Goal: Task Accomplishment & Management: Use online tool/utility

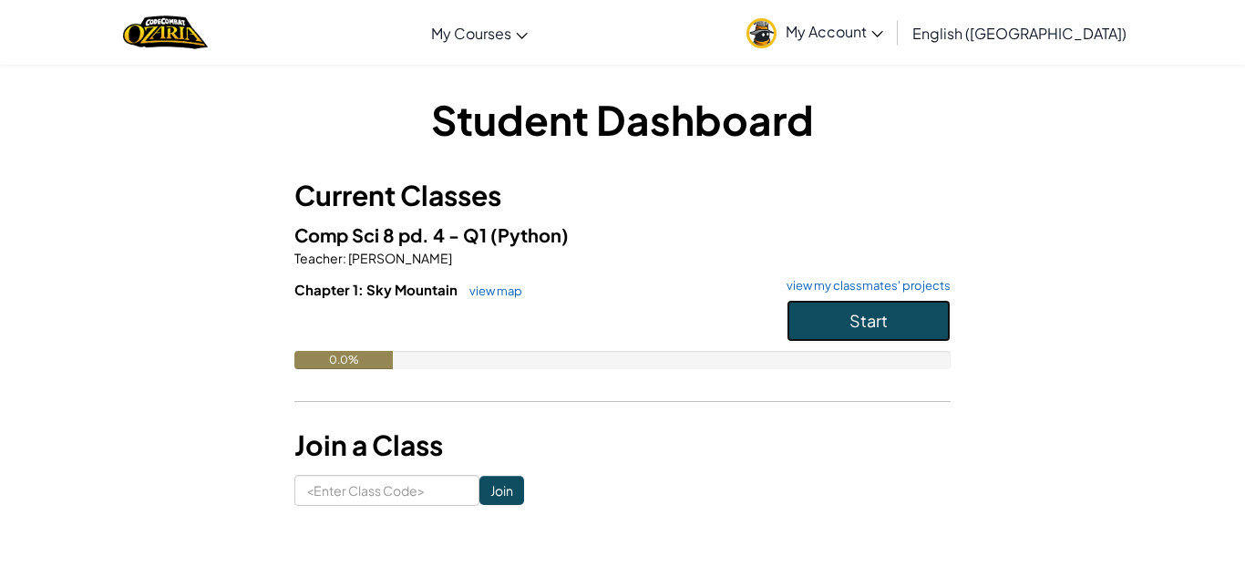
click at [922, 333] on button "Start" at bounding box center [869, 321] width 164 height 42
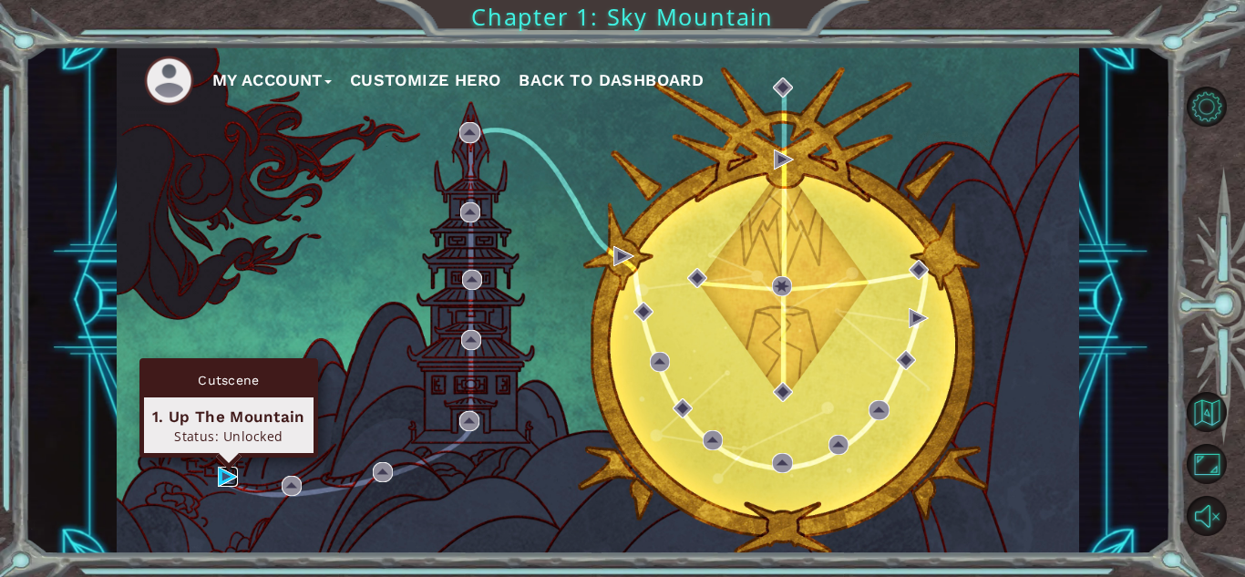
click at [225, 477] on img at bounding box center [228, 477] width 20 height 20
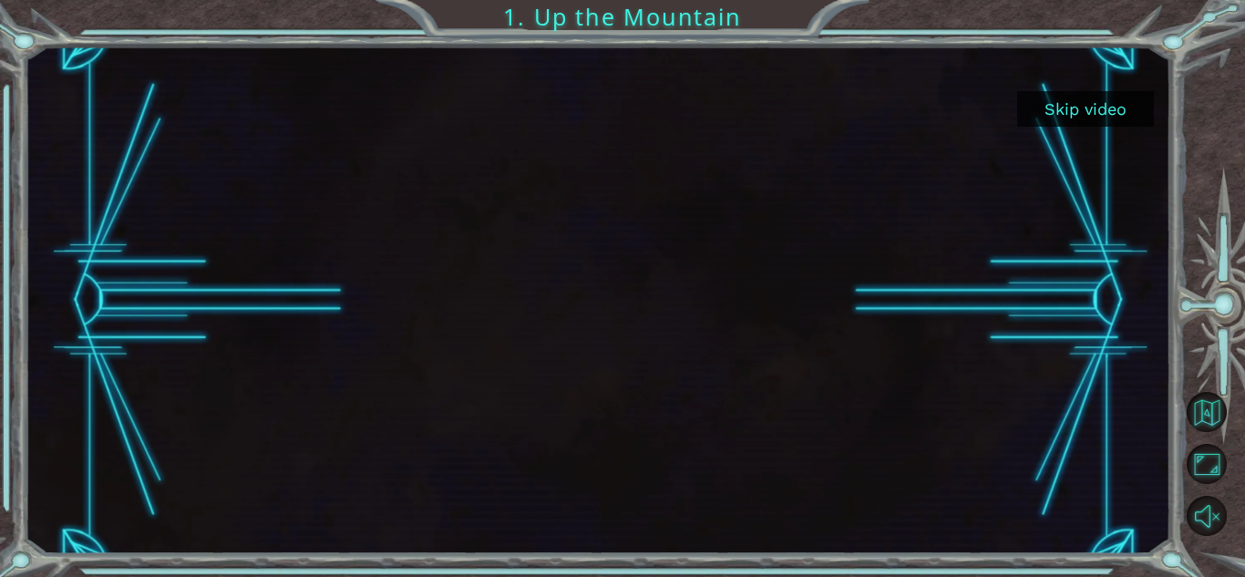
click at [244, 281] on div at bounding box center [598, 300] width 902 height 508
click at [205, 242] on div at bounding box center [598, 300] width 902 height 508
click at [214, 241] on div at bounding box center [598, 300] width 902 height 508
click at [188, 211] on div at bounding box center [598, 300] width 902 height 508
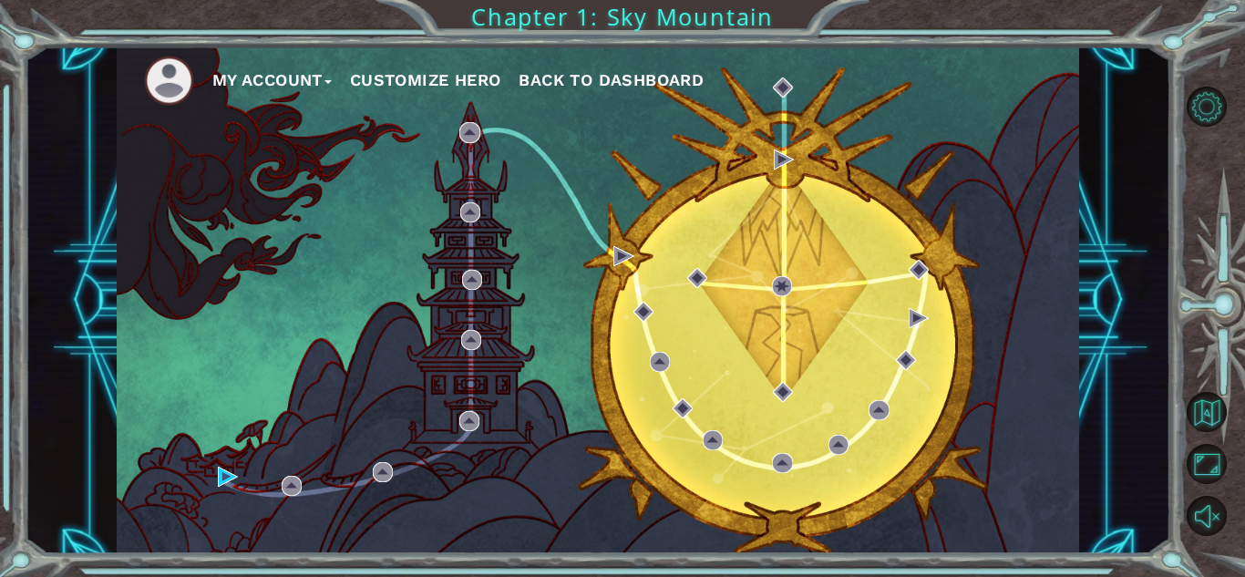
click at [160, 82] on img at bounding box center [169, 81] width 50 height 50
click at [253, 90] on button "My Account" at bounding box center [271, 80] width 119 height 27
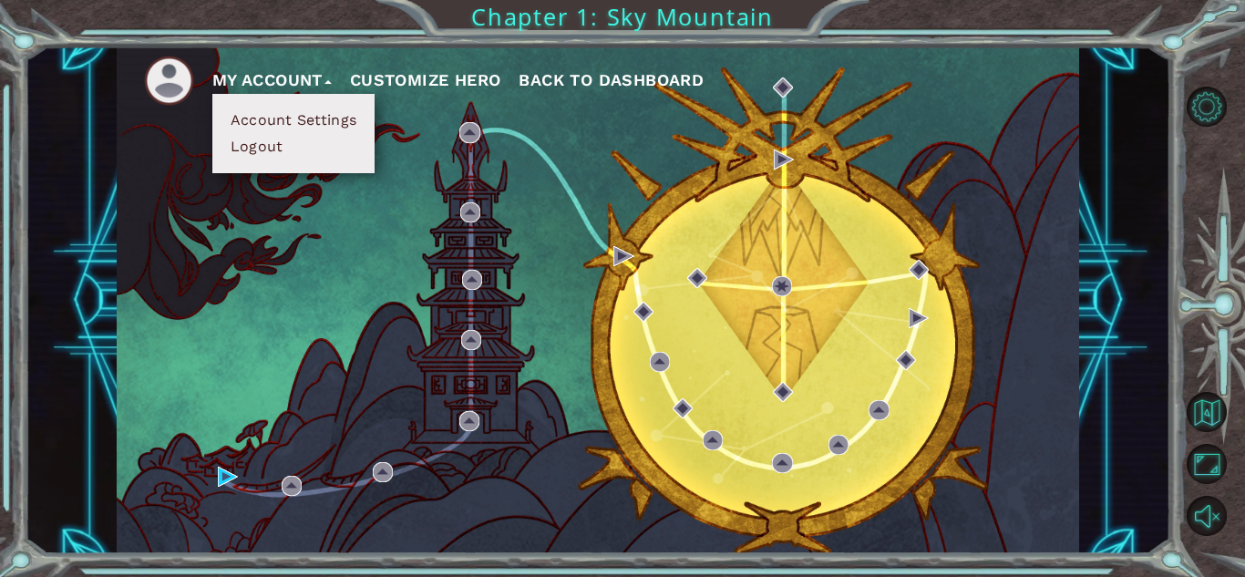
click at [279, 117] on button "Account Settings" at bounding box center [293, 120] width 137 height 20
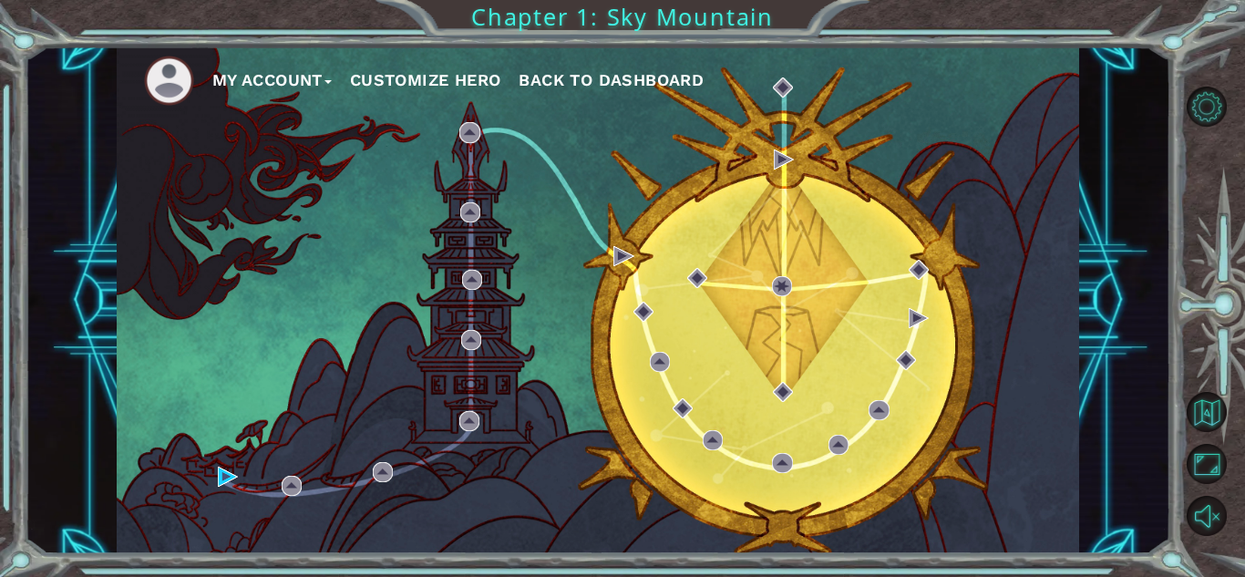
click at [405, 76] on button "Customize Hero" at bounding box center [425, 80] width 151 height 27
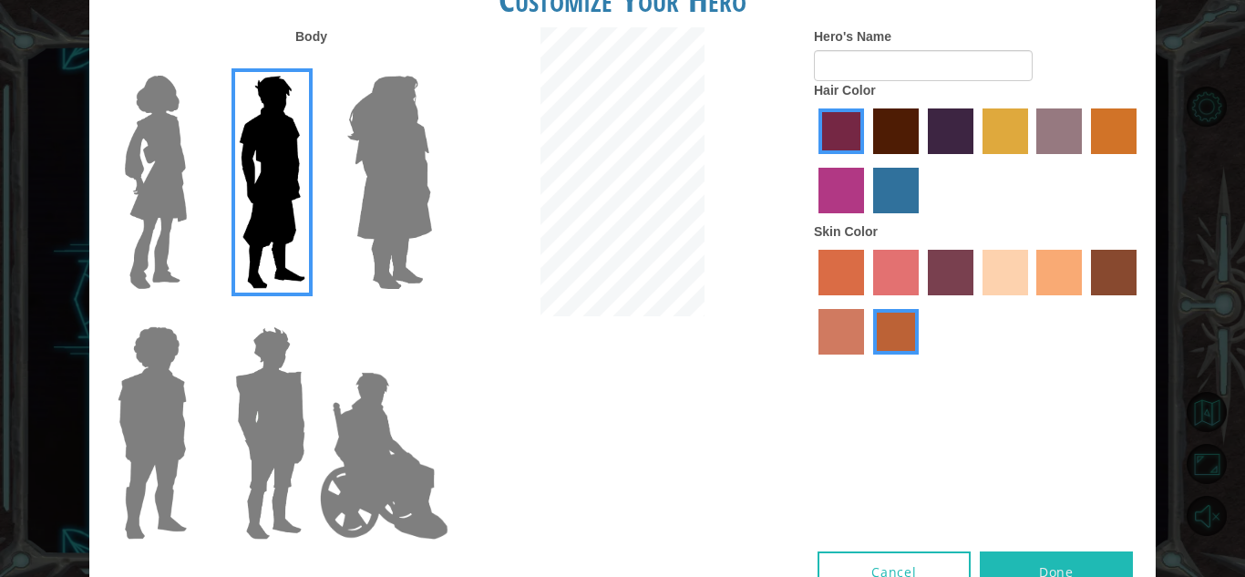
click at [414, 94] on img at bounding box center [389, 182] width 99 height 228
click at [431, 64] on input "Hero Amethyst" at bounding box center [431, 64] width 0 height 0
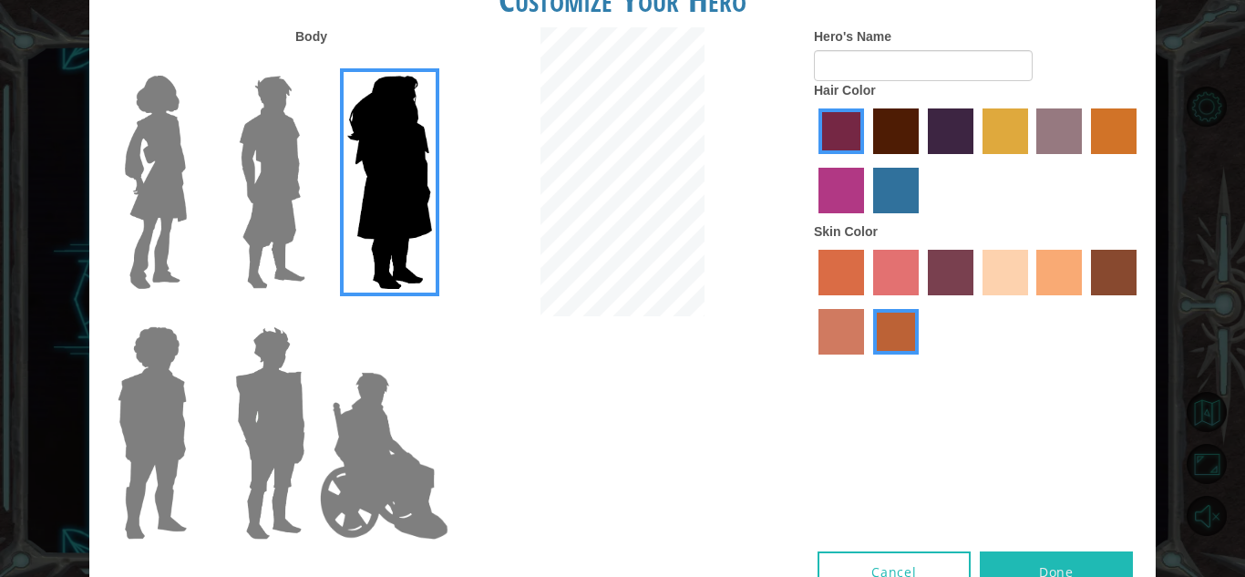
click at [307, 204] on img at bounding box center [272, 182] width 81 height 228
click at [313, 64] on input "Hero Lars" at bounding box center [313, 64] width 0 height 0
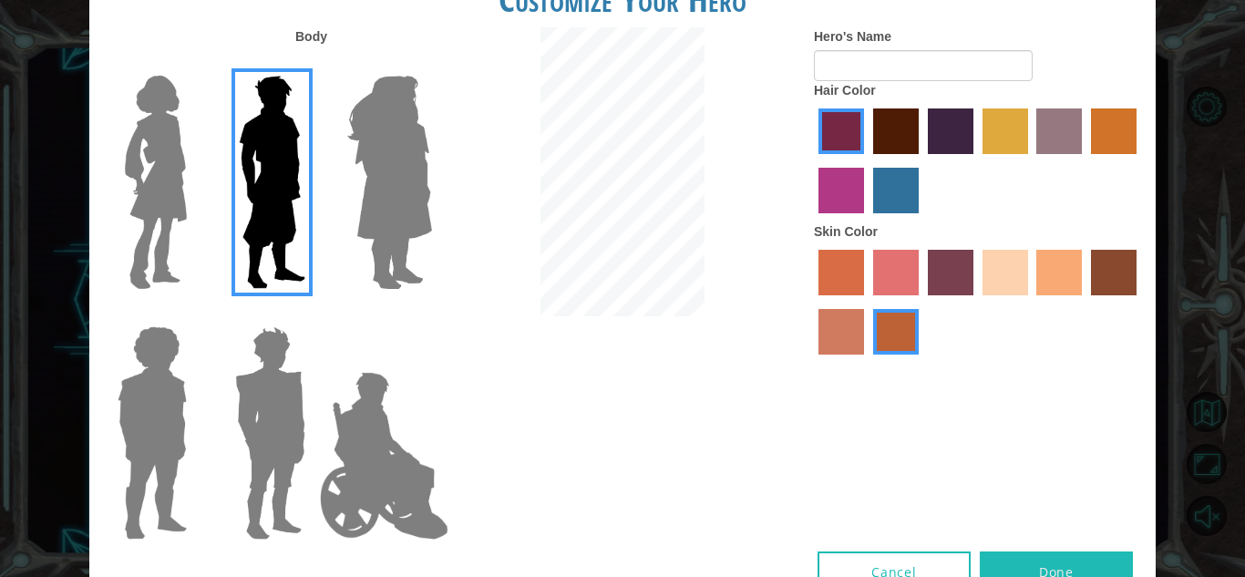
click at [283, 386] on img at bounding box center [270, 433] width 85 height 228
click at [313, 314] on input "Hero Garnet" at bounding box center [313, 314] width 0 height 0
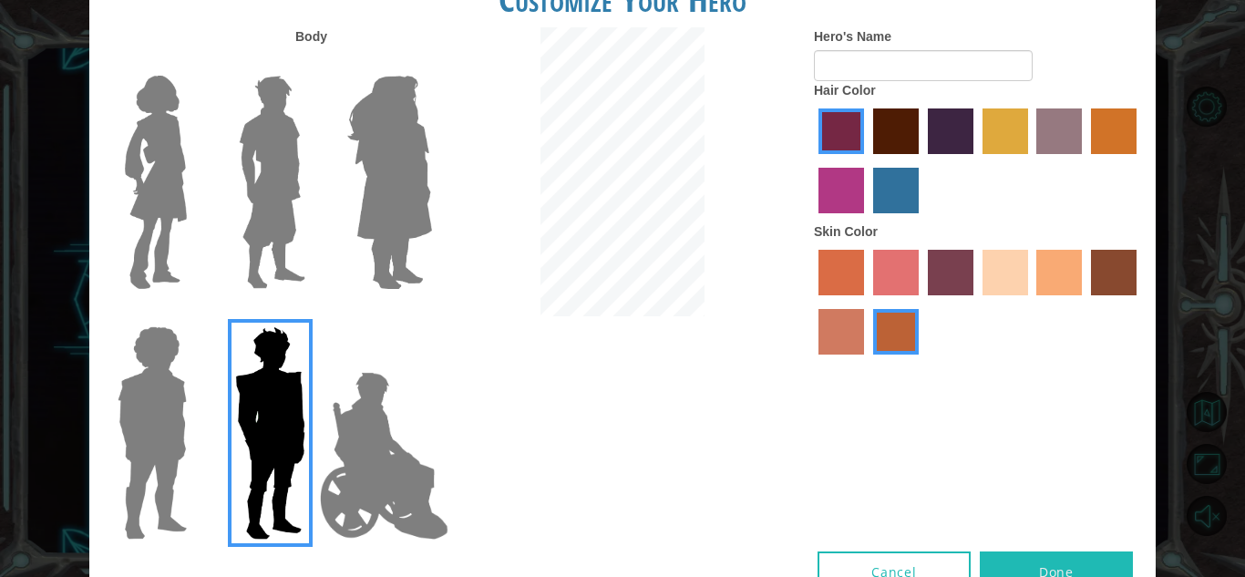
click at [220, 401] on div at bounding box center [267, 426] width 119 height 251
click at [252, 394] on img at bounding box center [270, 433] width 85 height 228
click at [313, 314] on input "Hero Garnet" at bounding box center [313, 314] width 0 height 0
click at [187, 396] on img at bounding box center [152, 433] width 84 height 228
click at [194, 314] on input "Hero Steven" at bounding box center [194, 314] width 0 height 0
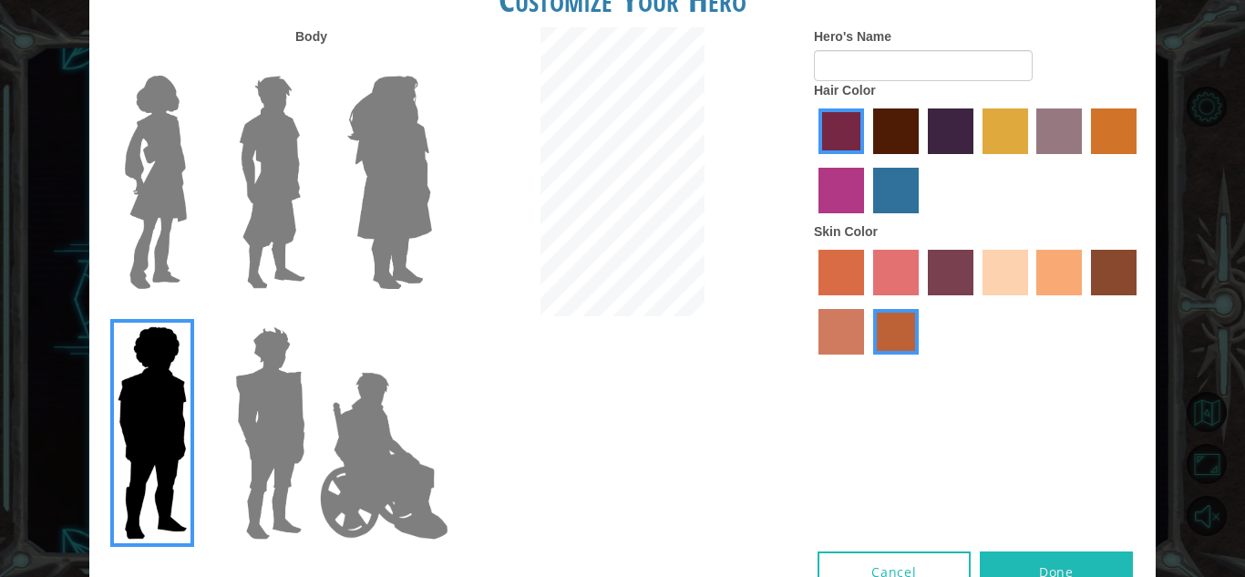
click at [382, 432] on img at bounding box center [384, 456] width 143 height 182
click at [431, 314] on input "Hero Jamie" at bounding box center [431, 314] width 0 height 0
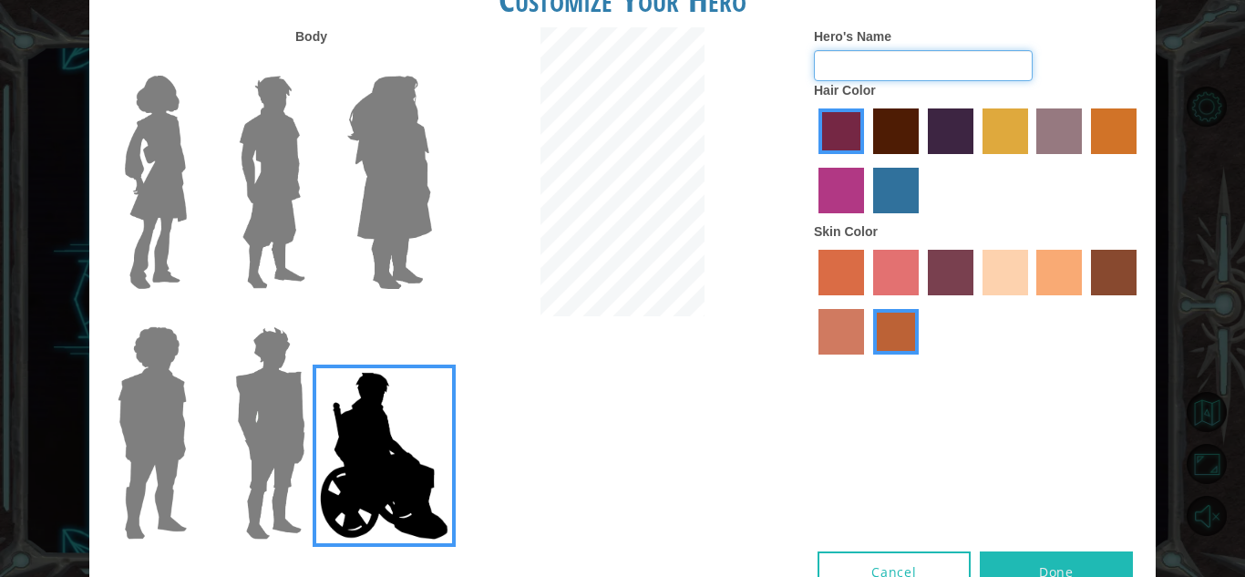
click at [932, 68] on input "Hero's Name" at bounding box center [923, 65] width 219 height 31
type input "l"
click at [931, 70] on input "Arma" at bounding box center [923, 65] width 219 height 31
click at [994, 278] on label "sandy beach skin color" at bounding box center [1006, 273] width 46 height 46
click at [976, 302] on input "sandy beach skin color" at bounding box center [976, 302] width 0 height 0
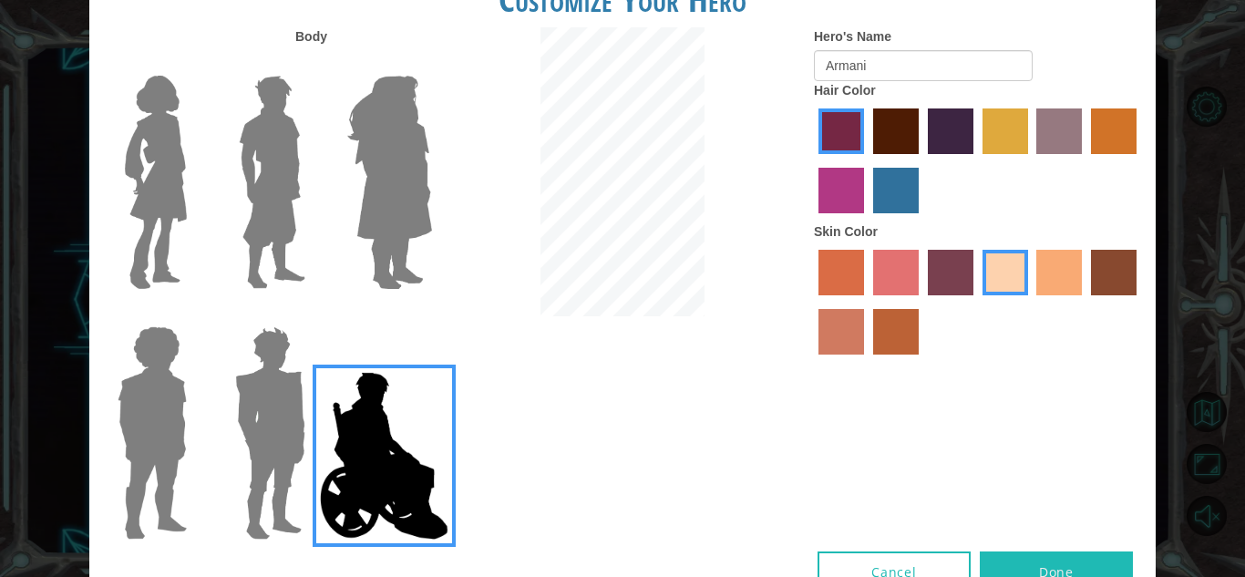
click at [1034, 274] on div at bounding box center [978, 304] width 328 height 119
click at [1042, 275] on label "tacao skin color" at bounding box center [1059, 273] width 46 height 46
click at [1031, 302] on input "tacao skin color" at bounding box center [1031, 302] width 0 height 0
click at [832, 272] on label "sorbus skin color" at bounding box center [842, 273] width 46 height 46
click at [812, 302] on input "sorbus skin color" at bounding box center [812, 302] width 0 height 0
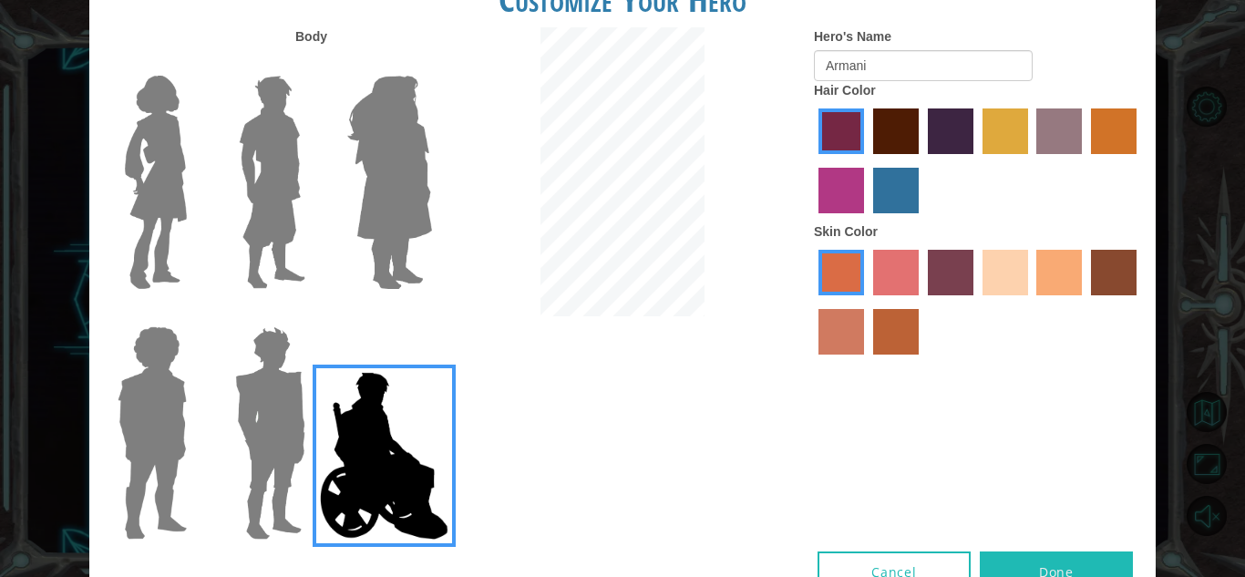
click at [858, 343] on label "burning sand skin color" at bounding box center [842, 332] width 46 height 46
click at [1139, 302] on input "burning sand skin color" at bounding box center [1139, 302] width 0 height 0
click at [892, 348] on label "smoke tree skin color" at bounding box center [896, 332] width 46 height 46
click at [867, 361] on input "smoke tree skin color" at bounding box center [867, 361] width 0 height 0
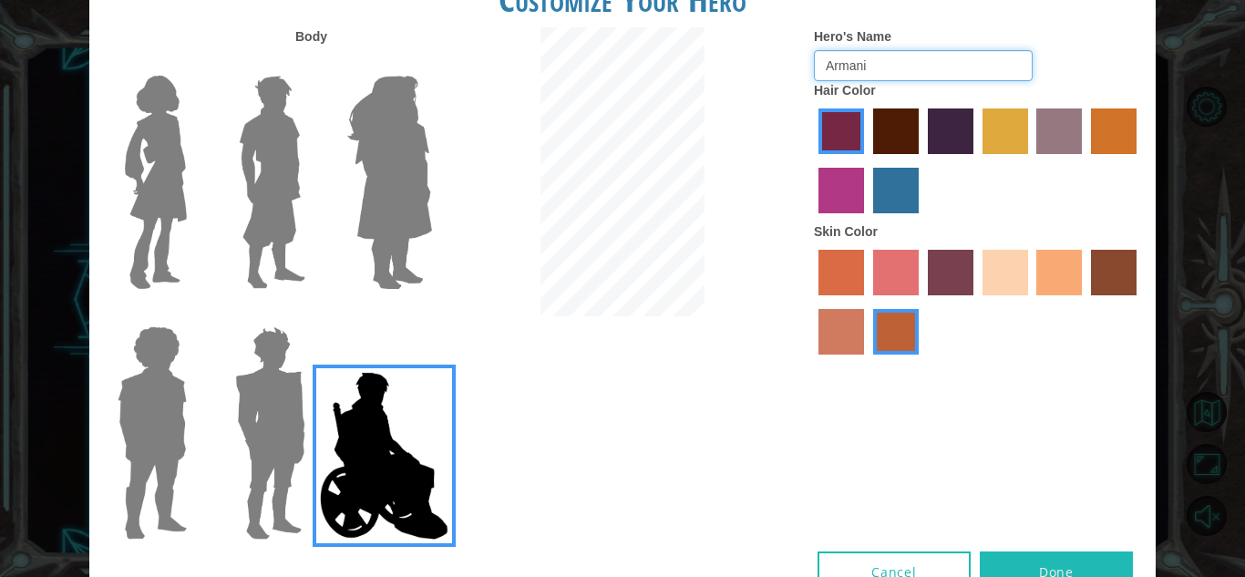
click at [909, 66] on input "Armani" at bounding box center [923, 65] width 219 height 31
click at [354, 193] on img at bounding box center [389, 182] width 99 height 228
click at [431, 64] on input "Hero Amethyst" at bounding box center [431, 64] width 0 height 0
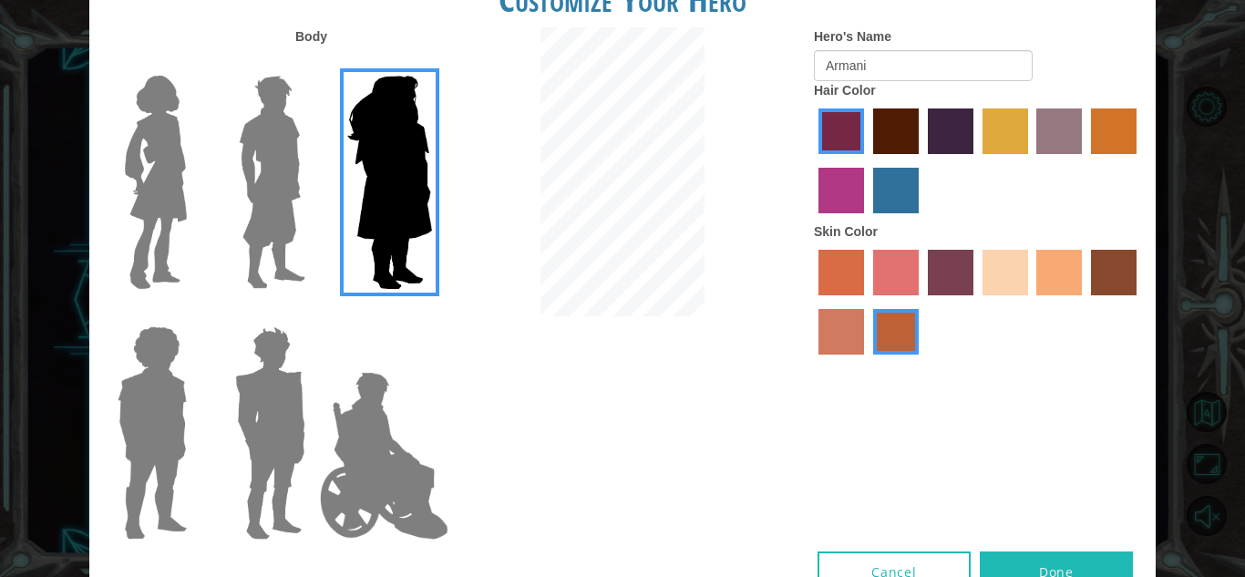
click at [257, 181] on img at bounding box center [272, 182] width 81 height 228
click at [313, 64] on input "Hero Lars" at bounding box center [313, 64] width 0 height 0
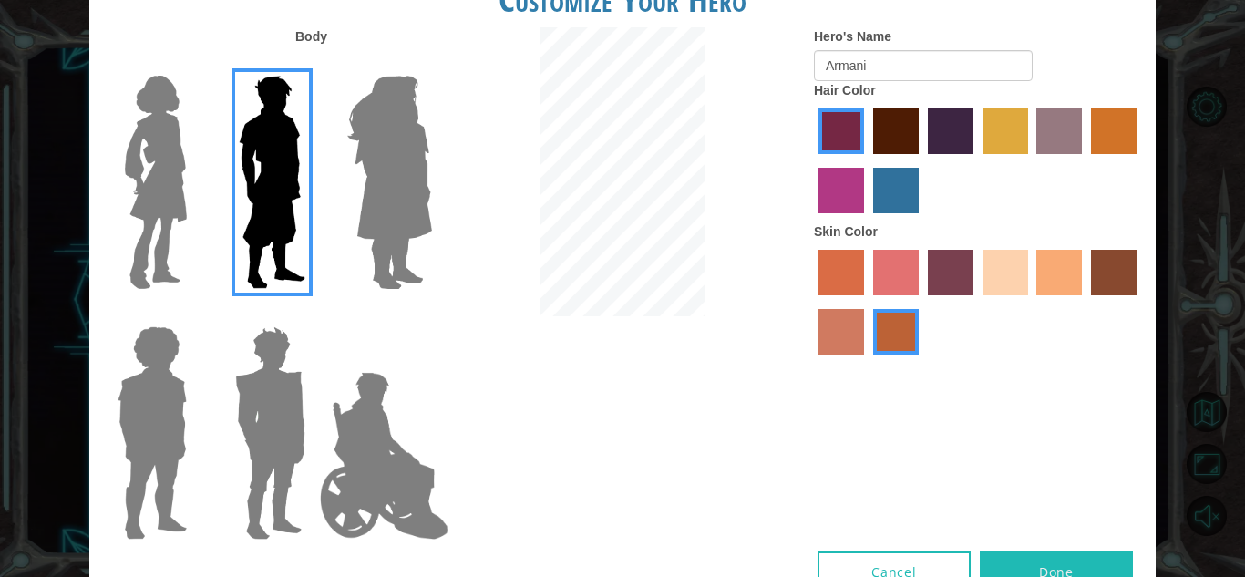
click at [217, 179] on div at bounding box center [267, 175] width 119 height 251
click at [204, 180] on div at bounding box center [148, 175] width 119 height 251
click at [172, 176] on img at bounding box center [156, 182] width 77 height 228
click at [194, 64] on input "Hero Connie" at bounding box center [194, 64] width 0 height 0
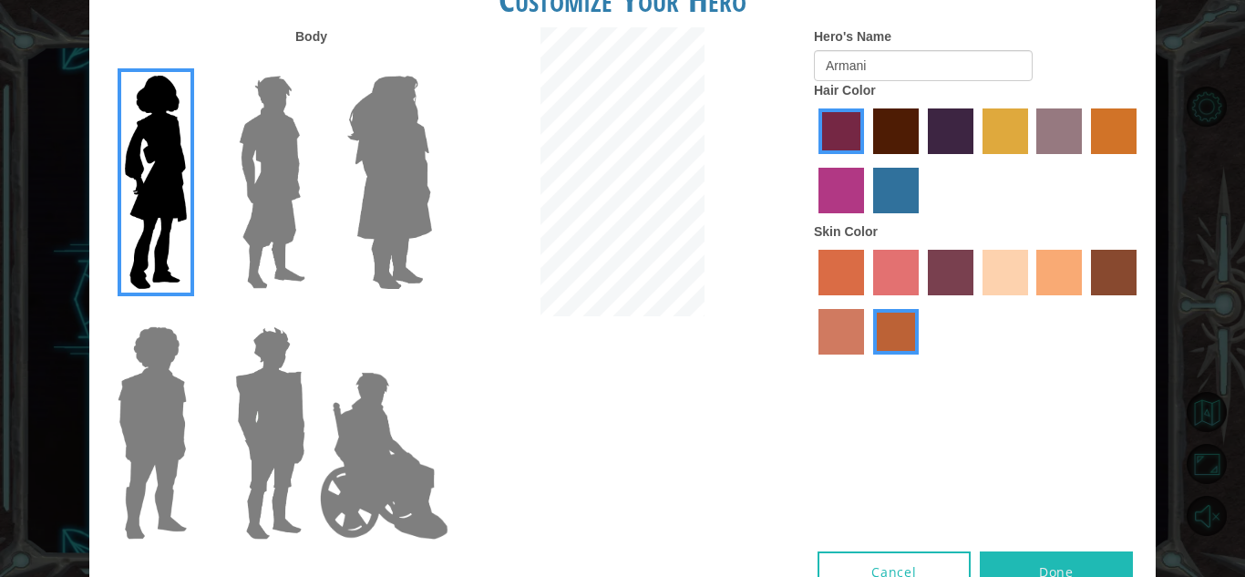
click at [222, 362] on label at bounding box center [267, 433] width 91 height 228
click at [313, 314] on input "Hero Garnet" at bounding box center [313, 314] width 0 height 0
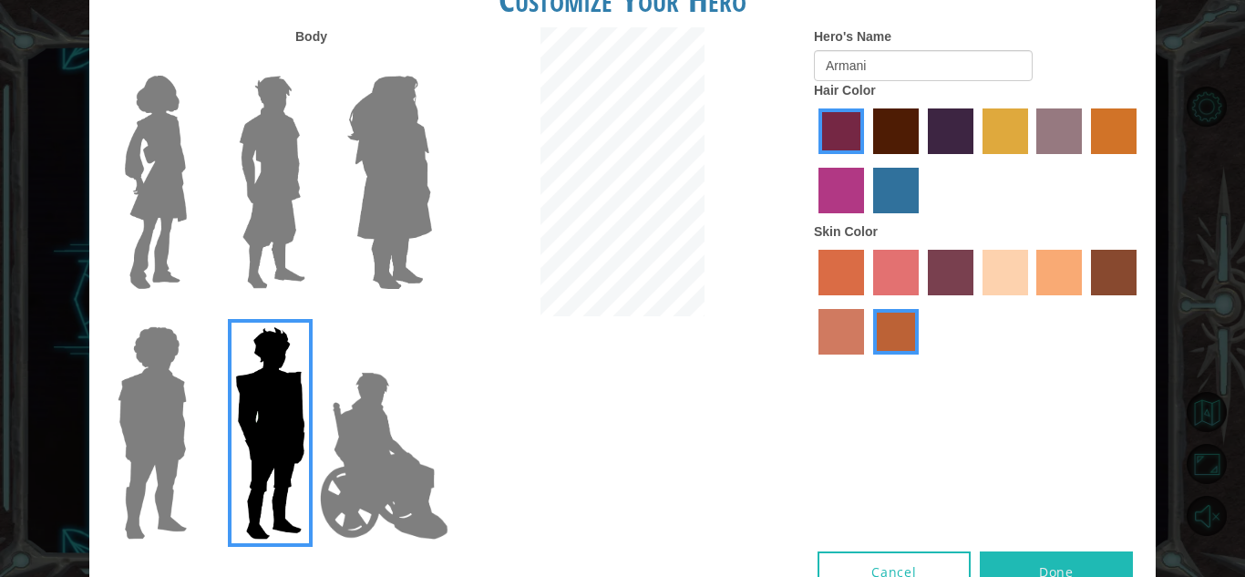
click at [138, 430] on img at bounding box center [152, 433] width 84 height 228
click at [194, 314] on input "Hero Steven" at bounding box center [194, 314] width 0 height 0
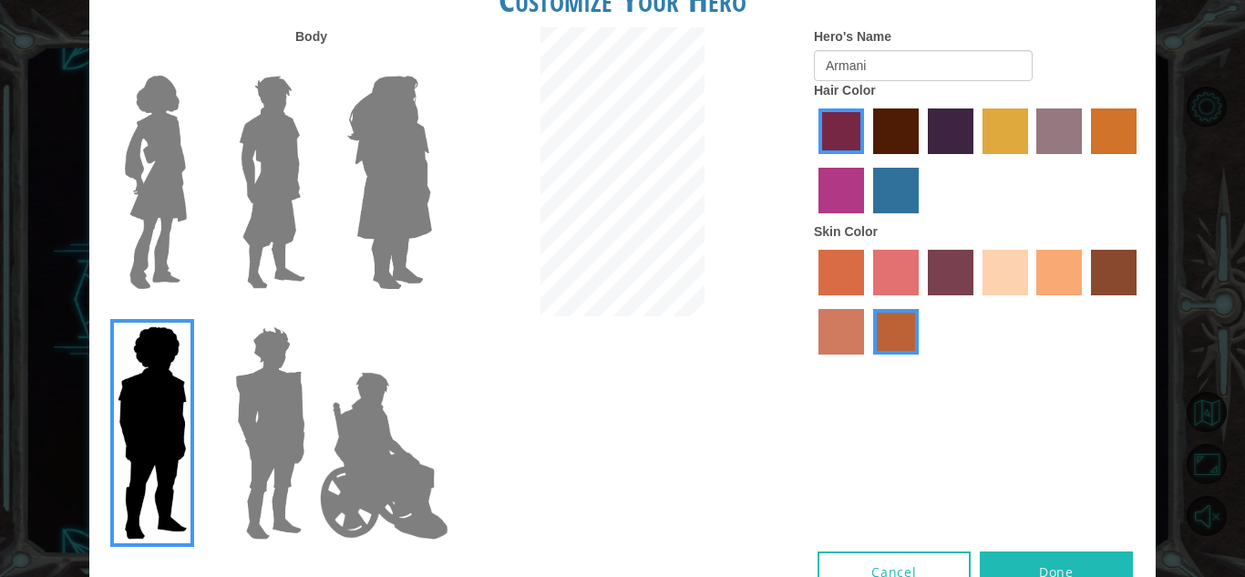
click at [200, 444] on div at bounding box center [148, 426] width 119 height 251
click at [263, 434] on img at bounding box center [270, 433] width 85 height 228
click at [313, 314] on input "Hero Garnet" at bounding box center [313, 314] width 0 height 0
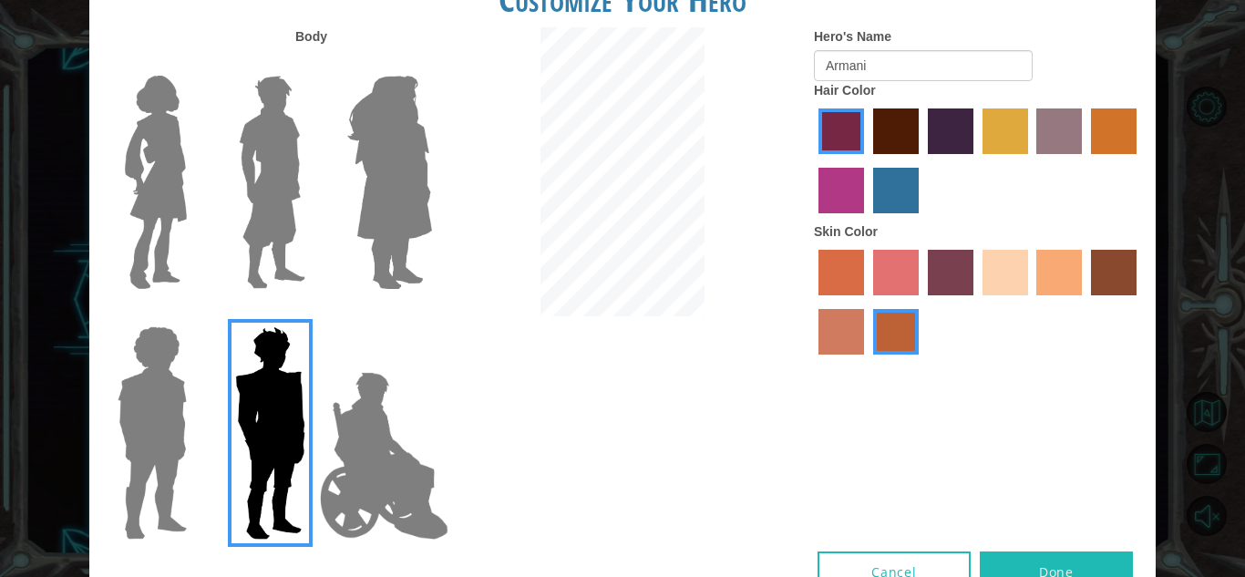
click at [978, 261] on div at bounding box center [978, 304] width 328 height 119
click at [993, 267] on label "sandy beach skin color" at bounding box center [1006, 273] width 46 height 46
click at [976, 302] on input "sandy beach skin color" at bounding box center [976, 302] width 0 height 0
click at [892, 215] on div at bounding box center [978, 163] width 328 height 119
click at [117, 465] on img at bounding box center [152, 433] width 84 height 228
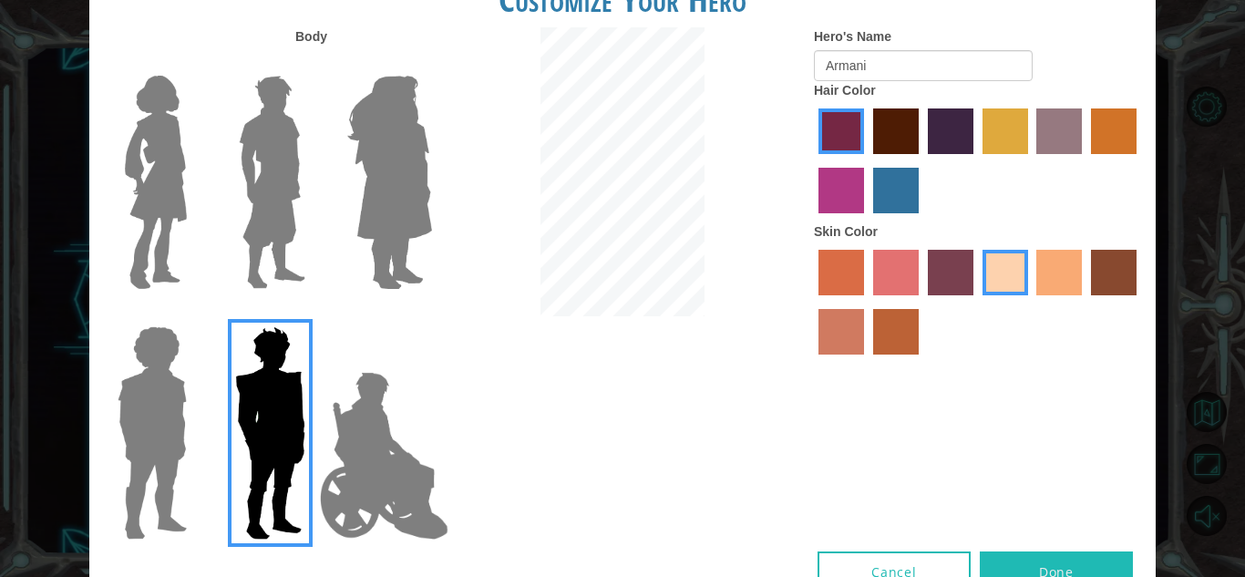
click at [194, 314] on input "Hero Steven" at bounding box center [194, 314] width 0 height 0
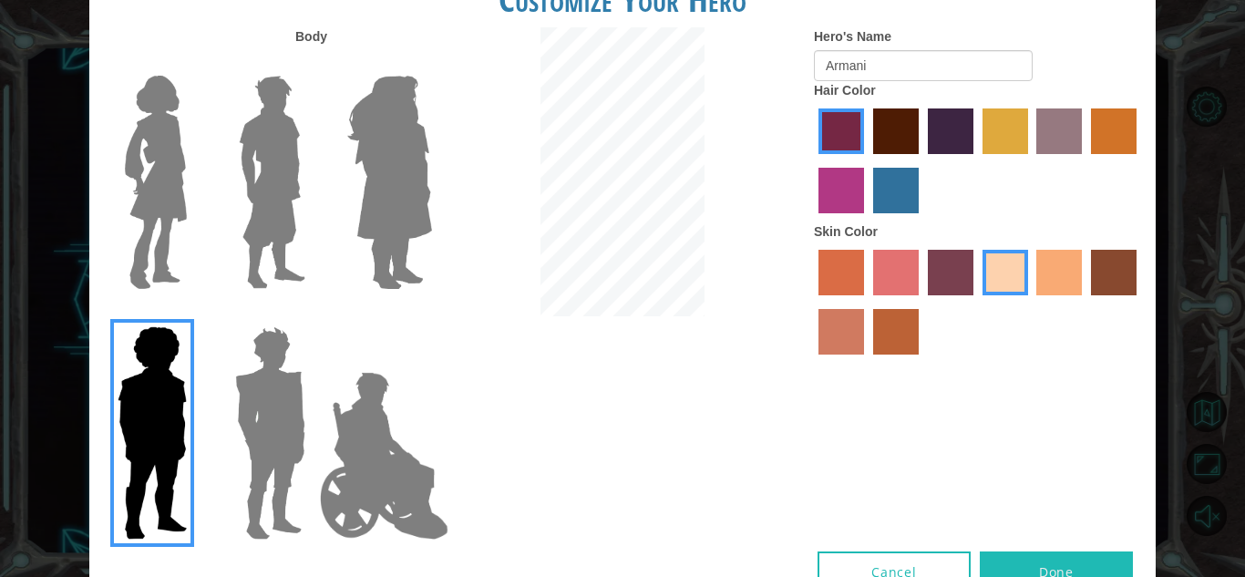
click at [889, 205] on label "lachmara hair color" at bounding box center [896, 191] width 46 height 46
click at [867, 220] on input "lachmara hair color" at bounding box center [867, 220] width 0 height 0
click at [850, 334] on label "burning sand skin color" at bounding box center [842, 332] width 46 height 46
click at [1139, 302] on input "burning sand skin color" at bounding box center [1139, 302] width 0 height 0
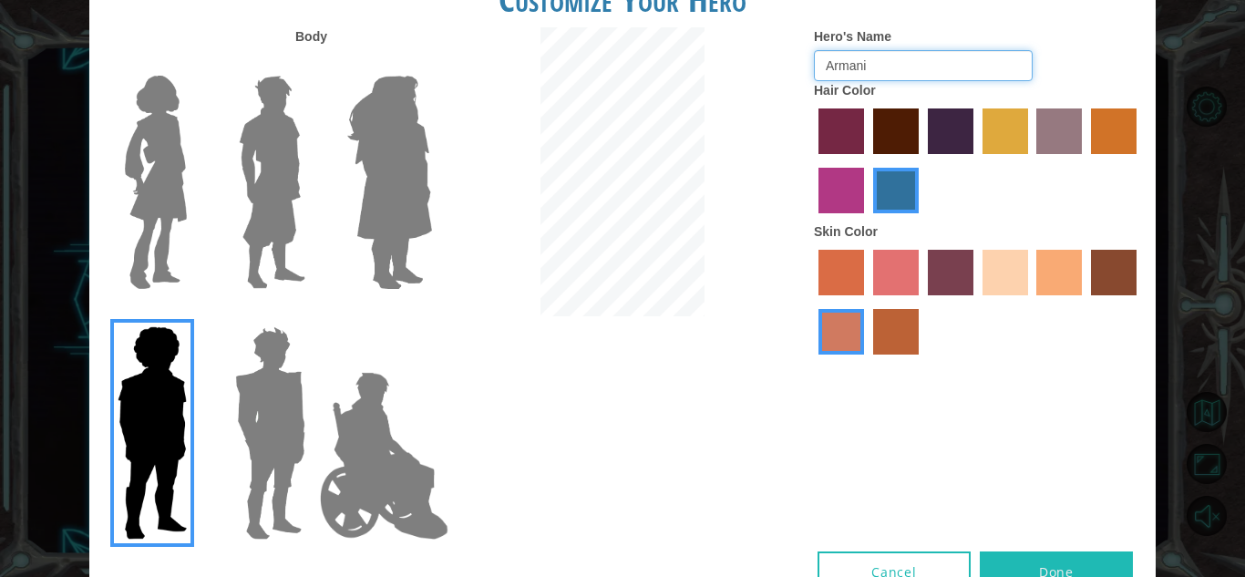
click at [947, 69] on input "Armani" at bounding box center [923, 65] width 219 height 31
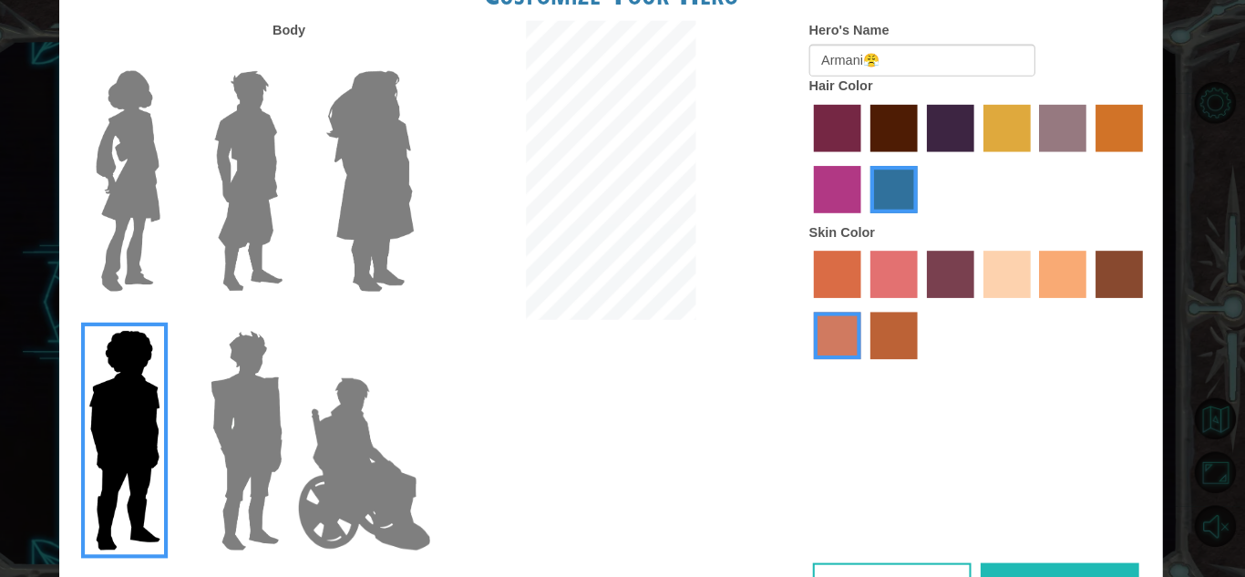
click at [955, 231] on div "Skin Color" at bounding box center [978, 292] width 328 height 141
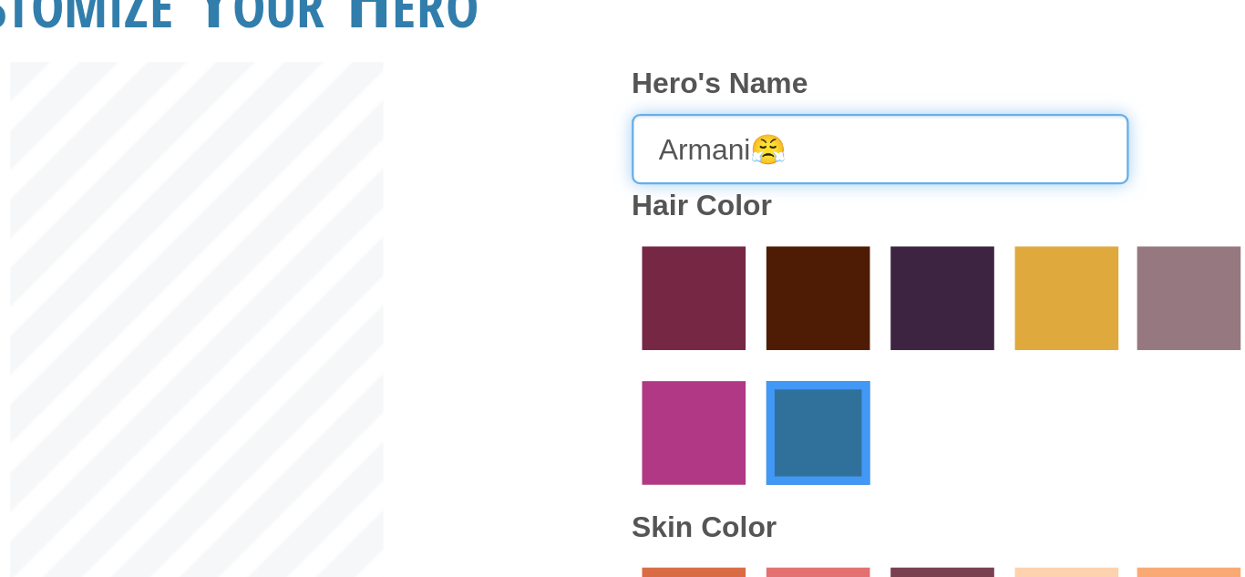
click at [906, 67] on input "Armani😤" at bounding box center [923, 65] width 219 height 31
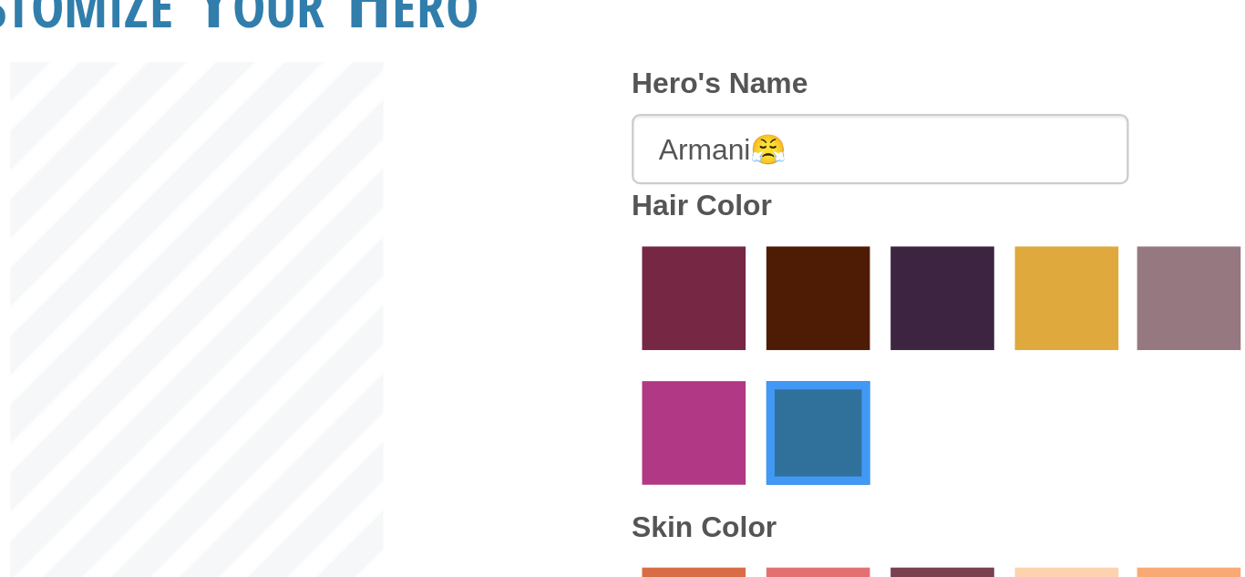
click at [856, 166] on div at bounding box center [978, 163] width 328 height 119
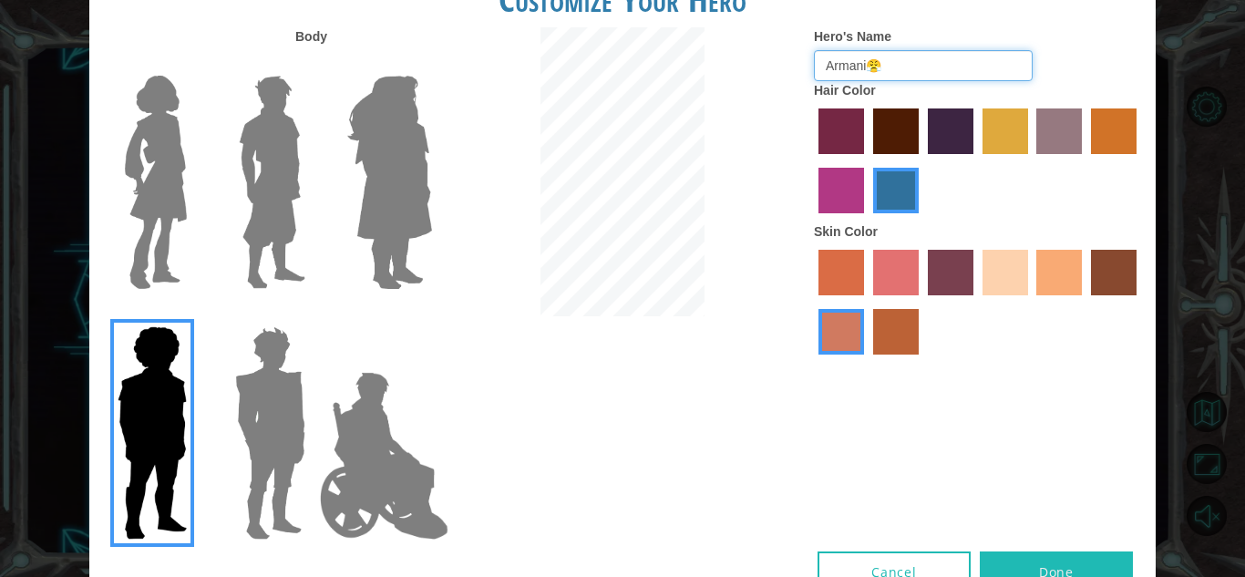
click at [949, 71] on input "Armani😤" at bounding box center [923, 65] width 219 height 31
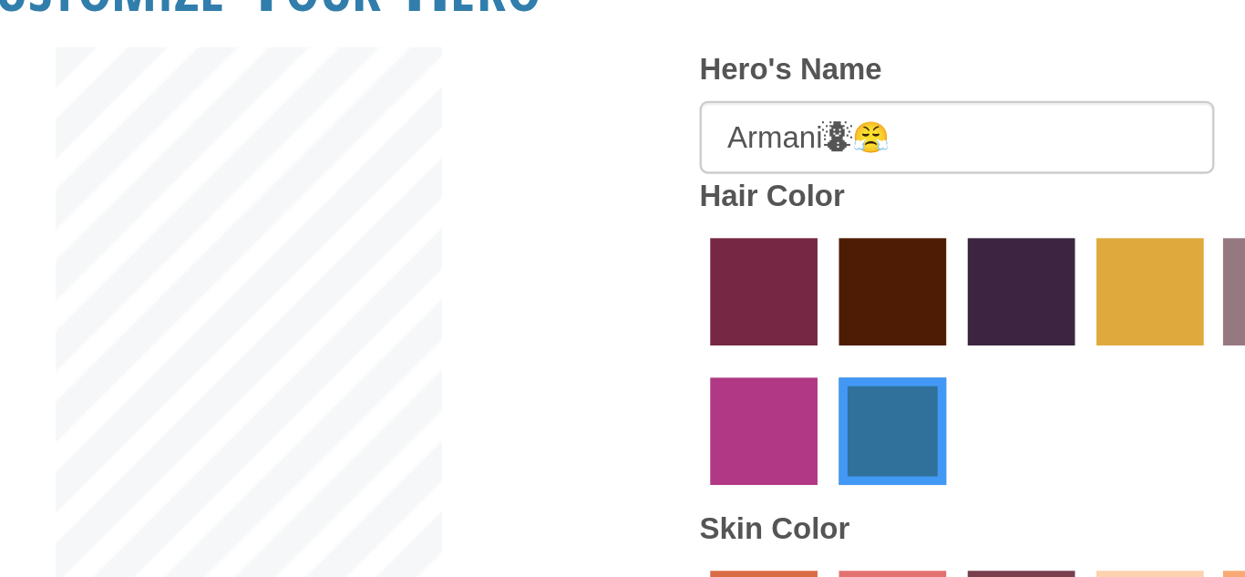
click at [922, 46] on form "Hero's Name [PERSON_NAME]⛇😤" at bounding box center [978, 54] width 328 height 54
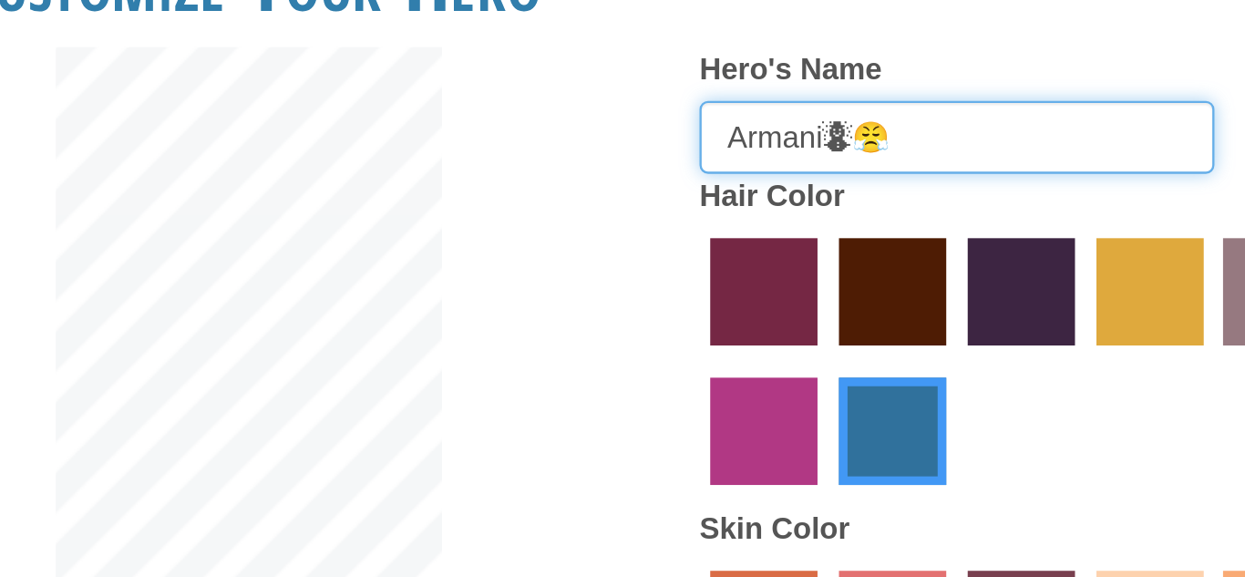
click at [873, 65] on input "Armani⛇😤" at bounding box center [923, 65] width 219 height 31
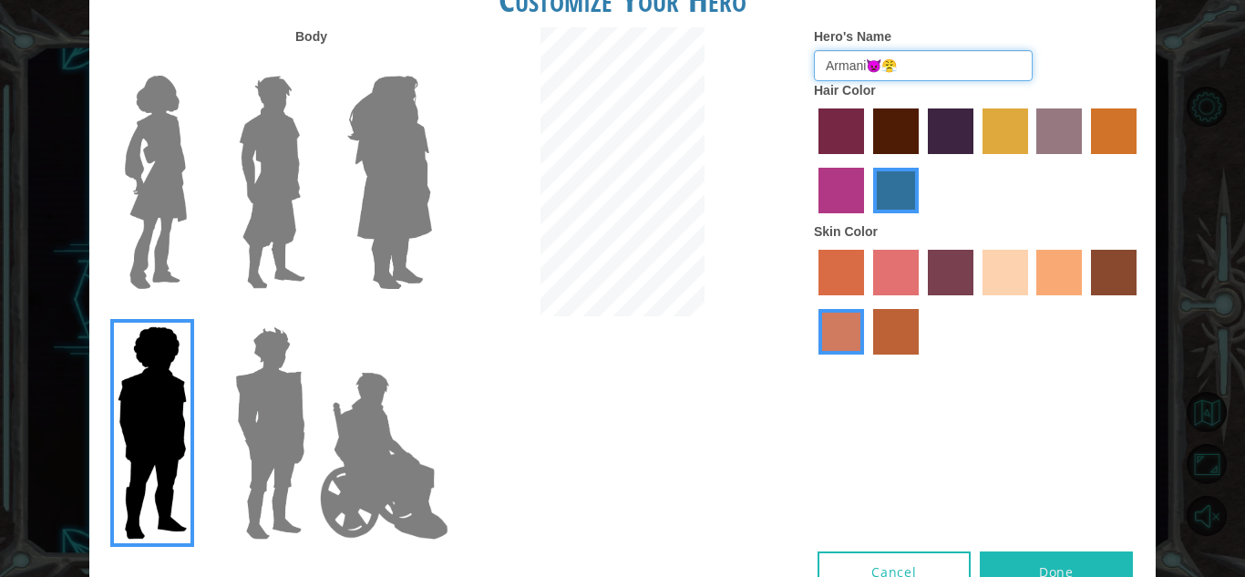
type input "Armani👿😤"
click at [943, 142] on label "hot purple hair color" at bounding box center [951, 131] width 46 height 46
click at [922, 160] on input "hot purple hair color" at bounding box center [922, 160] width 0 height 0
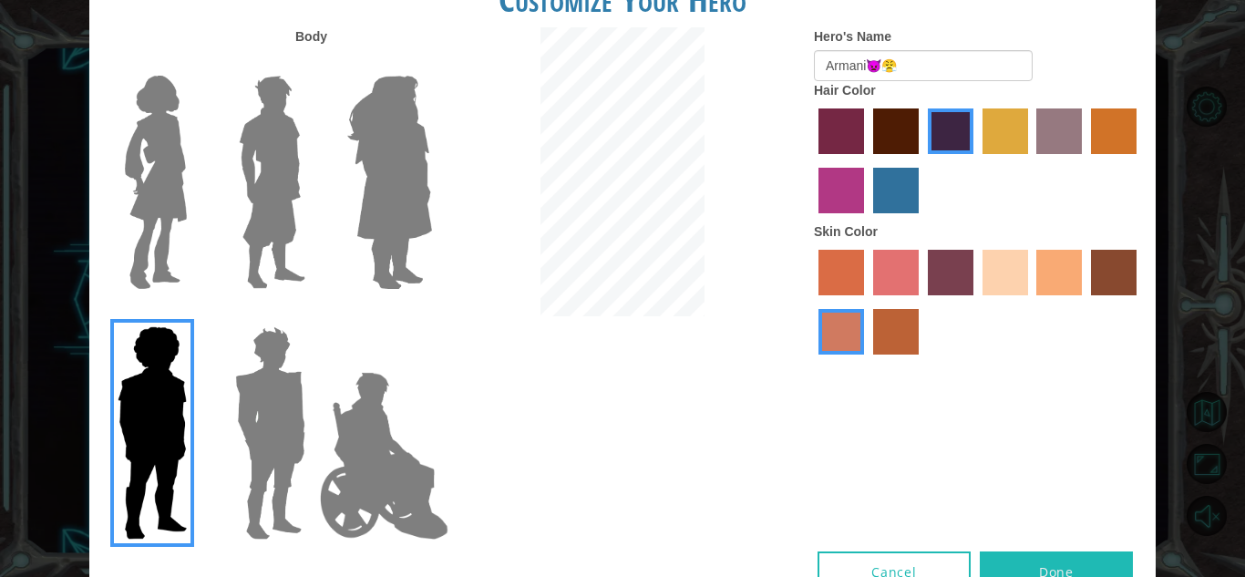
click at [241, 409] on img at bounding box center [270, 433] width 85 height 228
click at [313, 314] on input "Hero Garnet" at bounding box center [313, 314] width 0 height 0
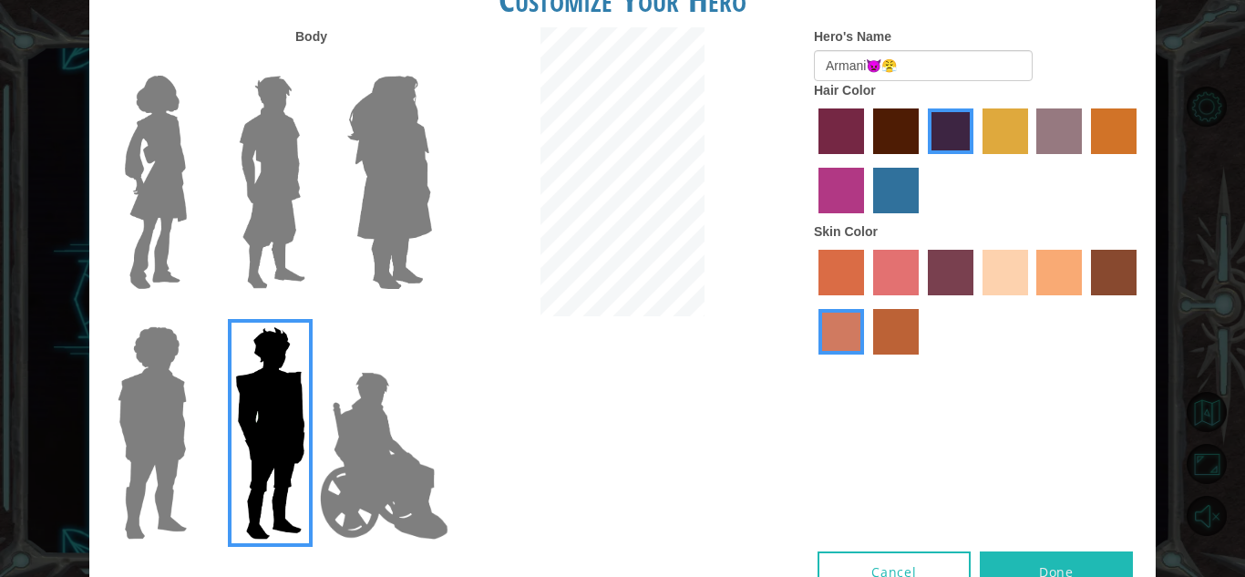
click at [829, 257] on label "sorbus skin color" at bounding box center [842, 273] width 46 height 46
click at [812, 302] on input "sorbus skin color" at bounding box center [812, 302] width 0 height 0
click at [1078, 571] on button "Done" at bounding box center [1056, 572] width 153 height 41
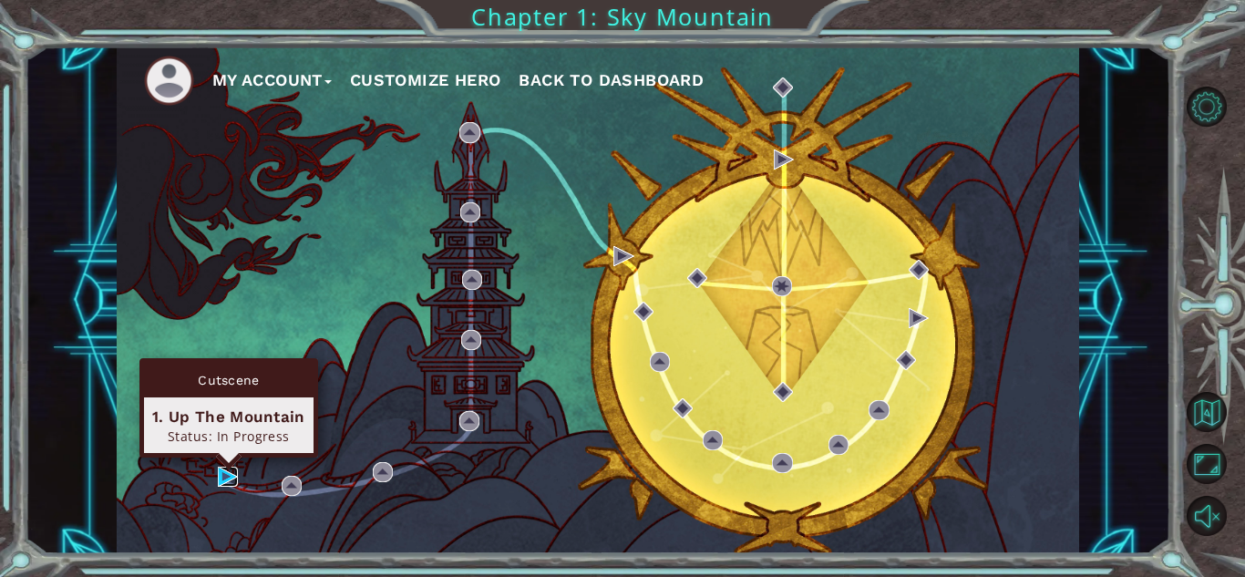
click at [224, 479] on img at bounding box center [228, 477] width 20 height 20
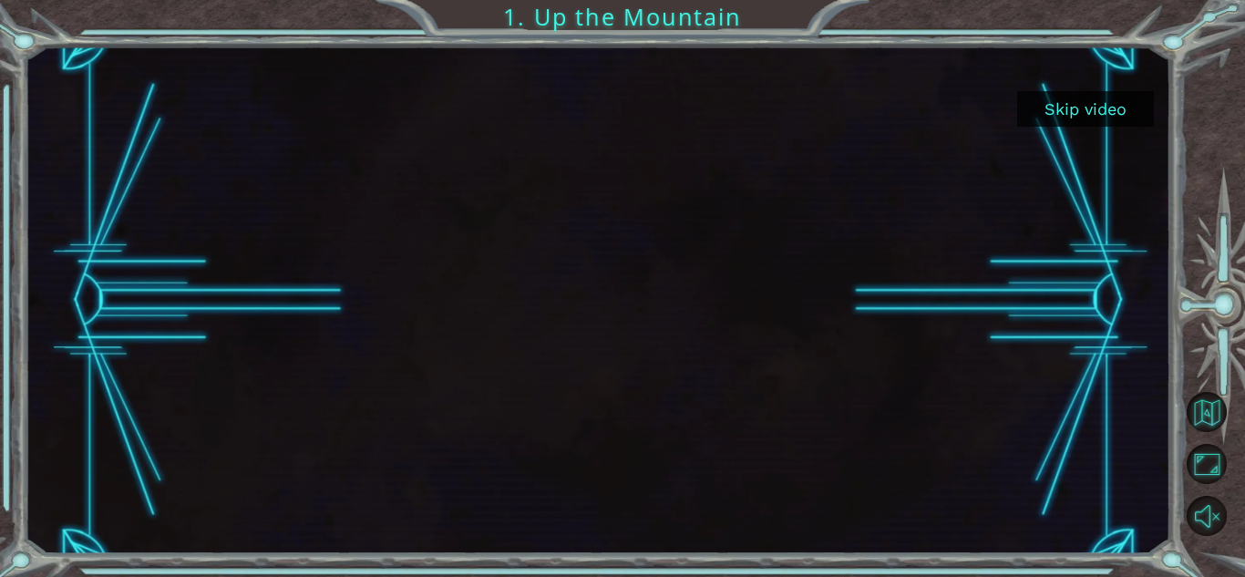
click at [1106, 94] on button "Skip video" at bounding box center [1085, 109] width 137 height 36
click at [1093, 97] on button "Skip video" at bounding box center [1085, 109] width 137 height 36
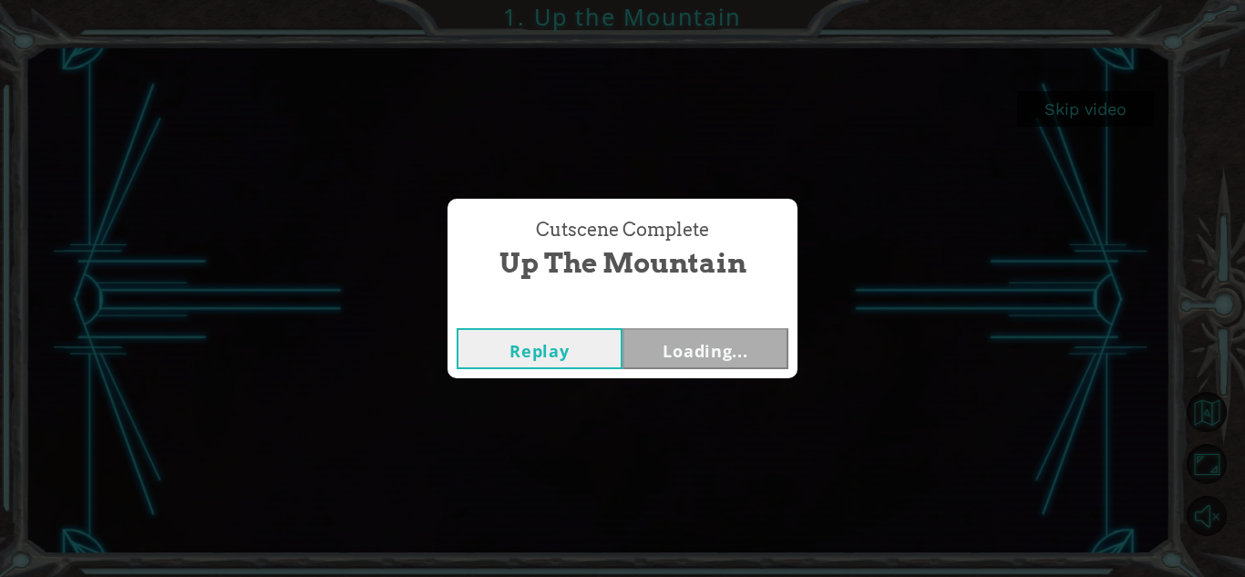
click at [1073, 95] on div "Cutscene Complete Up the Mountain Replay Loading..." at bounding box center [622, 288] width 1245 height 577
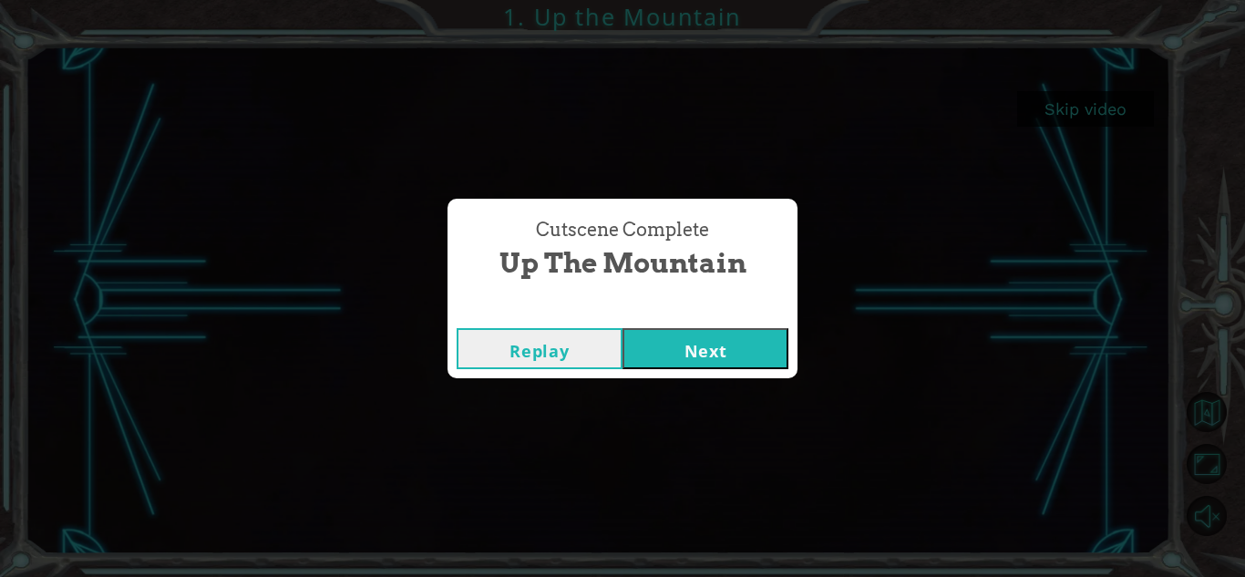
click at [740, 354] on button "Next" at bounding box center [706, 348] width 166 height 41
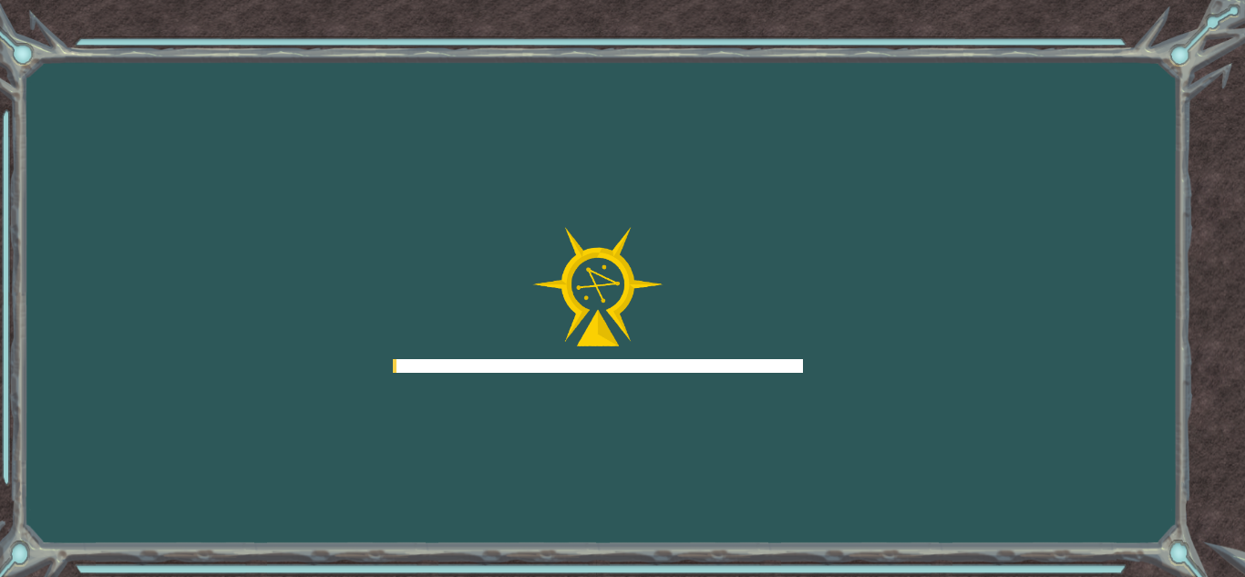
click at [727, 344] on div at bounding box center [598, 300] width 410 height 146
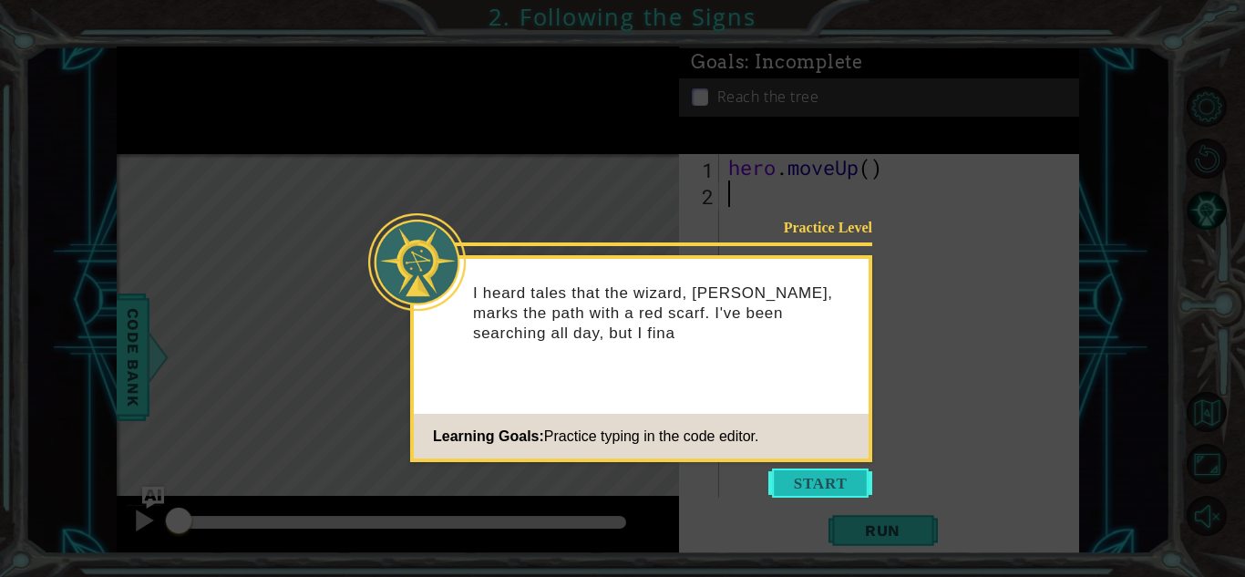
click at [818, 478] on button "Start" at bounding box center [820, 483] width 104 height 29
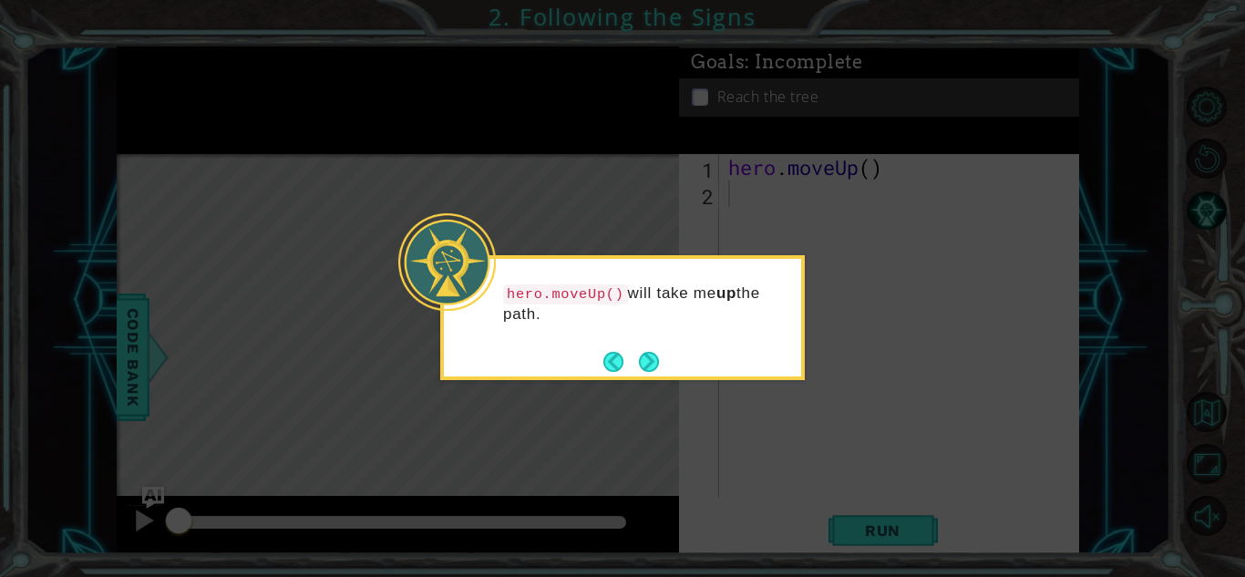
click at [665, 380] on icon at bounding box center [622, 288] width 1245 height 577
click at [650, 356] on button "Next" at bounding box center [649, 362] width 20 height 20
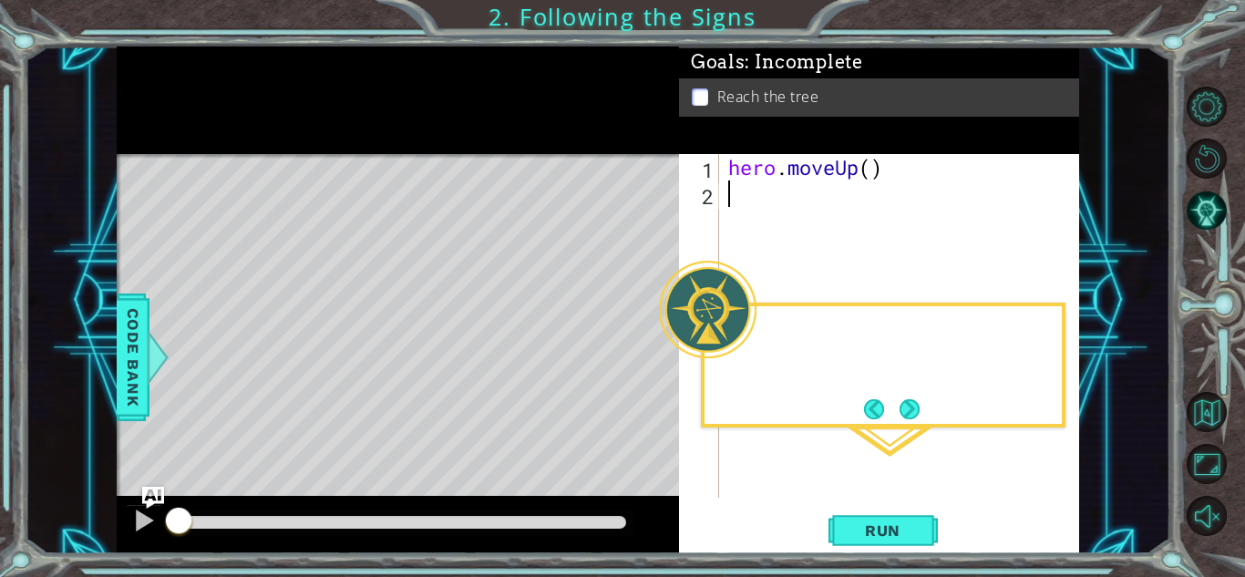
click at [655, 355] on div "Level Map" at bounding box center [538, 422] width 842 height 537
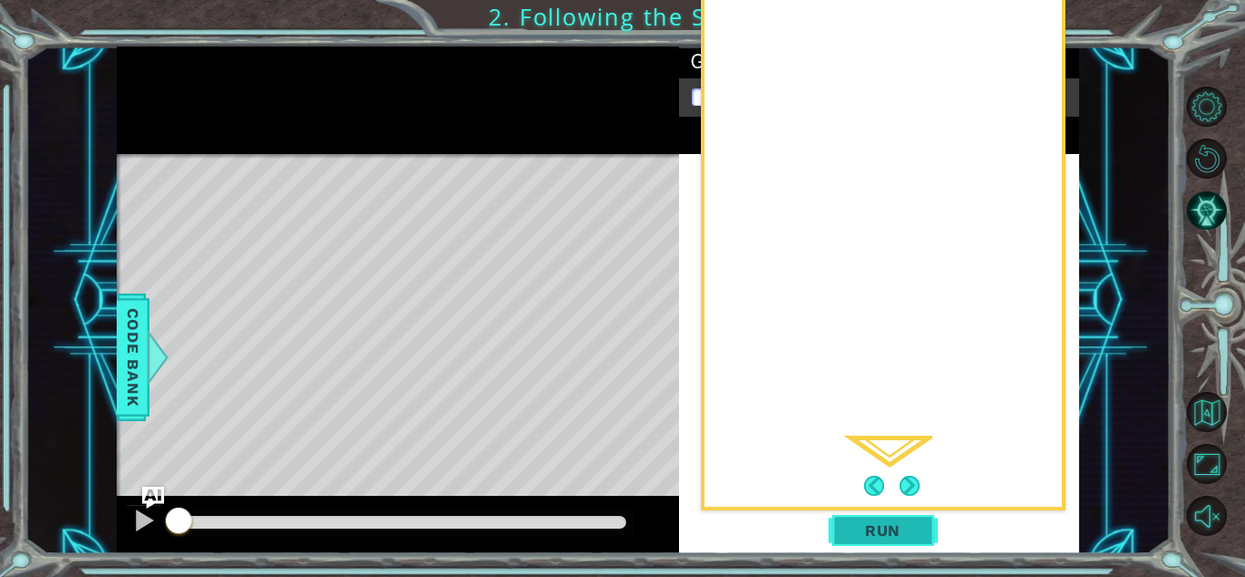
click at [889, 537] on span "Run" at bounding box center [883, 530] width 72 height 18
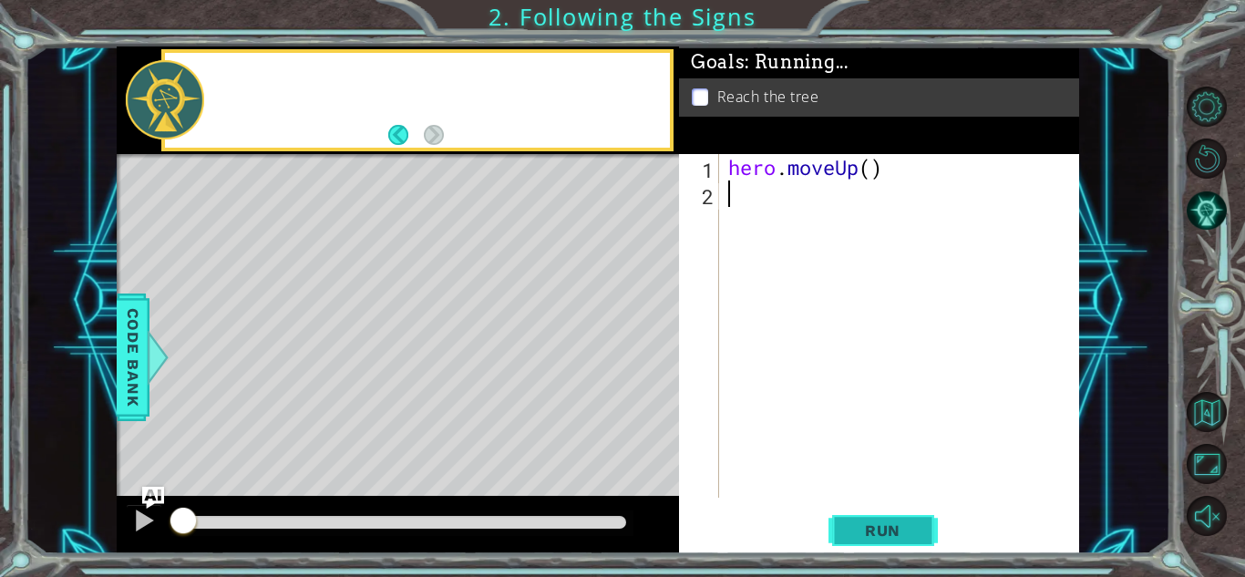
click at [889, 541] on button "Run" at bounding box center [883, 530] width 109 height 40
click at [892, 541] on button "Run" at bounding box center [883, 530] width 109 height 40
click at [915, 537] on span "Run" at bounding box center [883, 530] width 72 height 18
click at [914, 531] on span "Run" at bounding box center [883, 530] width 72 height 18
click at [913, 518] on button "Run" at bounding box center [883, 530] width 109 height 40
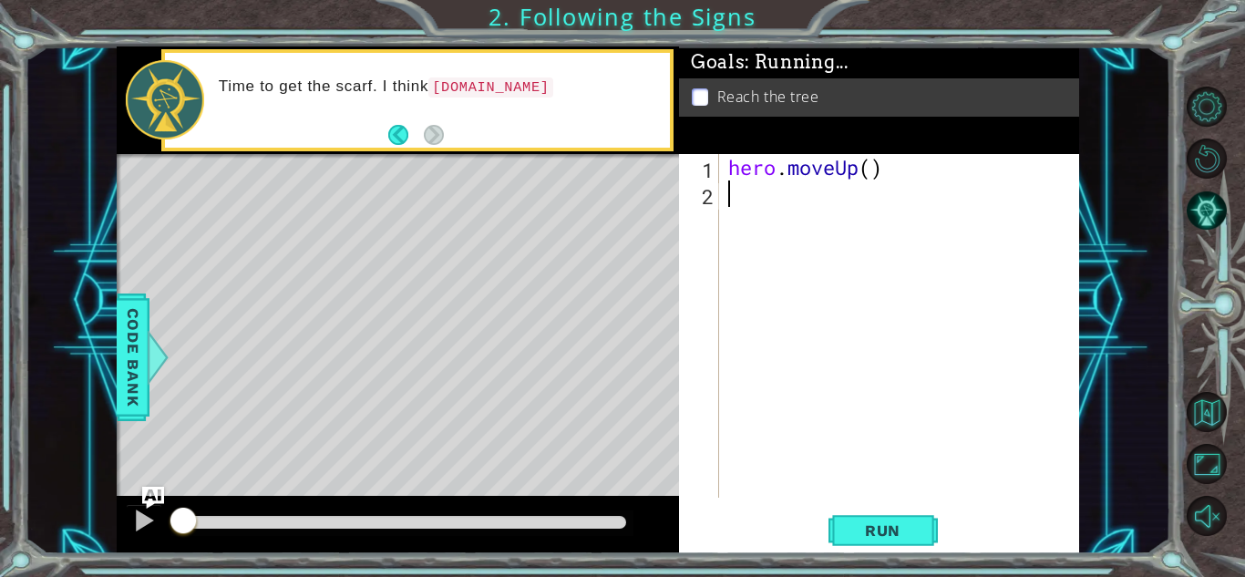
click at [912, 502] on div "1 2 hero . moveUp ( ) ההההההההההההההההההההההההההההההההההההההההההההההההההההההההה…" at bounding box center [879, 353] width 400 height 399
click at [287, 225] on div "Level Map" at bounding box center [538, 422] width 842 height 537
click at [284, 218] on div "Level Map" at bounding box center [538, 422] width 842 height 537
click at [275, 219] on div "Level Map" at bounding box center [538, 422] width 842 height 537
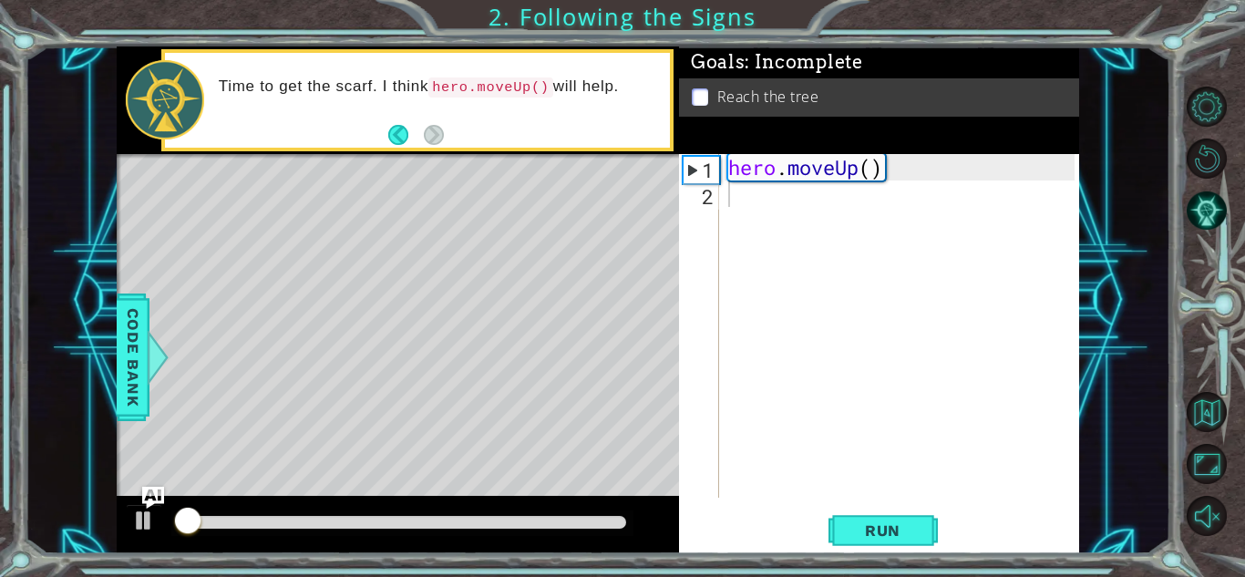
click at [262, 227] on div "Level Map" at bounding box center [538, 422] width 842 height 537
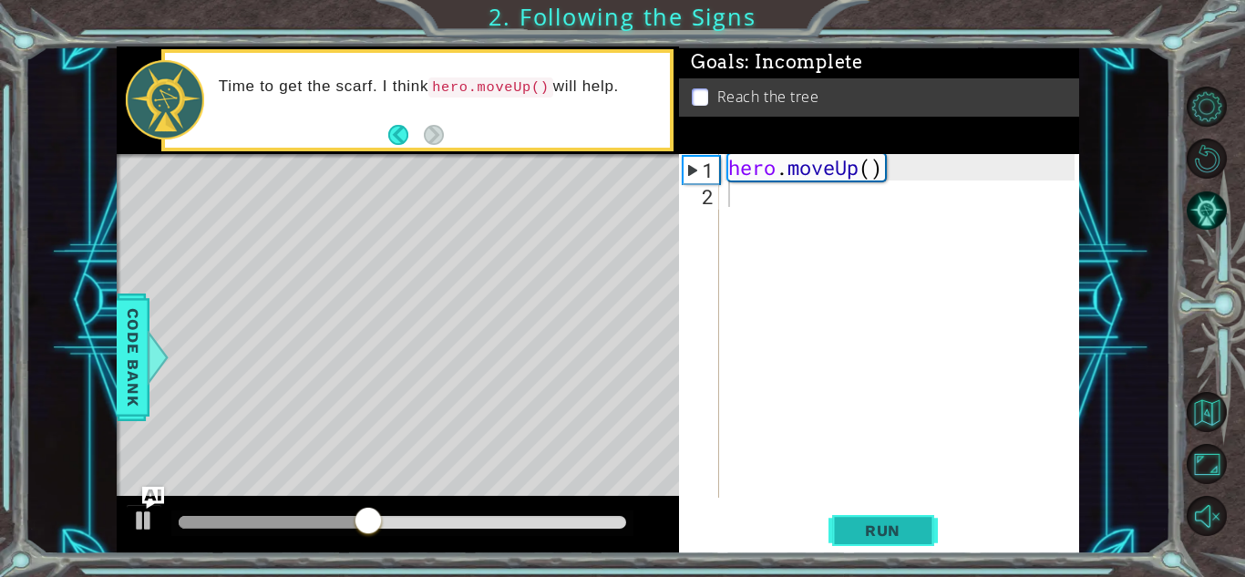
click at [871, 521] on span "Run" at bounding box center [883, 530] width 72 height 18
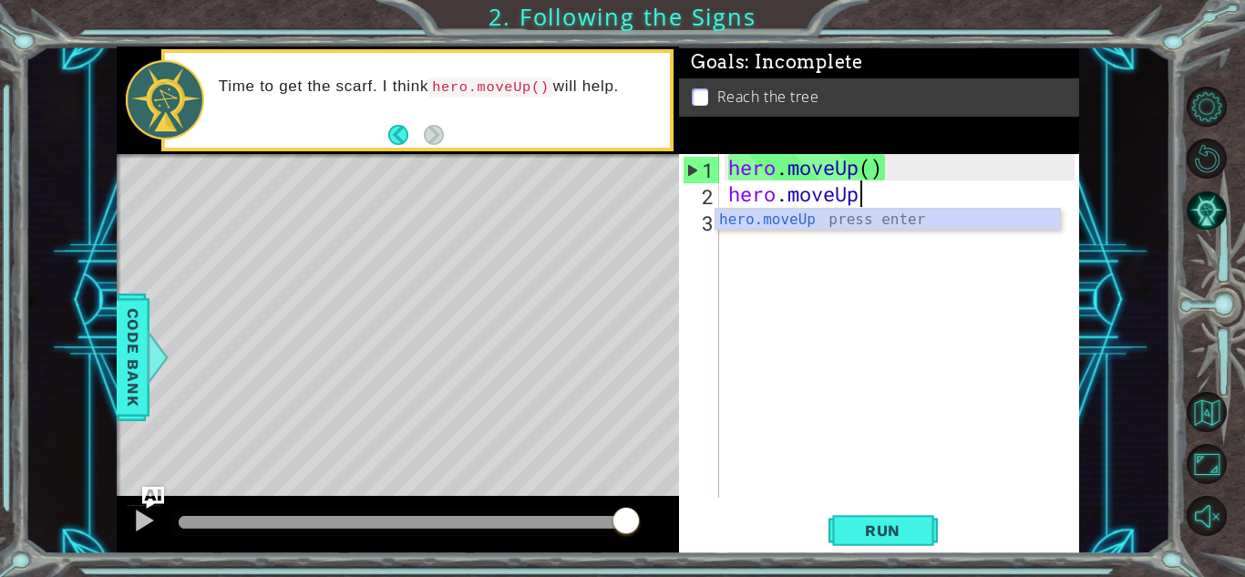
scroll to position [0, 5]
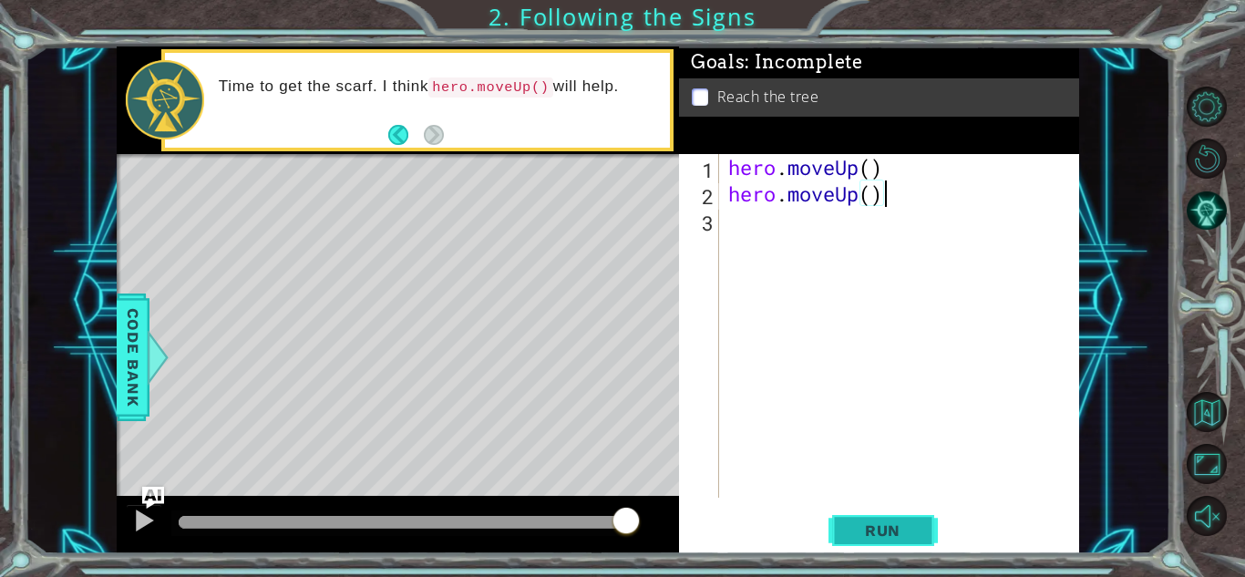
type textarea "hero.moveUp()"
click at [878, 529] on span "Run" at bounding box center [883, 530] width 72 height 18
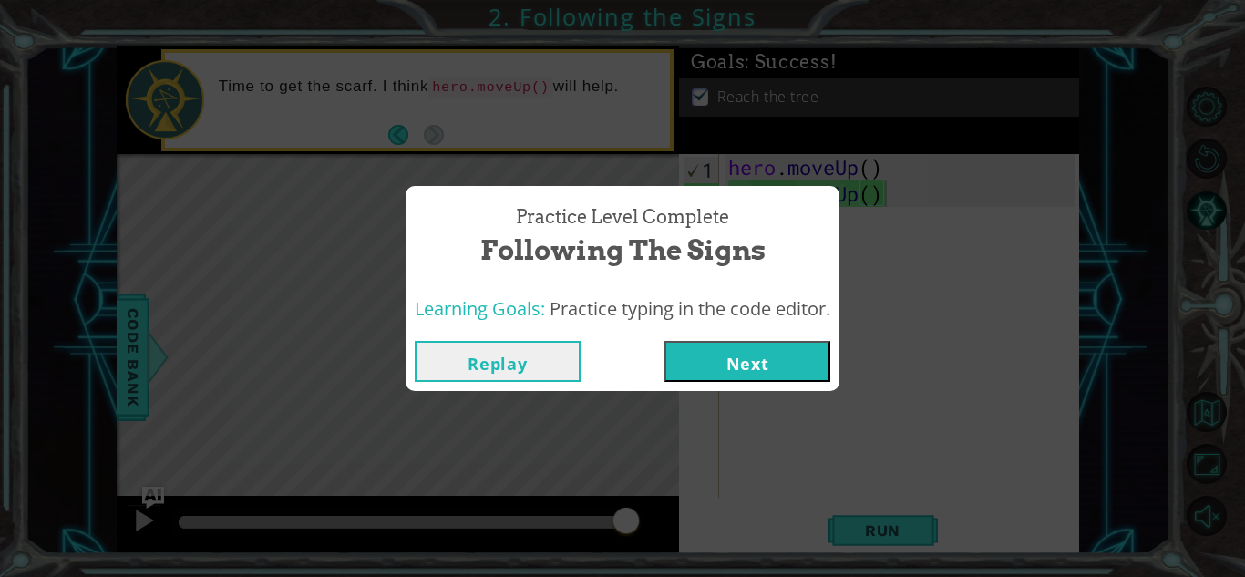
click at [756, 368] on button "Next" at bounding box center [748, 361] width 166 height 41
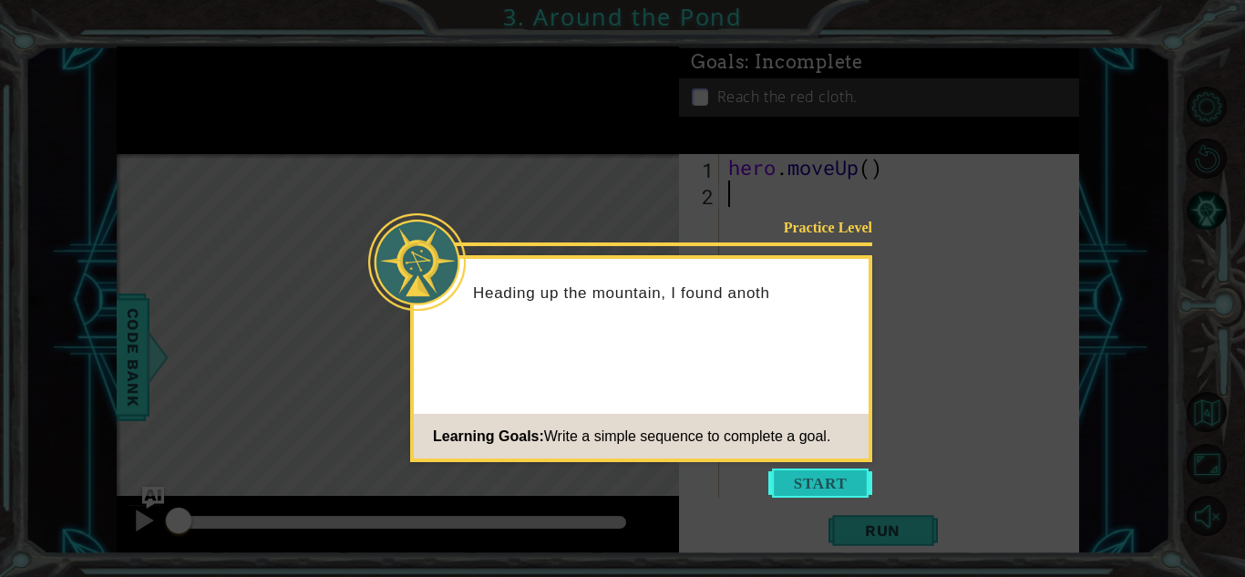
click at [820, 490] on button "Start" at bounding box center [820, 483] width 104 height 29
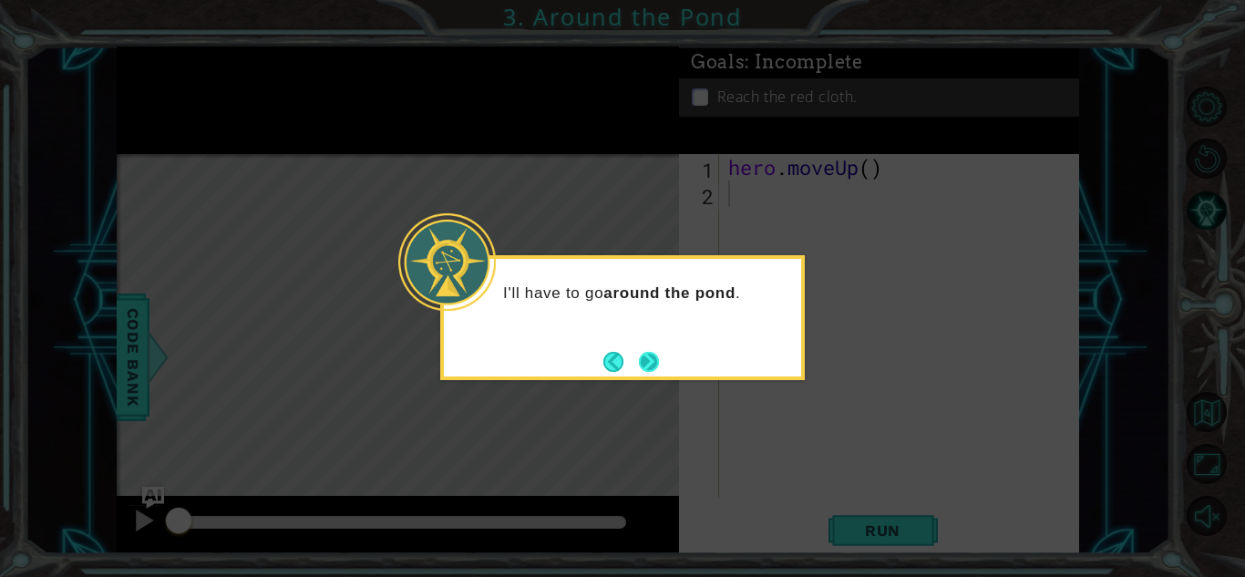
click at [642, 357] on button "Next" at bounding box center [649, 362] width 20 height 20
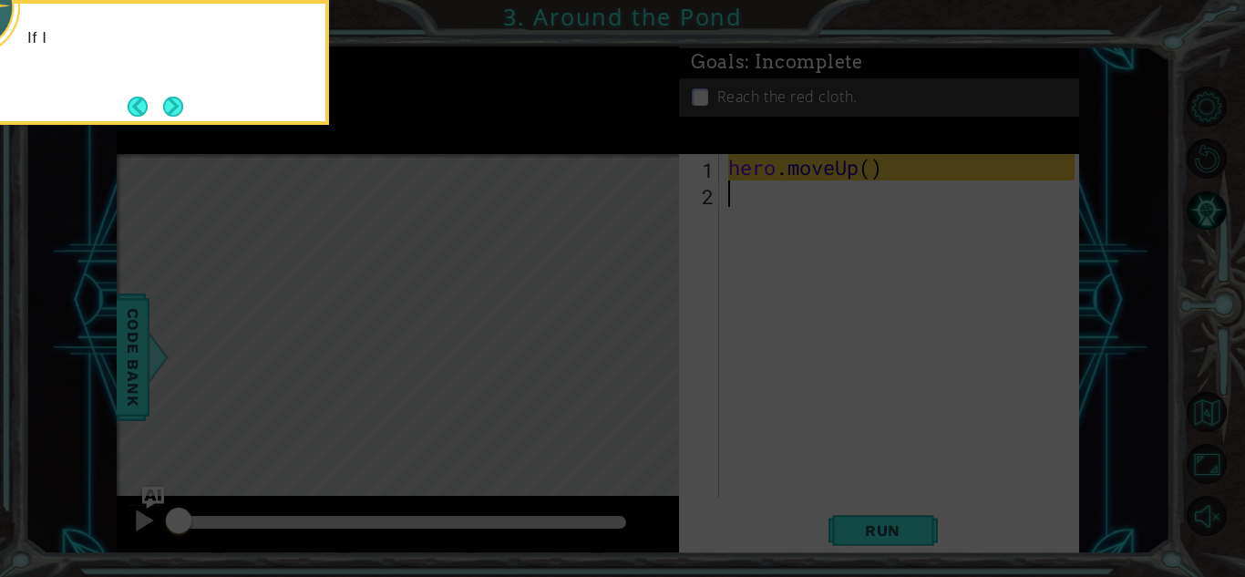
click at [642, 357] on icon at bounding box center [622, 86] width 1245 height 982
click at [173, 107] on button "Next" at bounding box center [173, 107] width 20 height 20
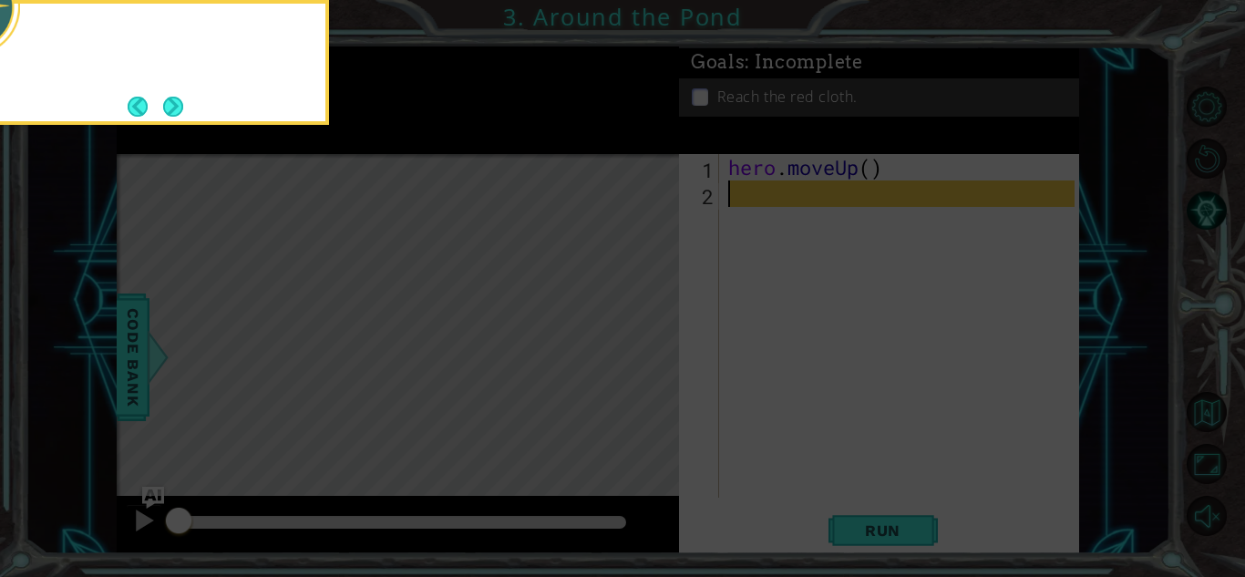
click at [173, 107] on button "Next" at bounding box center [173, 106] width 32 height 32
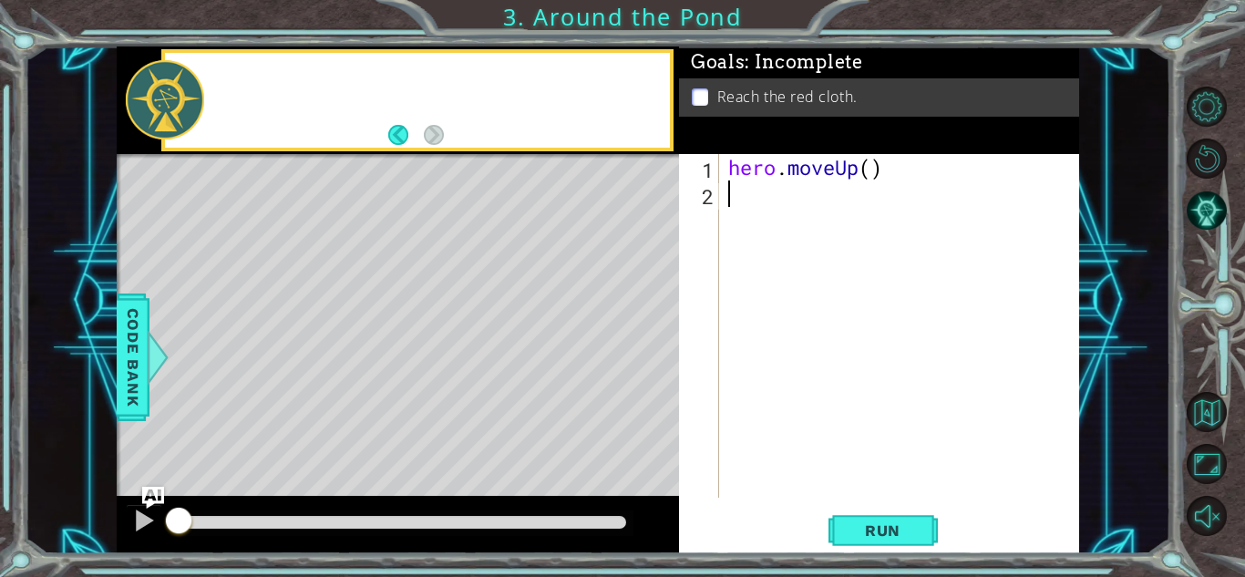
click at [173, 107] on div at bounding box center [165, 99] width 78 height 79
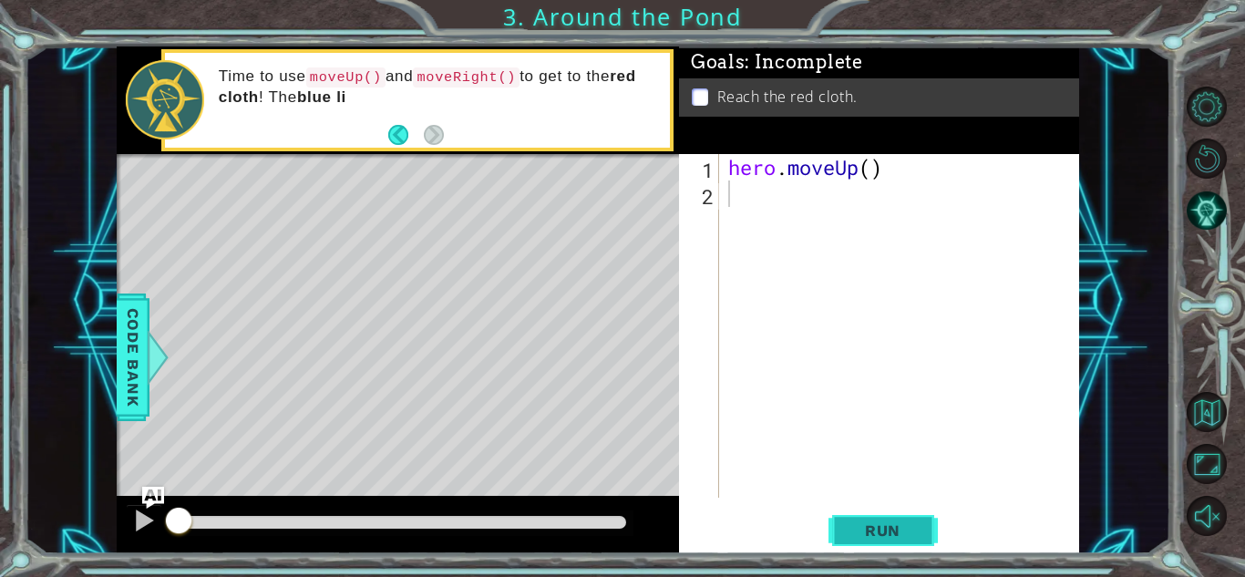
click at [875, 539] on button "Run" at bounding box center [883, 530] width 109 height 40
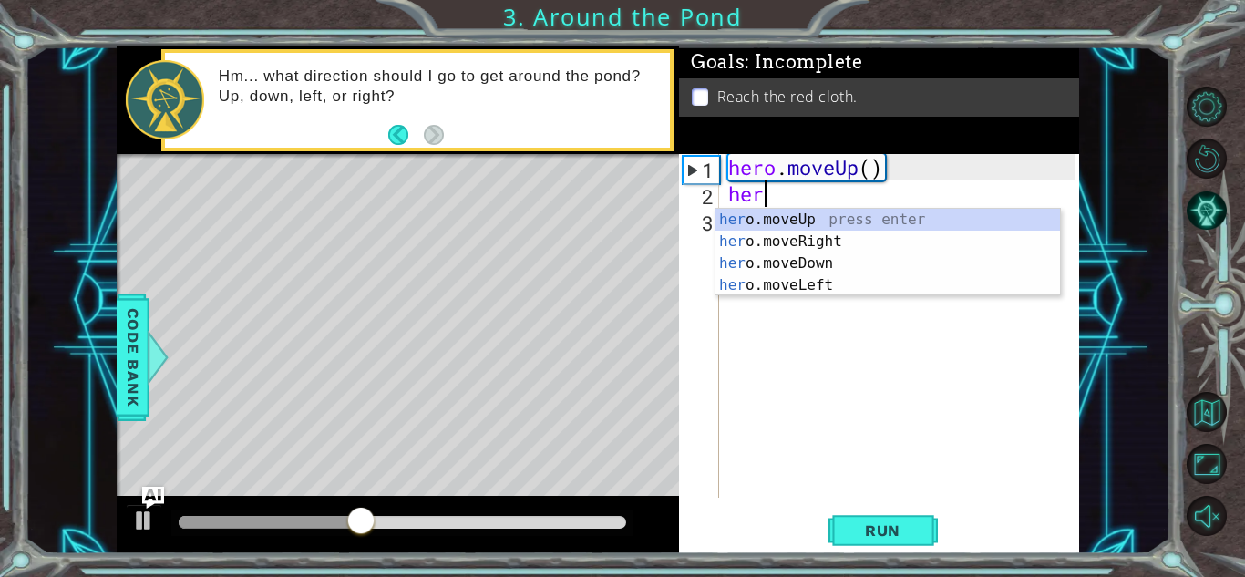
type textarea "hero"
click at [826, 246] on div "hero .moveUp press enter hero .moveRight press enter hero .moveDown press enter…" at bounding box center [888, 274] width 345 height 131
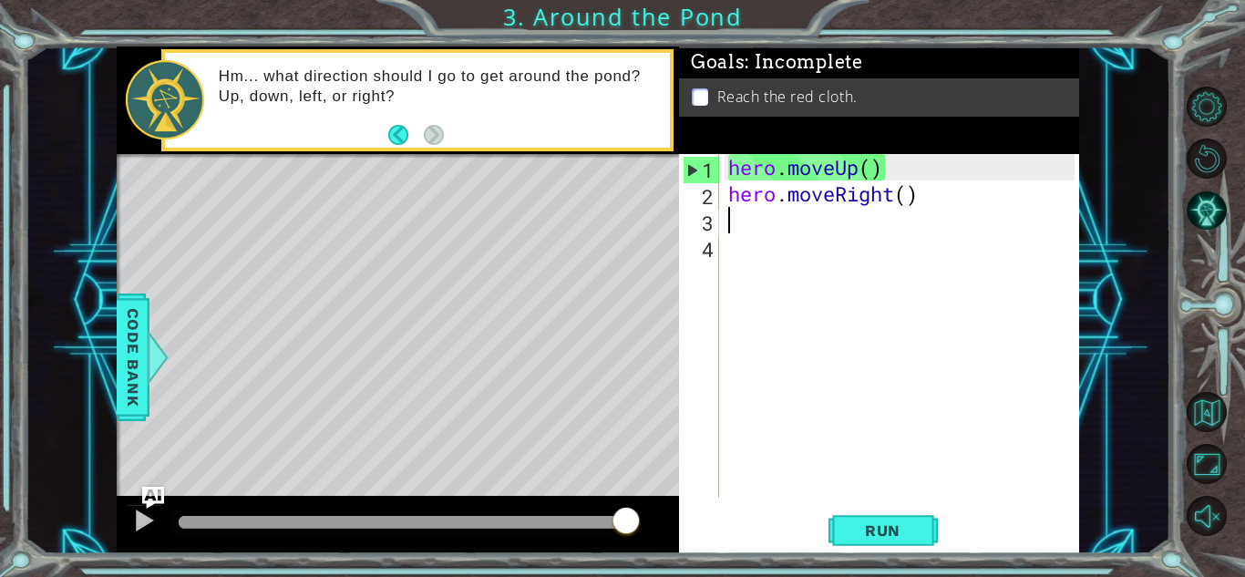
type textarea "he"
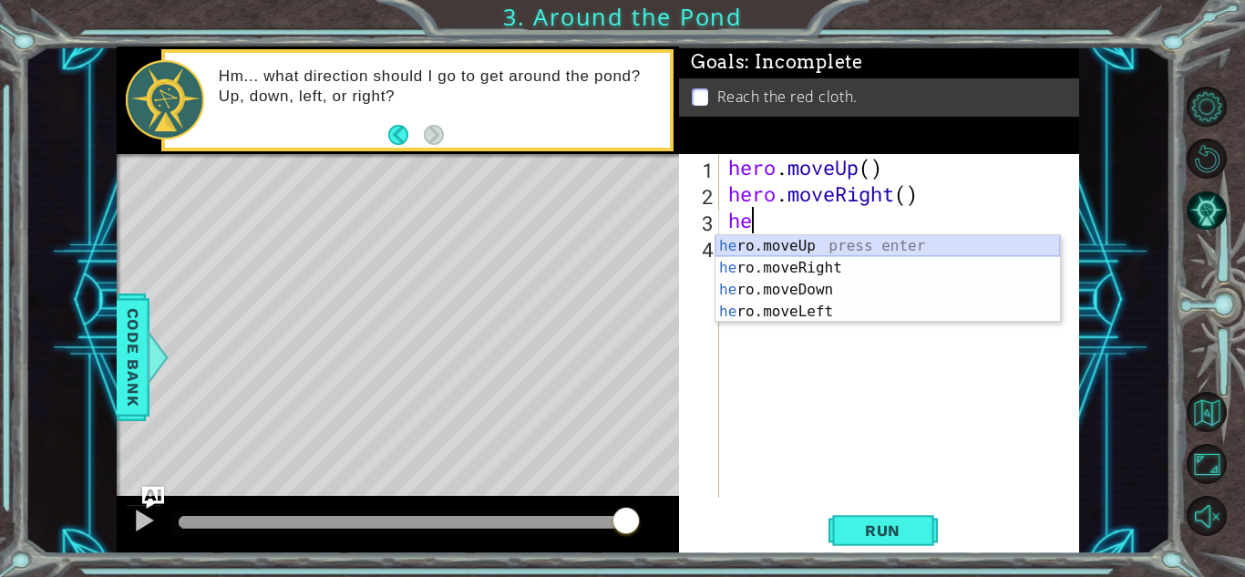
click at [818, 248] on div "he ro.moveUp press enter he ro.moveRight press enter he ro.moveDown press enter…" at bounding box center [888, 300] width 345 height 131
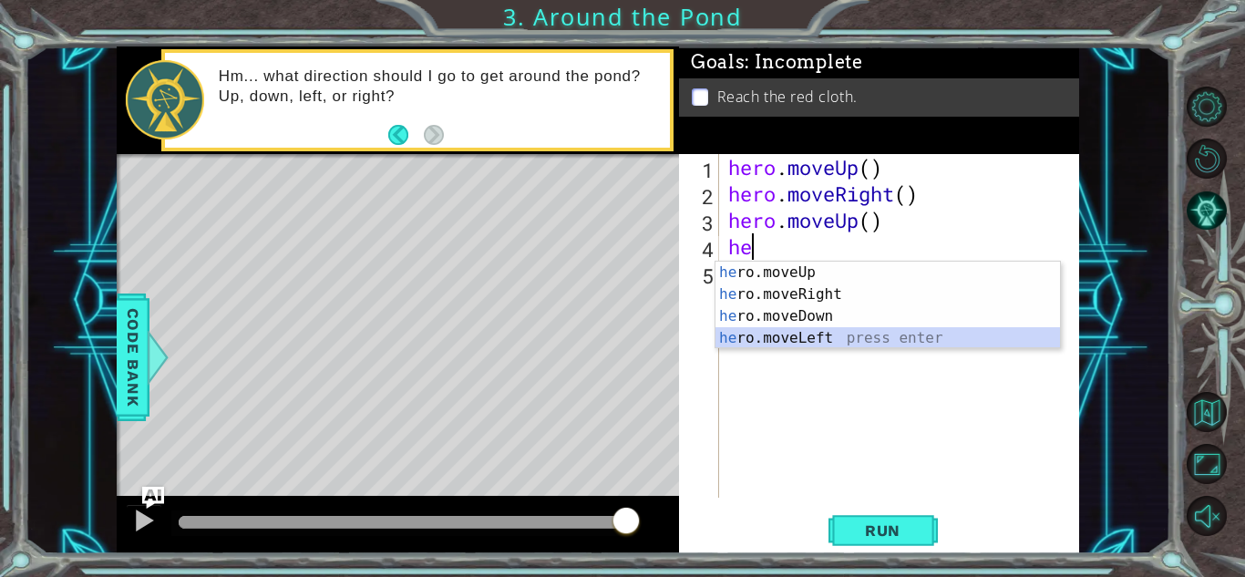
click at [845, 338] on div "he ro.moveUp press enter he ro.moveRight press enter he ro.moveDown press enter…" at bounding box center [888, 327] width 345 height 131
type textarea "hero.moveLeft(1)"
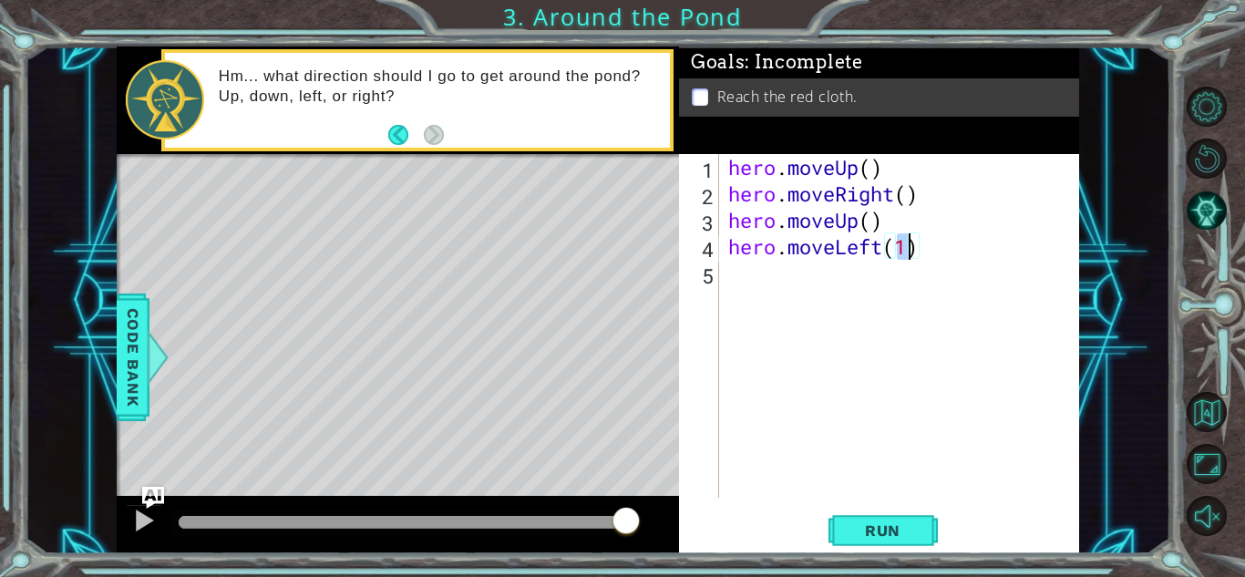
click at [734, 269] on div "hero . moveUp ( ) hero . moveRight ( ) hero . moveUp ( ) hero . moveLeft ( 1 )" at bounding box center [904, 352] width 359 height 397
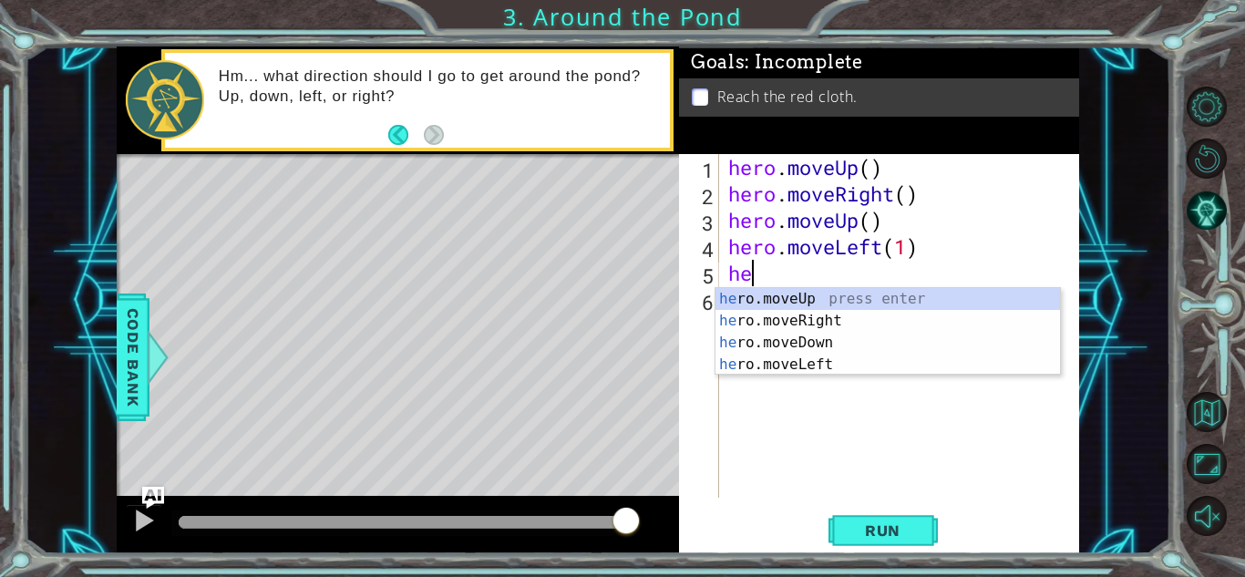
type textarea "her"
click at [768, 297] on div "her o.moveUp press enter her o.moveRight press enter her o.moveDown press enter…" at bounding box center [888, 353] width 345 height 131
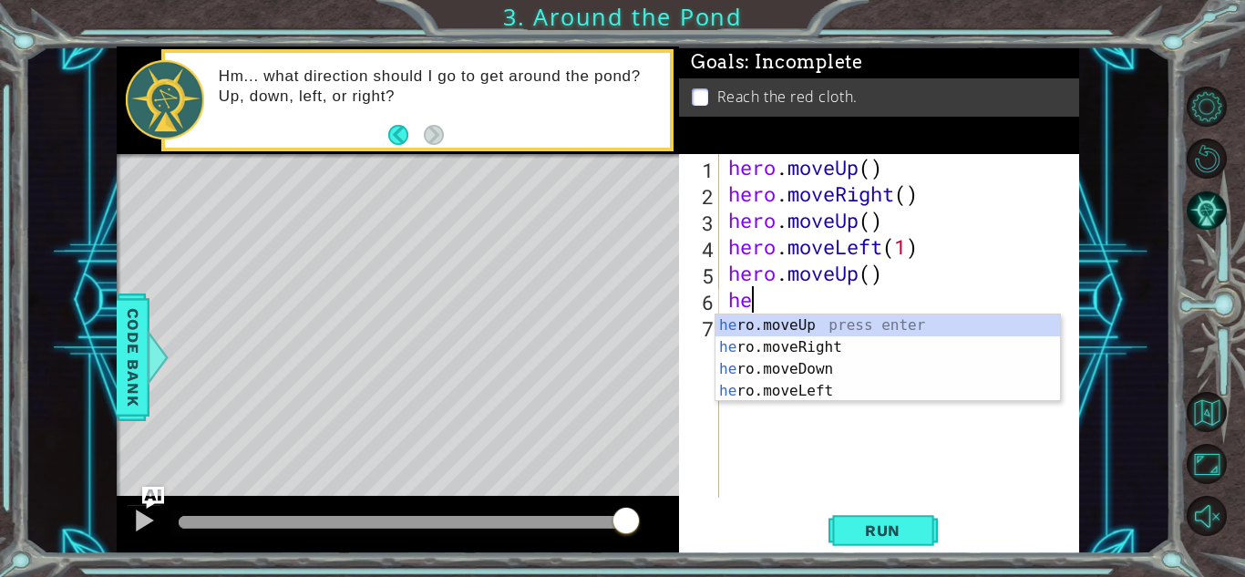
type textarea "her"
click at [756, 328] on div "her o.moveUp press enter her o.moveRight press enter her o.moveDown press enter…" at bounding box center [888, 379] width 345 height 131
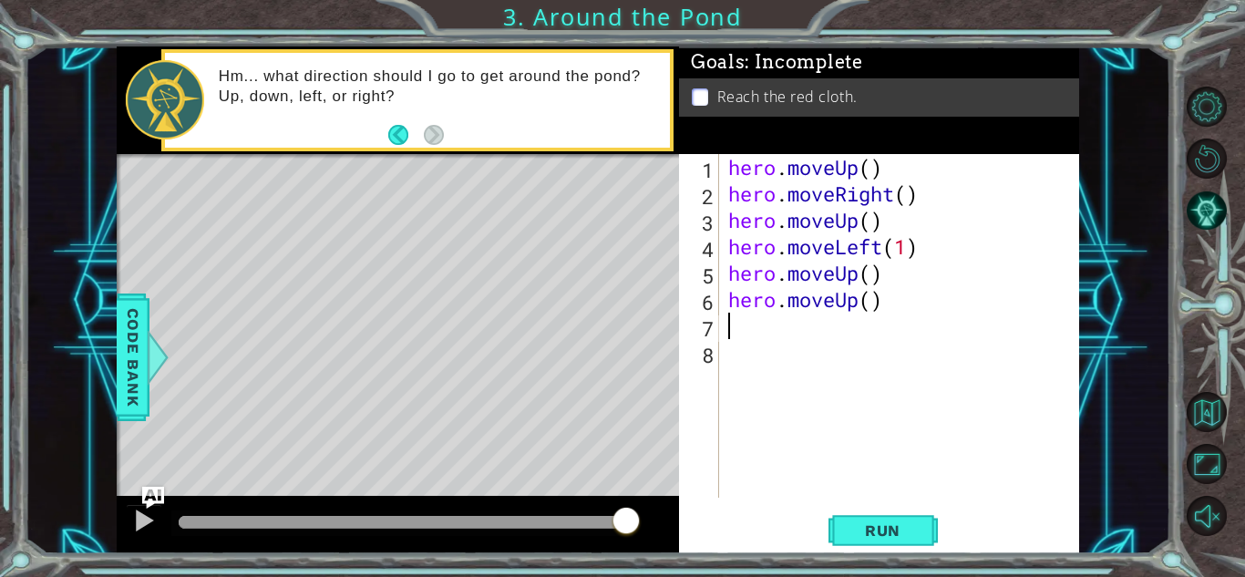
click at [840, 506] on div "1 2 3 4 5 6 7 8 hero . moveUp ( ) hero . moveRight ( ) hero . moveUp ( ) hero .…" at bounding box center [879, 353] width 400 height 399
click at [844, 517] on button "Run" at bounding box center [883, 530] width 109 height 40
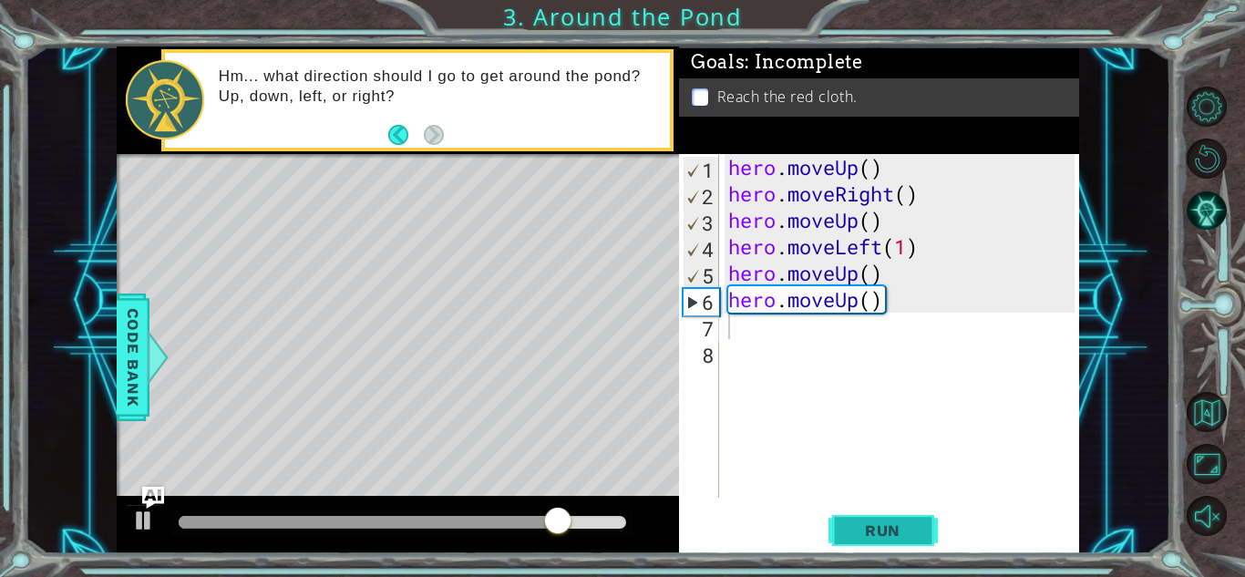
click at [908, 517] on button "Run" at bounding box center [883, 530] width 109 height 40
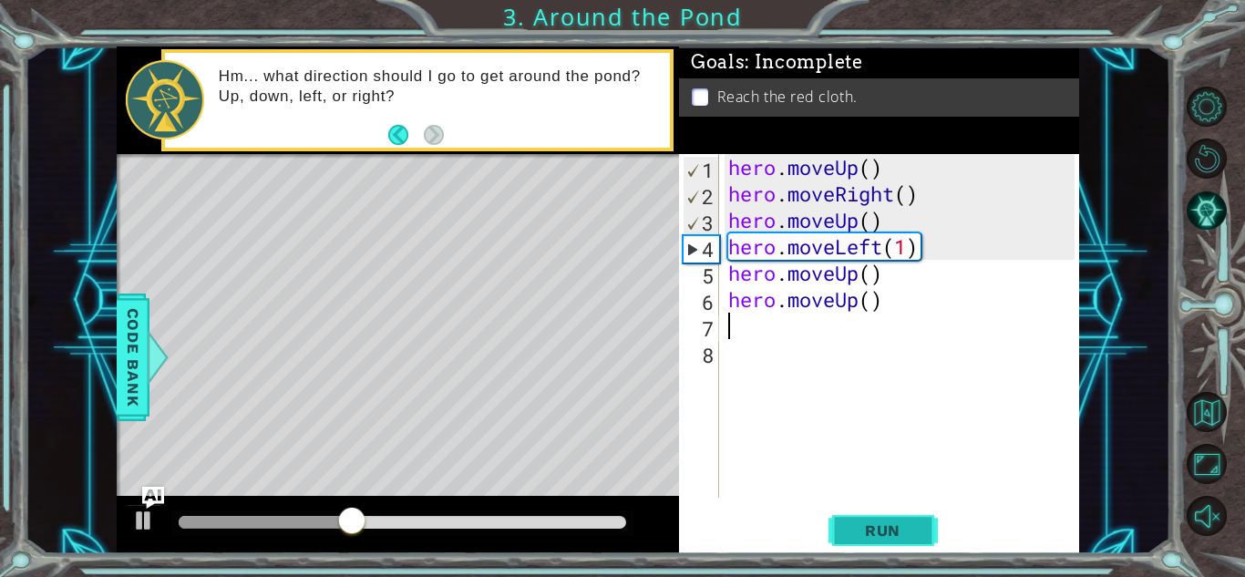
click at [911, 515] on button "Run" at bounding box center [883, 530] width 109 height 40
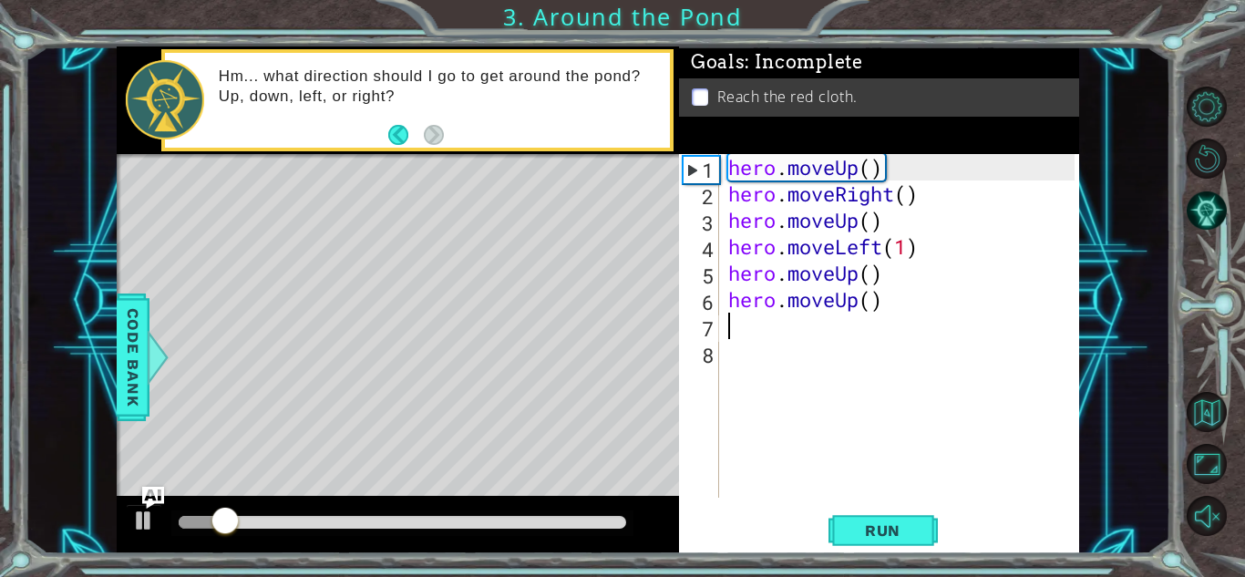
click at [793, 242] on div "hero . moveUp ( ) hero . moveRight ( ) hero . moveUp ( ) hero . moveLeft ( 1 ) …" at bounding box center [904, 352] width 359 height 397
type textarea "hero.moveLeft(1)"
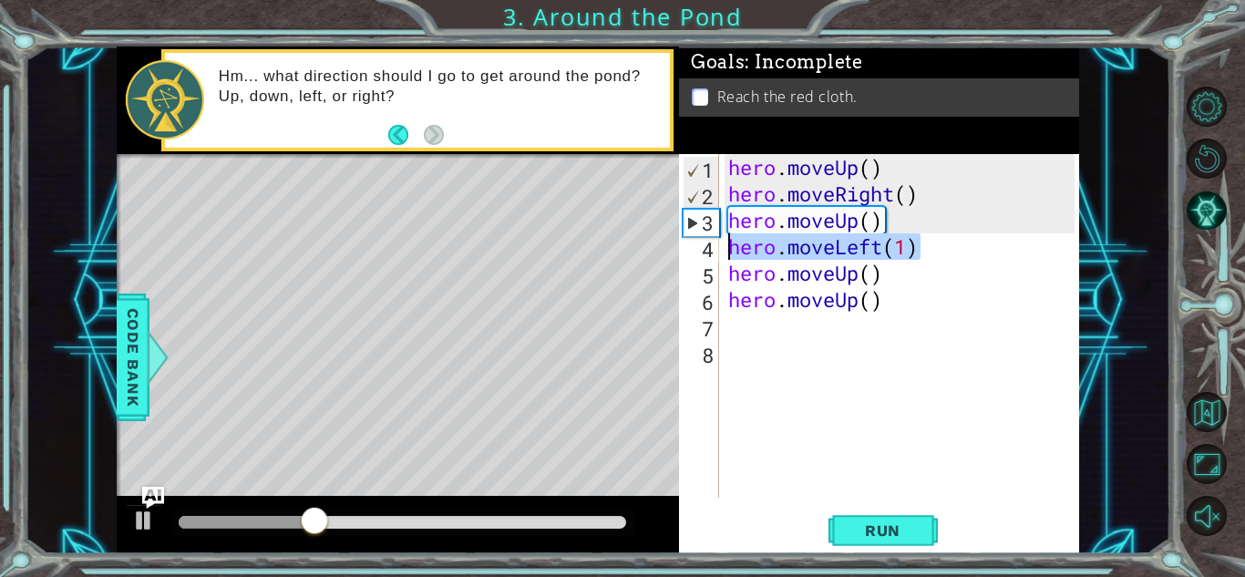
drag, startPoint x: 954, startPoint y: 256, endPoint x: 728, endPoint y: 239, distance: 226.7
click at [728, 239] on div "hero . moveUp ( ) hero . moveRight ( ) hero . moveUp ( ) hero . moveLeft ( 1 ) …" at bounding box center [904, 352] width 359 height 397
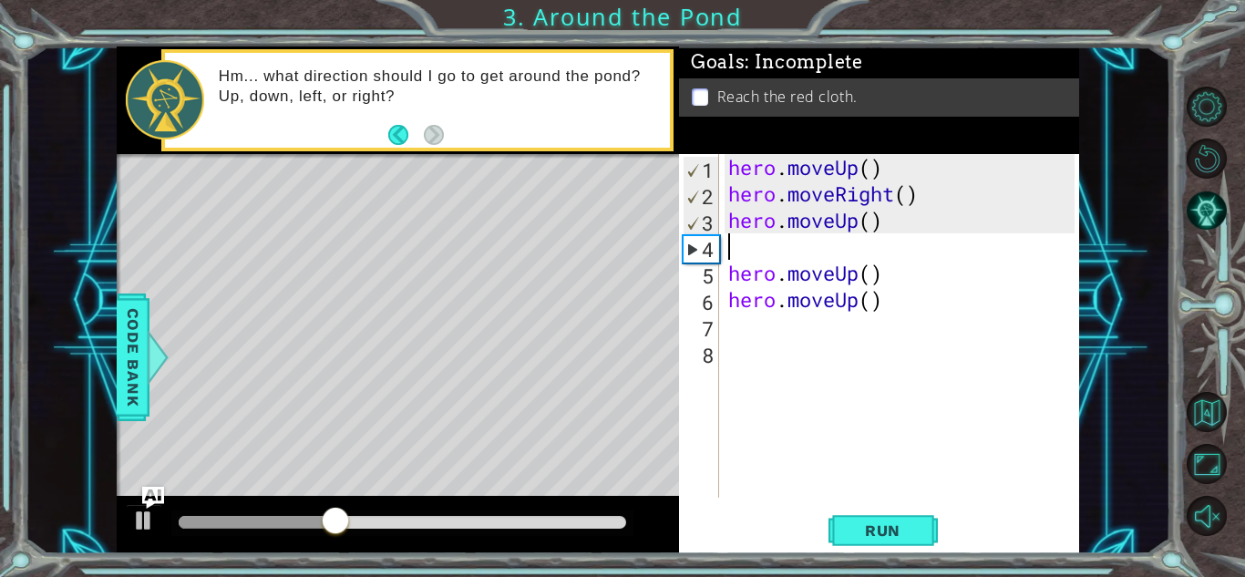
type textarea "hero.moveUp()"
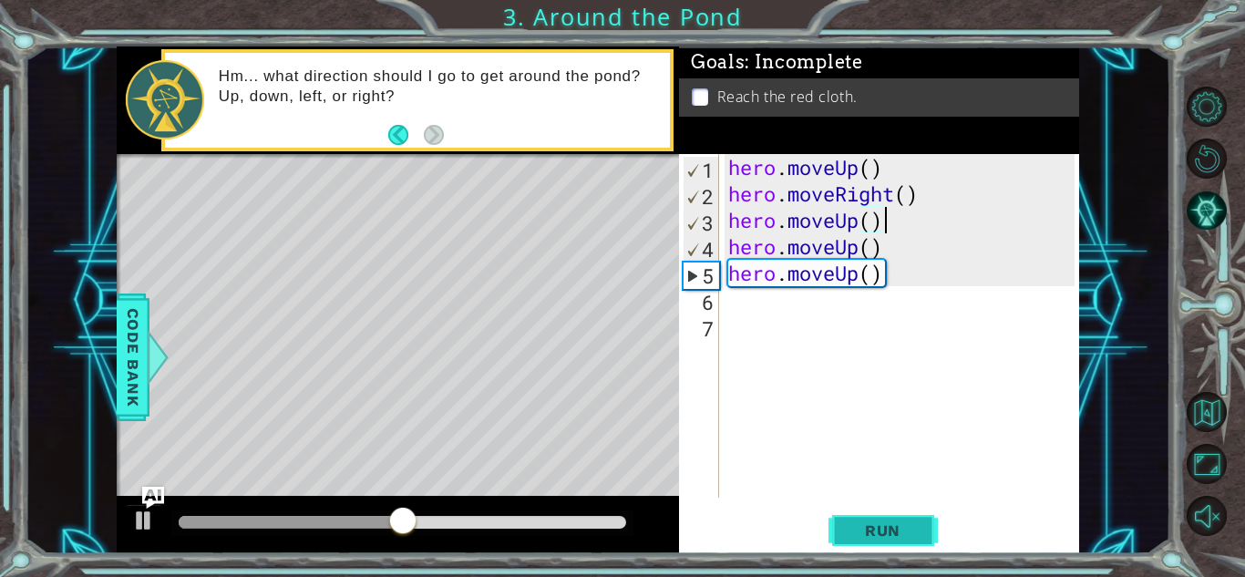
click at [885, 517] on button "Run" at bounding box center [883, 530] width 109 height 40
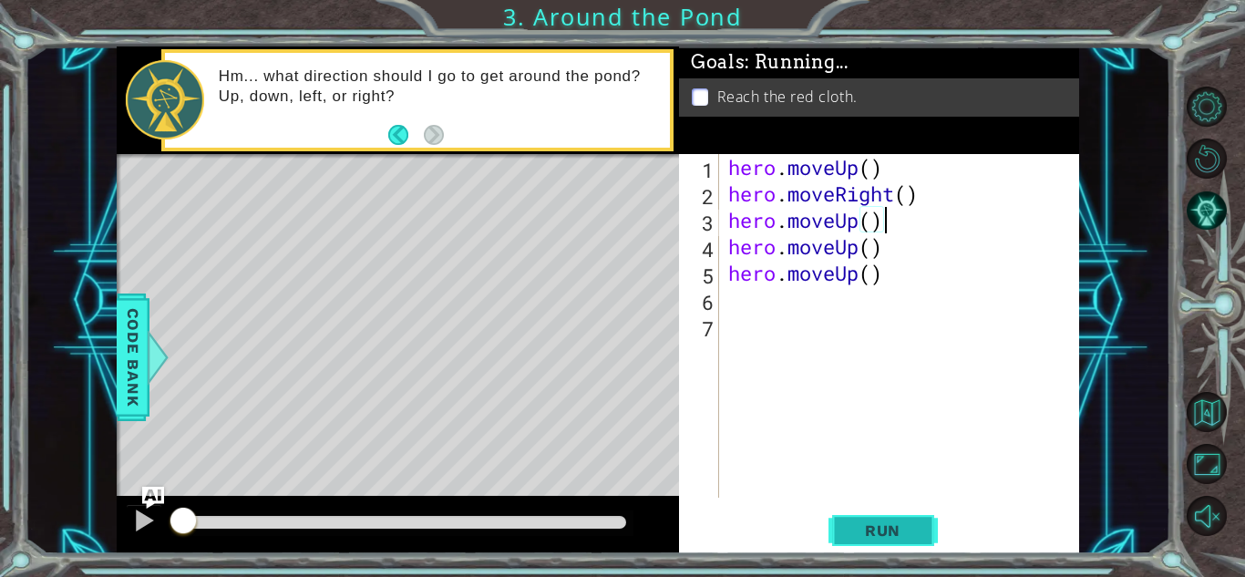
click at [885, 517] on button "Run" at bounding box center [883, 530] width 109 height 40
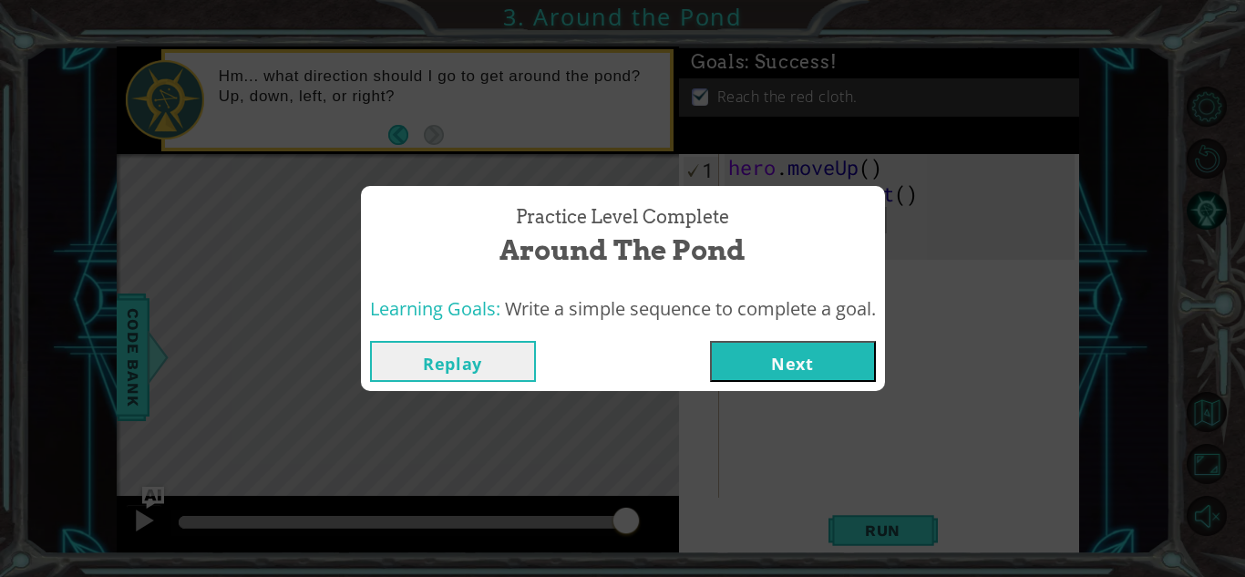
click at [802, 356] on button "Next" at bounding box center [793, 361] width 166 height 41
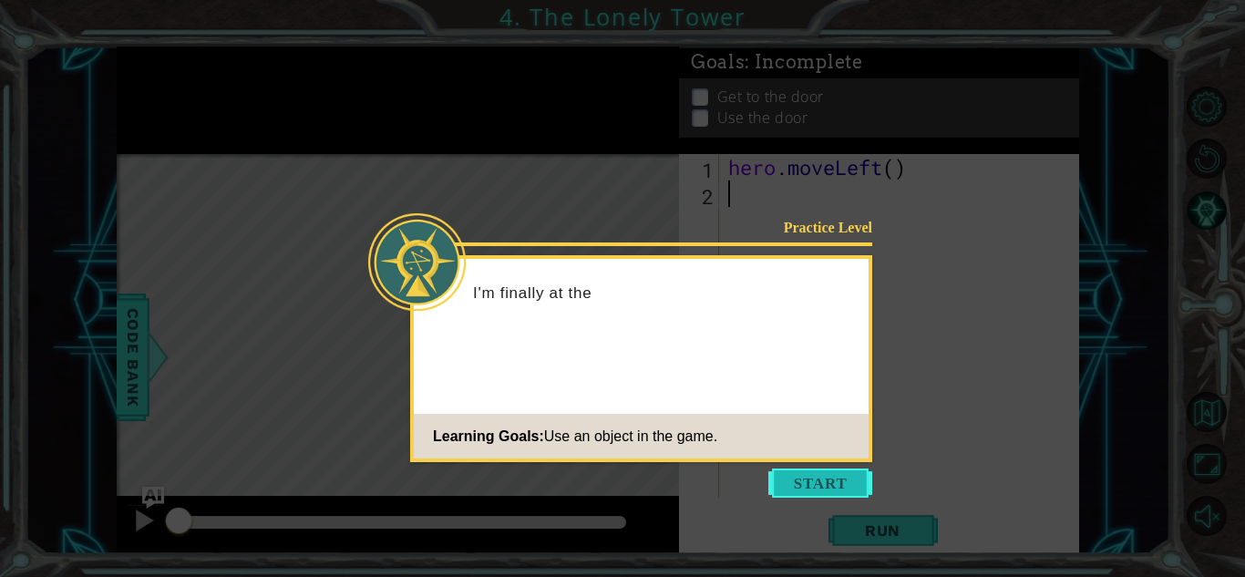
click at [830, 469] on button "Start" at bounding box center [820, 483] width 104 height 29
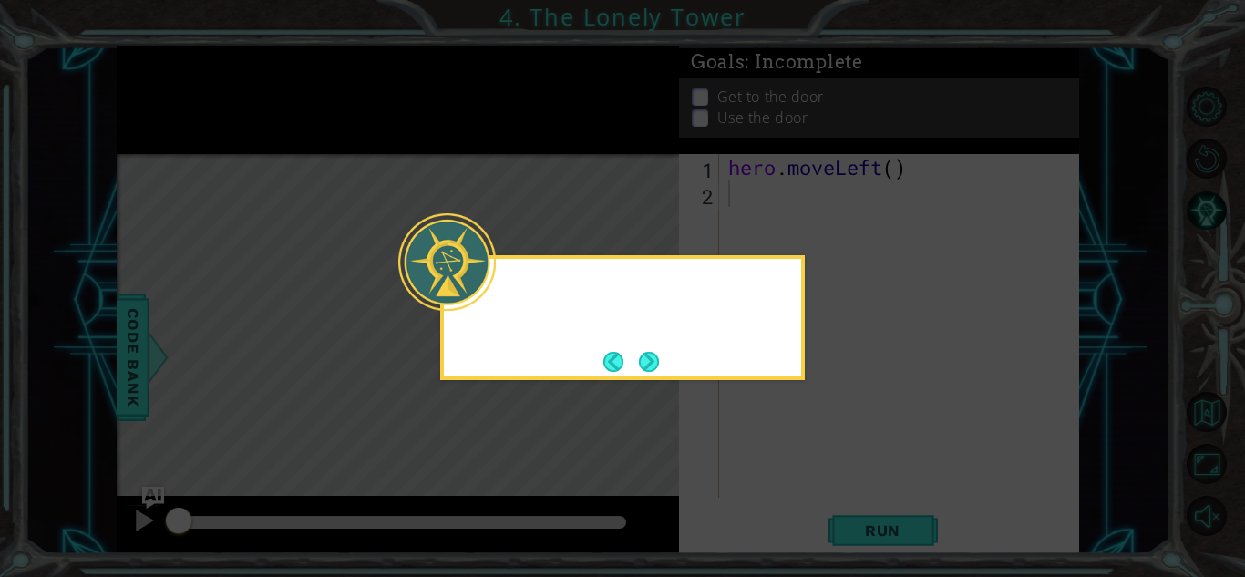
click at [830, 469] on icon at bounding box center [622, 288] width 1245 height 577
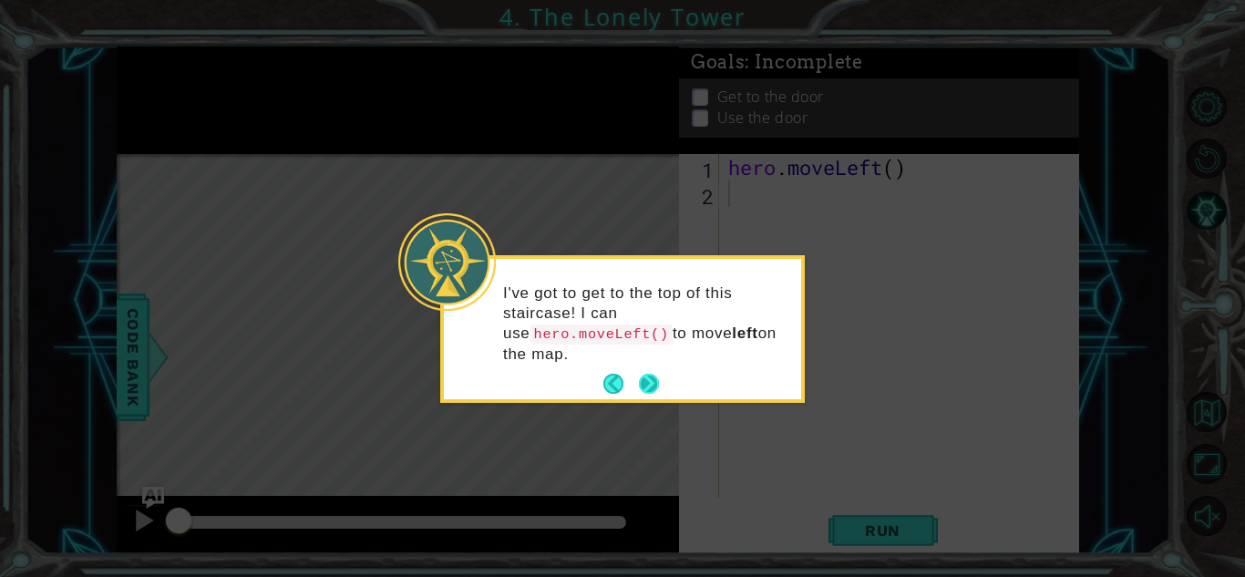
click at [655, 374] on button "Next" at bounding box center [649, 384] width 20 height 20
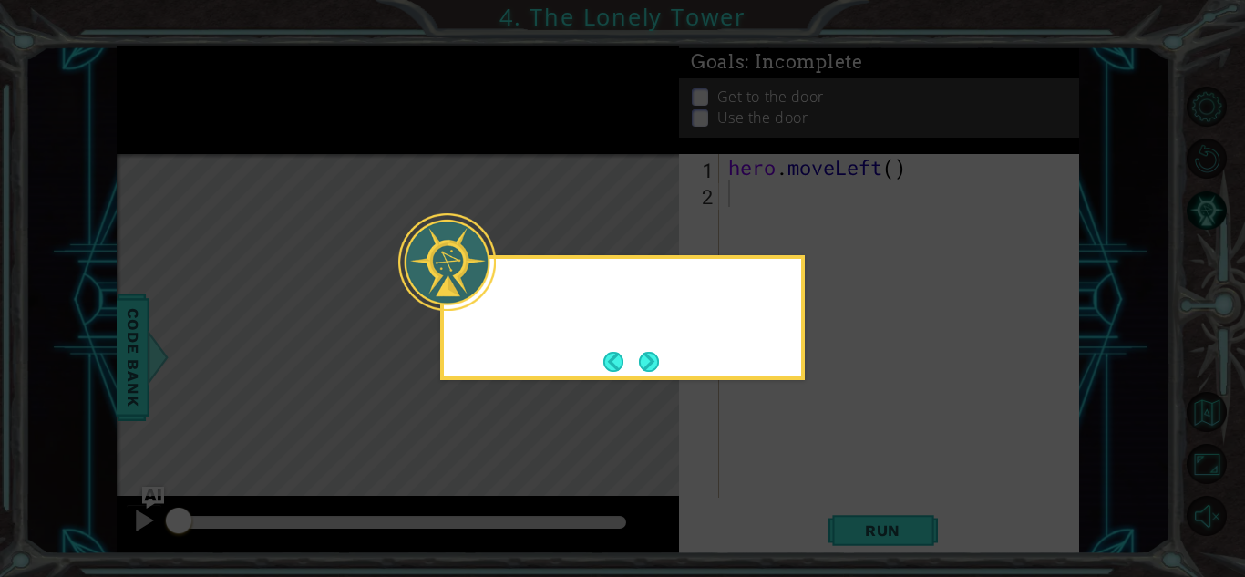
click at [655, 374] on footer at bounding box center [631, 361] width 56 height 27
click at [655, 372] on button "Next" at bounding box center [649, 362] width 20 height 20
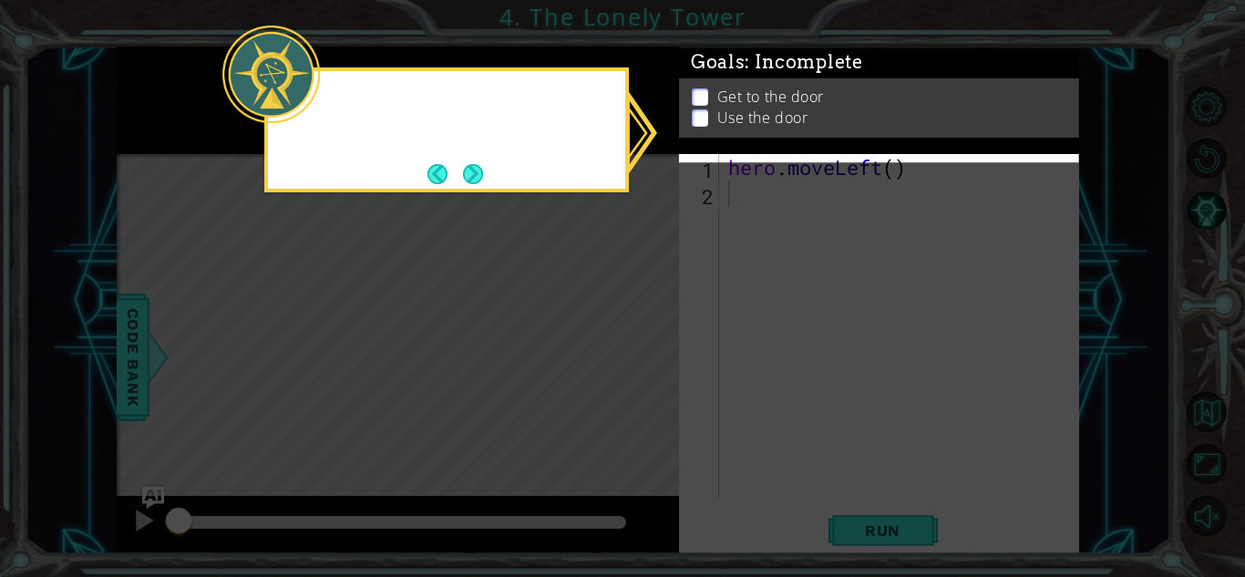
click at [655, 374] on icon at bounding box center [622, 288] width 1245 height 577
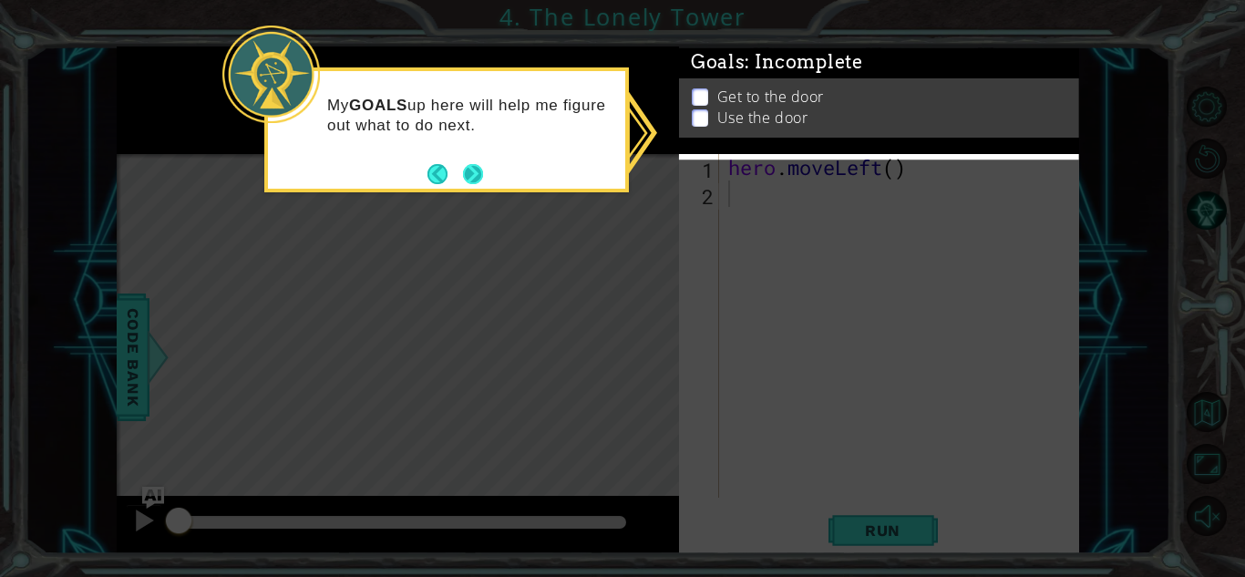
click at [478, 176] on button "Next" at bounding box center [473, 174] width 20 height 20
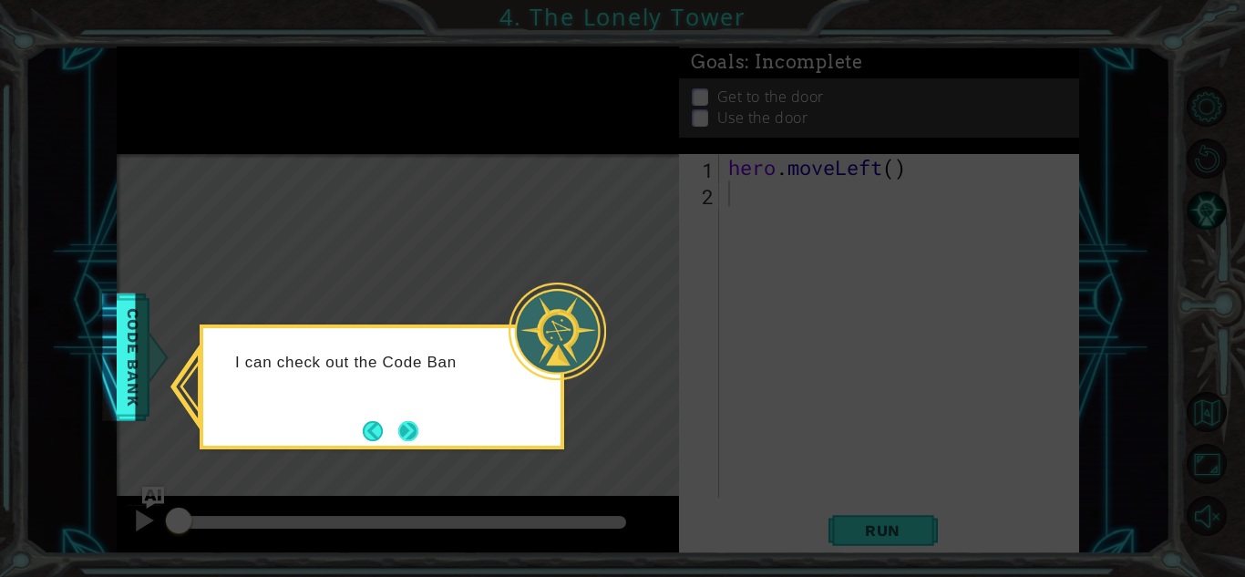
click at [415, 432] on button "Next" at bounding box center [408, 431] width 20 height 20
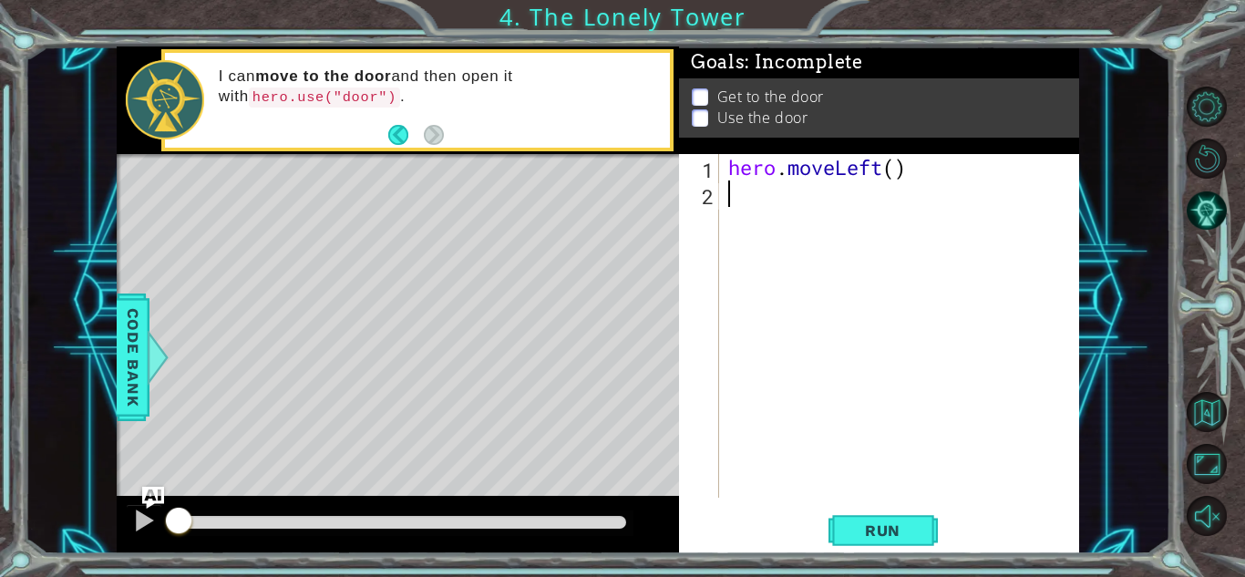
type textarea "he"
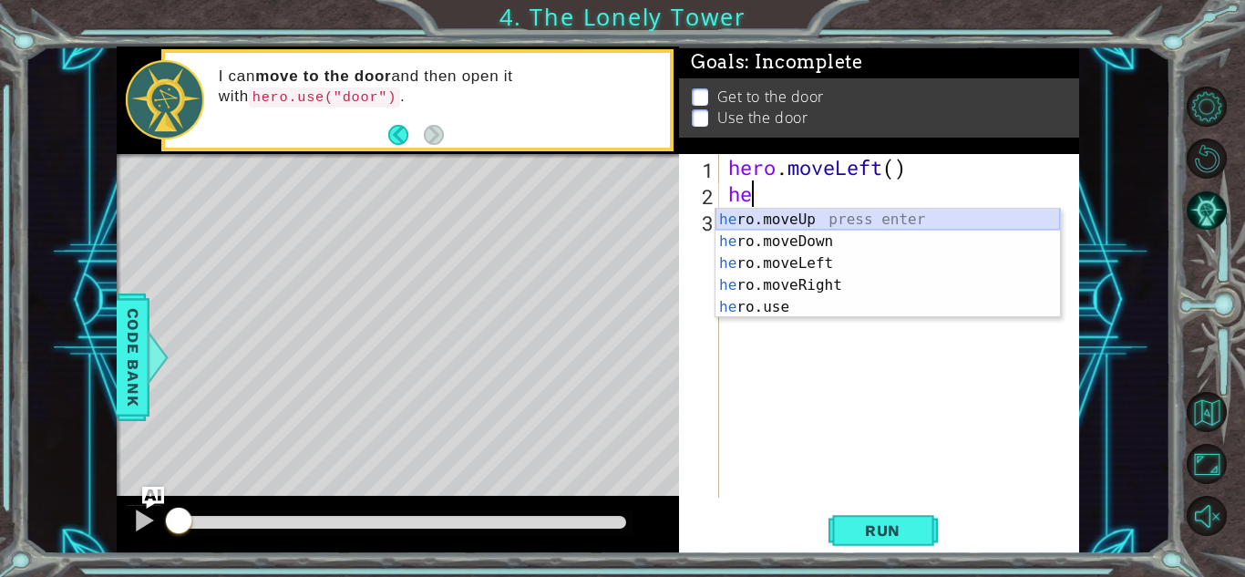
click at [797, 217] on div "he ro.moveUp press enter he ro.moveDown press enter he ro.moveLeft press enter …" at bounding box center [888, 285] width 345 height 153
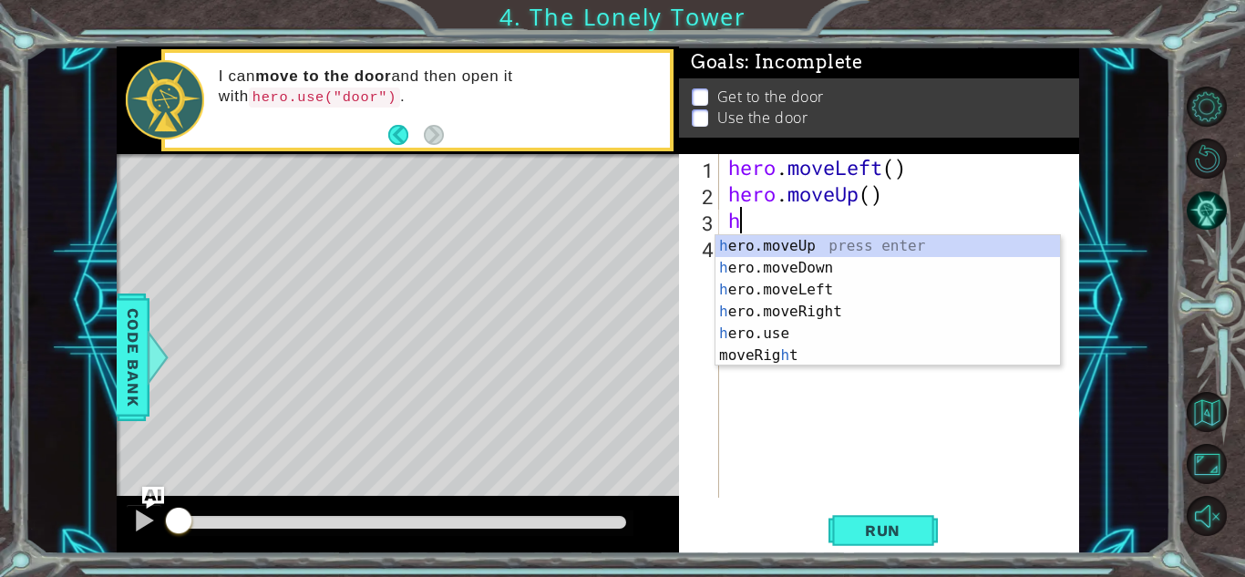
type textarea "he"
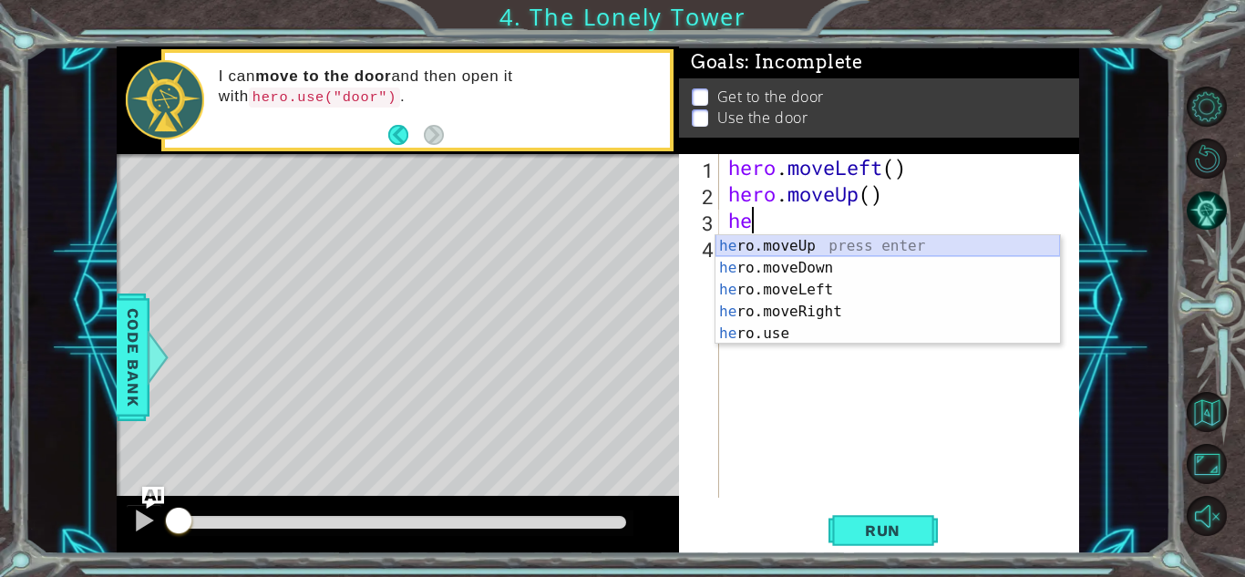
click at [778, 255] on div "he ro.moveUp press enter he ro.moveDown press enter he ro.moveLeft press enter …" at bounding box center [888, 311] width 345 height 153
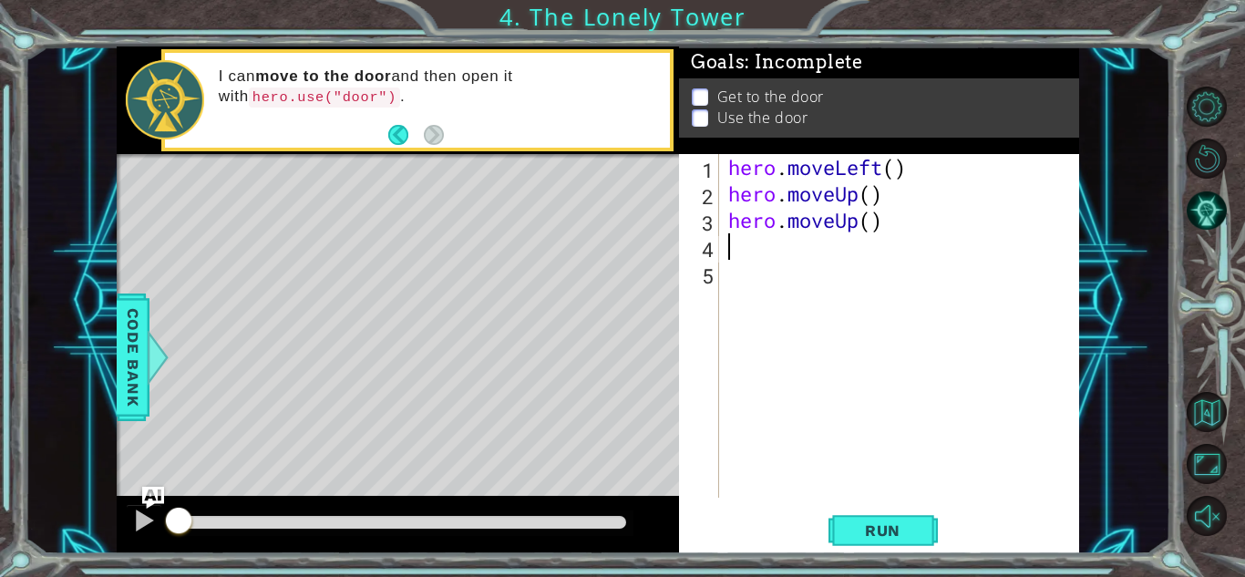
click at [777, 273] on div "hero . moveLeft ( ) hero . moveUp ( ) hero . moveUp ( )" at bounding box center [904, 352] width 359 height 397
click at [920, 528] on button "Run" at bounding box center [883, 530] width 109 height 40
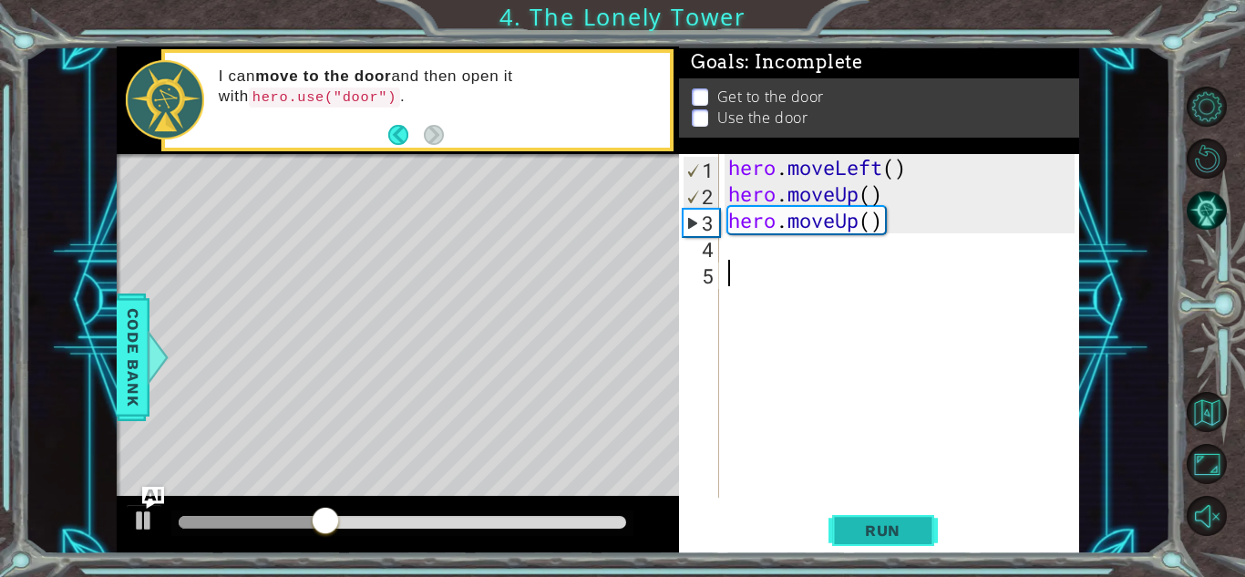
click at [899, 521] on span "Run" at bounding box center [883, 530] width 72 height 18
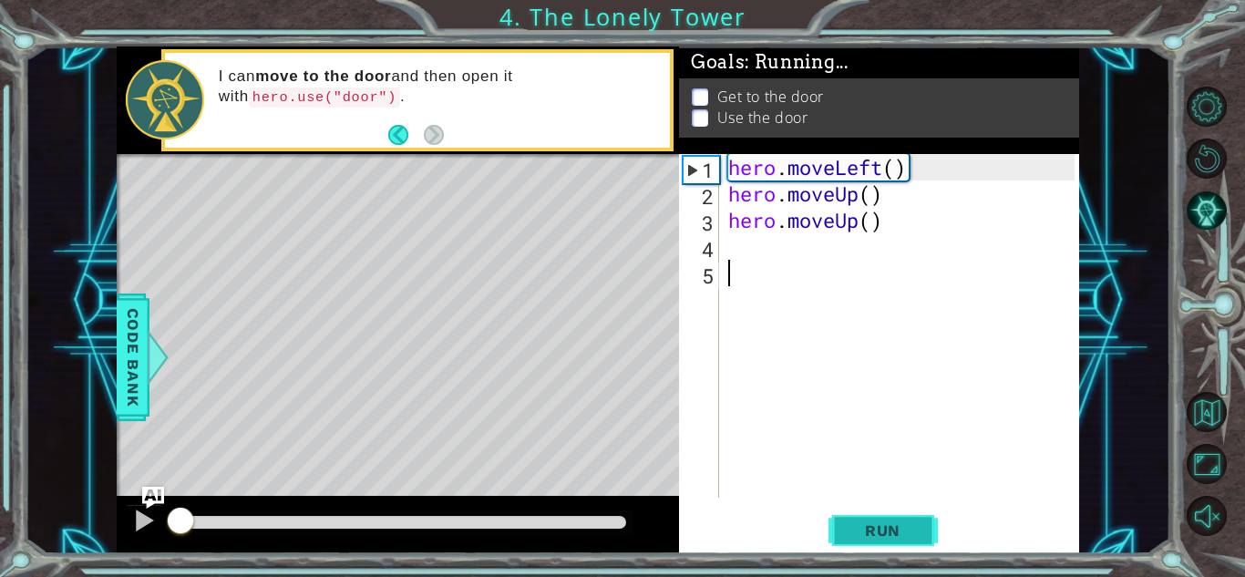
click at [899, 521] on span "Run" at bounding box center [883, 530] width 72 height 18
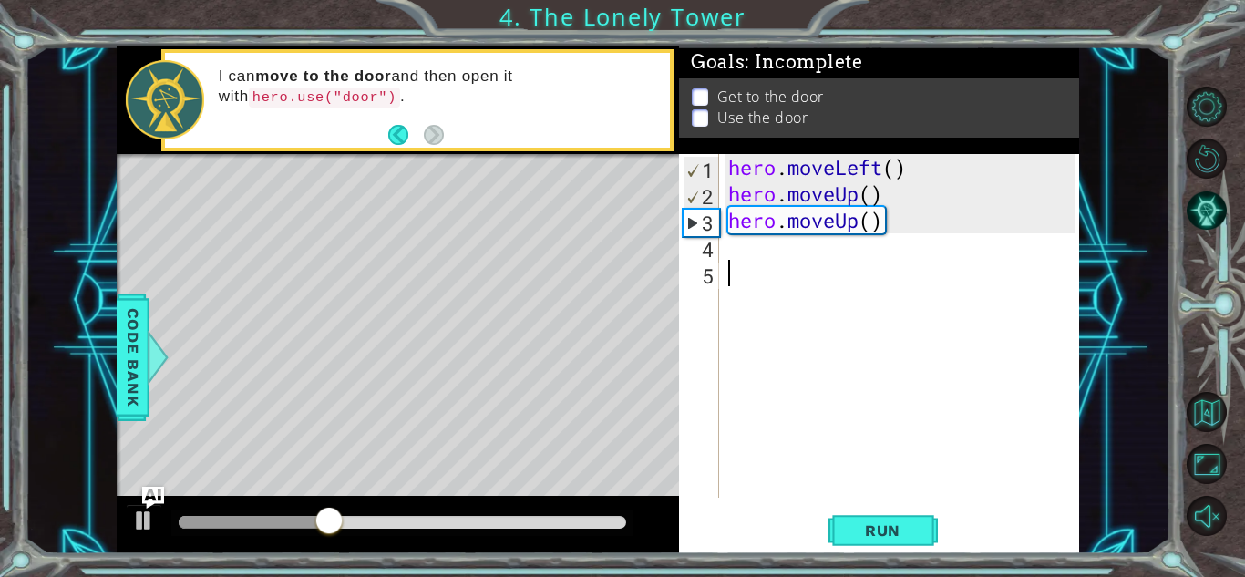
click at [777, 255] on div "hero . moveLeft ( ) hero . moveUp ( ) hero . moveUp ( )" at bounding box center [904, 352] width 359 height 397
type textarea "h"
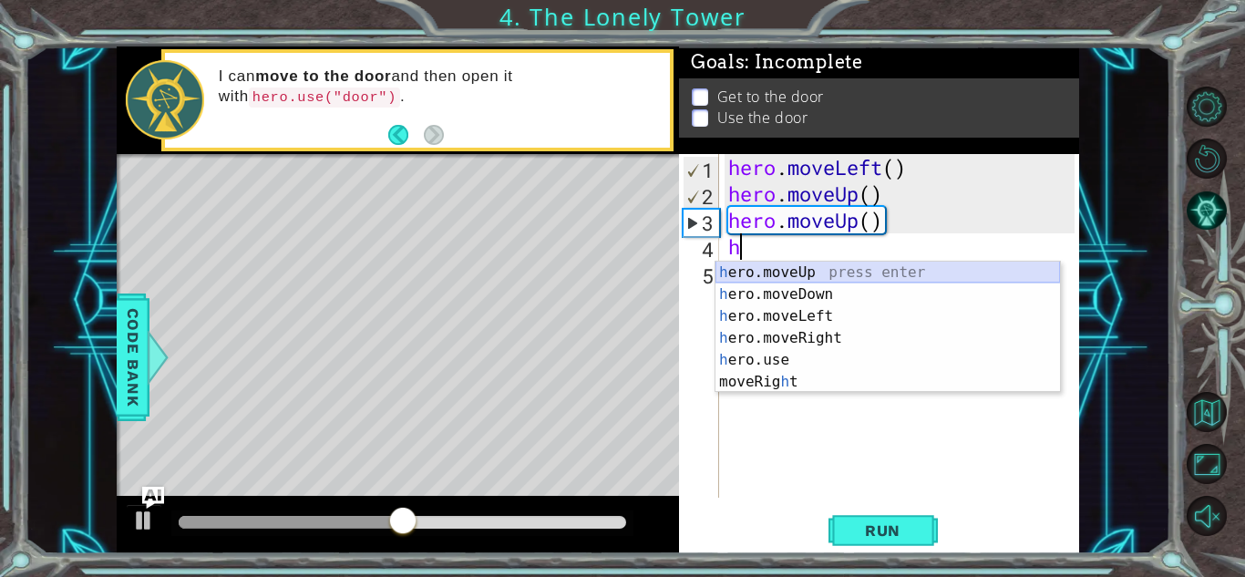
click at [822, 273] on div "h ero.moveUp press enter h ero.moveDown press enter h ero.moveLeft press enter …" at bounding box center [888, 349] width 345 height 175
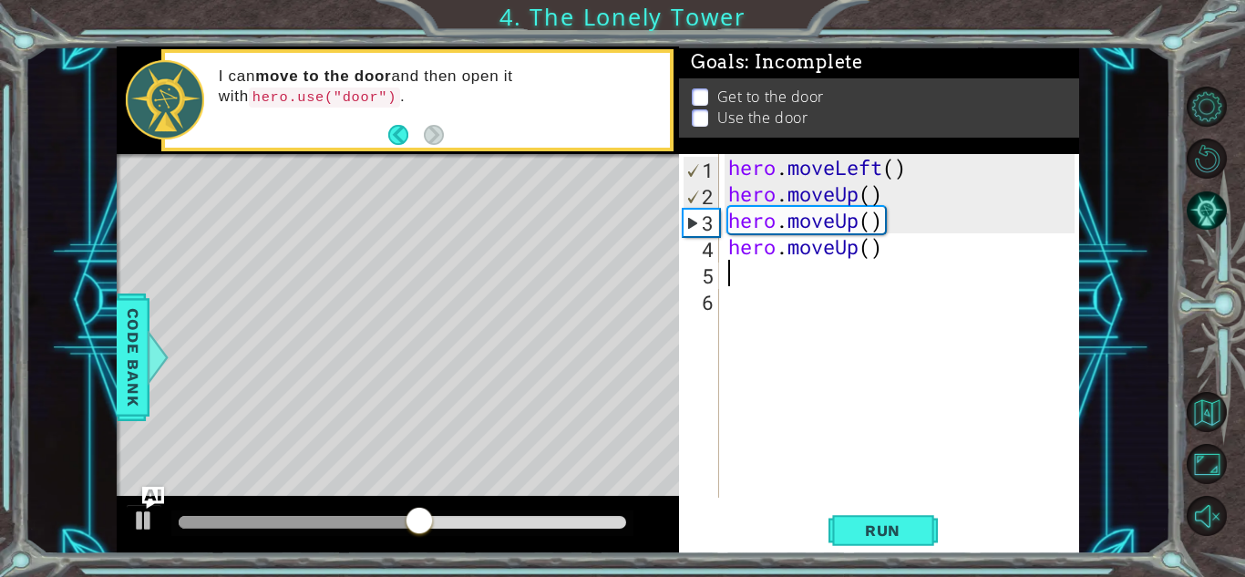
click at [805, 274] on div "hero . moveLeft ( ) hero . moveUp ( ) hero . moveUp ( ) hero . moveUp ( )" at bounding box center [904, 352] width 359 height 397
click at [895, 531] on span "Run" at bounding box center [883, 530] width 72 height 18
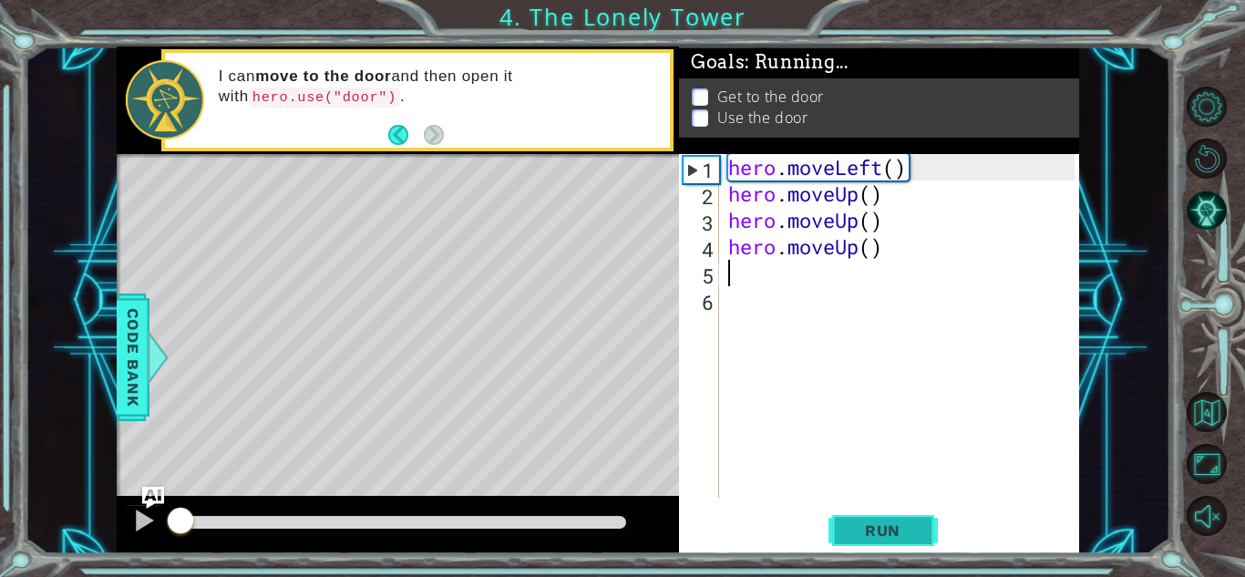
click at [895, 531] on span "Run" at bounding box center [883, 530] width 72 height 18
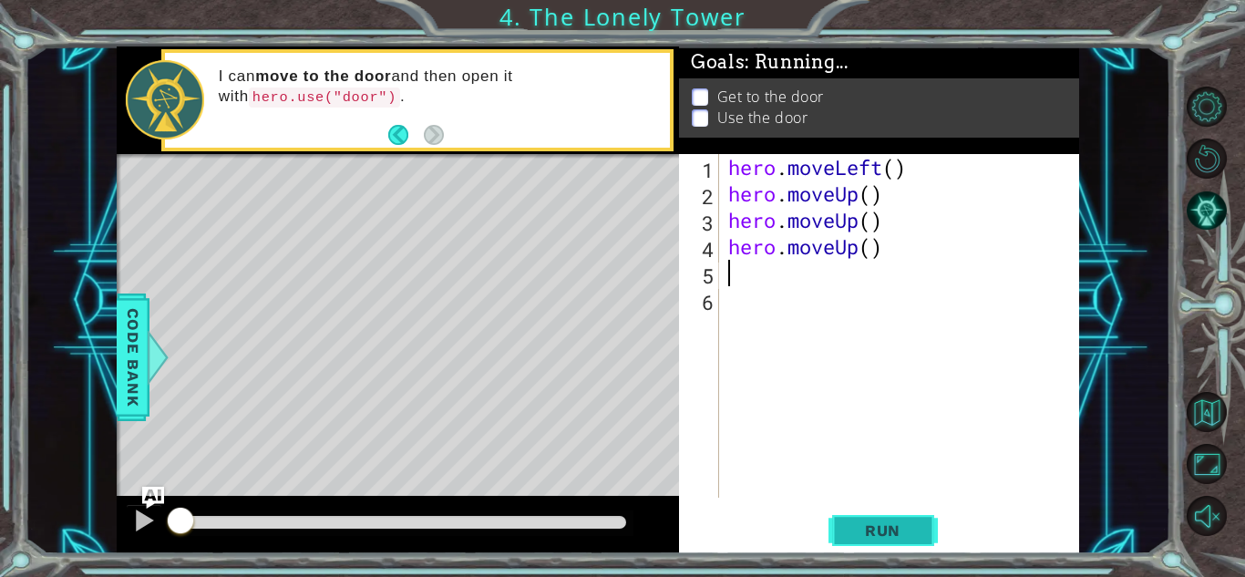
click at [895, 531] on span "Run" at bounding box center [883, 530] width 72 height 18
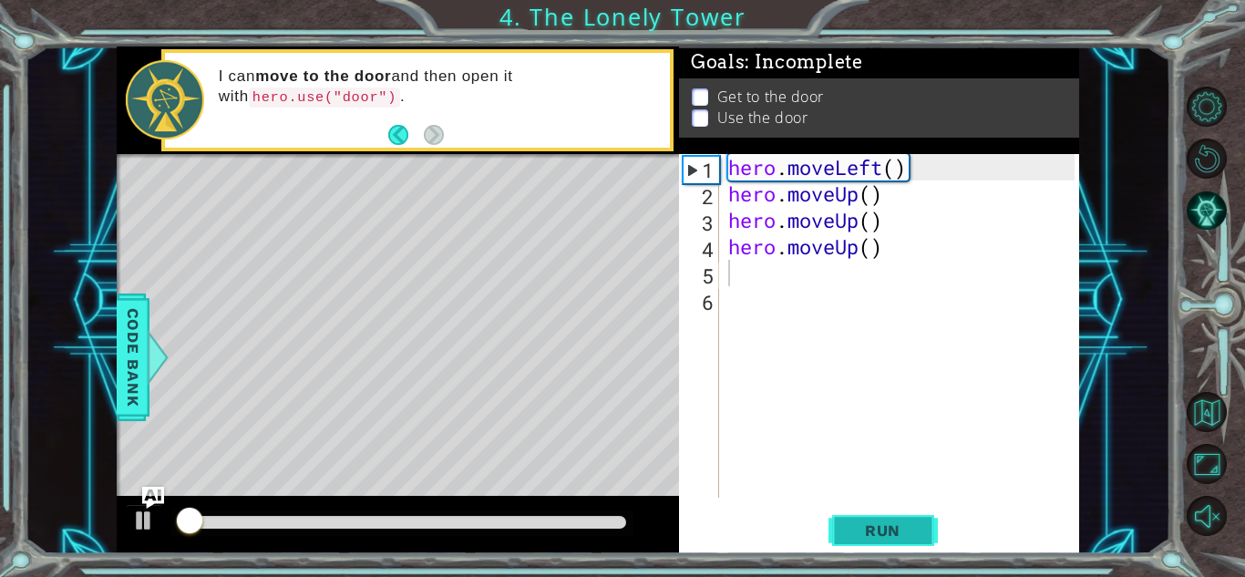
click at [895, 531] on span "Run" at bounding box center [883, 530] width 72 height 18
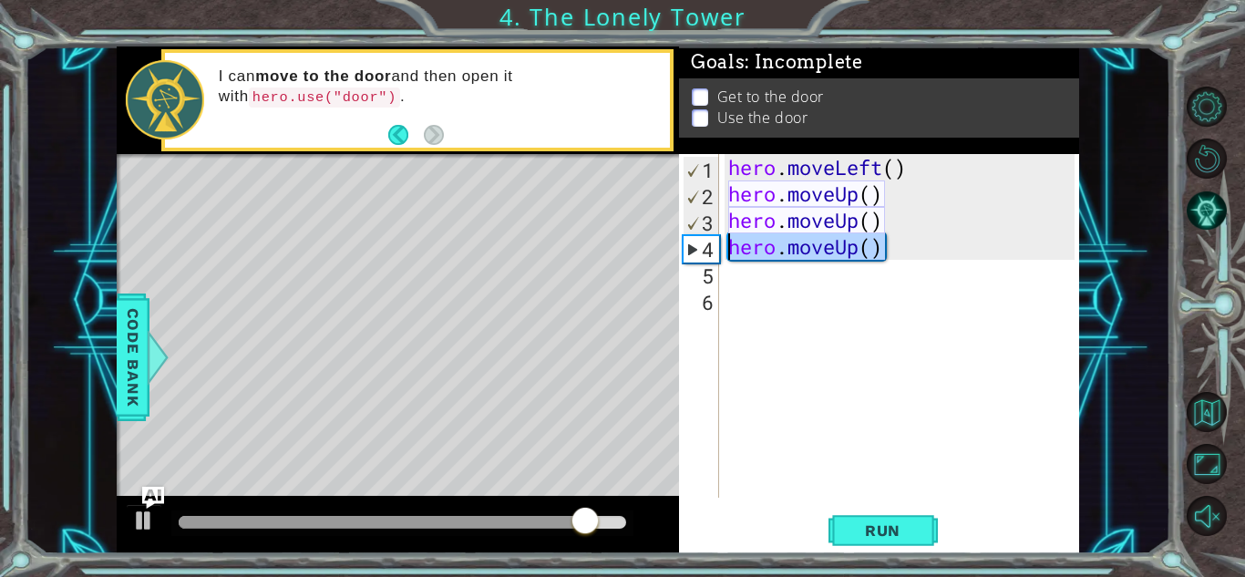
drag, startPoint x: 965, startPoint y: 254, endPoint x: 694, endPoint y: 239, distance: 272.1
click at [694, 239] on div "1 2 3 4 5 6 hero . moveLeft ( ) hero . moveUp ( ) hero . moveUp ( ) hero . move…" at bounding box center [877, 326] width 396 height 344
type textarea "hero.moveUp()"
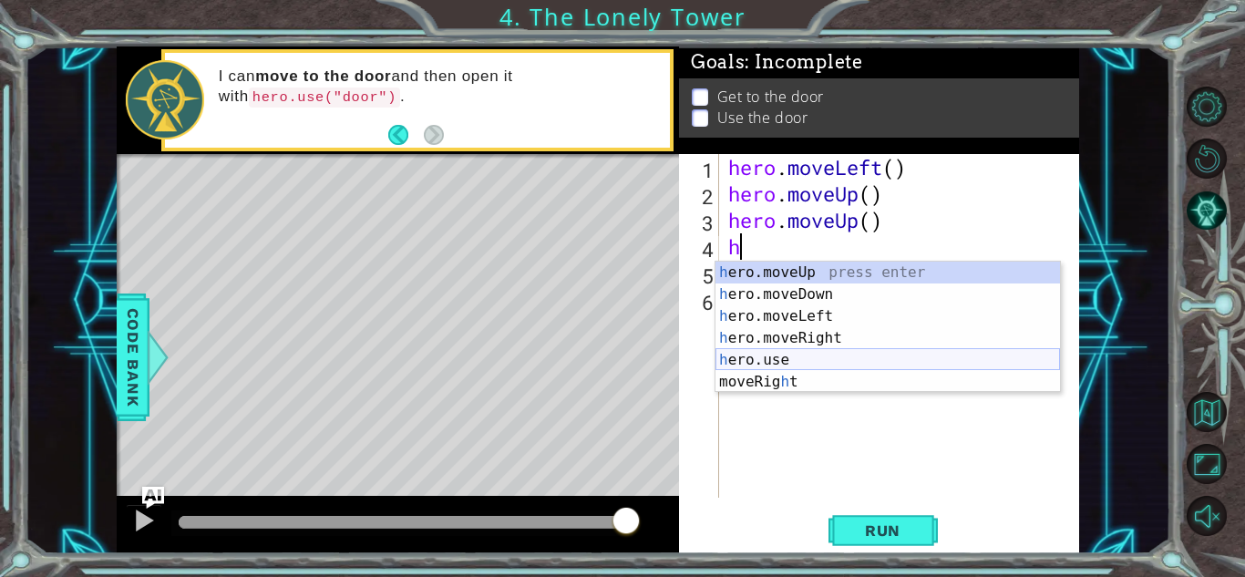
click at [826, 363] on div "h ero.moveUp press enter h ero.moveDown press enter h ero.moveLeft press enter …" at bounding box center [888, 349] width 345 height 175
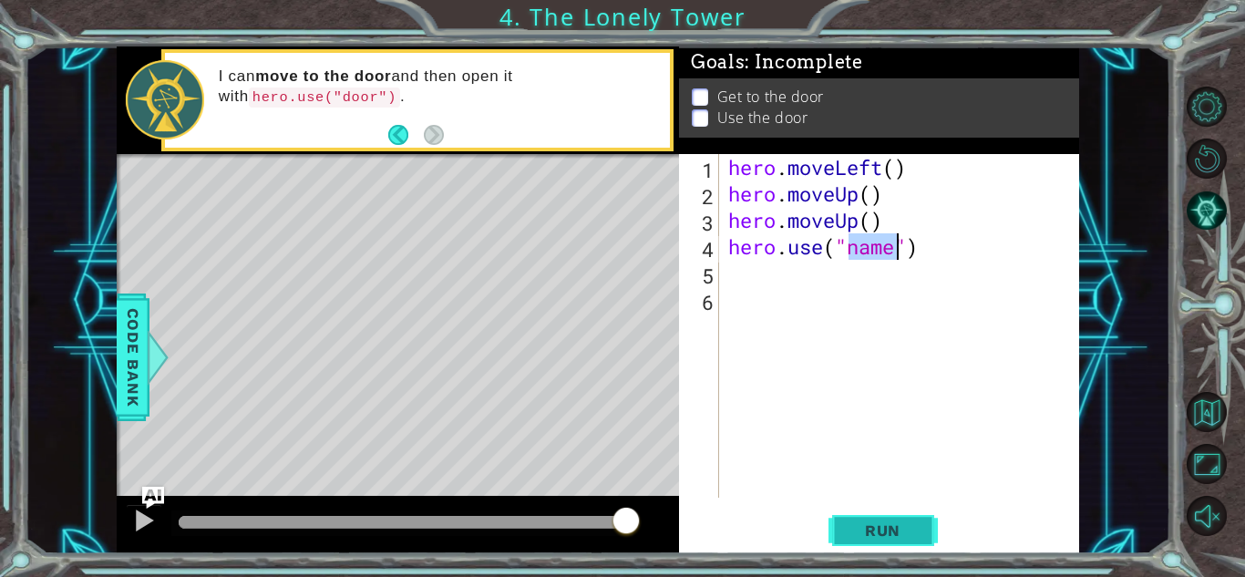
click at [886, 530] on span "Run" at bounding box center [883, 530] width 72 height 18
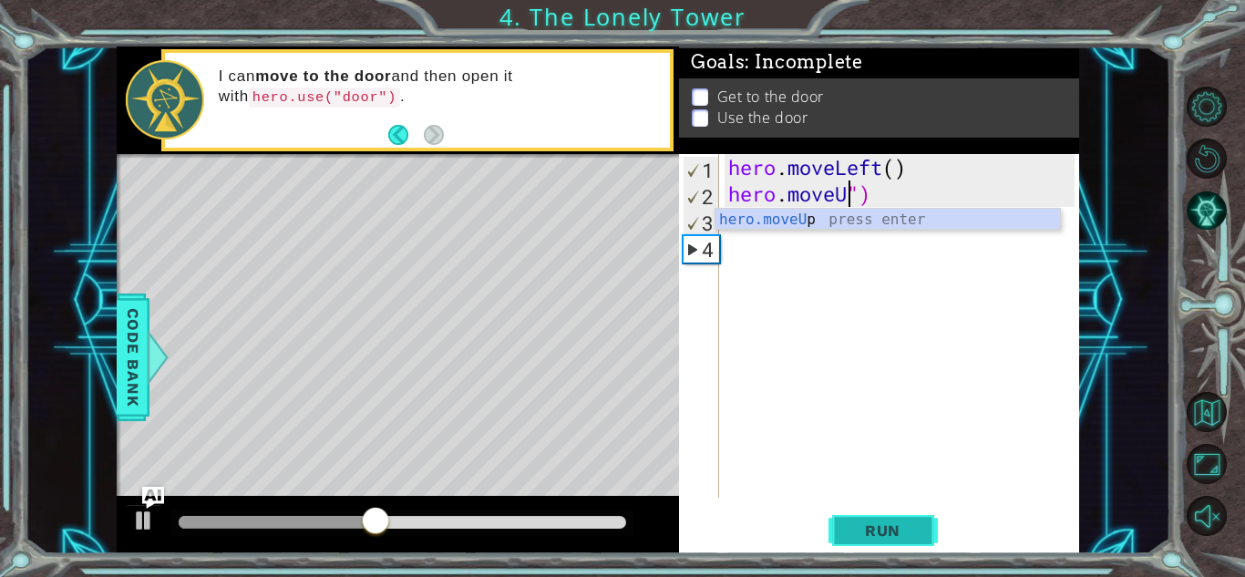
click at [888, 537] on span "Run" at bounding box center [883, 530] width 72 height 18
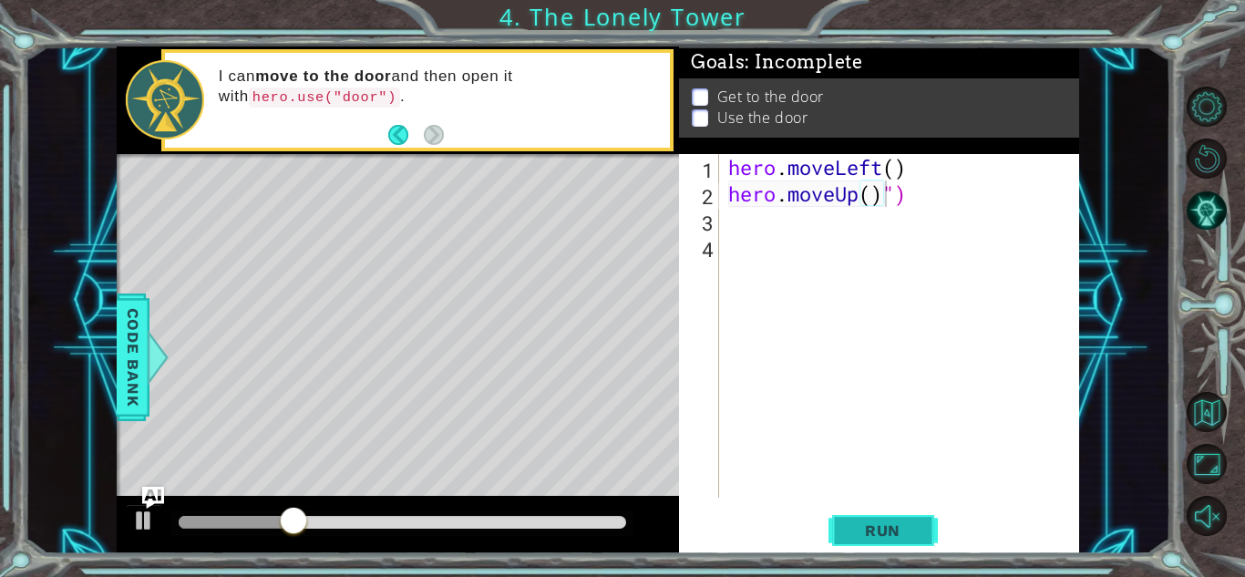
click at [904, 534] on span "Run" at bounding box center [883, 530] width 72 height 18
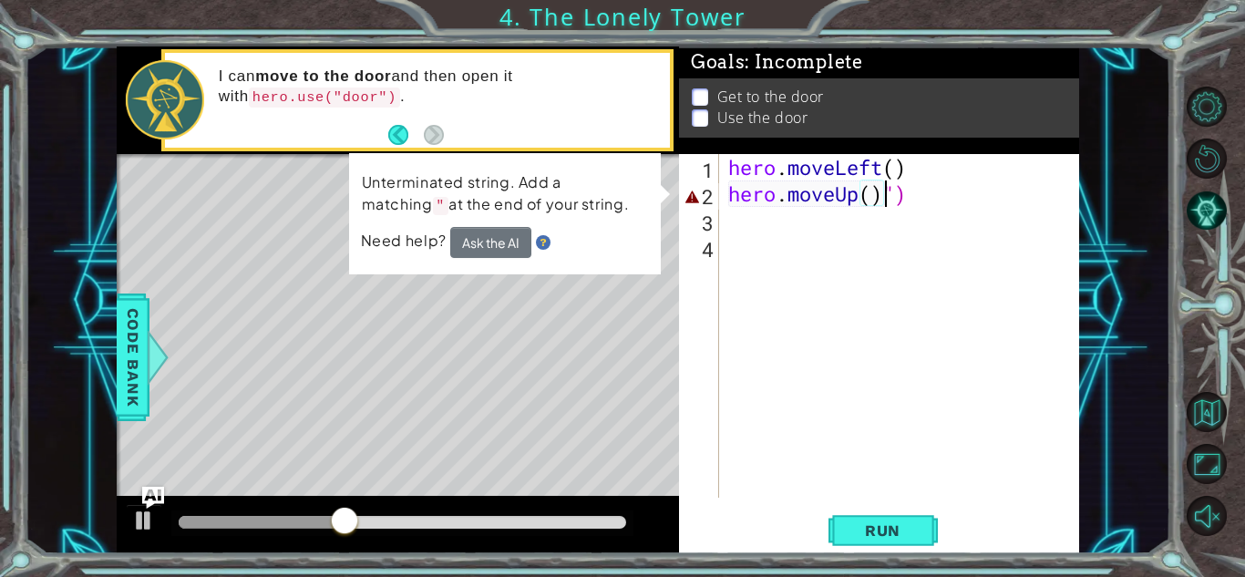
click at [780, 203] on div "hero . moveLeft ( ) hero . moveUp ( ) ")" at bounding box center [904, 352] width 359 height 397
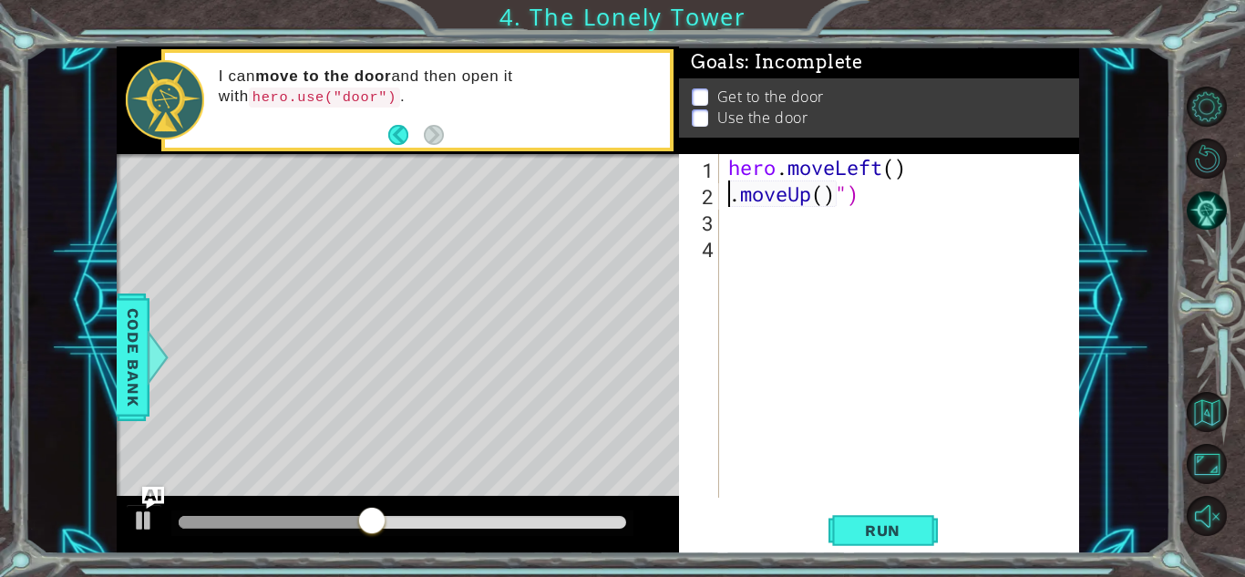
type textarea "hero.moveLeft().moveUp()")"
click at [937, 203] on div "hero . moveLeft ( ) . moveUp ( ) ")" at bounding box center [904, 352] width 359 height 397
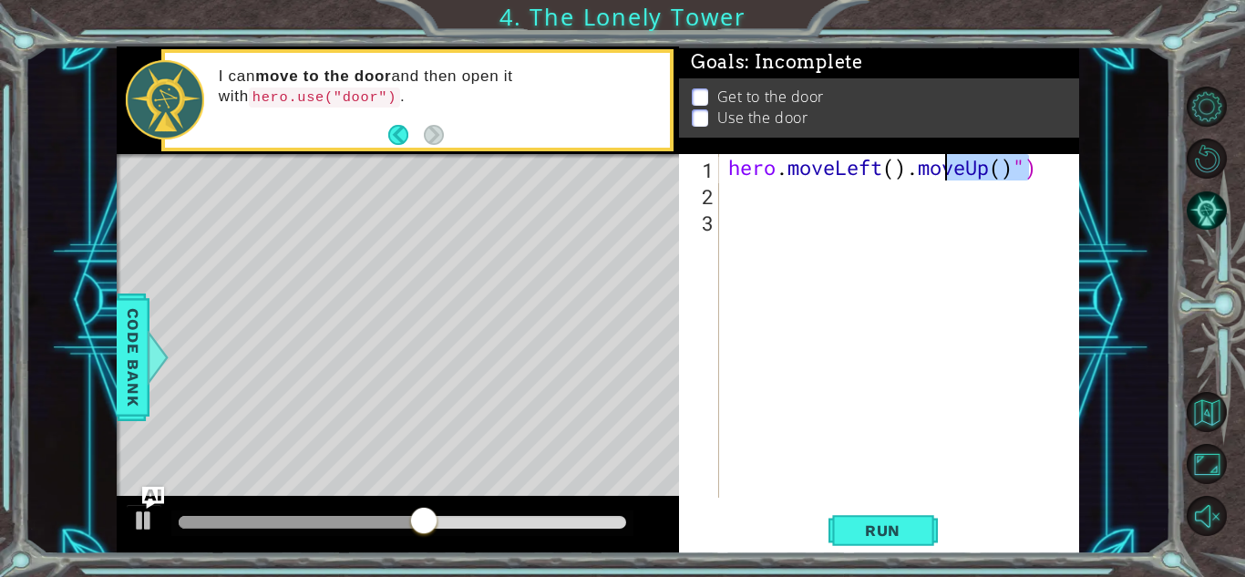
drag, startPoint x: 1030, startPoint y: 163, endPoint x: 910, endPoint y: 174, distance: 120.8
click at [910, 174] on div "hero . moveLeft ( ) . moveUp ( ) ")" at bounding box center [904, 352] width 359 height 397
click at [948, 179] on div "hero . moveLeft ( ))" at bounding box center [904, 352] width 359 height 397
type textarea "hero.moveLeft()"
click at [853, 190] on div "hero . moveLeft ( )" at bounding box center [904, 352] width 359 height 397
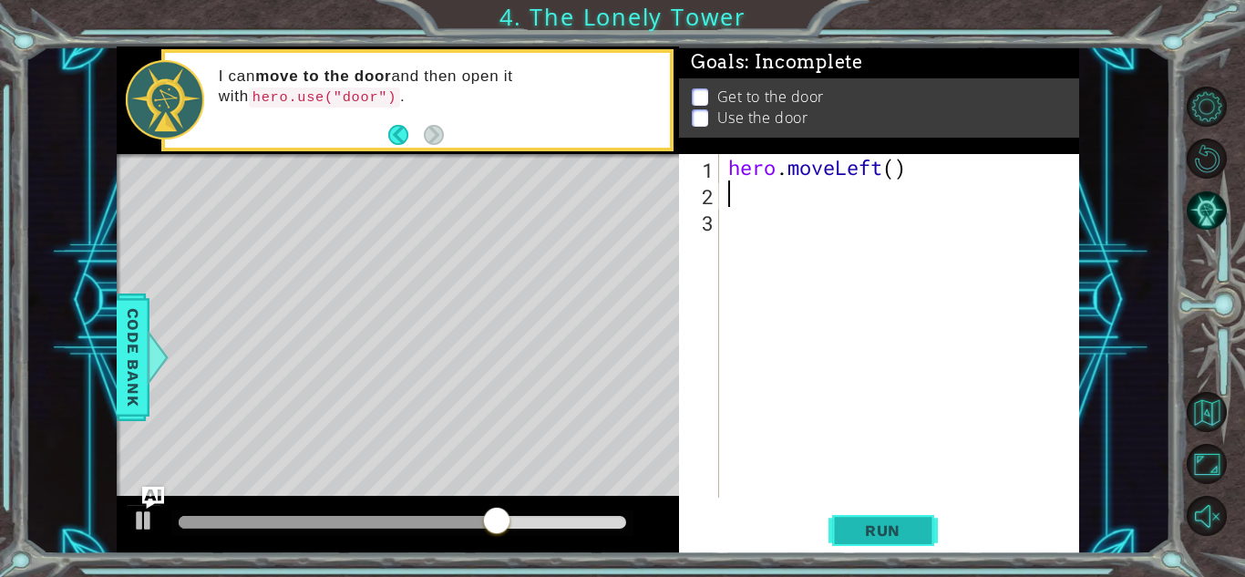
click at [876, 539] on span "Run" at bounding box center [883, 530] width 72 height 18
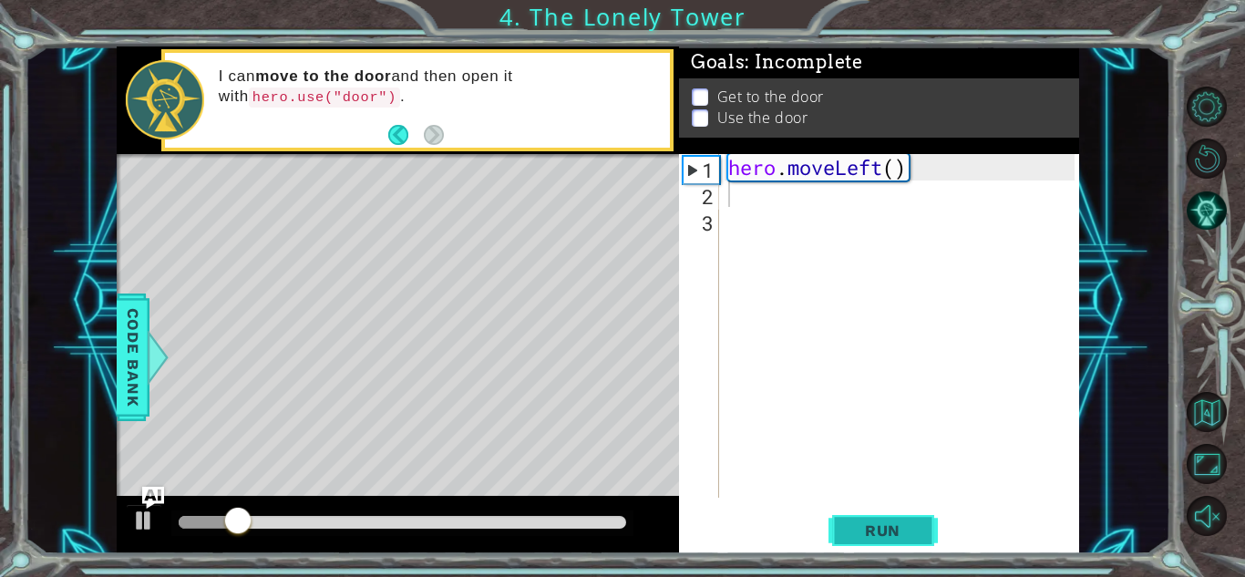
click at [876, 539] on span "Run" at bounding box center [883, 530] width 72 height 18
type textarea "h"
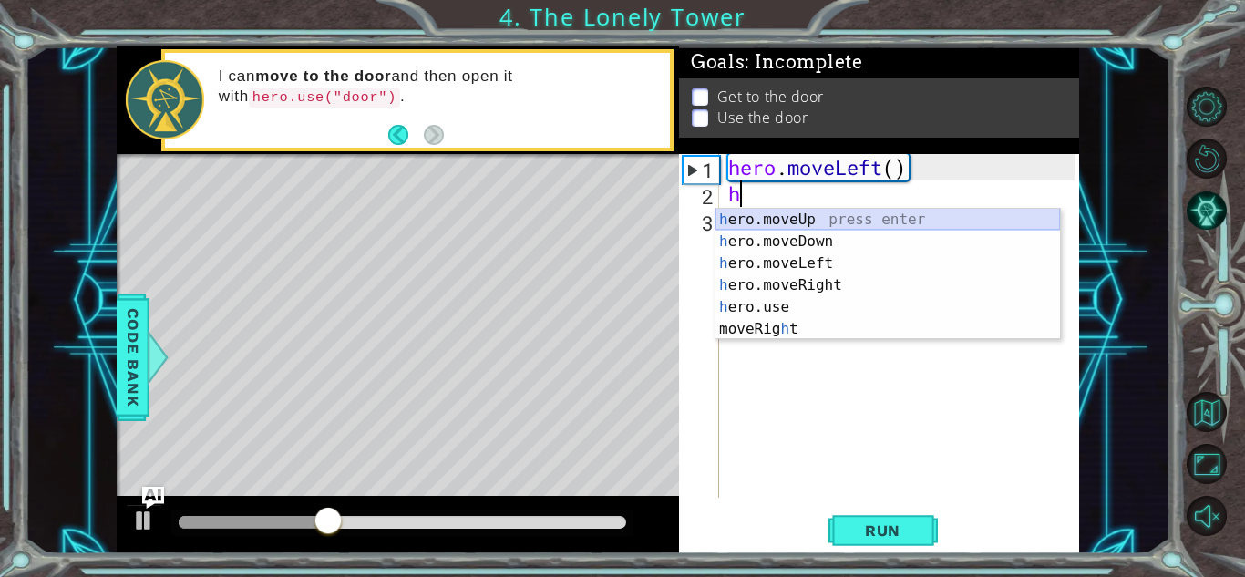
click at [813, 216] on div "h ero.moveUp press enter h ero.moveDown press enter h ero.moveLeft press enter …" at bounding box center [888, 296] width 345 height 175
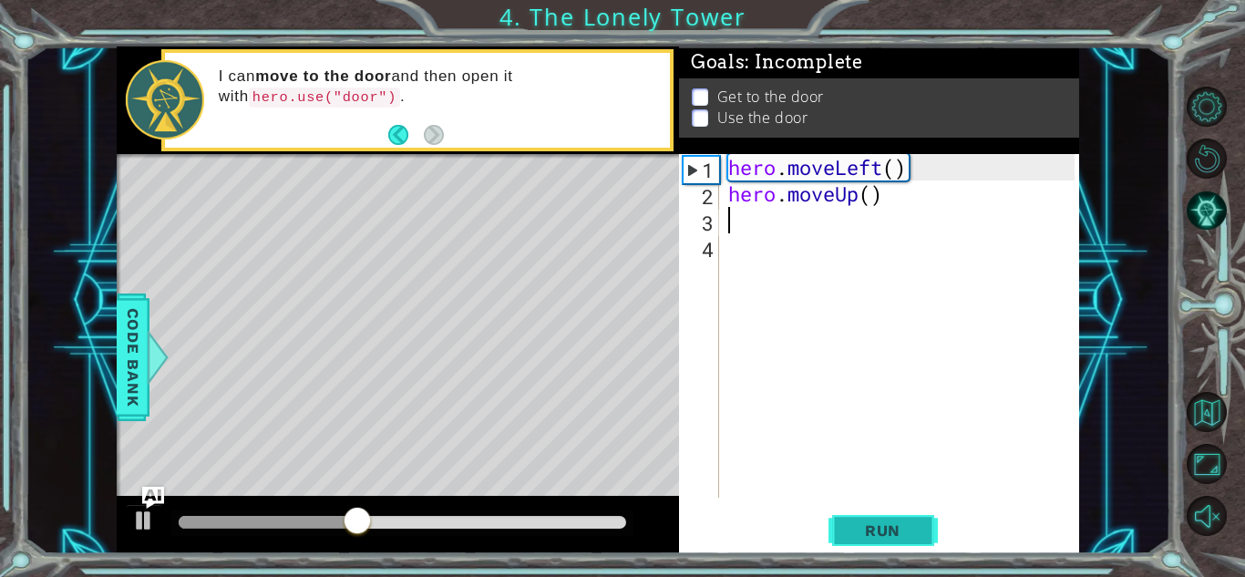
click at [882, 533] on span "Run" at bounding box center [883, 530] width 72 height 18
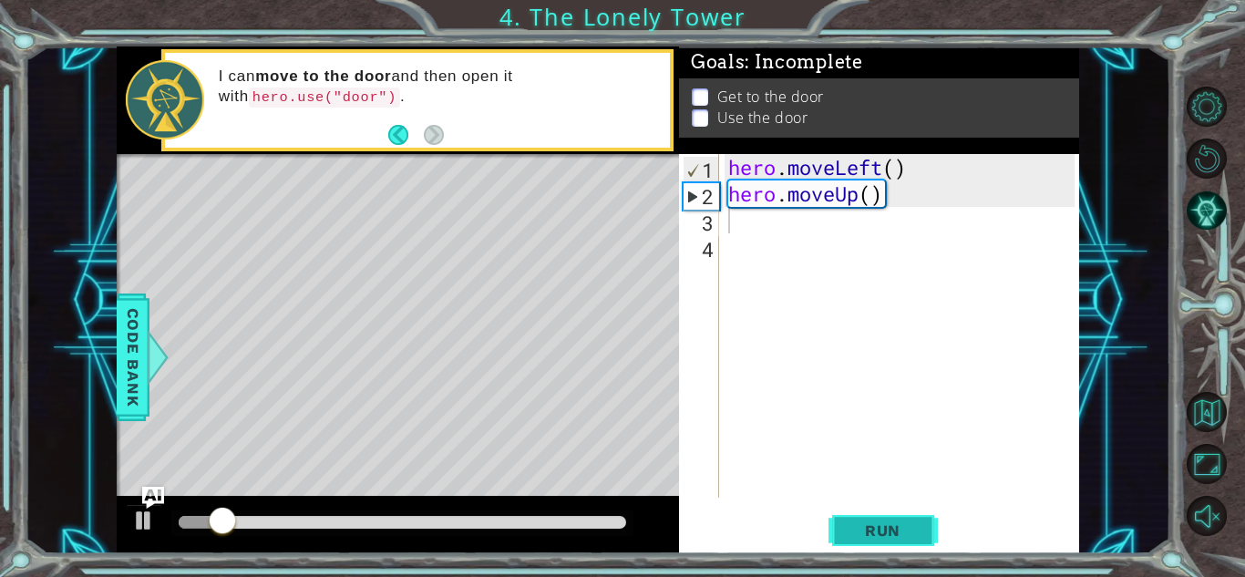
click at [882, 533] on span "Run" at bounding box center [883, 530] width 72 height 18
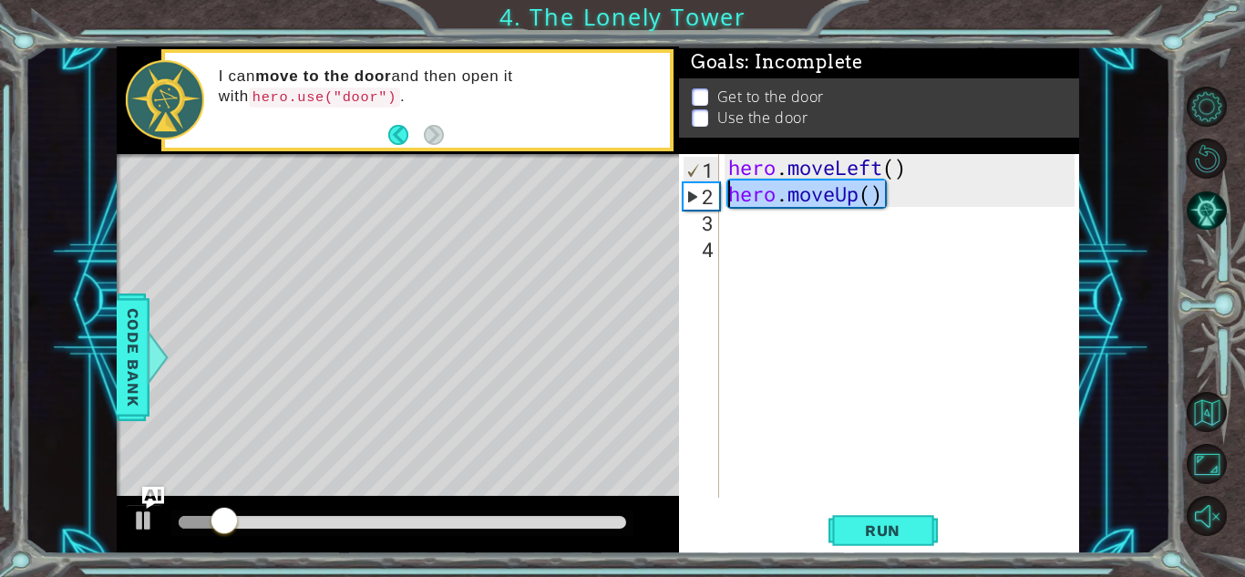
drag, startPoint x: 894, startPoint y: 192, endPoint x: 696, endPoint y: 193, distance: 197.8
click at [696, 193] on div "1 2 3 4 hero . moveLeft ( ) hero . moveUp ( ) ההההההההההההההההההההההההההההההההה…" at bounding box center [877, 326] width 396 height 344
type textarea "hero.moveUp()"
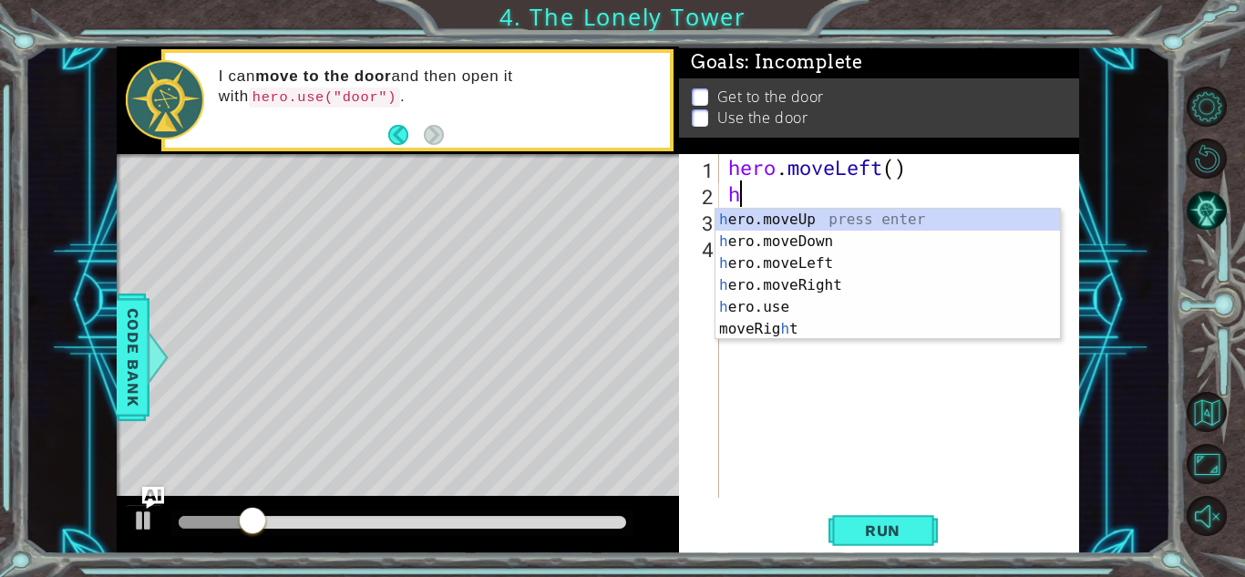
type textarea "he"
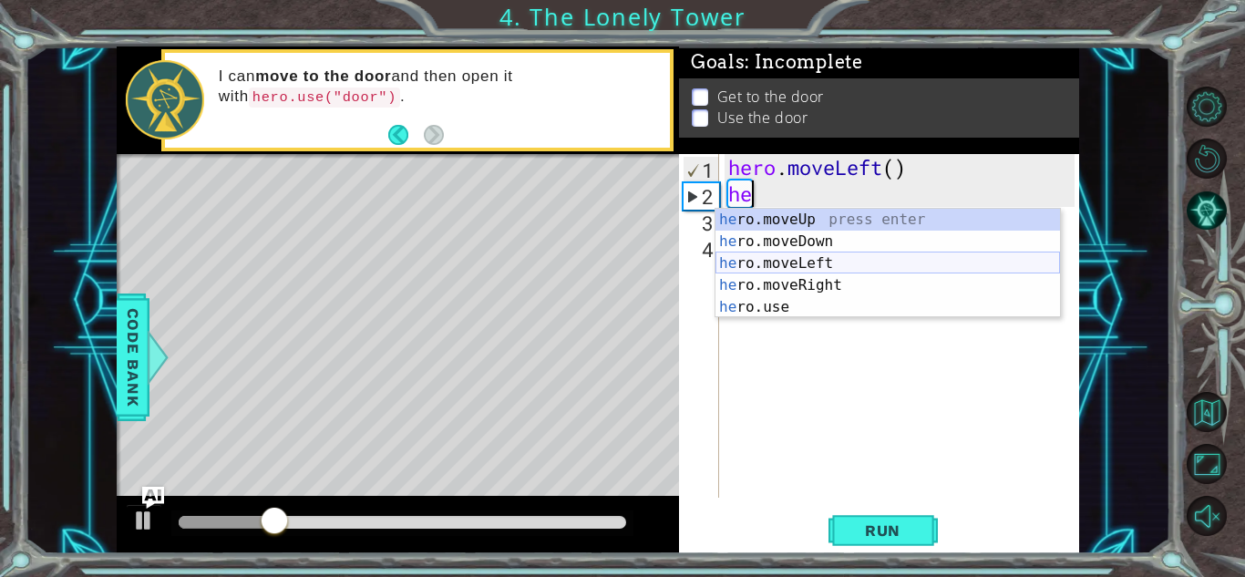
click at [778, 268] on div "he ro.moveUp press enter he ro.moveDown press enter he ro.moveLeft press enter …" at bounding box center [888, 285] width 345 height 153
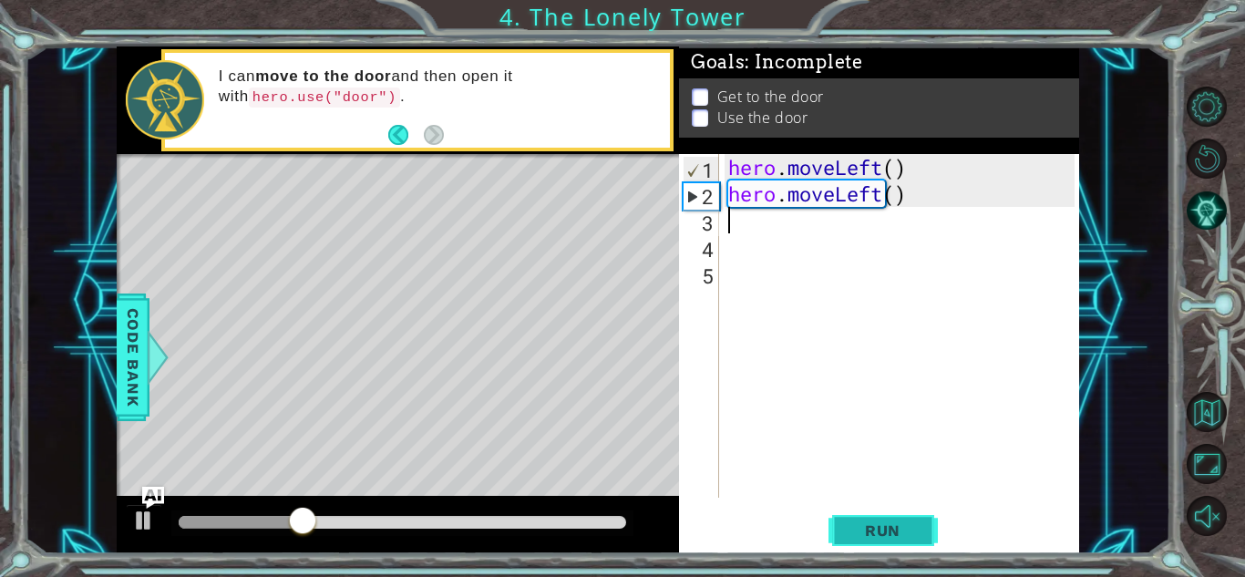
click at [856, 543] on button "Run" at bounding box center [883, 530] width 109 height 40
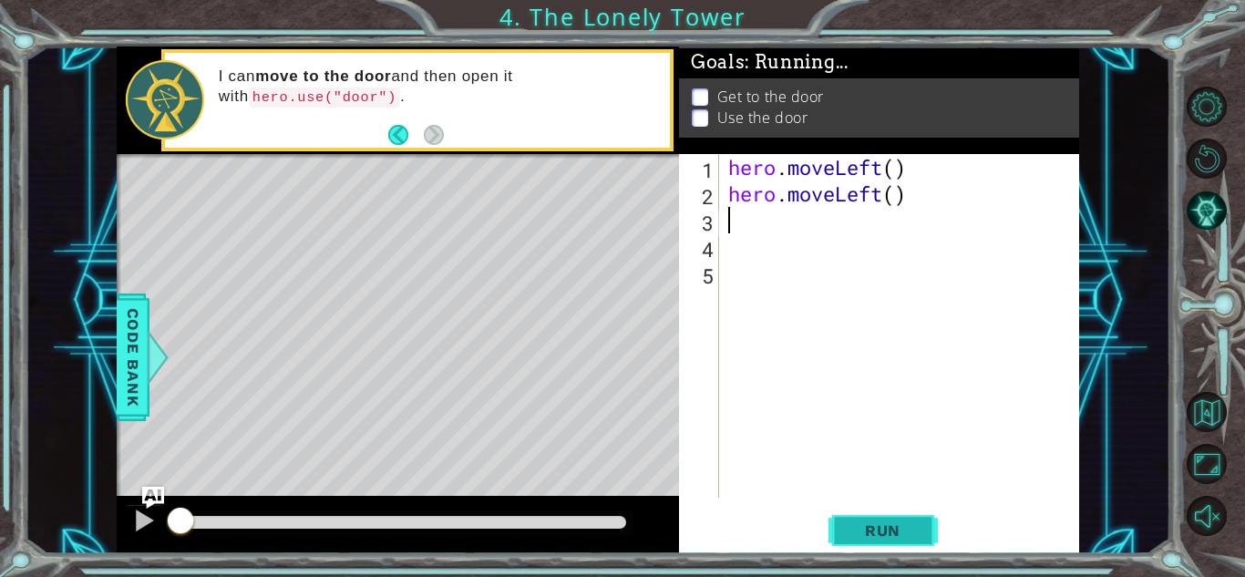
click at [856, 543] on button "Run" at bounding box center [883, 530] width 109 height 40
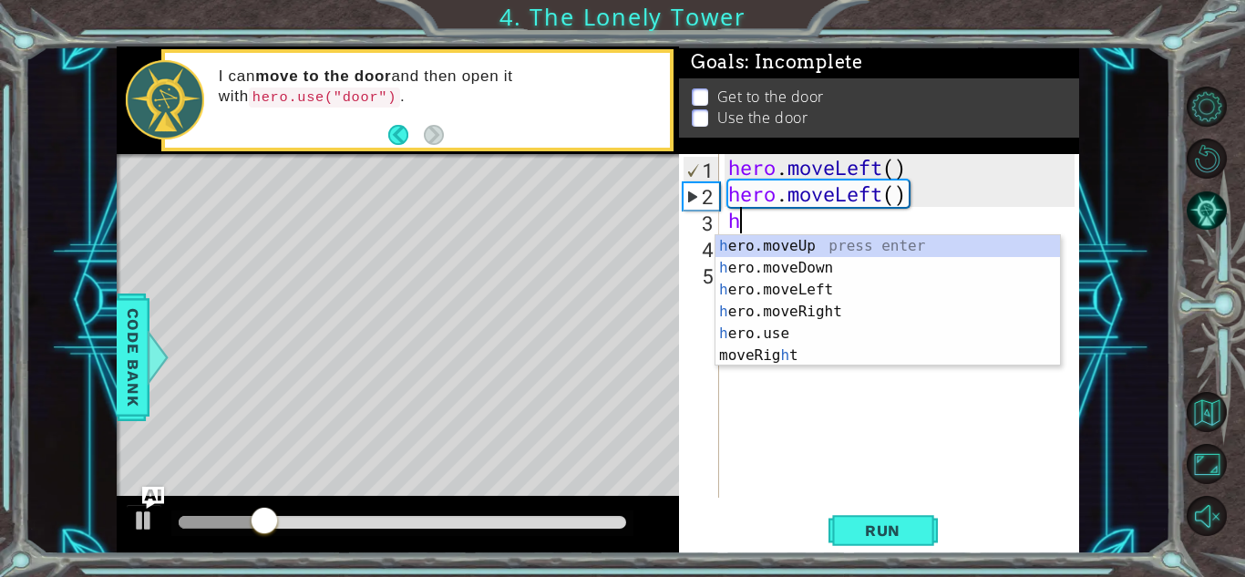
type textarea "h"
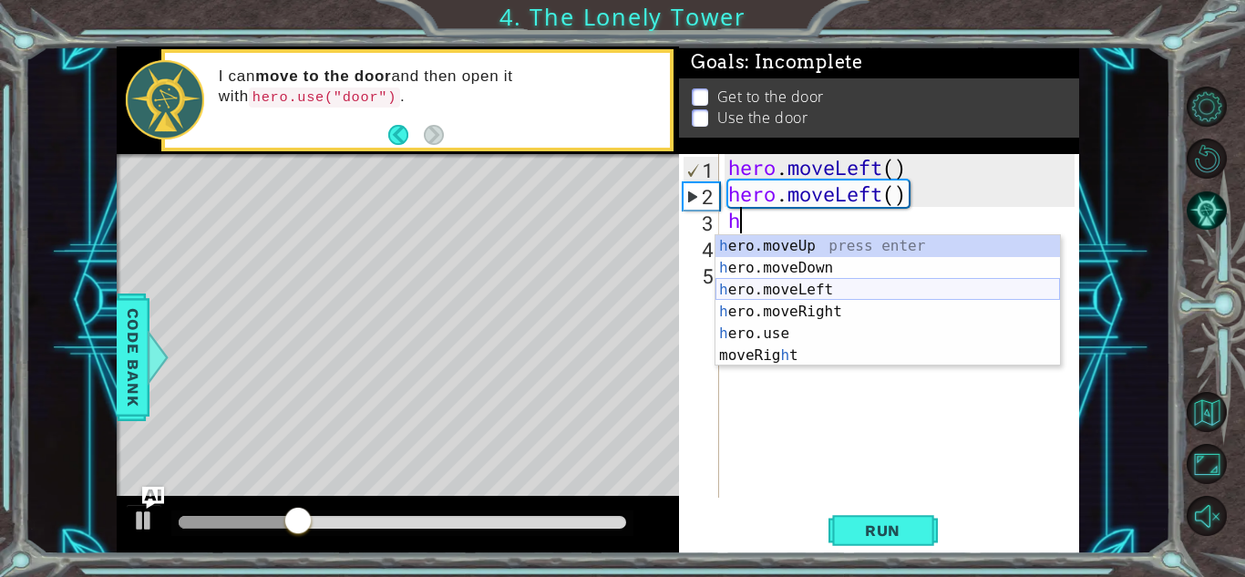
click at [838, 288] on div "h ero.moveUp press enter h ero.moveDown press enter h ero.moveLeft press enter …" at bounding box center [888, 322] width 345 height 175
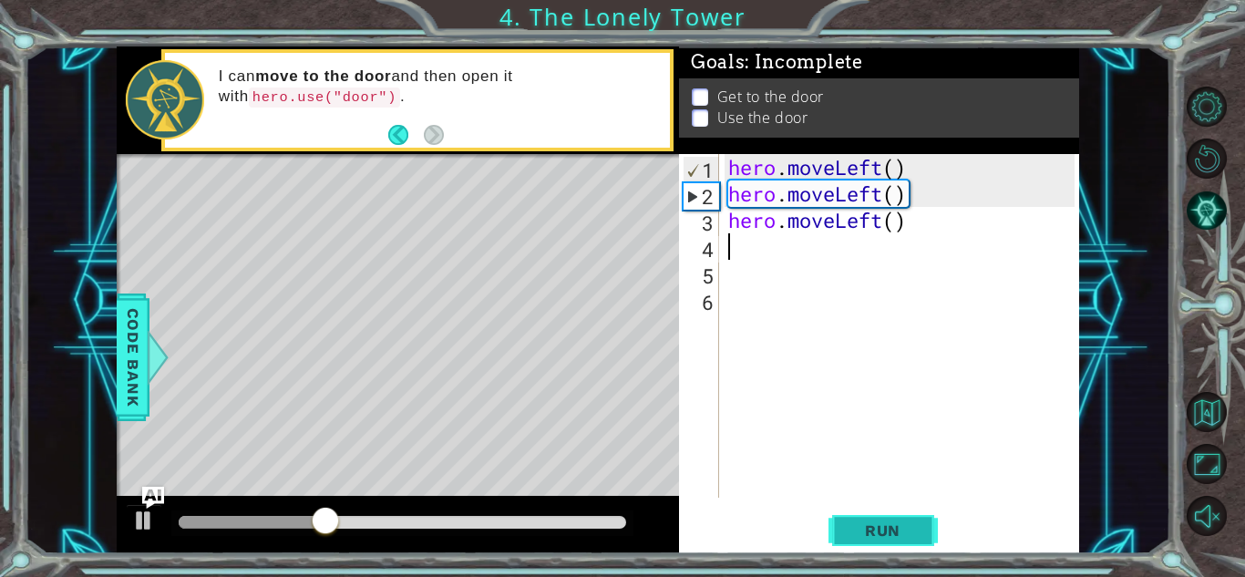
click at [885, 539] on button "Run" at bounding box center [883, 530] width 109 height 40
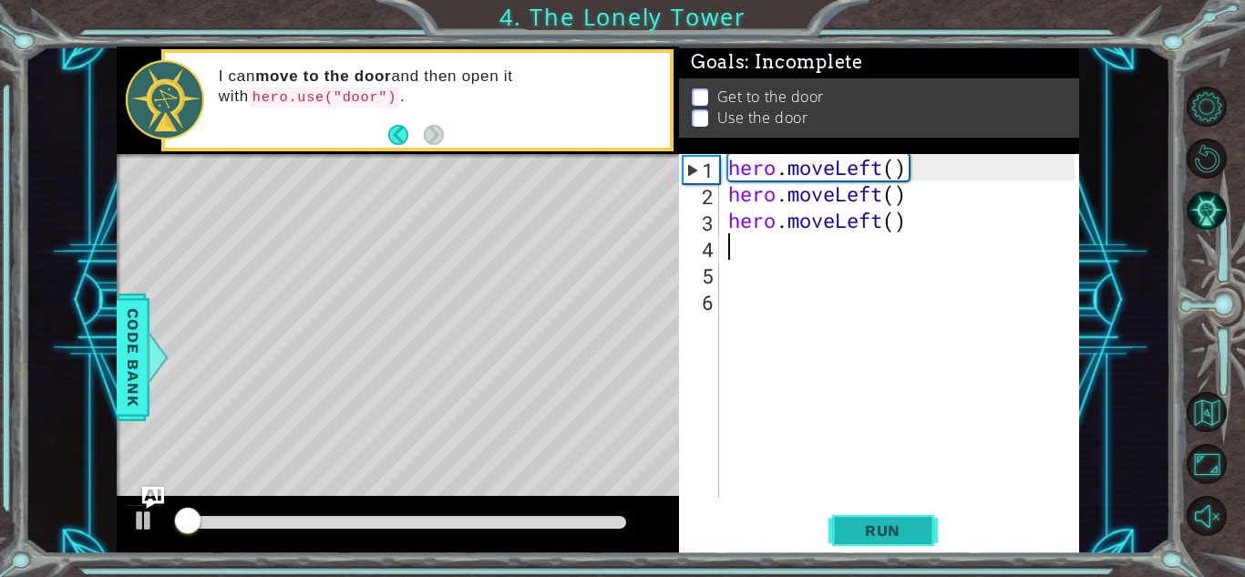
click at [885, 535] on span "Run" at bounding box center [883, 530] width 72 height 18
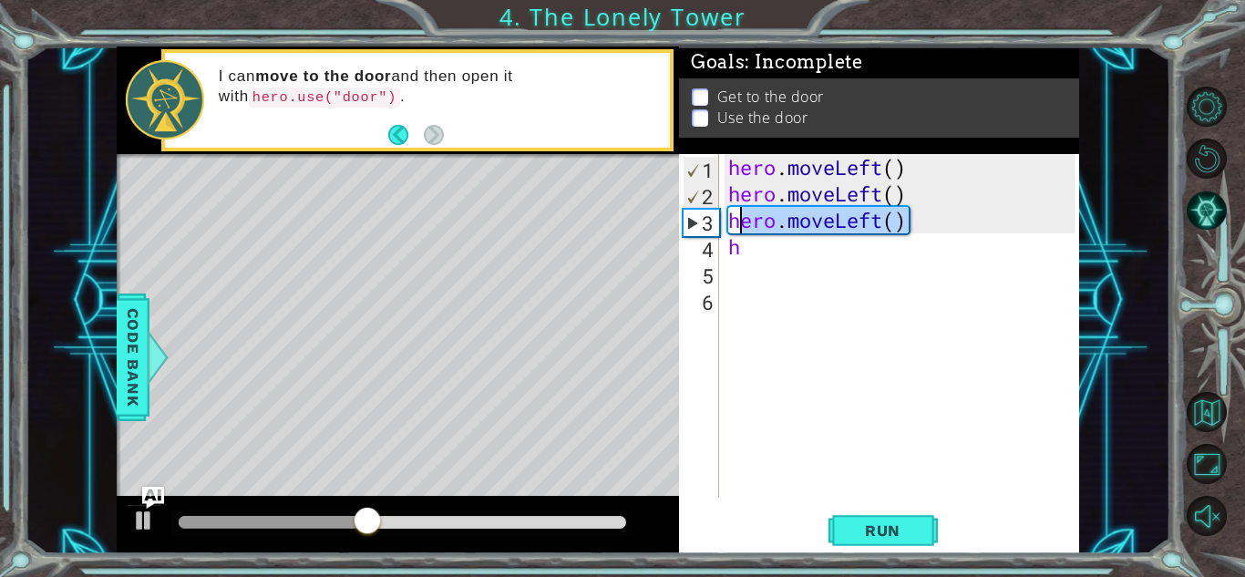
drag, startPoint x: 912, startPoint y: 223, endPoint x: 657, endPoint y: 192, distance: 256.2
click at [657, 192] on div "1 ההההההההההההההההההההההההההההההההההההההההההההההההההההההההההההההההההההההההההההה…" at bounding box center [598, 300] width 963 height 508
click at [756, 234] on div "hero . moveLeft ( ) hero . moveLeft ( ) hero . moveLeft ( ) h" at bounding box center [904, 352] width 359 height 397
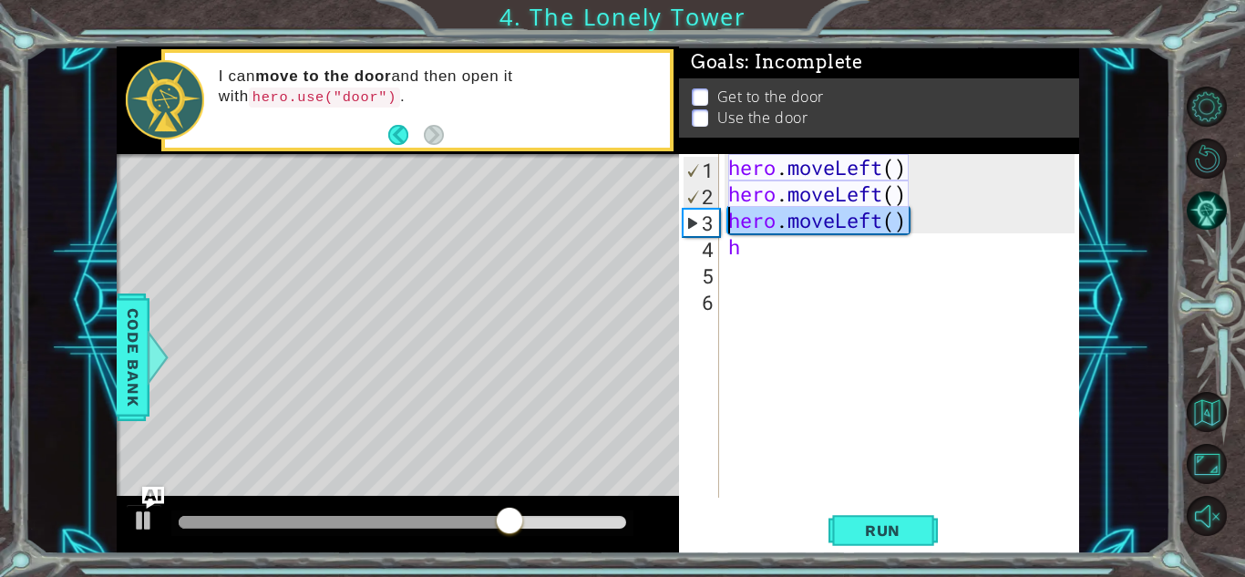
drag, startPoint x: 967, startPoint y: 231, endPoint x: 728, endPoint y: 220, distance: 239.1
click at [728, 220] on div "hero . moveLeft ( ) hero . moveLeft ( ) hero . moveLeft ( ) h" at bounding box center [904, 352] width 359 height 397
type textarea "hero.moveLeft()"
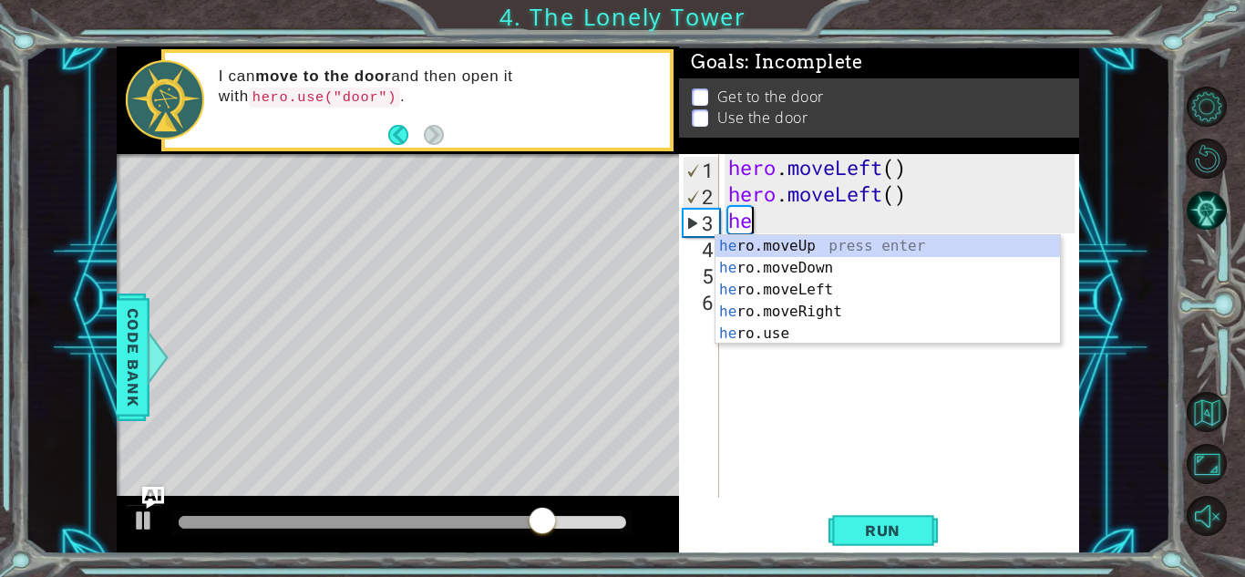
type textarea "her"
click at [801, 244] on div "her o.moveUp press enter her o.moveDown press enter her o.moveLeft press enter …" at bounding box center [888, 311] width 345 height 153
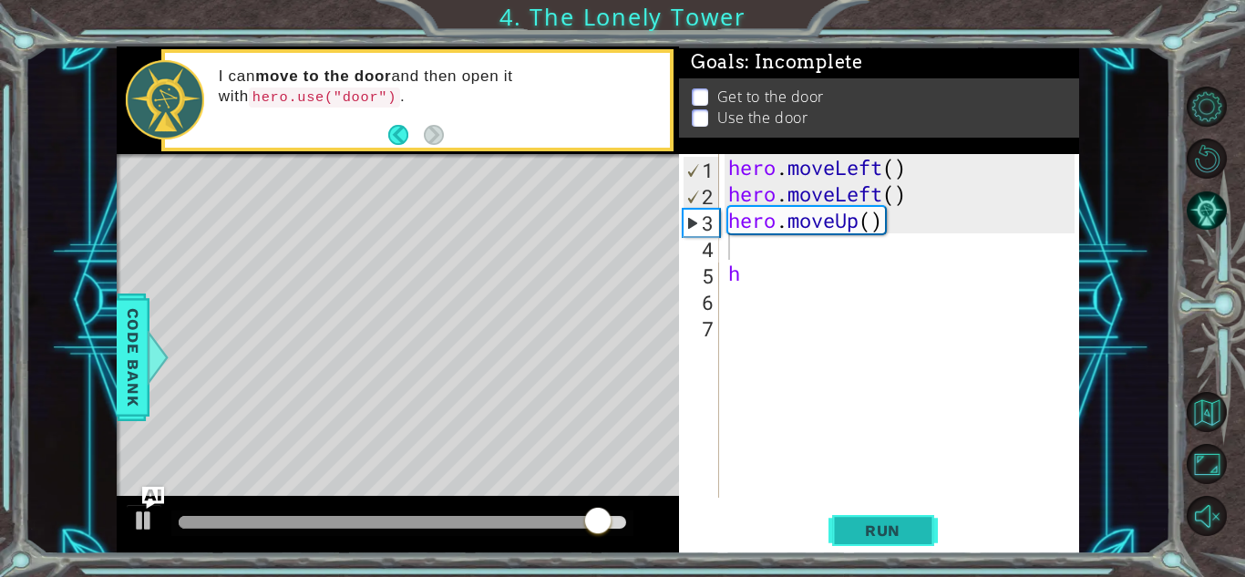
click at [892, 539] on span "Run" at bounding box center [883, 530] width 72 height 18
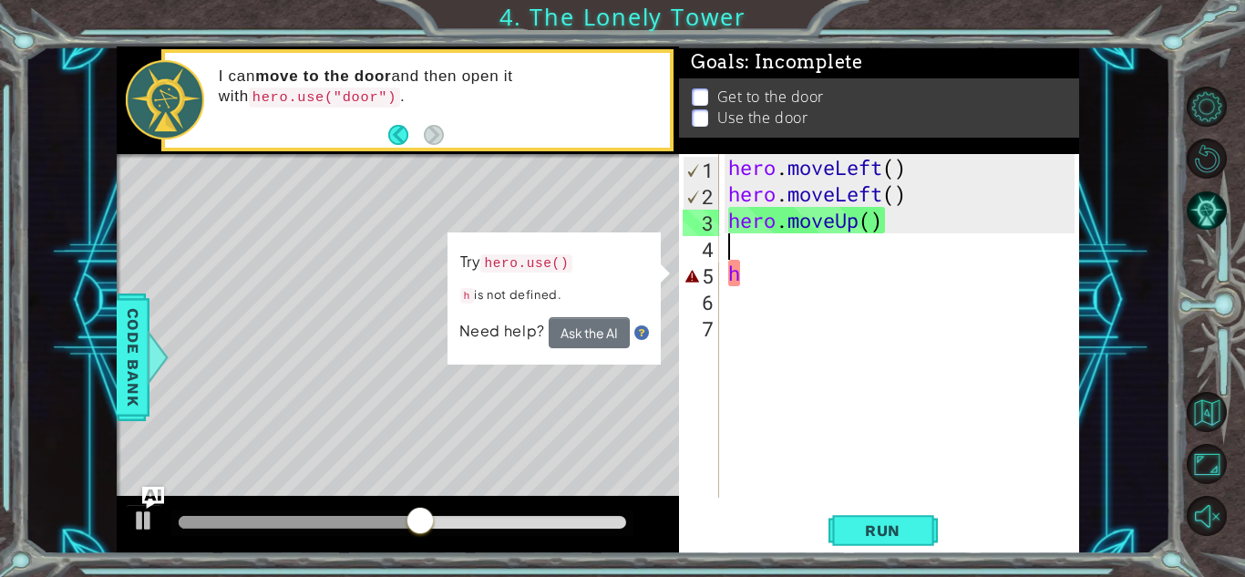
click at [786, 279] on div "hero . moveLeft ( ) hero . moveLeft ( ) hero . moveUp ( ) h" at bounding box center [904, 352] width 359 height 397
type textarea "h"
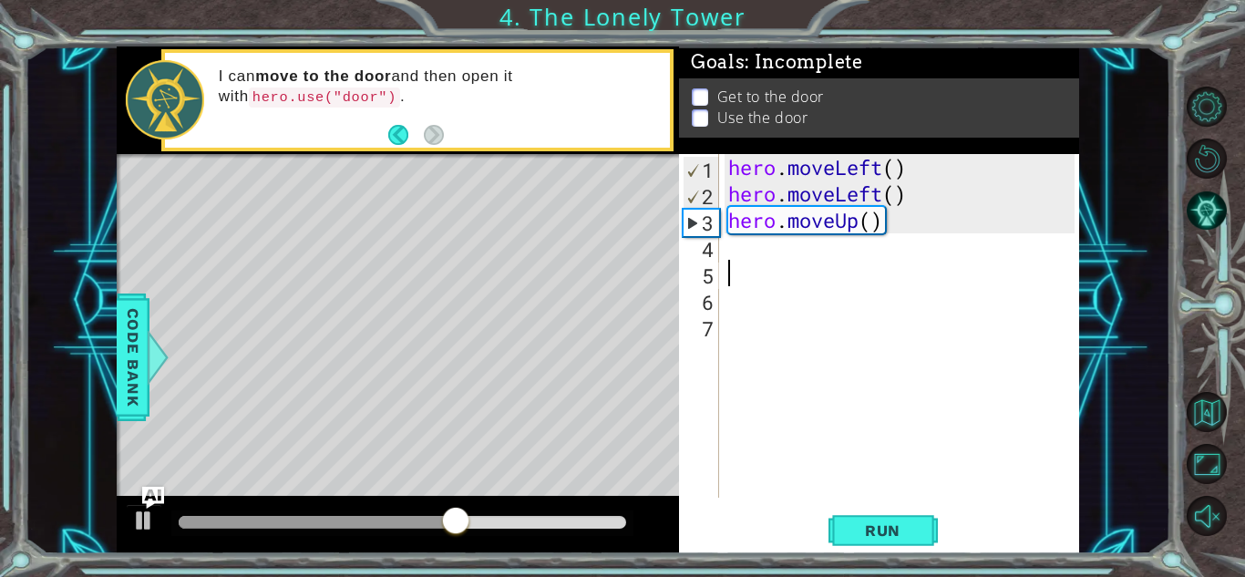
click at [763, 260] on div "hero . moveLeft ( ) hero . moveLeft ( ) hero . moveUp ( )" at bounding box center [904, 352] width 359 height 397
type textarea "h"
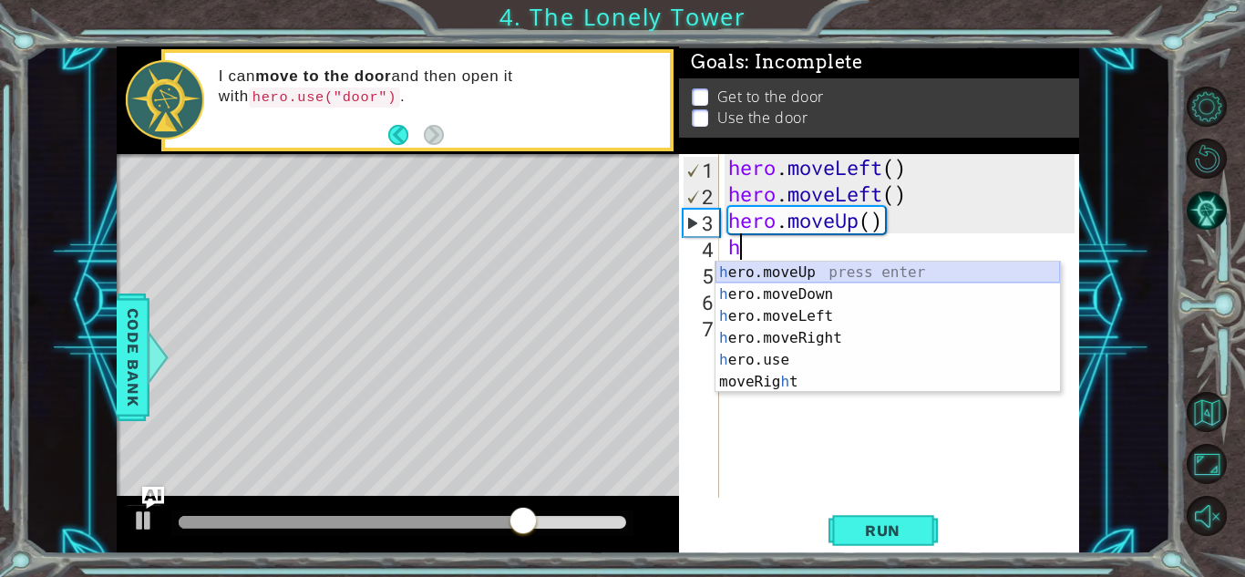
click at [789, 270] on div "h ero.moveUp press enter h ero.moveDown press enter h ero.moveLeft press enter …" at bounding box center [888, 349] width 345 height 175
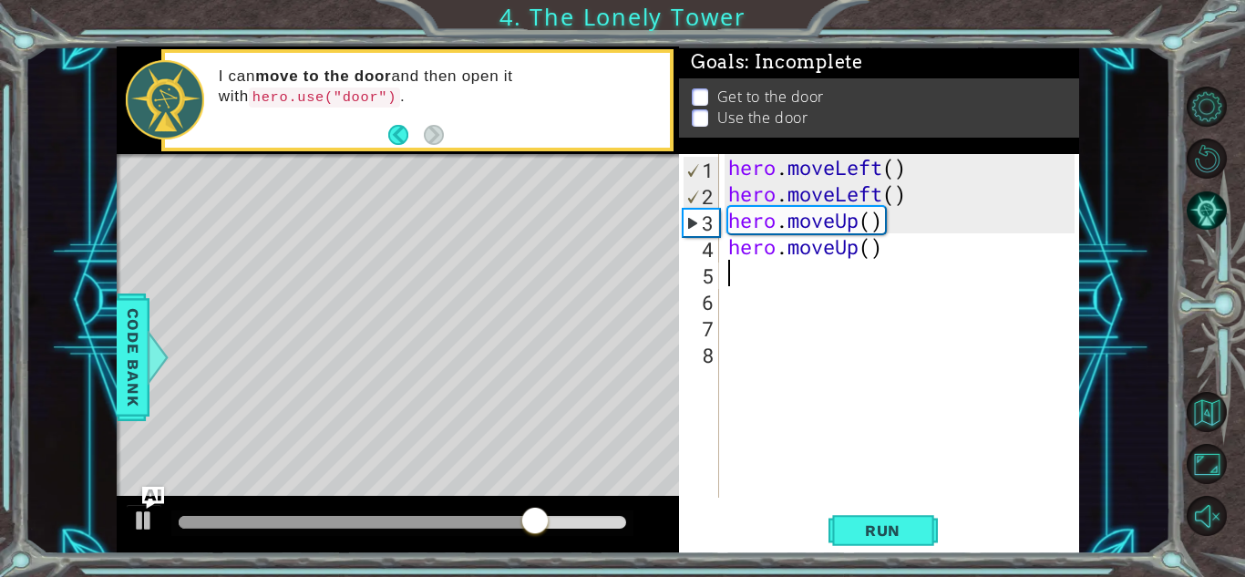
click at [785, 271] on div "hero . moveLeft ( ) hero . moveLeft ( ) hero . moveUp ( ) hero . moveUp ( )" at bounding box center [904, 352] width 359 height 397
type textarea "h"
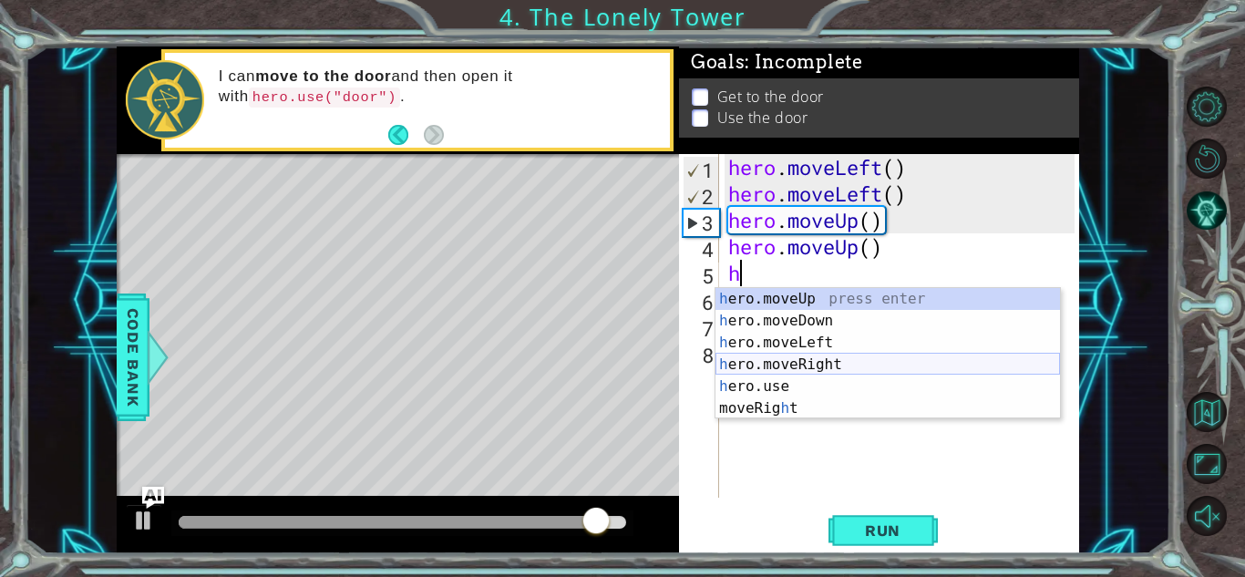
click at [828, 369] on div "h ero.moveUp press enter h ero.moveDown press enter h ero.moveLeft press enter …" at bounding box center [888, 375] width 345 height 175
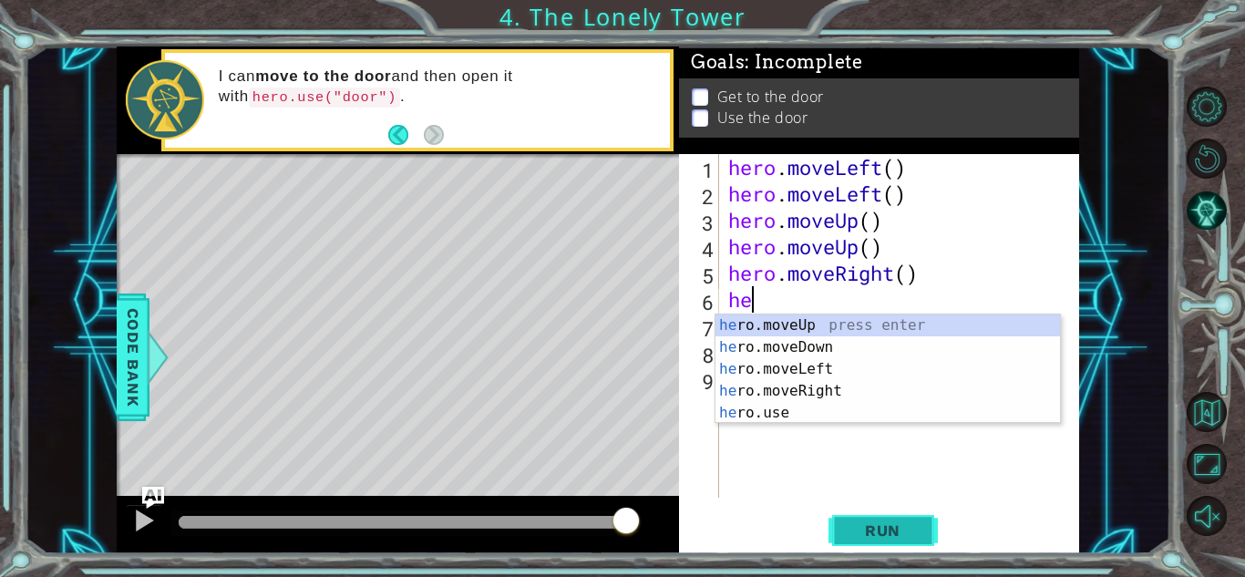
click at [875, 521] on span "Run" at bounding box center [883, 530] width 72 height 18
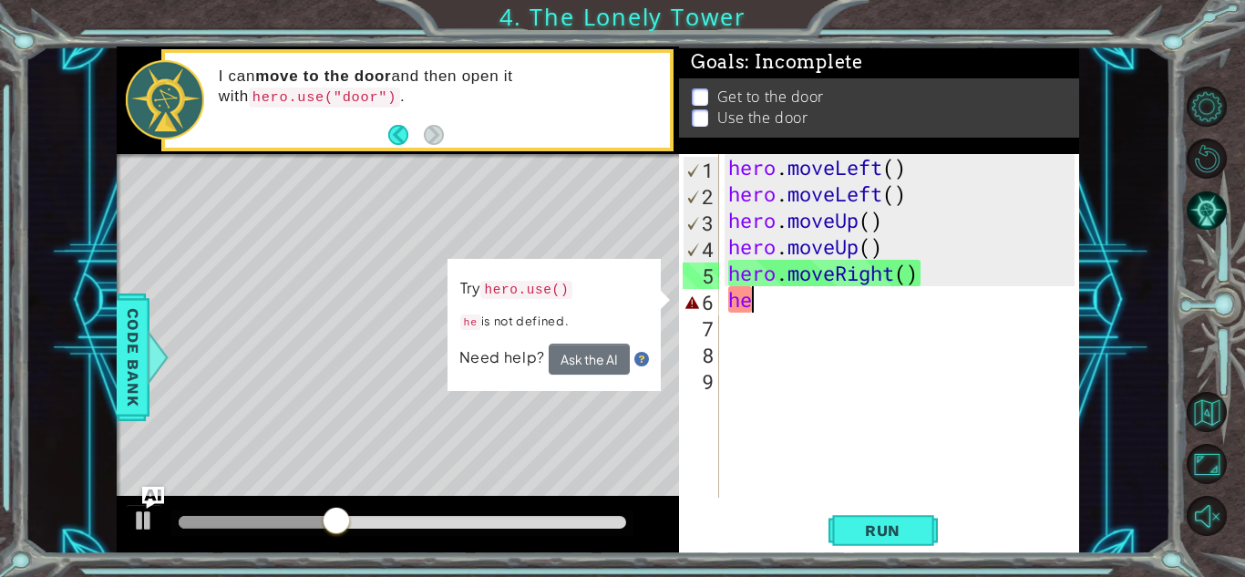
click at [769, 299] on div "hero . moveLeft ( ) hero . moveLeft ( ) hero . moveUp ( ) hero . moveUp ( ) her…" at bounding box center [904, 352] width 359 height 397
type textarea "her"
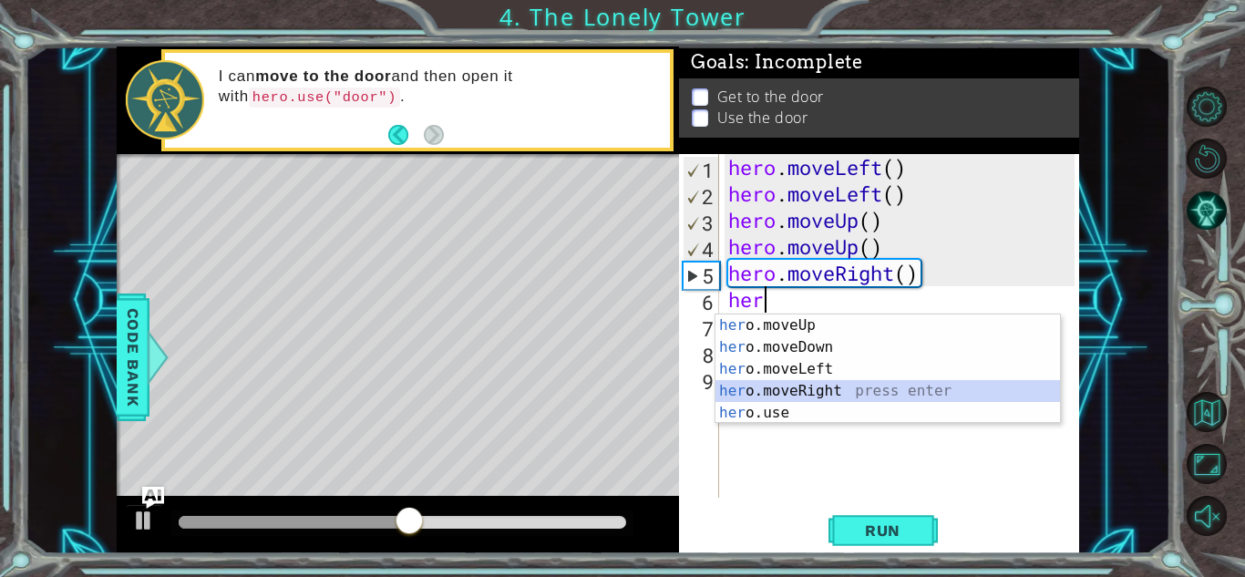
click at [805, 389] on div "her o.moveUp press enter her o.moveDown press enter her o.moveLeft press enter …" at bounding box center [888, 390] width 345 height 153
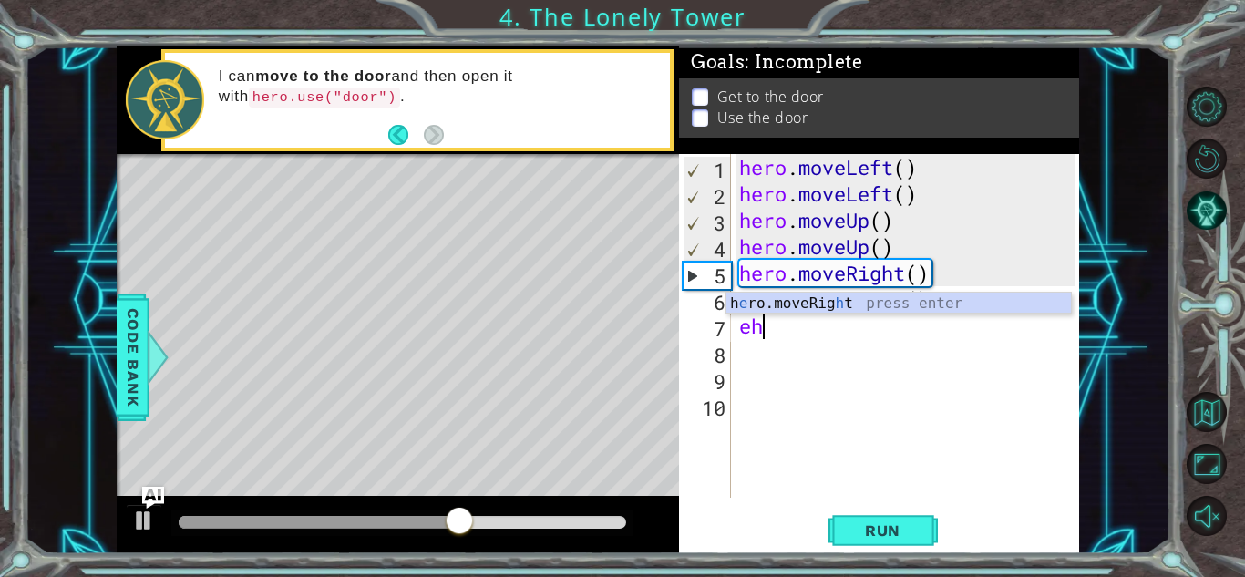
type textarea "e"
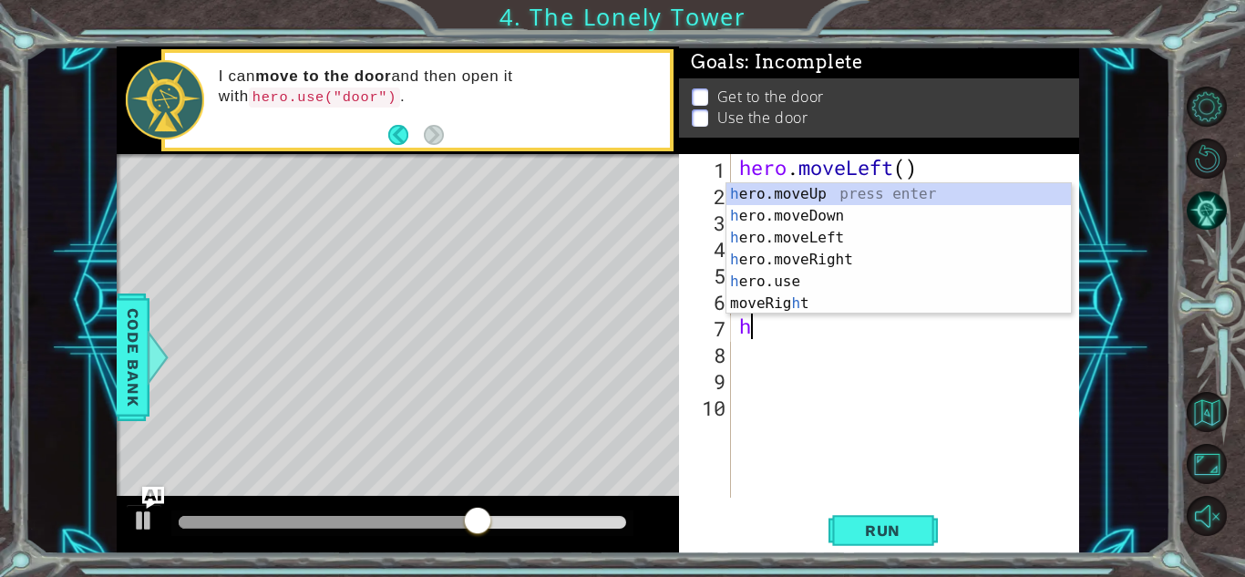
type textarea "he"
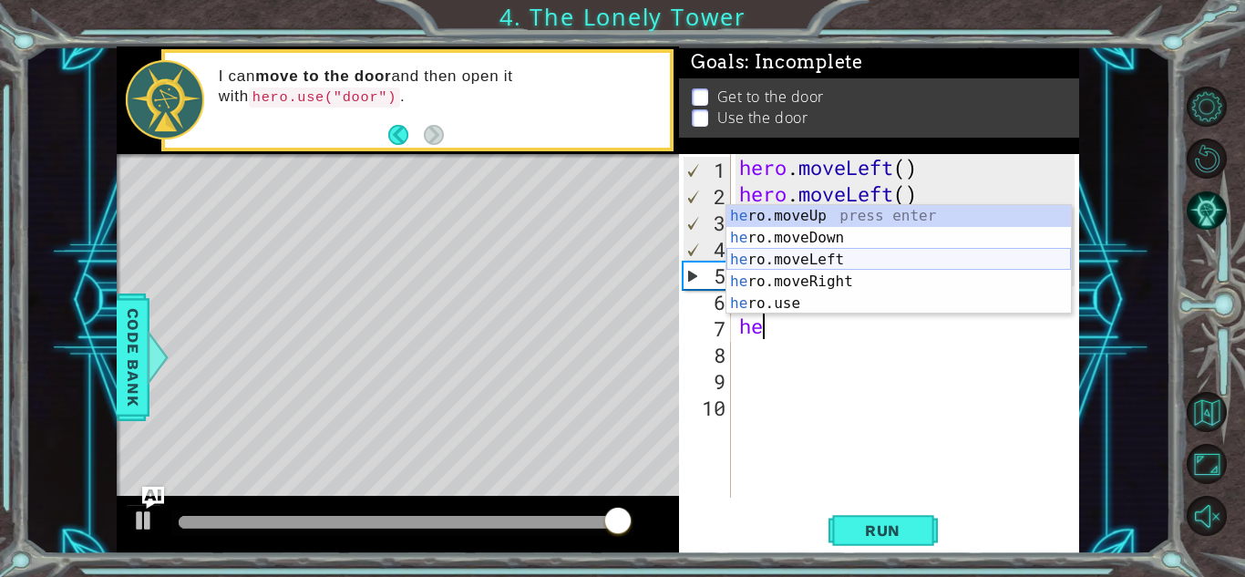
click at [827, 267] on div "he ro.moveUp press enter he ro.moveDown press enter he ro.moveLeft press enter …" at bounding box center [899, 281] width 345 height 153
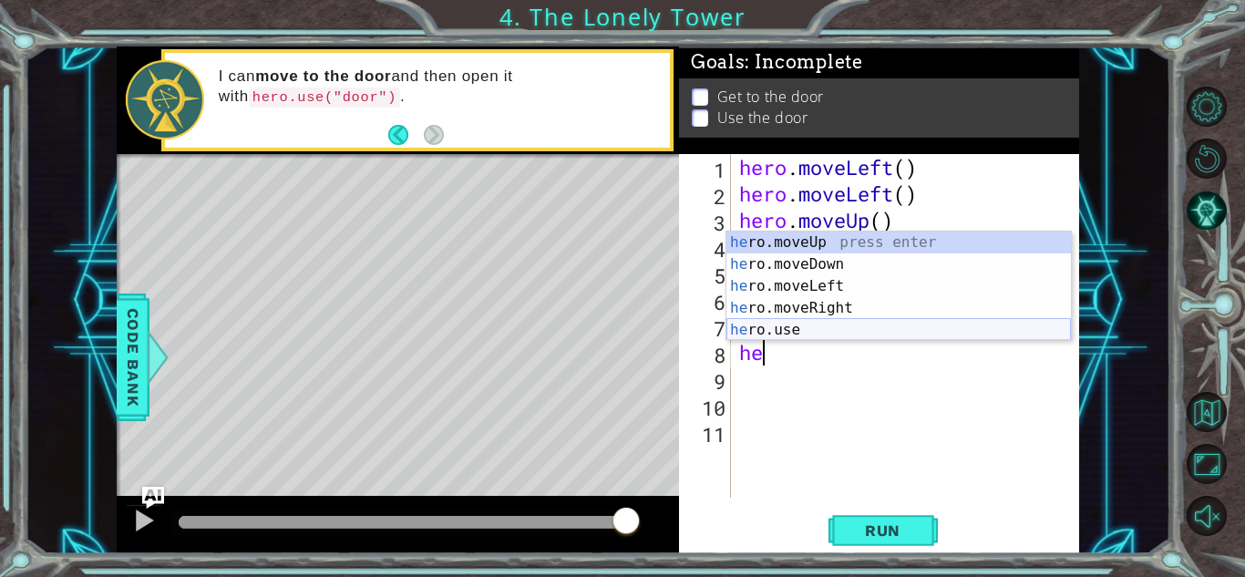
click at [781, 334] on div "he ro.moveUp press enter he ro.moveDown press enter he ro.moveLeft press enter …" at bounding box center [899, 308] width 345 height 153
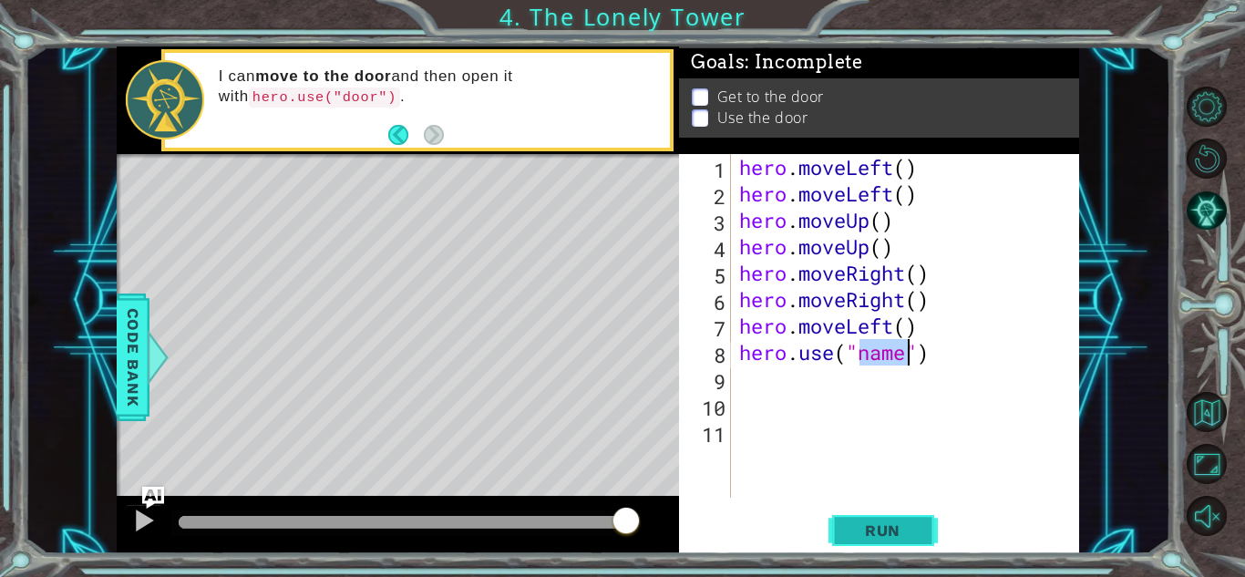
click at [879, 521] on span "Run" at bounding box center [883, 530] width 72 height 18
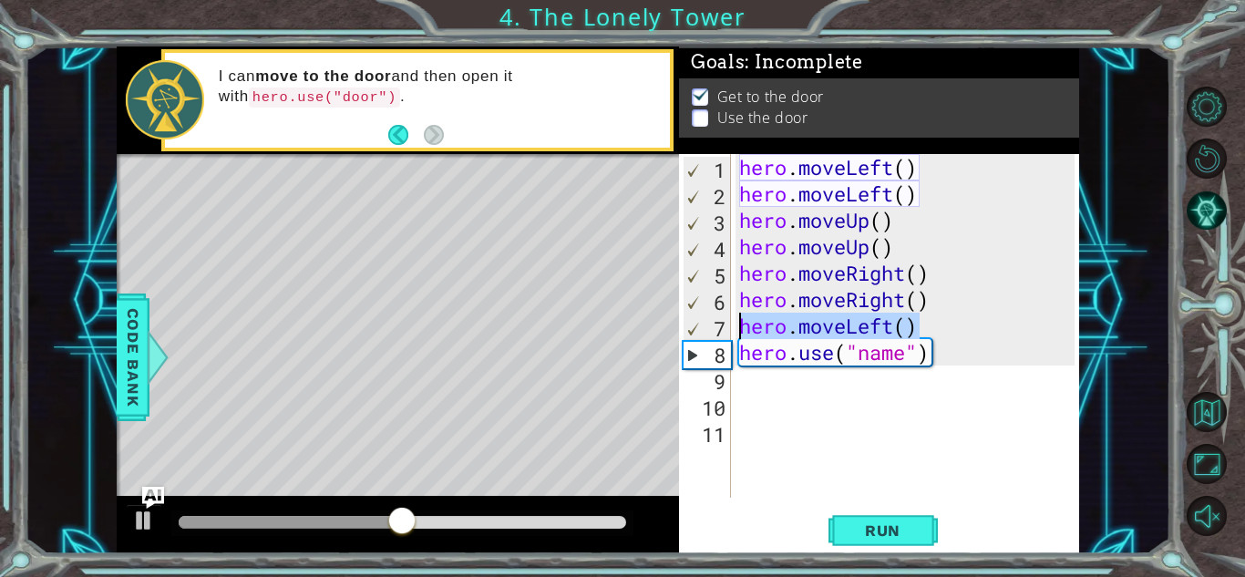
drag, startPoint x: 915, startPoint y: 338, endPoint x: 739, endPoint y: 332, distance: 176.1
click at [739, 332] on div "hero . moveLeft ( ) hero . moveLeft ( ) hero . moveUp ( ) hero . moveUp ( ) her…" at bounding box center [910, 352] width 348 height 397
type textarea "hero.moveLeft()"
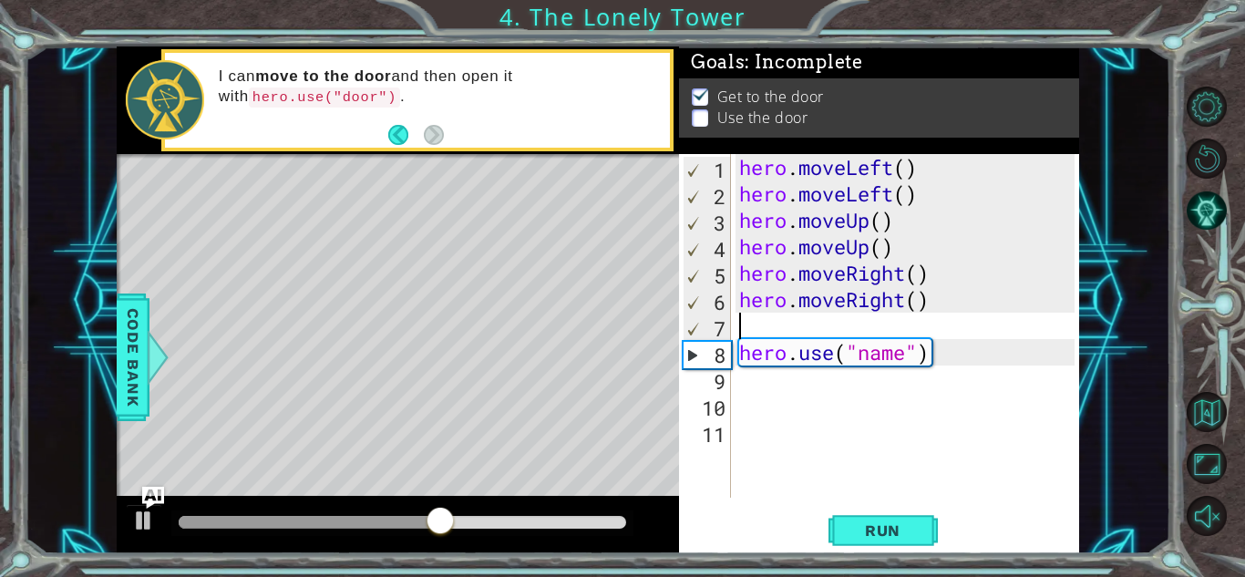
click at [925, 357] on div "hero . moveLeft ( ) hero . moveLeft ( ) hero . moveUp ( ) hero . moveUp ( ) her…" at bounding box center [910, 352] width 348 height 397
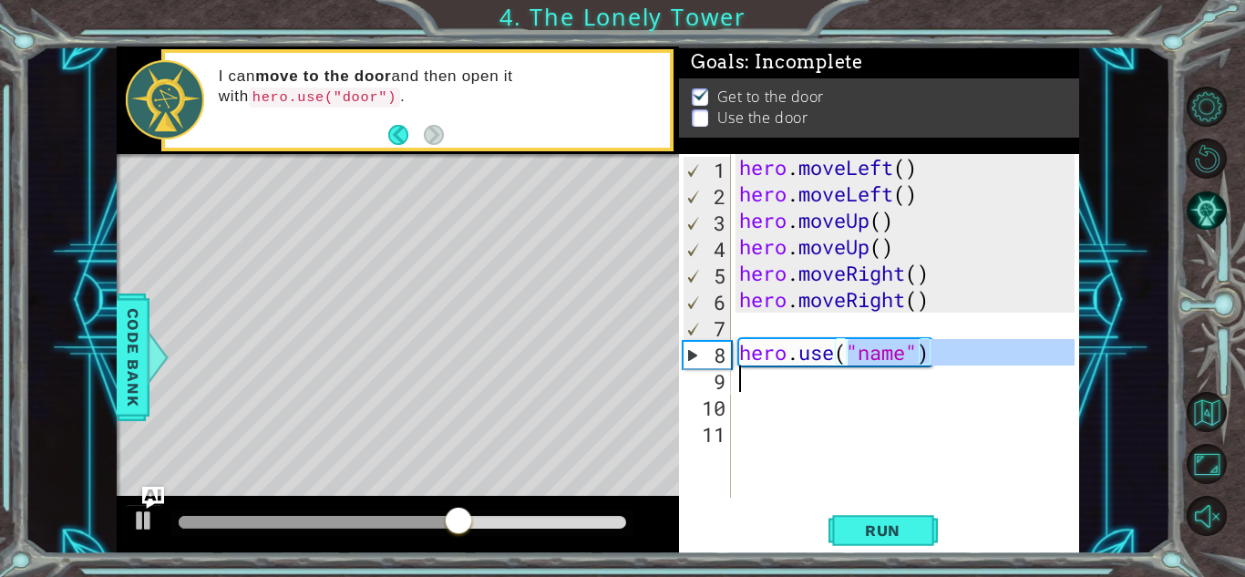
drag, startPoint x: 925, startPoint y: 357, endPoint x: 719, endPoint y: 370, distance: 206.4
click at [719, 370] on div "hero.use("name") 1 2 3 4 5 6 7 8 9 10 11 hero . moveLeft ( ) hero . moveLeft ( …" at bounding box center [877, 326] width 396 height 344
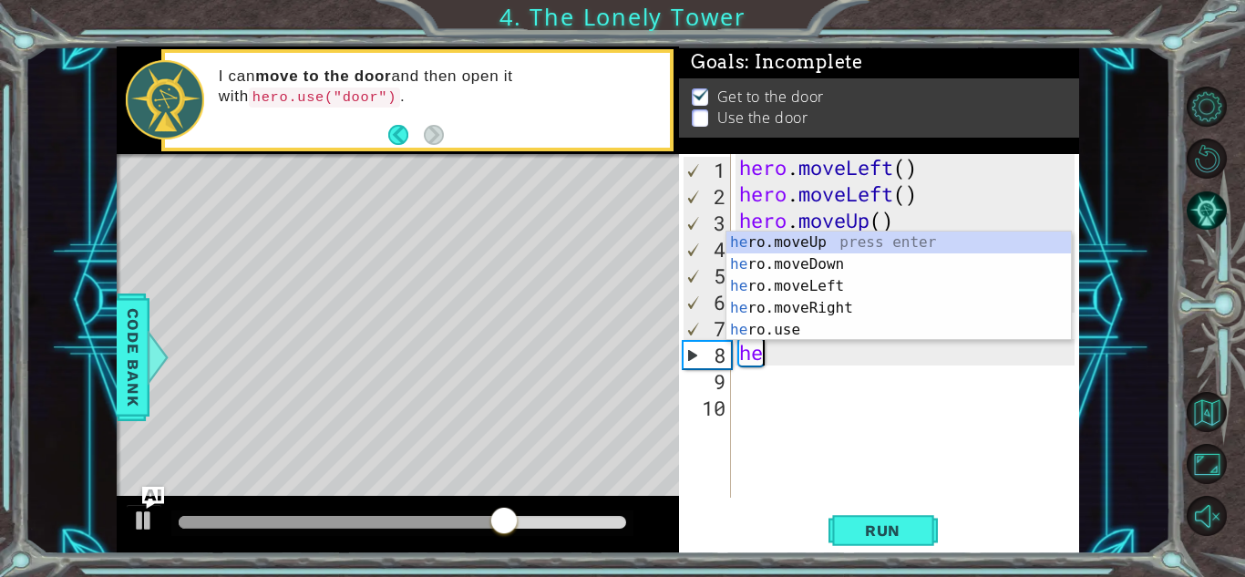
type textarea "h"
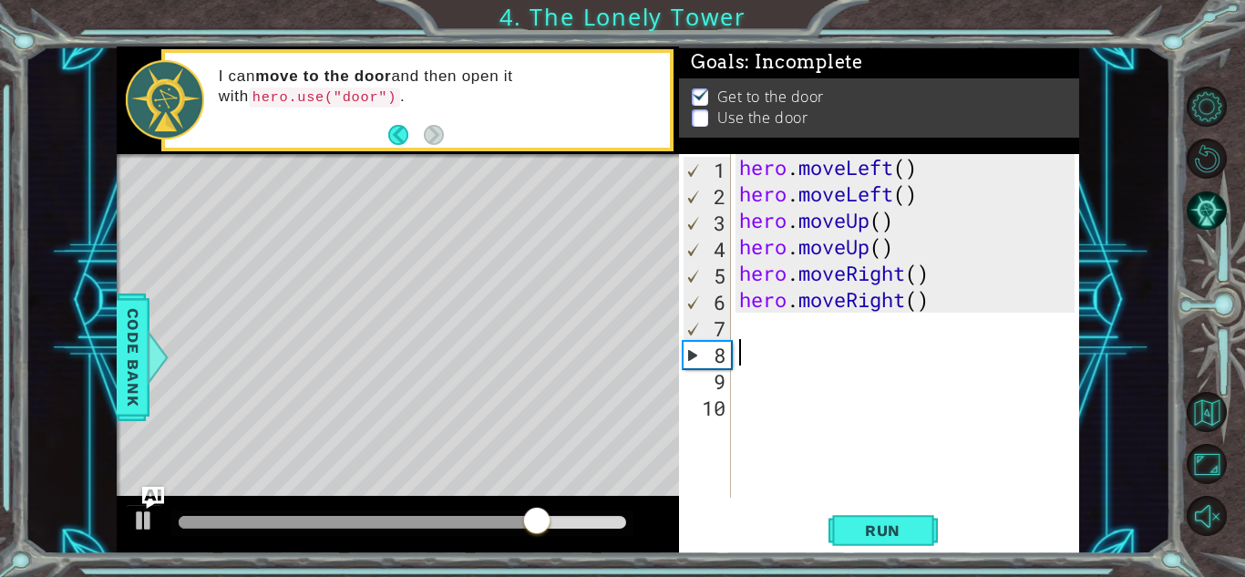
click at [771, 323] on div "hero . moveLeft ( ) hero . moveLeft ( ) hero . moveUp ( ) hero . moveUp ( ) her…" at bounding box center [910, 352] width 348 height 397
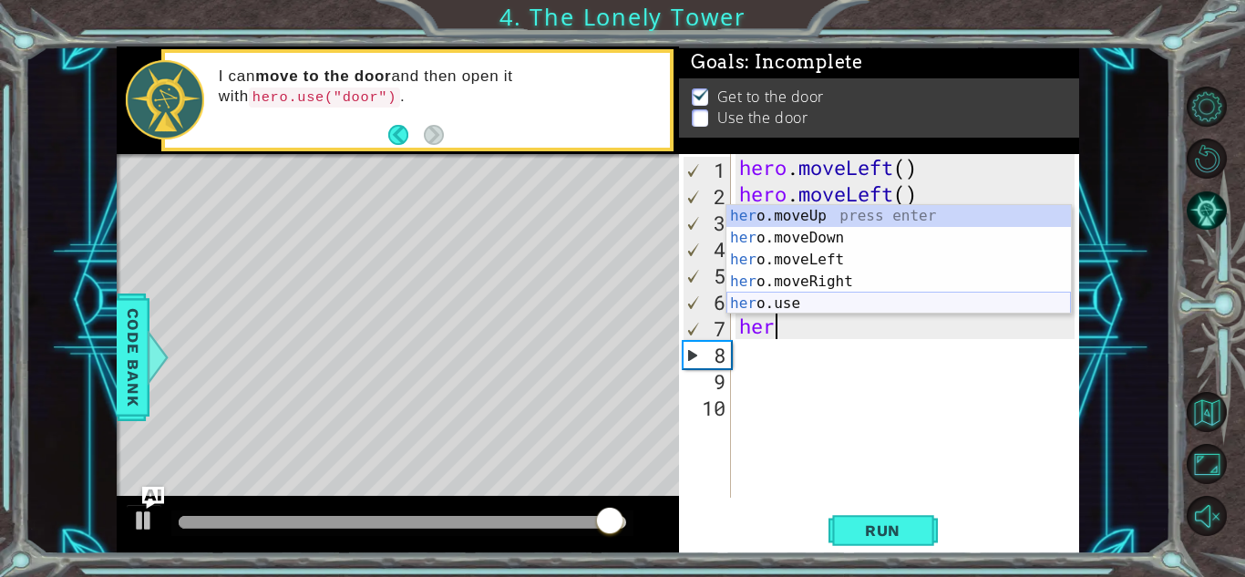
click at [840, 297] on div "her o.moveUp press enter her o.moveDown press enter her o.moveLeft press enter …" at bounding box center [899, 281] width 345 height 153
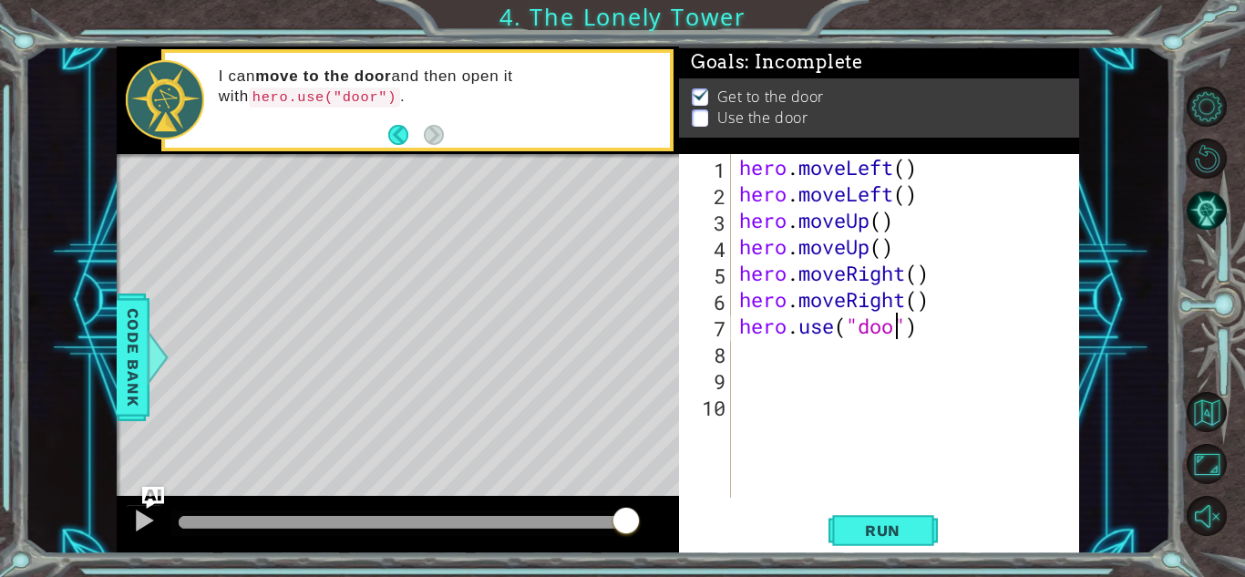
scroll to position [0, 7]
type textarea "hero.use("door")"
click at [871, 527] on span "Run" at bounding box center [883, 530] width 72 height 18
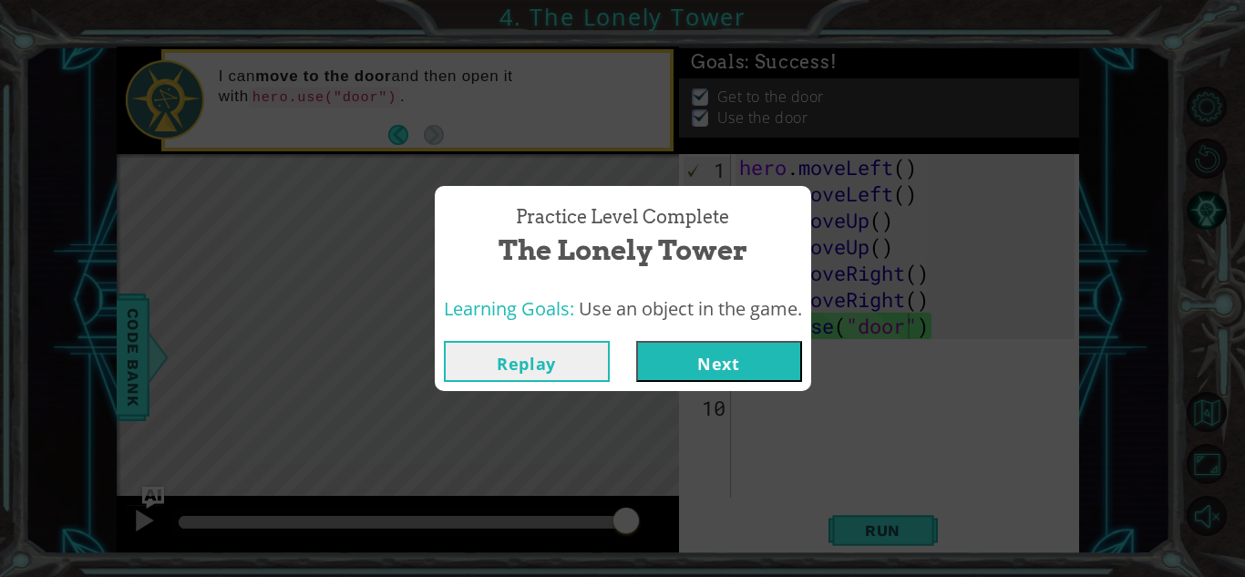
click at [680, 373] on button "Next" at bounding box center [719, 361] width 166 height 41
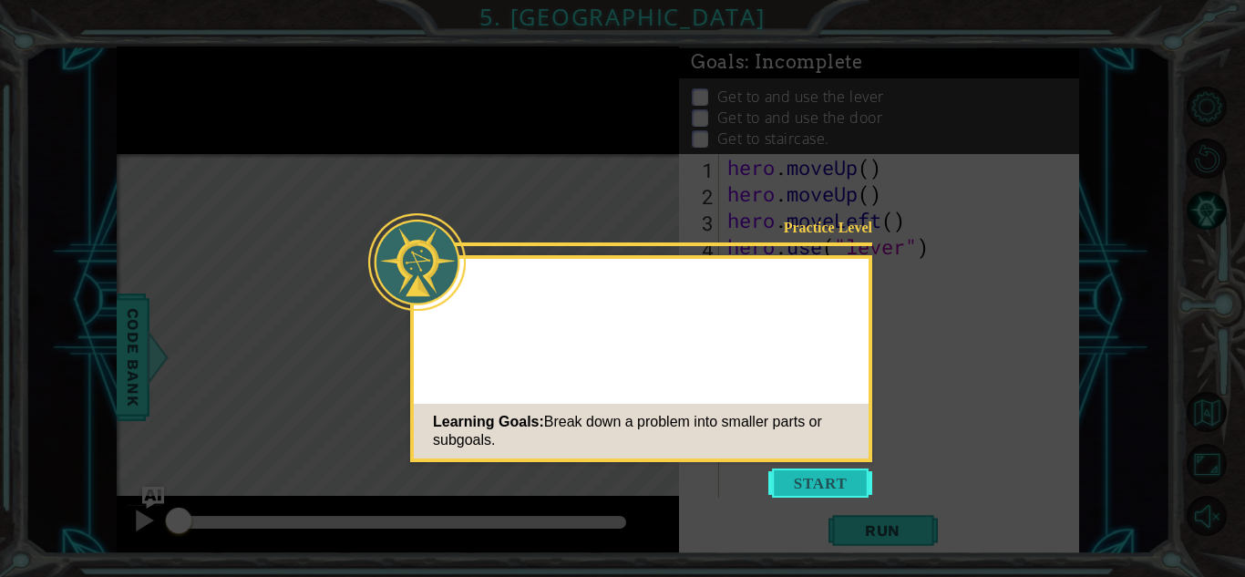
click at [809, 469] on button "Start" at bounding box center [820, 483] width 104 height 29
click at [809, 469] on icon at bounding box center [622, 288] width 1245 height 577
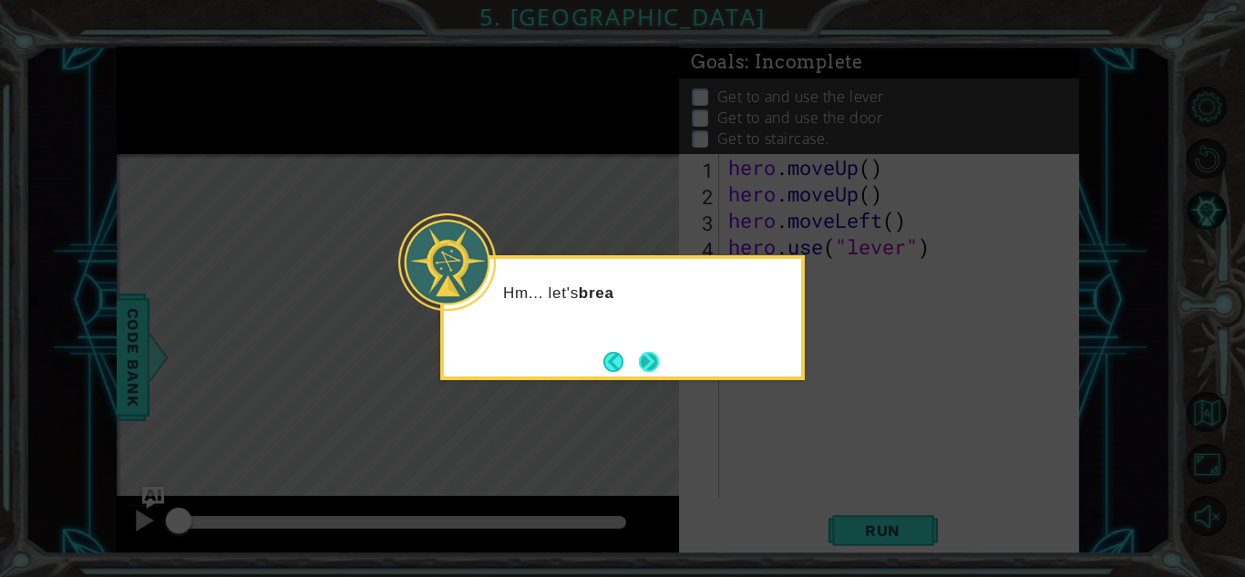
click at [639, 358] on button "Next" at bounding box center [649, 362] width 20 height 20
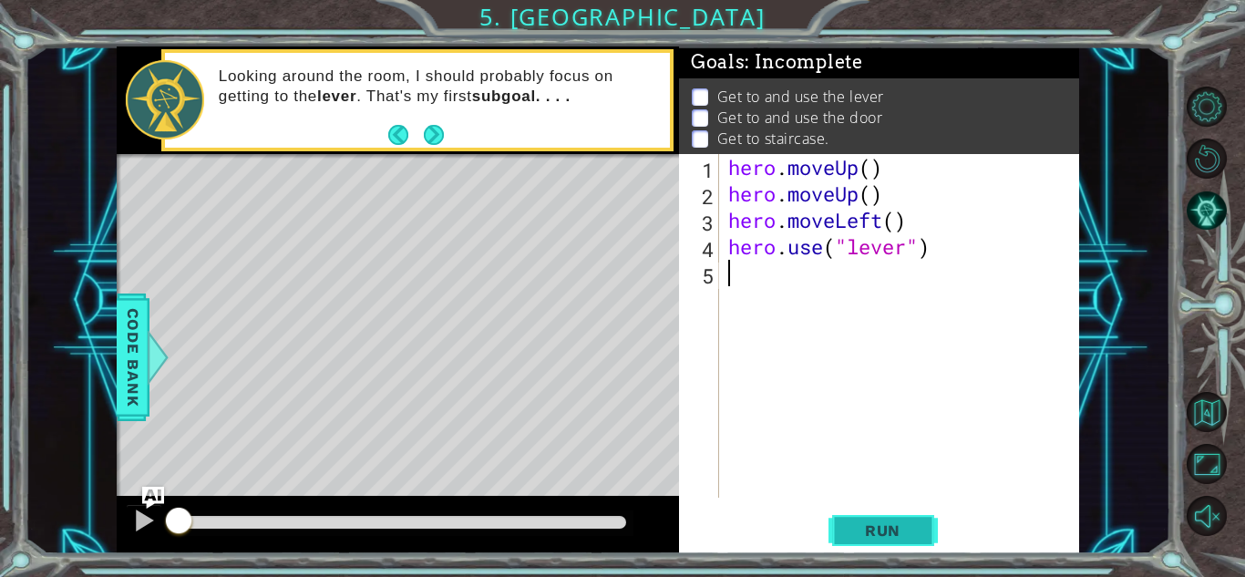
click at [923, 532] on button "Run" at bounding box center [883, 530] width 109 height 40
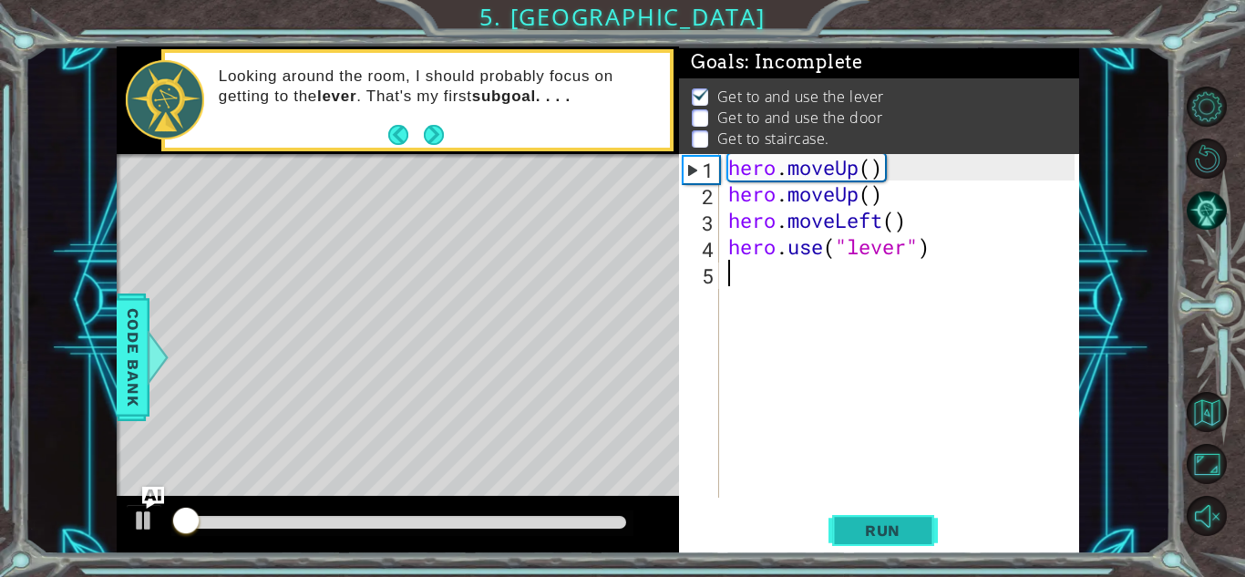
scroll to position [2, 0]
click at [439, 125] on button "Next" at bounding box center [434, 135] width 20 height 20
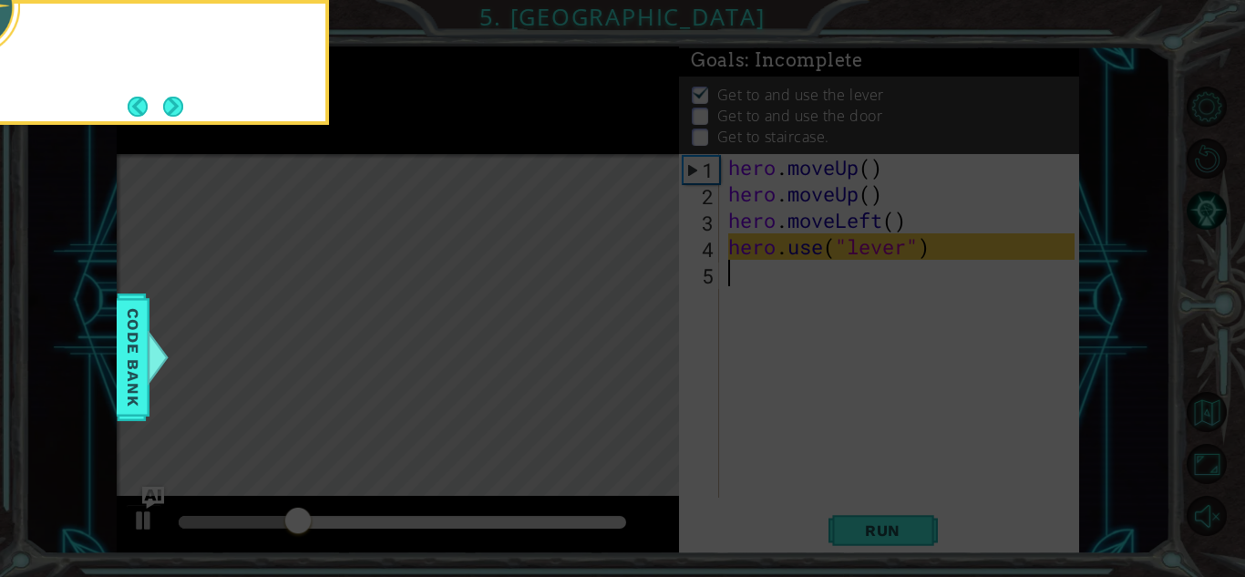
click at [439, 124] on icon at bounding box center [622, 86] width 1245 height 982
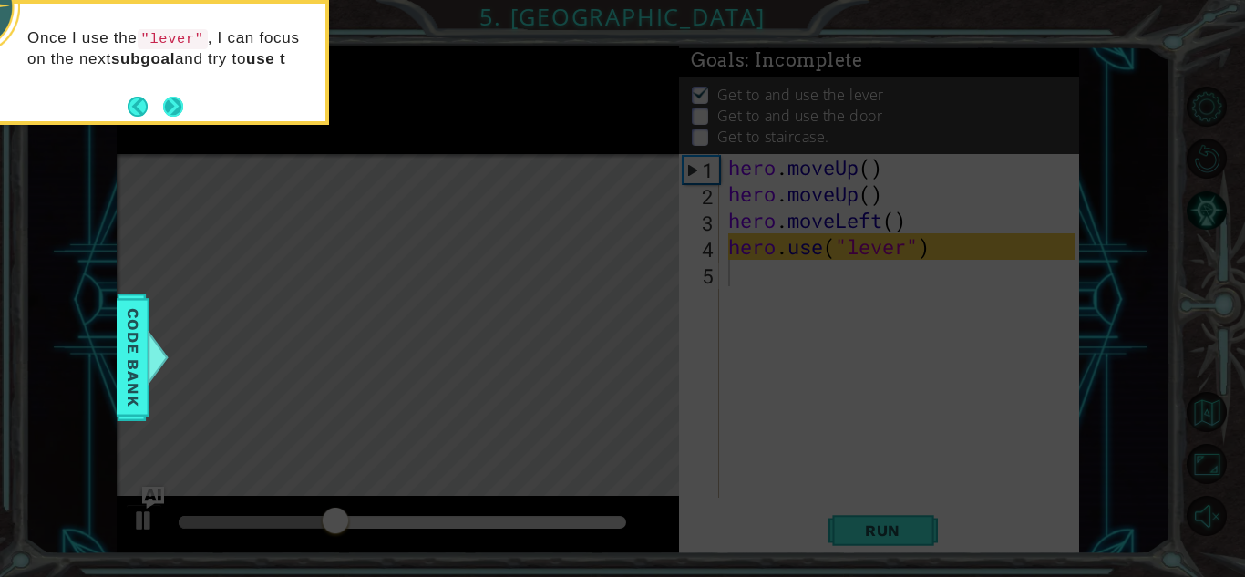
click at [178, 112] on button "Next" at bounding box center [173, 107] width 20 height 20
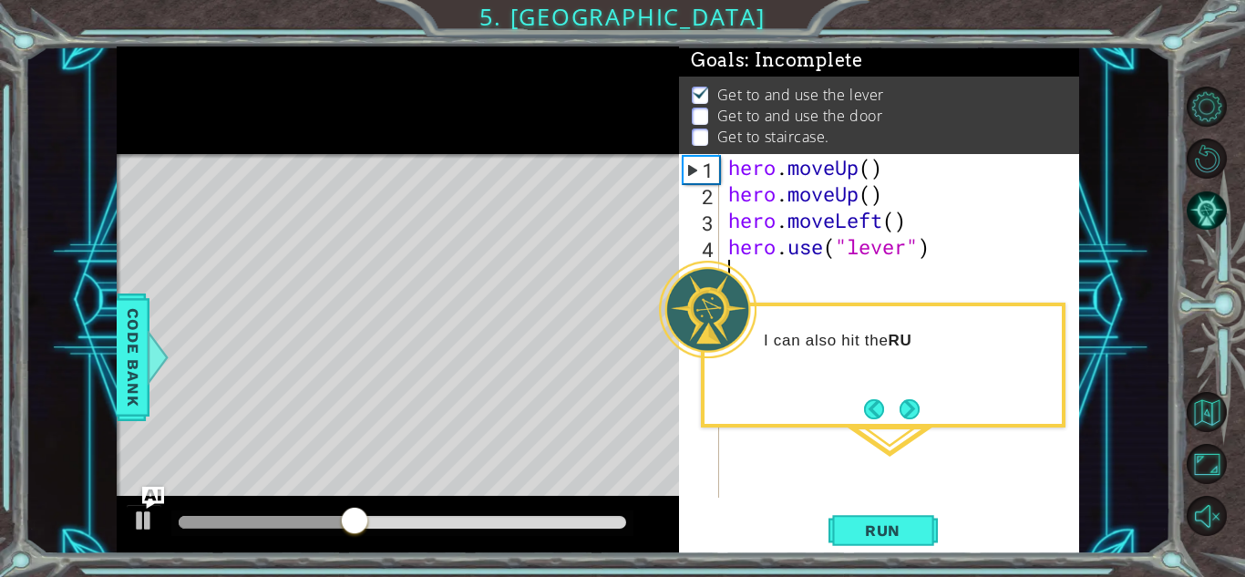
click at [832, 360] on div "I can also hit the RU" at bounding box center [883, 350] width 357 height 72
click at [921, 442] on div "hero . moveUp ( ) hero . moveUp ( ) hero . moveLeft ( ) hero . use ( "lever" )" at bounding box center [904, 352] width 359 height 397
click at [902, 428] on div "hero . moveUp ( ) hero . moveUp ( ) hero . moveLeft ( ) hero . use ( "lever" )" at bounding box center [904, 352] width 359 height 397
click at [900, 418] on button "Next" at bounding box center [910, 409] width 20 height 20
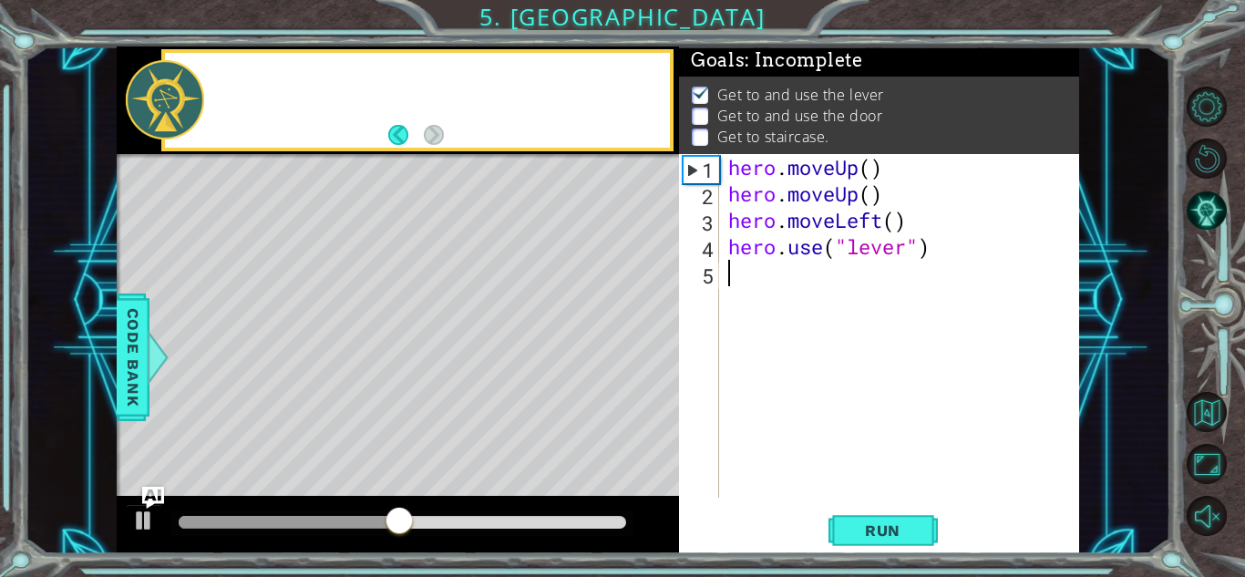
click at [894, 418] on div "hero . moveUp ( ) hero . moveUp ( ) hero . moveLeft ( ) hero . use ( "lever" )" at bounding box center [904, 352] width 359 height 397
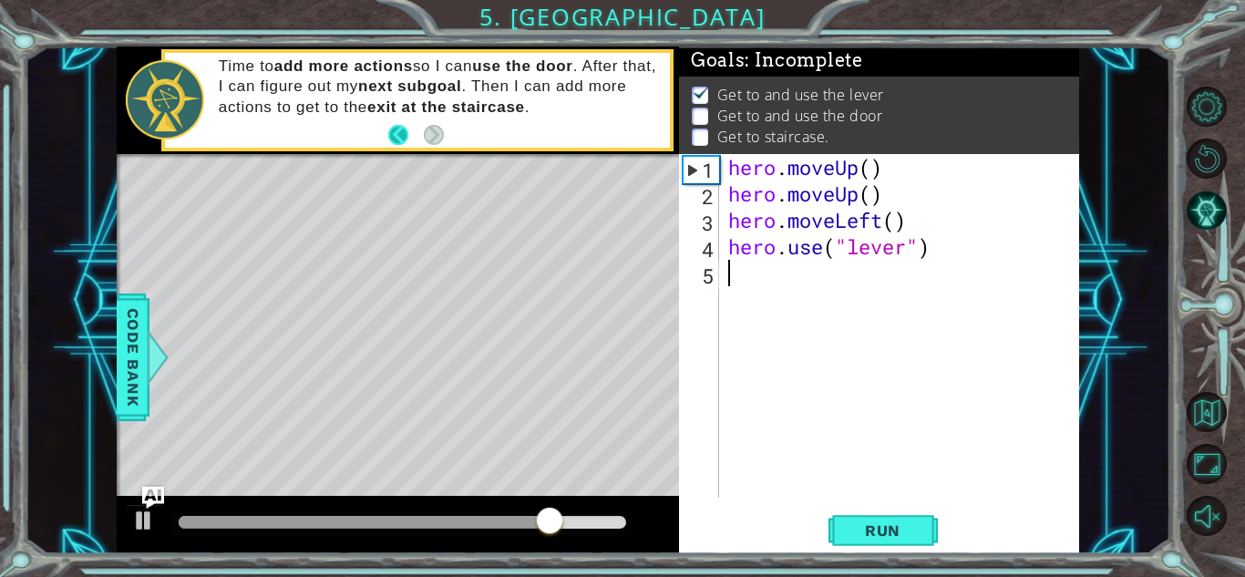
click at [401, 134] on button "Back" at bounding box center [406, 135] width 36 height 20
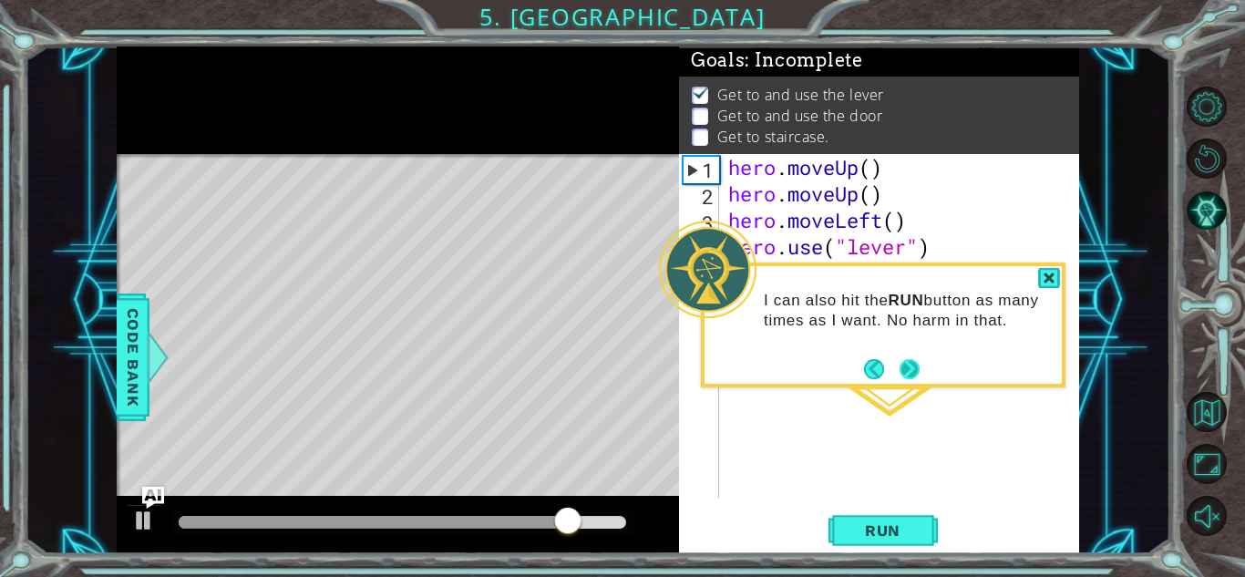
click at [906, 367] on button "Next" at bounding box center [910, 369] width 20 height 20
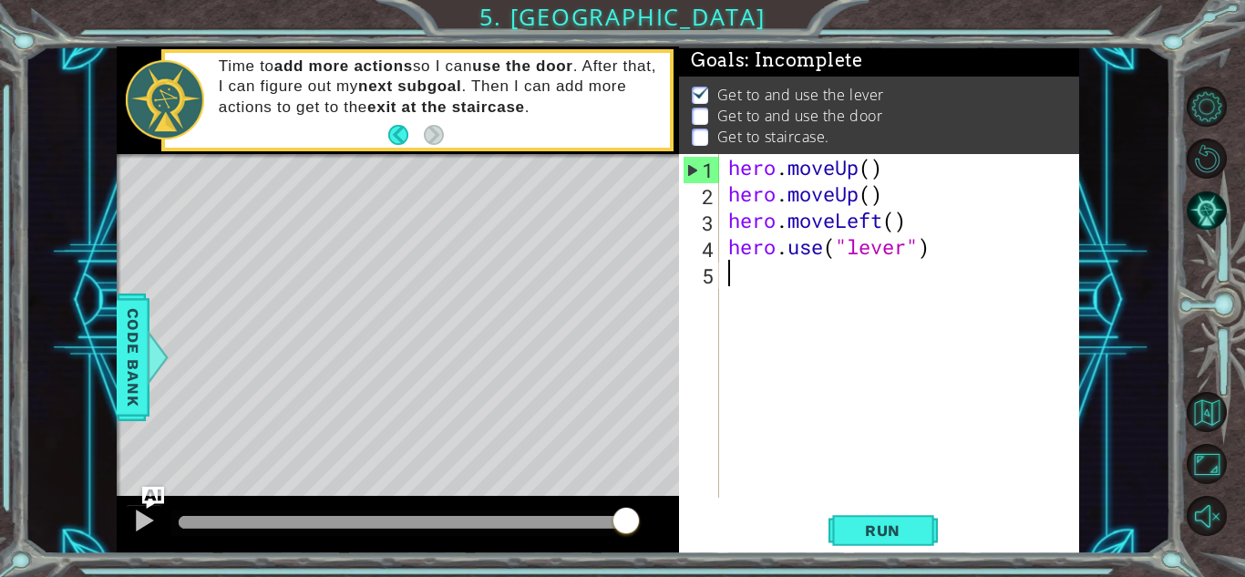
type textarea "h"
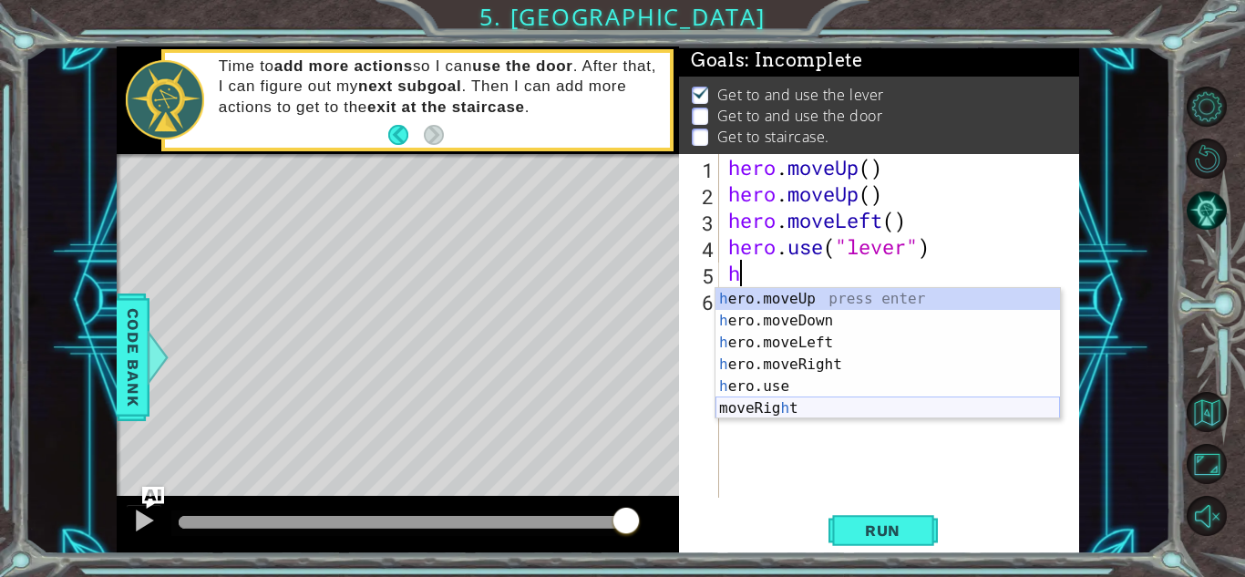
click at [834, 407] on div "h ero.moveUp press enter h ero.moveDown press enter h ero.moveLeft press enter …" at bounding box center [888, 375] width 345 height 175
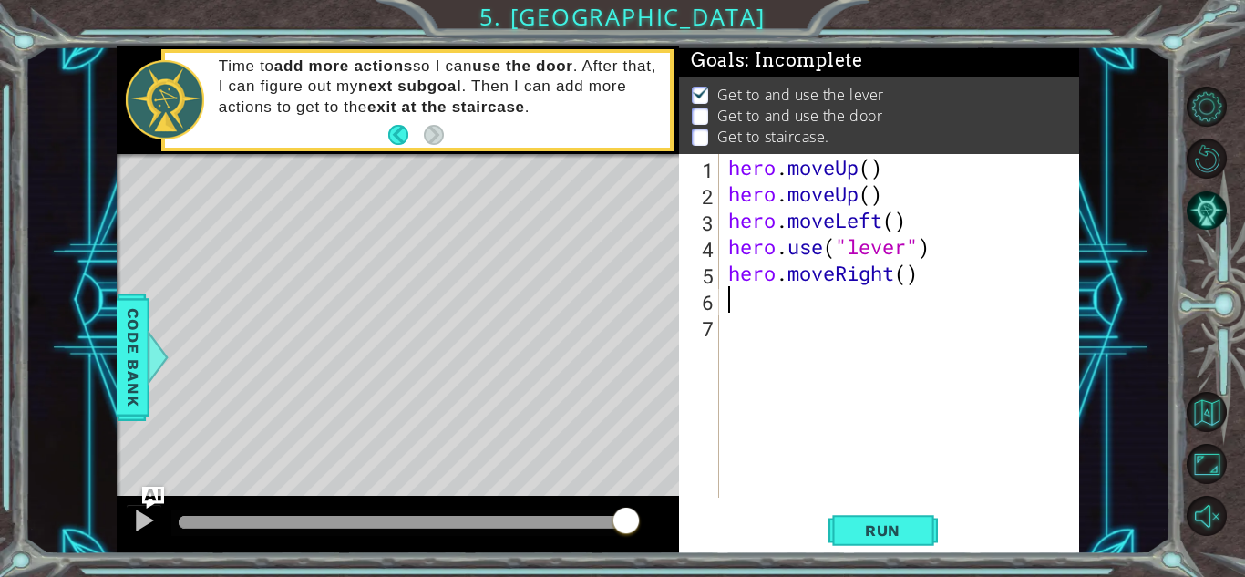
type textarea "h"
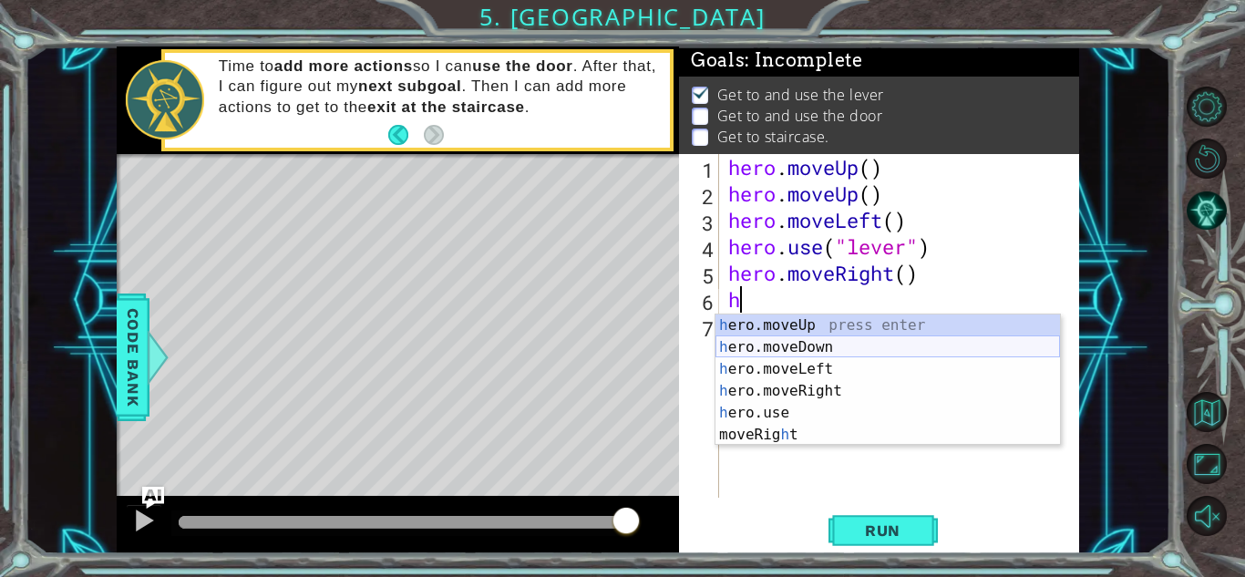
click at [812, 338] on div "h ero.moveUp press enter h ero.moveDown press enter h ero.moveLeft press enter …" at bounding box center [888, 401] width 345 height 175
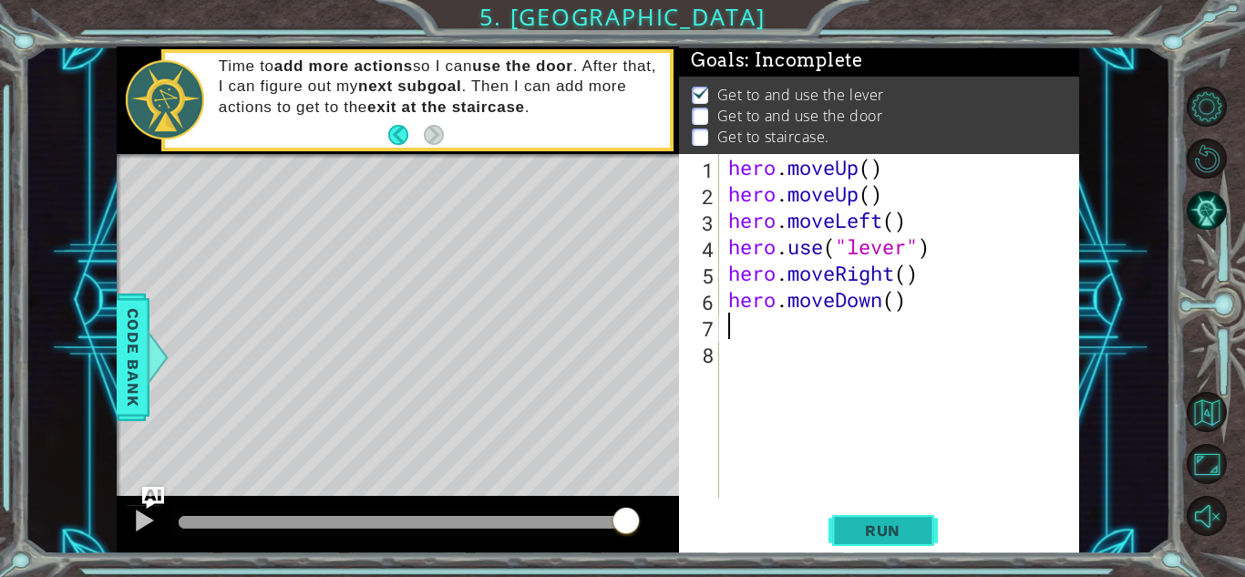
click at [879, 531] on span "Run" at bounding box center [883, 530] width 72 height 18
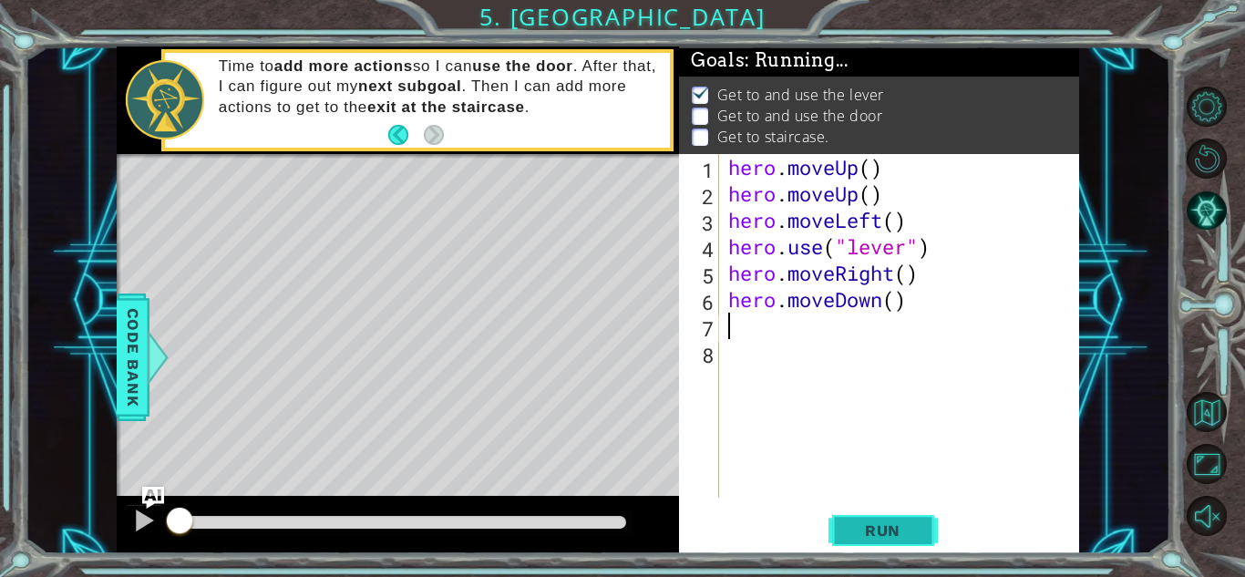
click at [882, 531] on span "Run" at bounding box center [883, 530] width 72 height 18
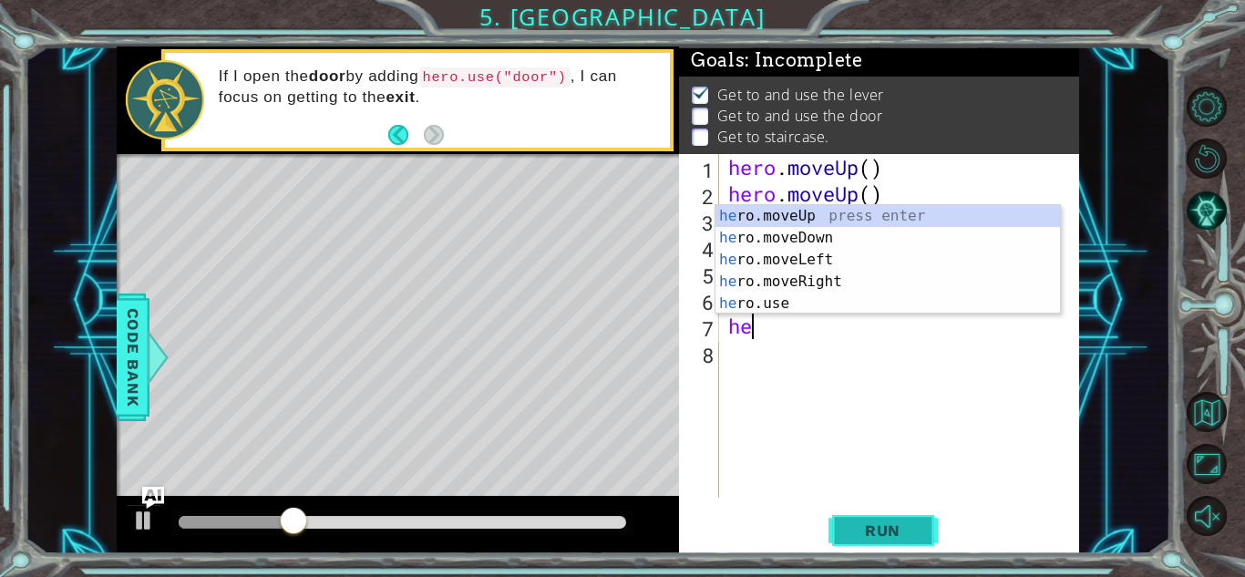
type textarea "her"
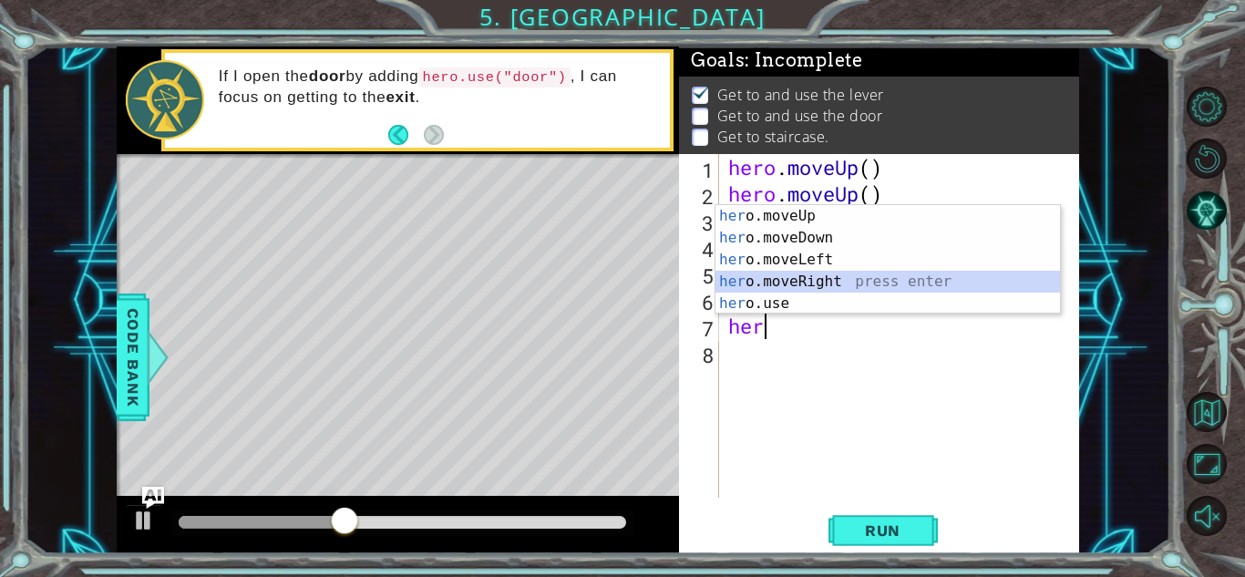
click at [814, 277] on div "her o.moveUp press enter her o.moveDown press enter her o.moveLeft press enter …" at bounding box center [888, 281] width 345 height 153
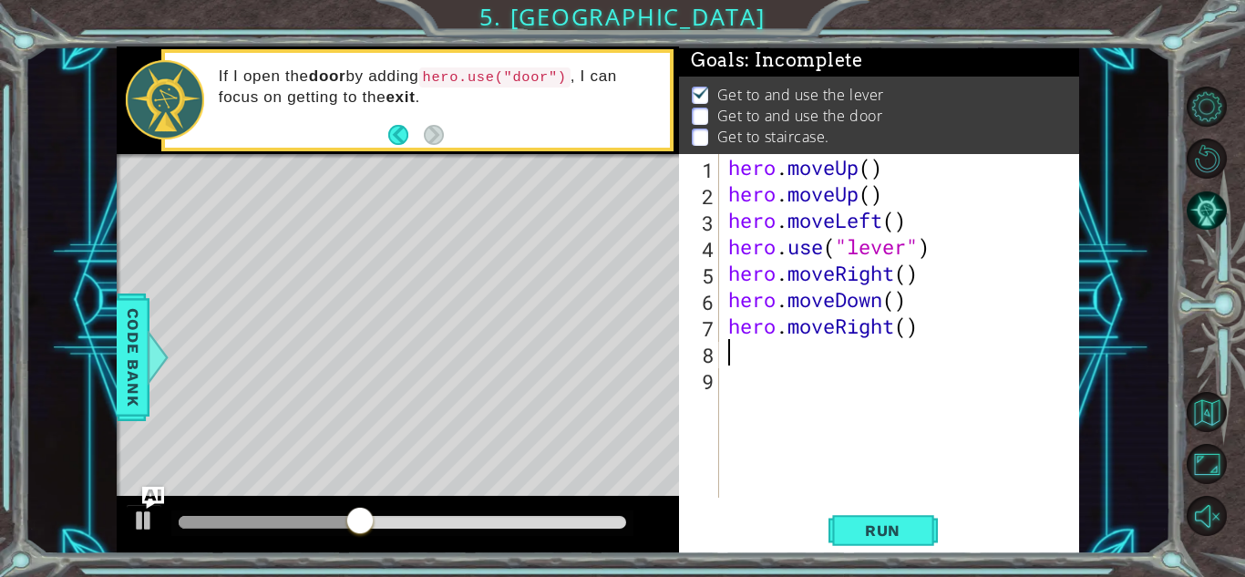
type textarea "he"
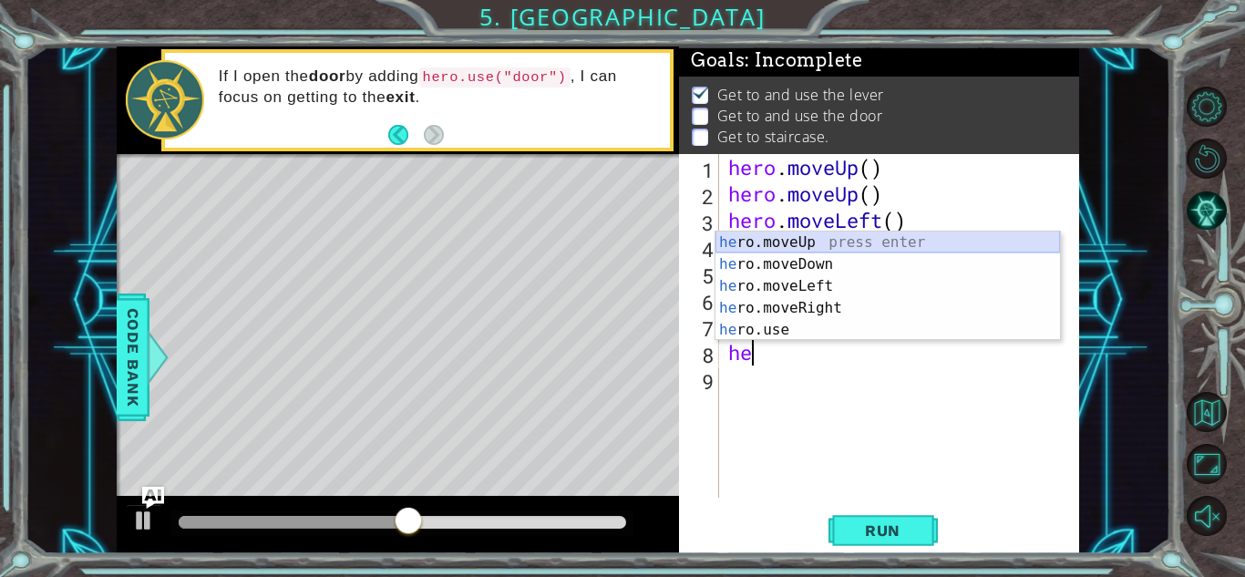
click at [805, 242] on div "he ro.moveUp press enter he ro.moveDown press enter he ro.moveLeft press enter …" at bounding box center [888, 308] width 345 height 153
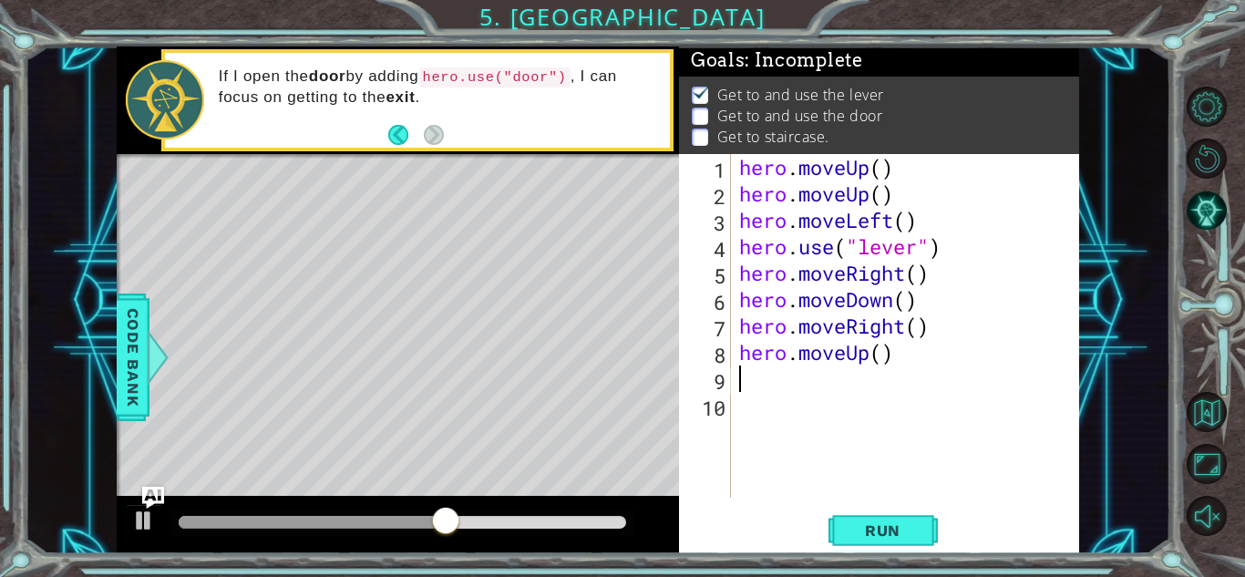
type textarea "e"
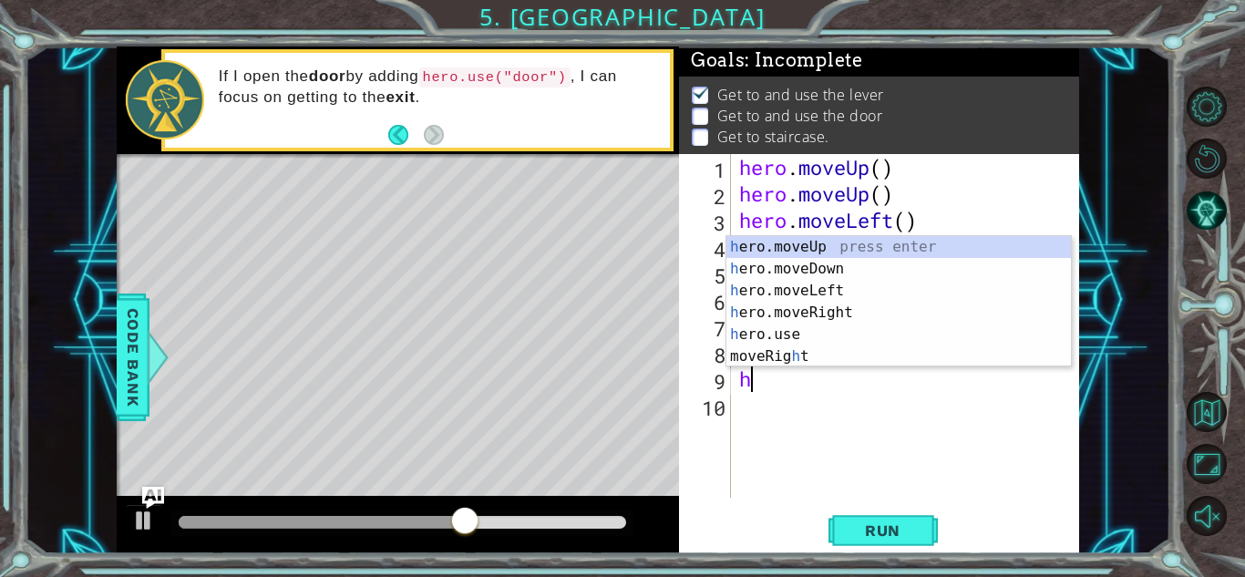
type textarea "he"
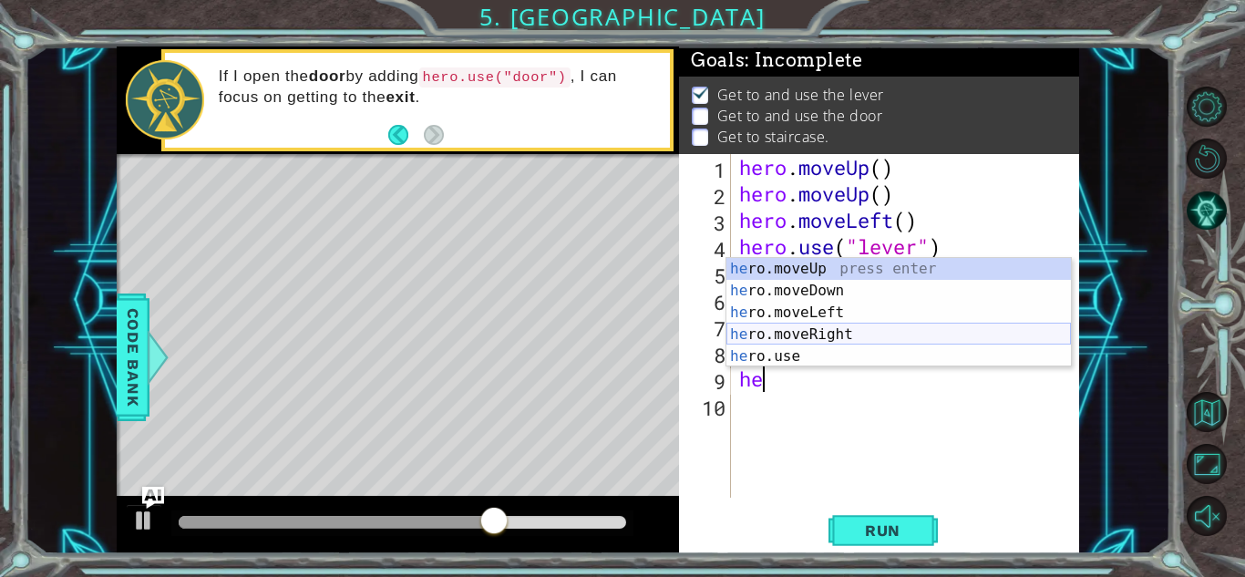
click at [846, 331] on div "he ro.moveUp press enter he ro.moveDown press enter he ro.moveLeft press enter …" at bounding box center [899, 334] width 345 height 153
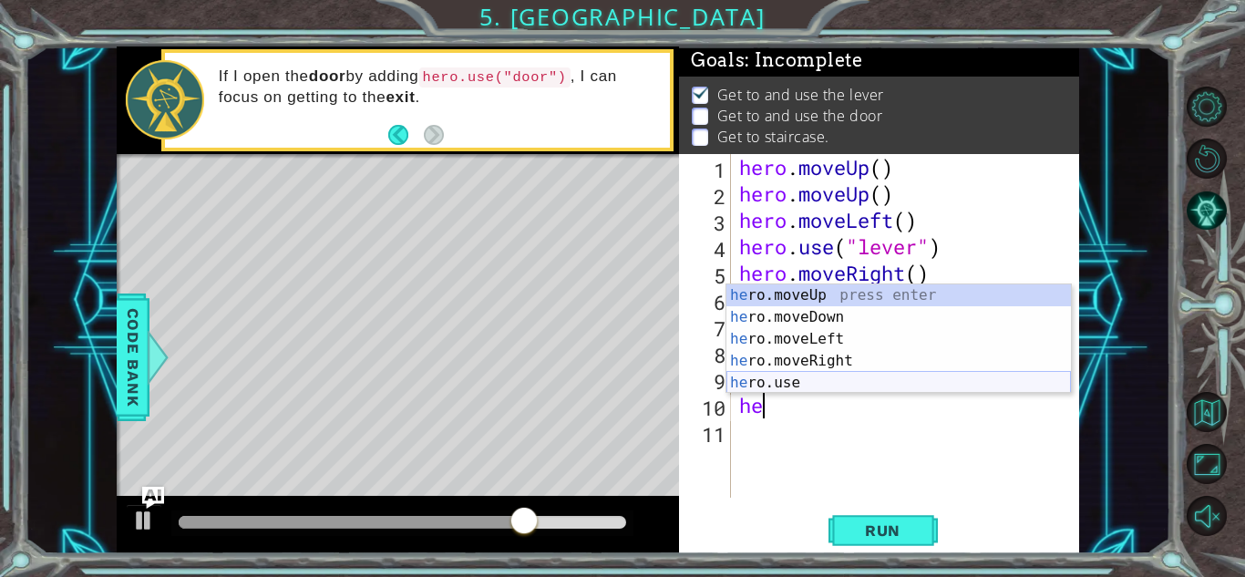
click at [771, 380] on div "he ro.moveUp press enter he ro.moveDown press enter he ro.moveLeft press enter …" at bounding box center [899, 360] width 345 height 153
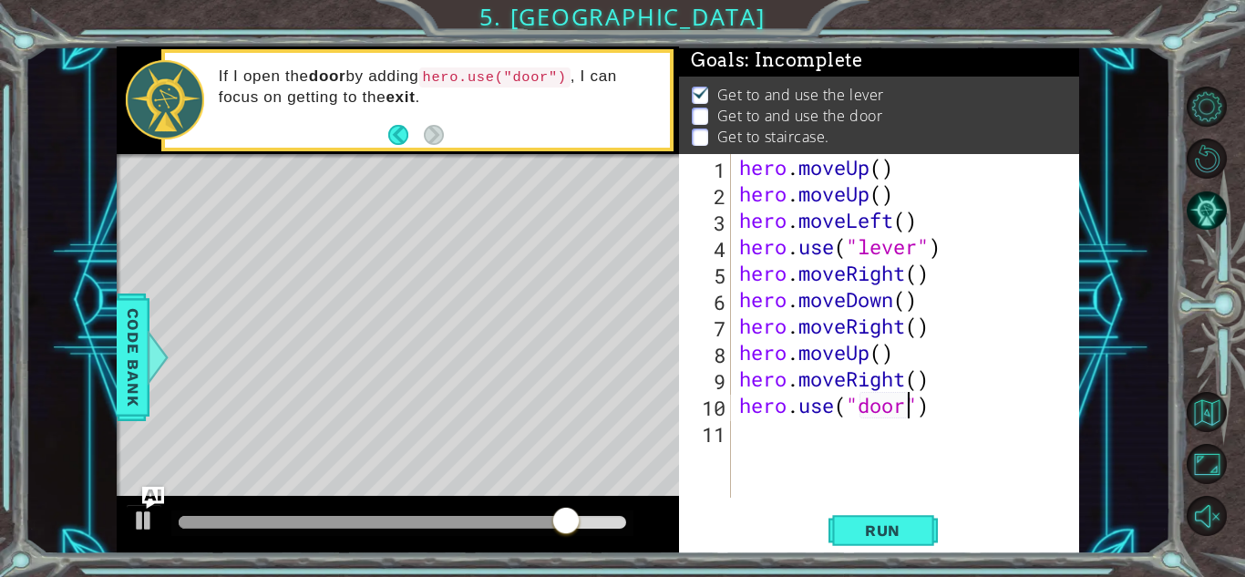
scroll to position [0, 7]
type textarea "hero.use("door")"
click at [917, 528] on span "Run" at bounding box center [883, 530] width 72 height 18
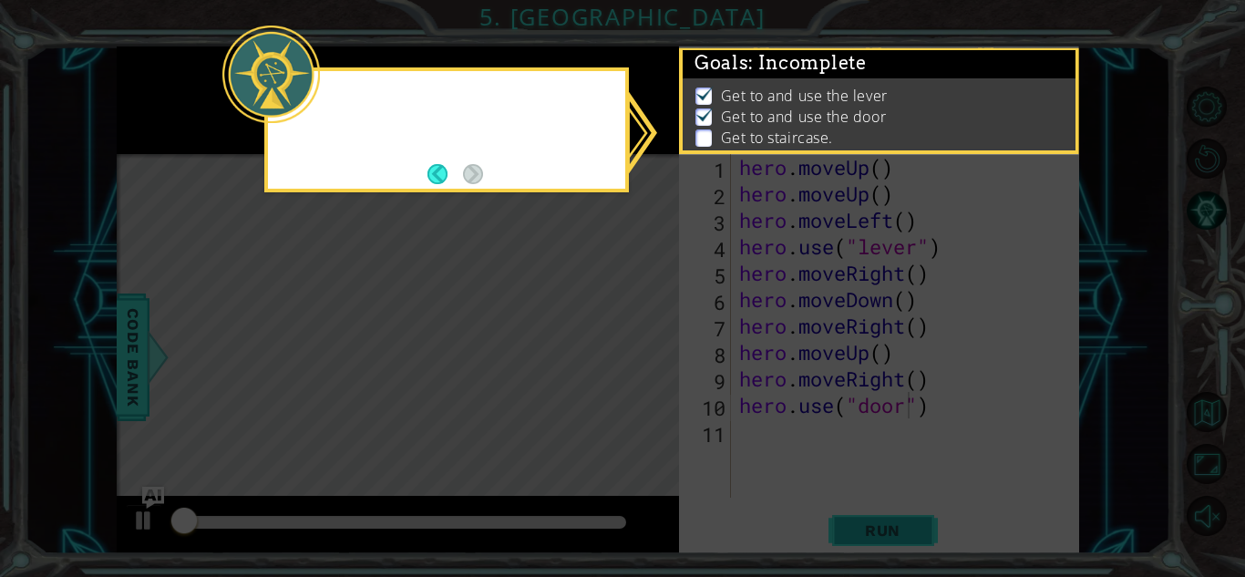
scroll to position [2, 0]
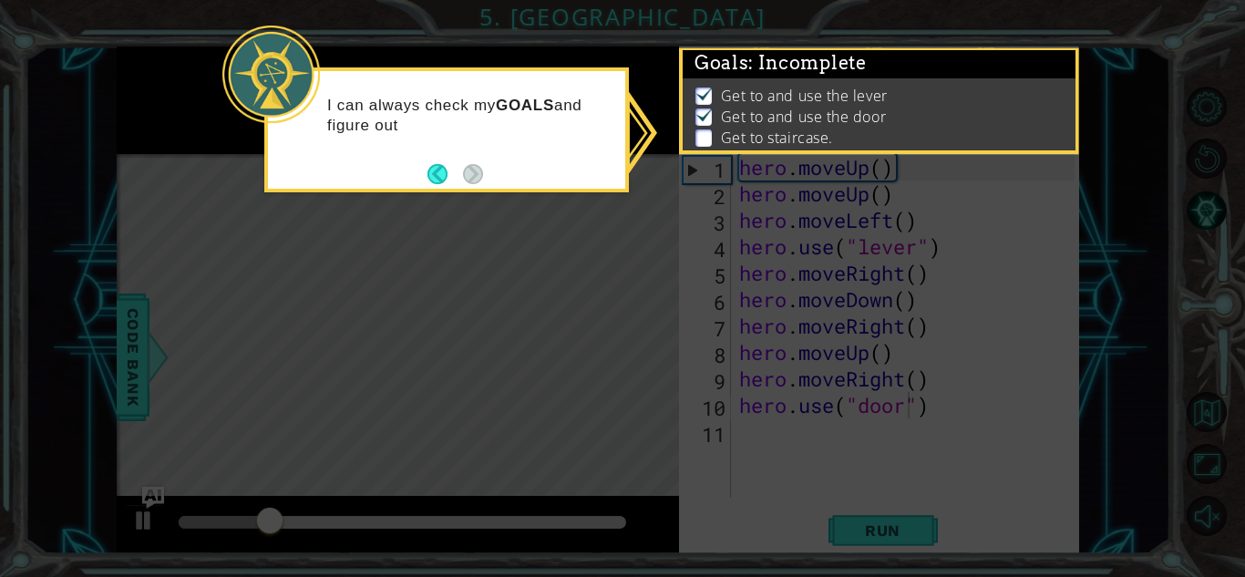
click at [424, 175] on div "I can always check my GOALS and figure out" at bounding box center [446, 129] width 365 height 125
click at [450, 174] on button "Back" at bounding box center [446, 174] width 36 height 20
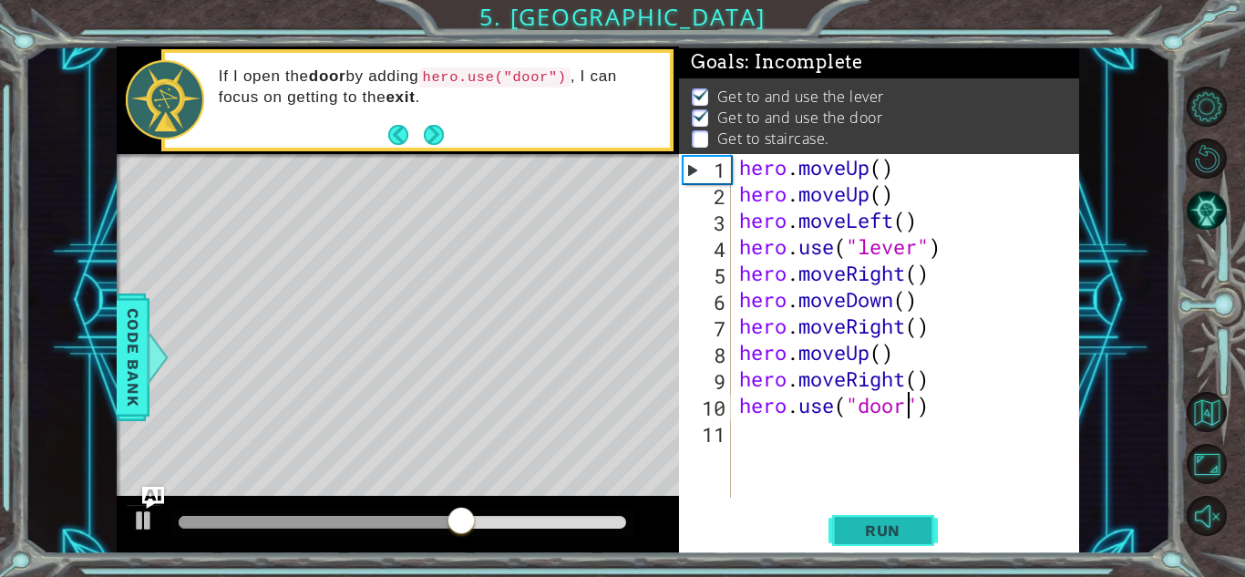
click at [836, 517] on button "Run" at bounding box center [883, 530] width 109 height 40
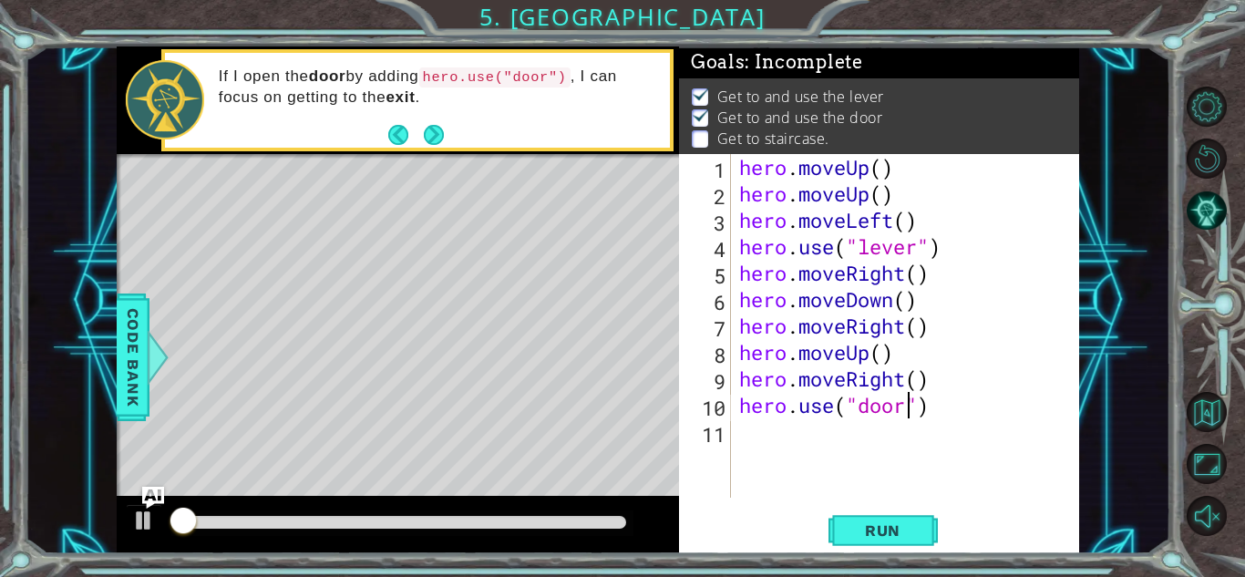
click at [762, 442] on div "hero . moveUp ( ) hero . moveUp ( ) hero . moveLeft ( ) hero . use ( "lever" ) …" at bounding box center [910, 352] width 348 height 397
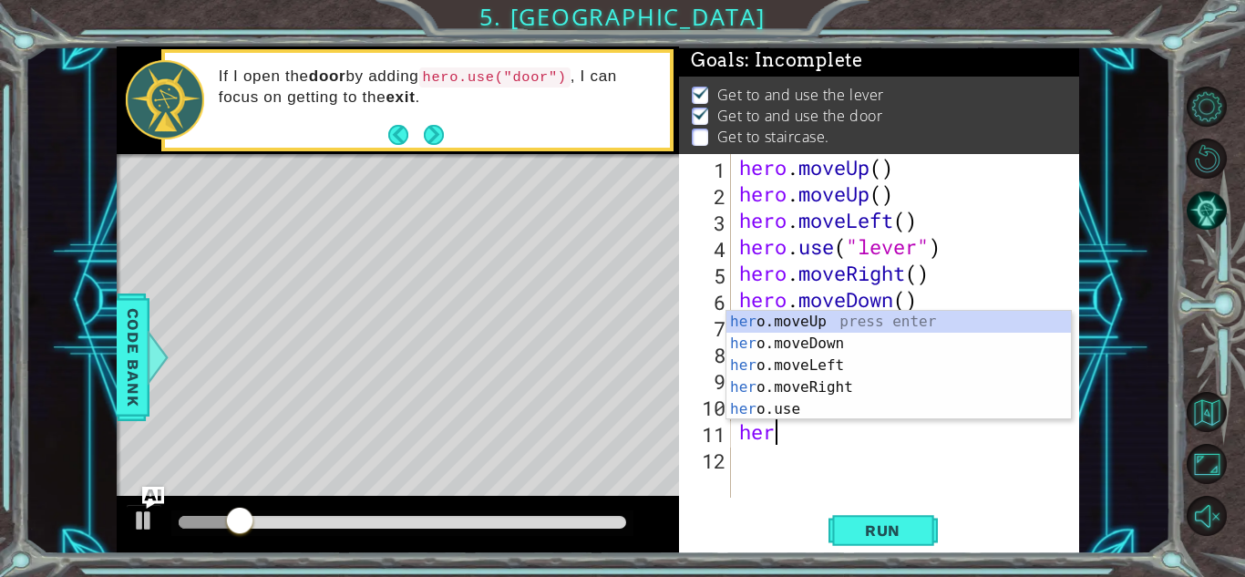
scroll to position [0, 1]
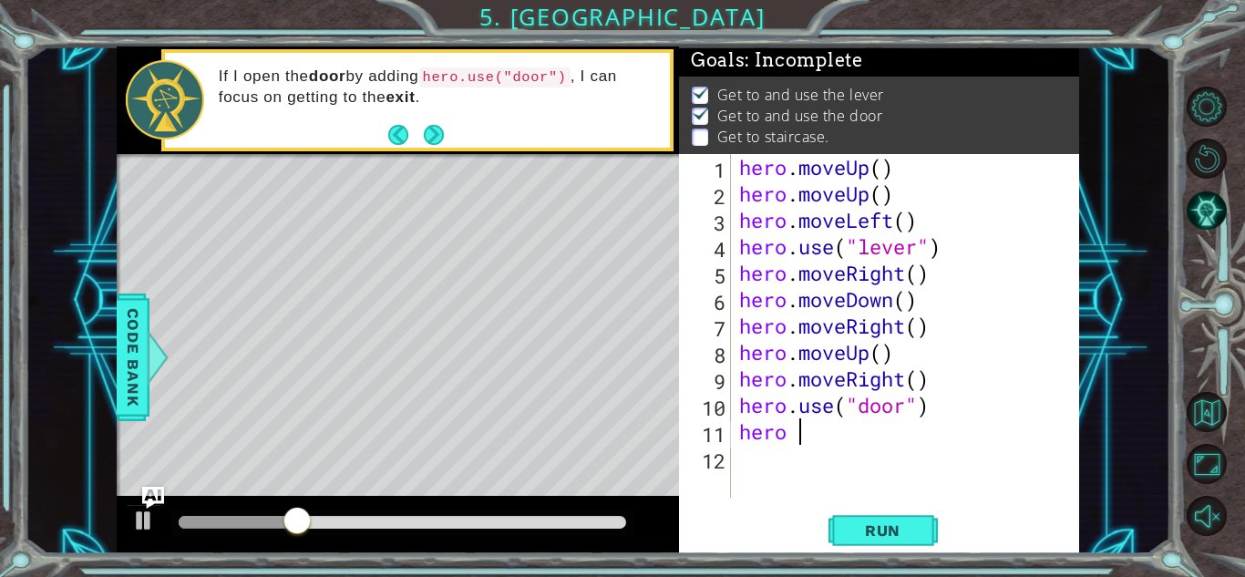
type textarea "hero"
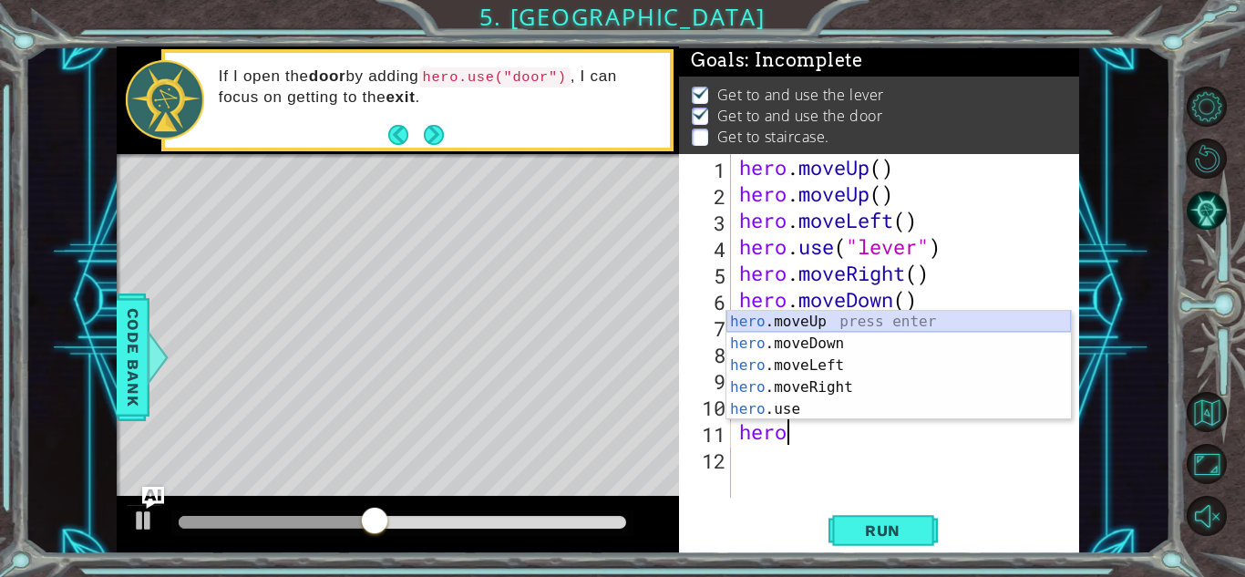
click at [799, 326] on div "hero .moveUp press enter hero .moveDown press enter hero .moveLeft press enter …" at bounding box center [899, 387] width 345 height 153
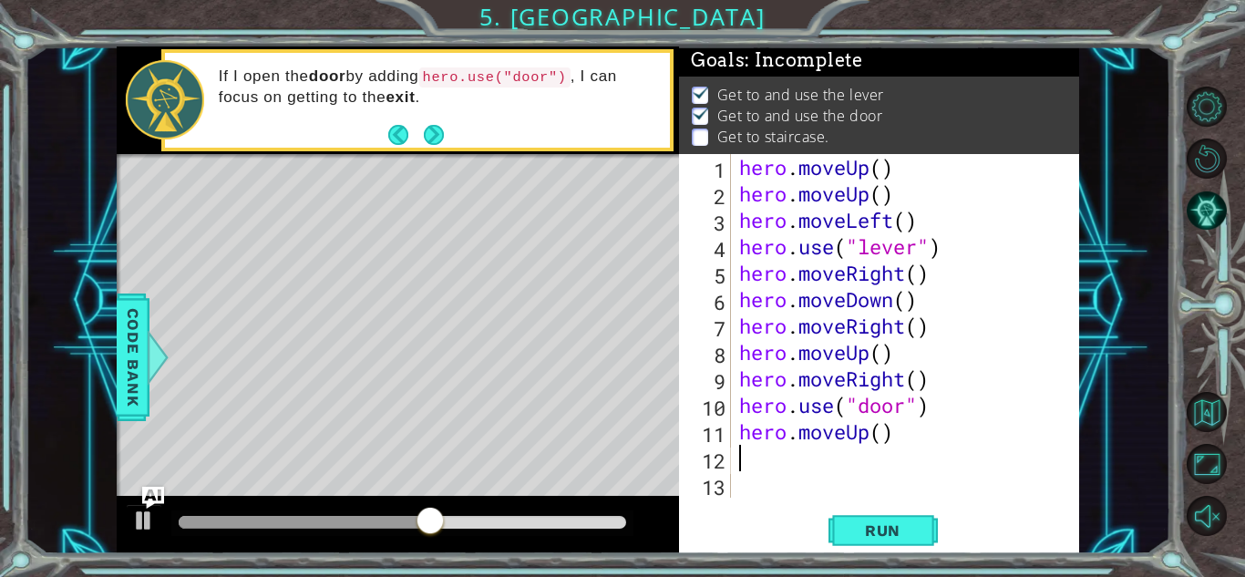
type textarea "he"
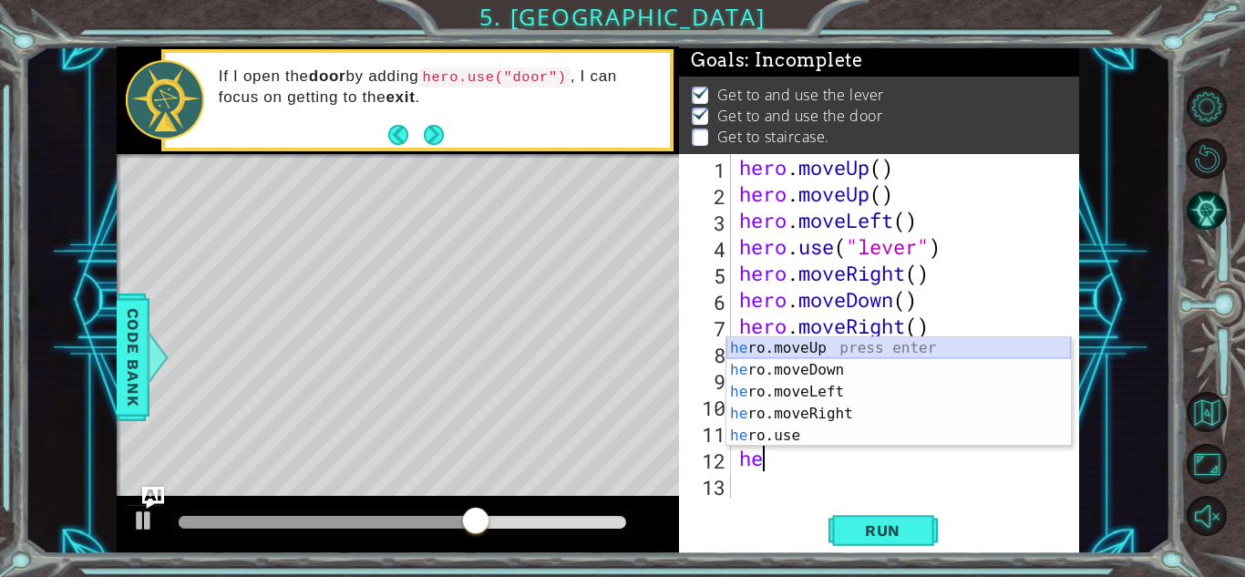
click at [831, 352] on div "he ro.moveUp press enter he ro.moveDown press enter he ro.moveLeft press enter …" at bounding box center [899, 413] width 345 height 153
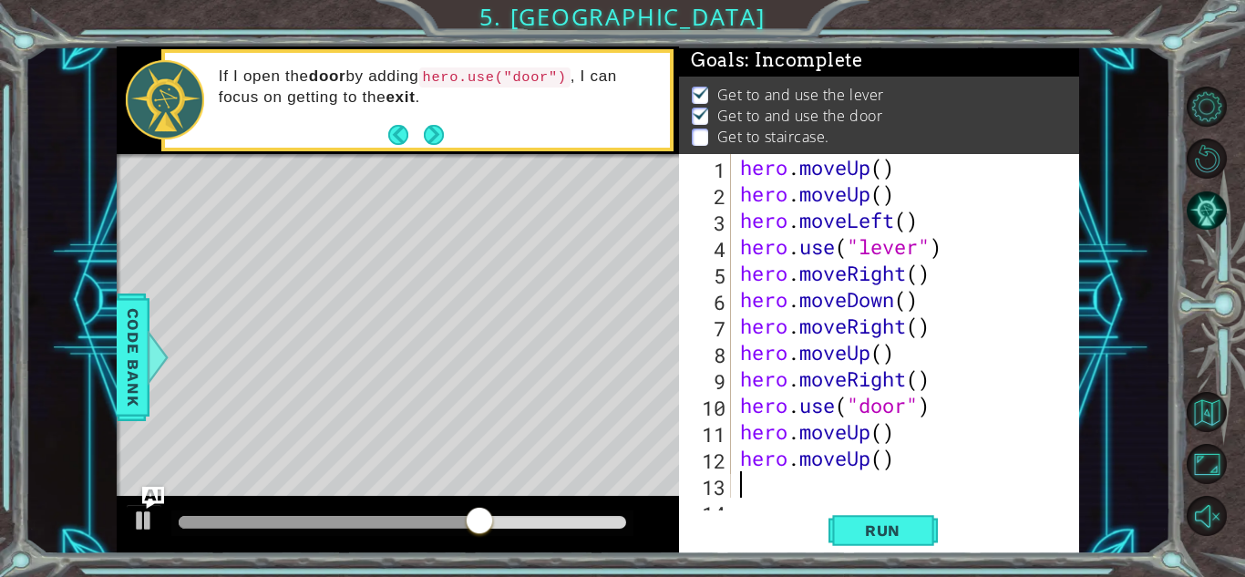
scroll to position [26, 0]
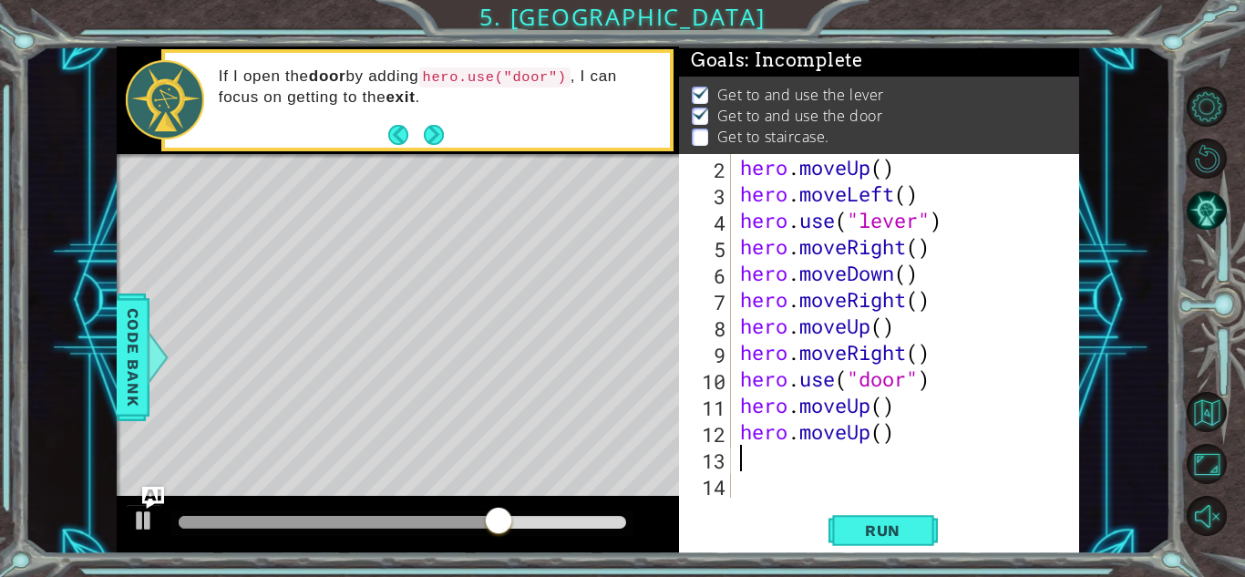
type textarea "he"
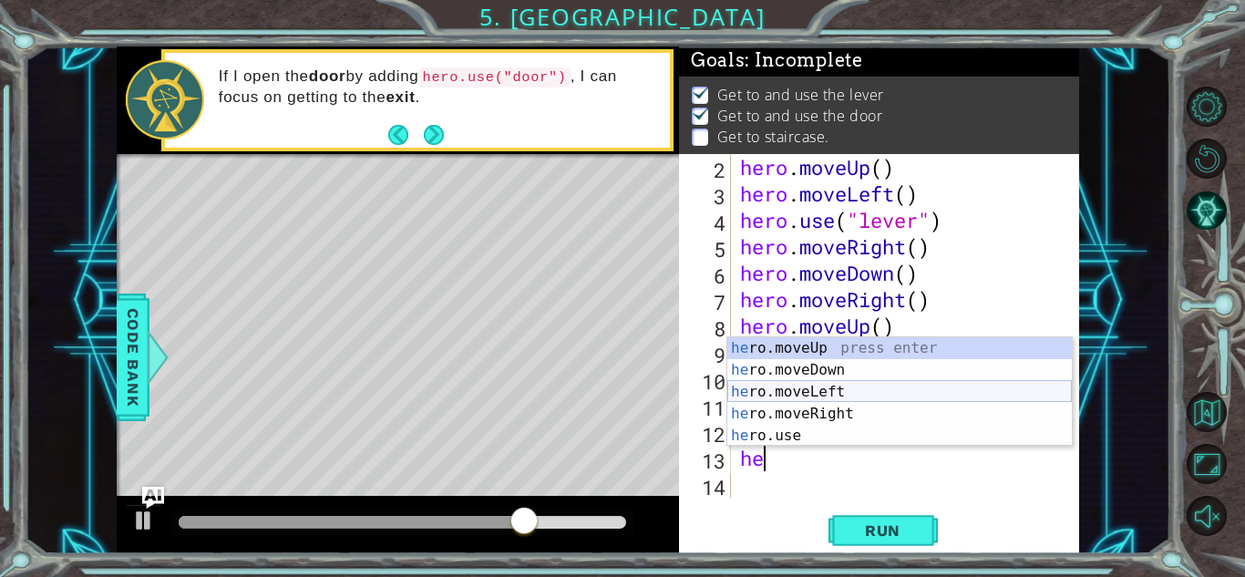
click at [828, 390] on div "he ro.moveUp press enter he ro.moveDown press enter he ro.moveLeft press enter …" at bounding box center [899, 413] width 345 height 153
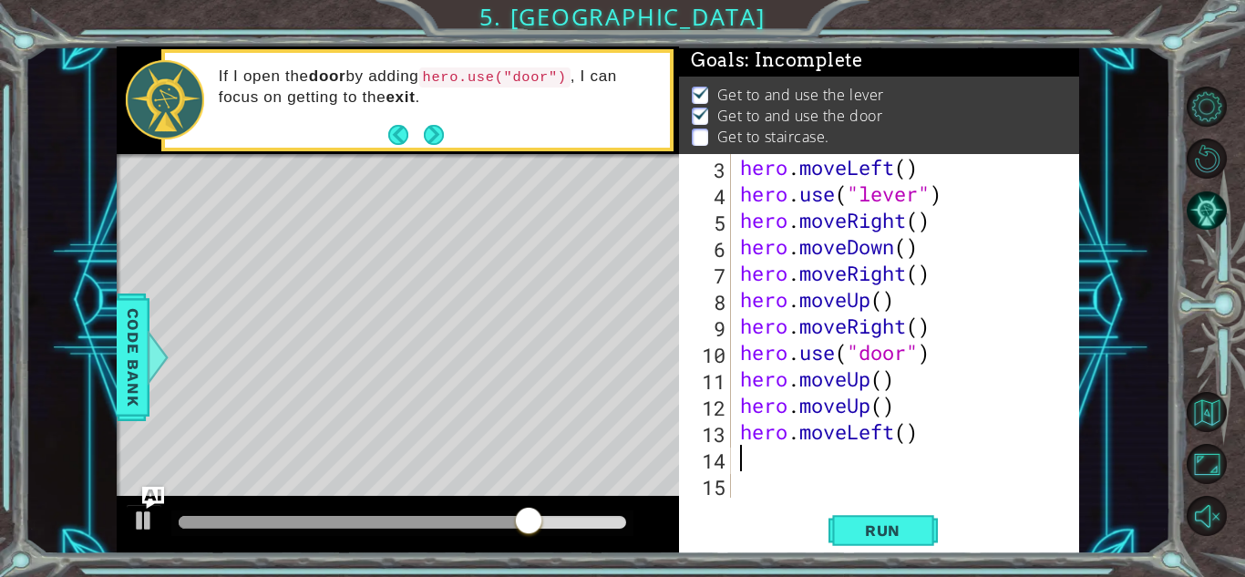
scroll to position [53, 0]
type textarea "her"
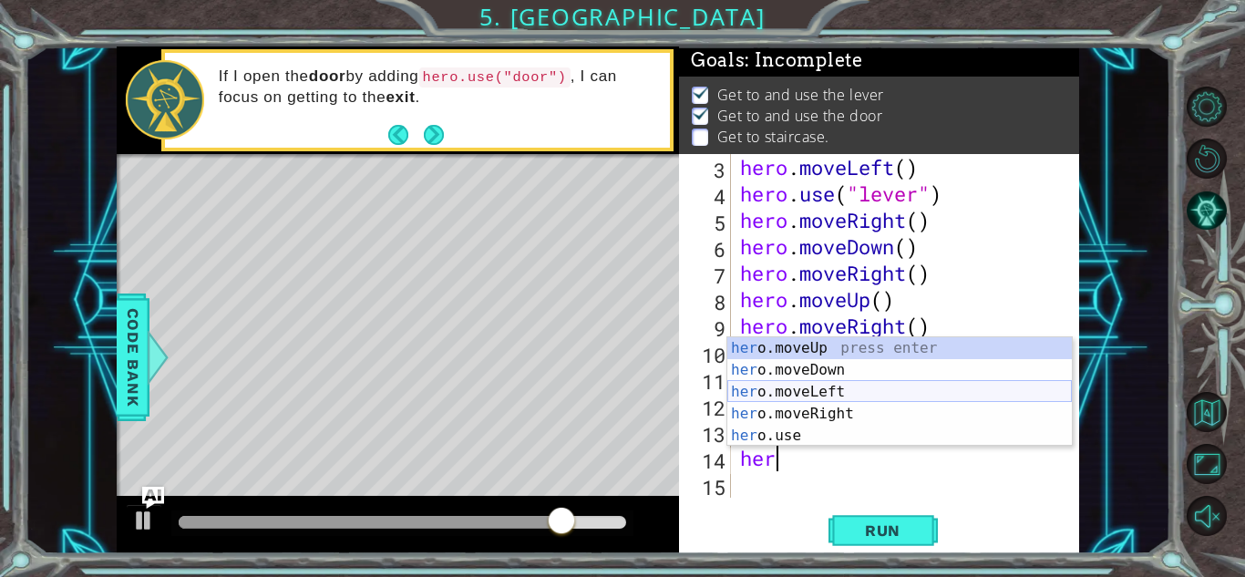
click at [818, 395] on div "her o.moveUp press enter her o.moveDown press enter her o.moveLeft press enter …" at bounding box center [899, 413] width 345 height 153
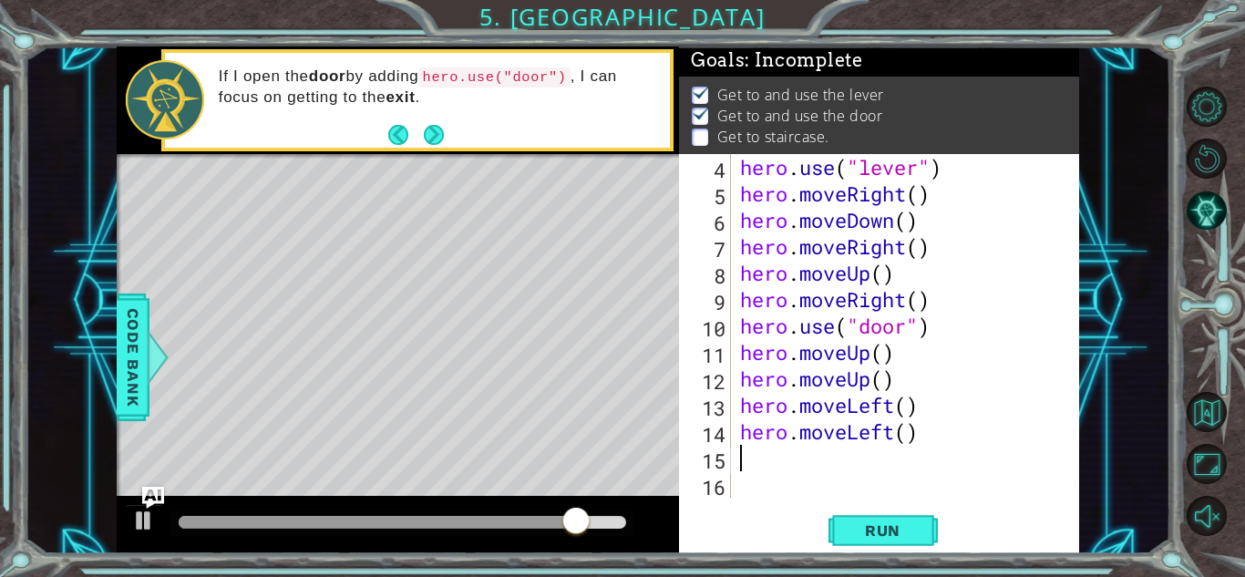
type textarea "her"
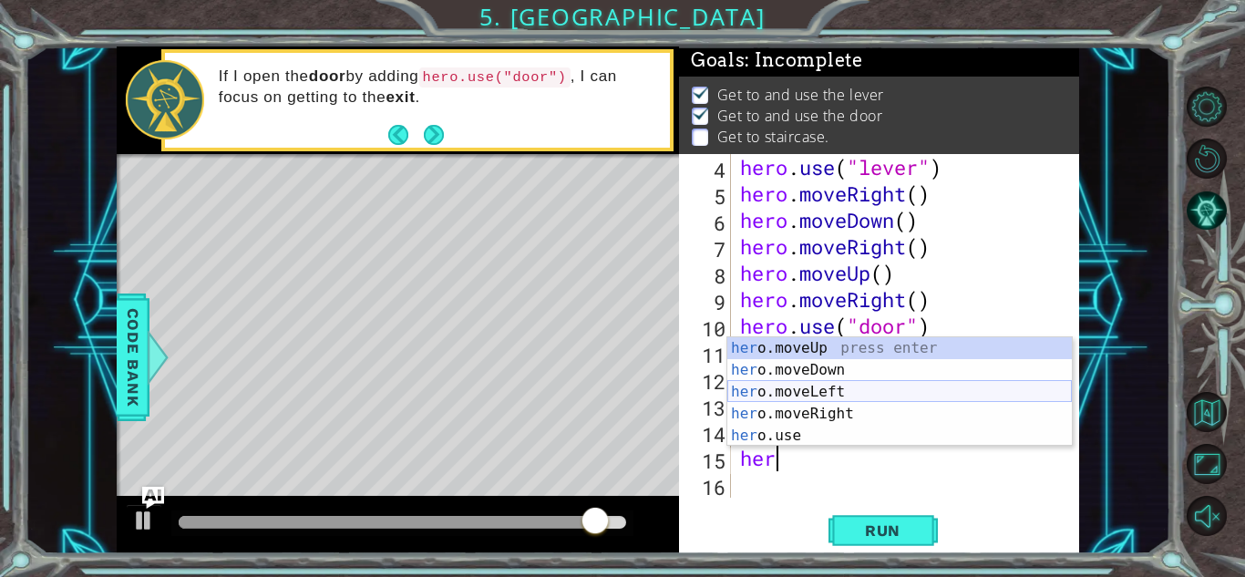
click at [825, 397] on div "her o.moveUp press enter her o.moveDown press enter her o.moveLeft press enter …" at bounding box center [899, 413] width 345 height 153
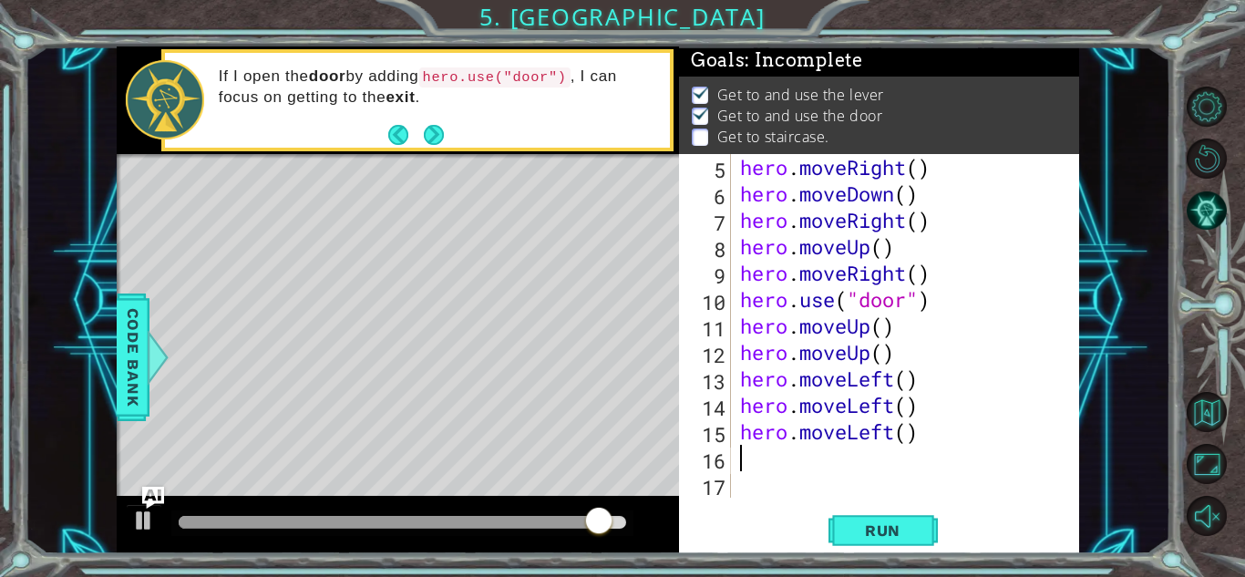
scroll to position [106, 0]
click at [857, 503] on div "5 6 7 8 9 10 11 12 13 14 15 16 17 hero . moveRight ( ) hero . moveDown ( ) hero…" at bounding box center [879, 353] width 400 height 399
click at [862, 517] on button "Run" at bounding box center [883, 530] width 109 height 40
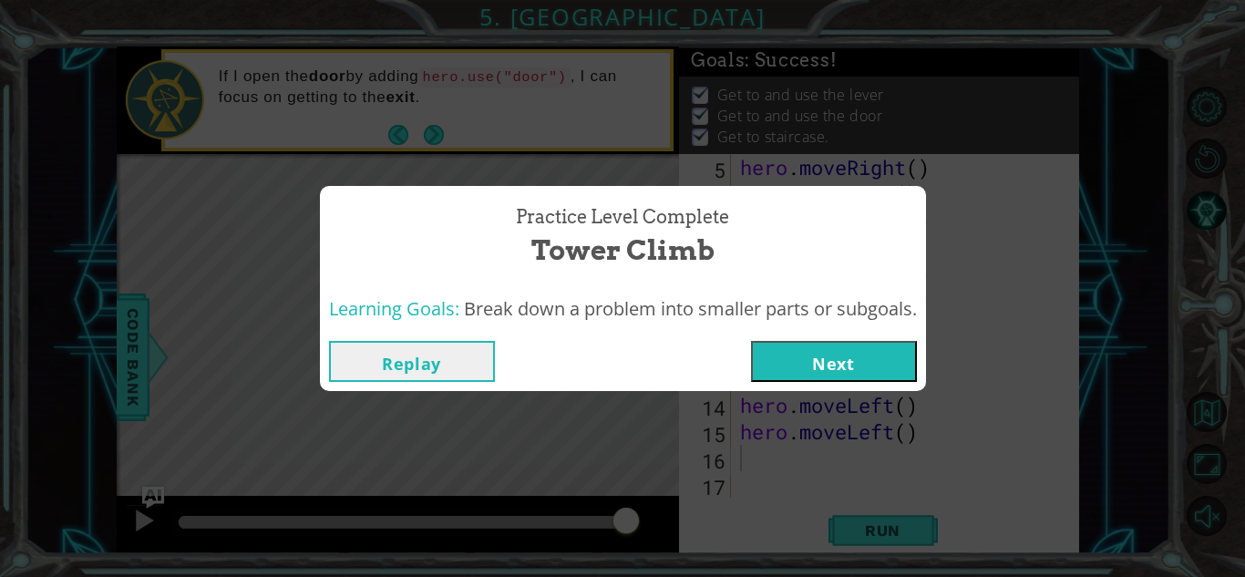
click at [844, 378] on button "Next" at bounding box center [834, 361] width 166 height 41
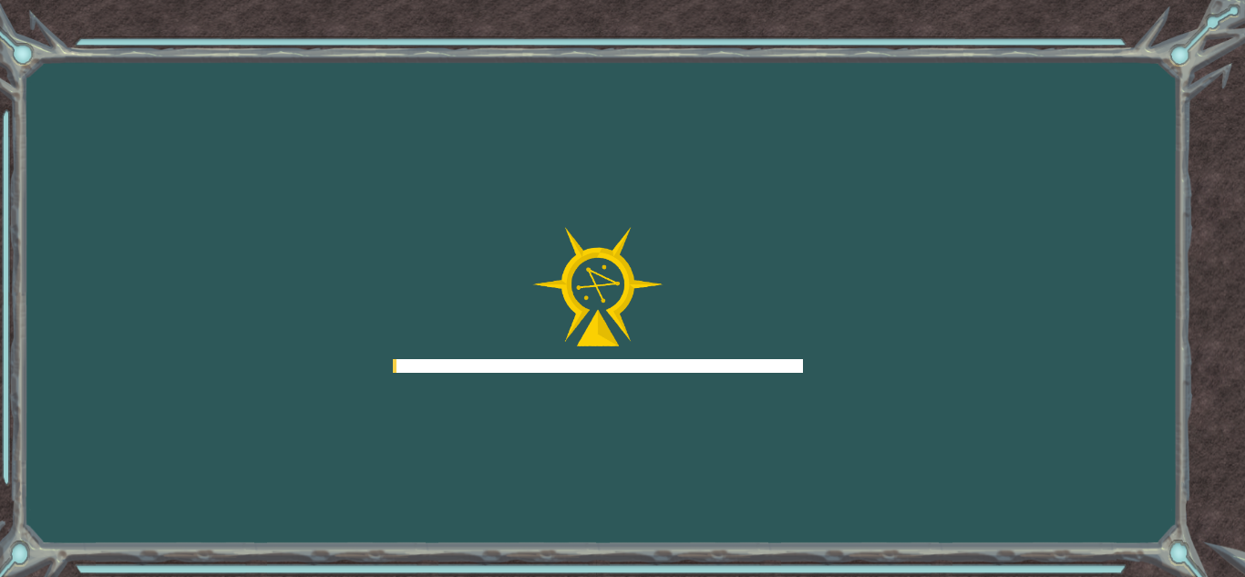
click at [841, 362] on div "Goals Error loading from server. Try refreshing the page. You'll need to join a…" at bounding box center [622, 288] width 1245 height 577
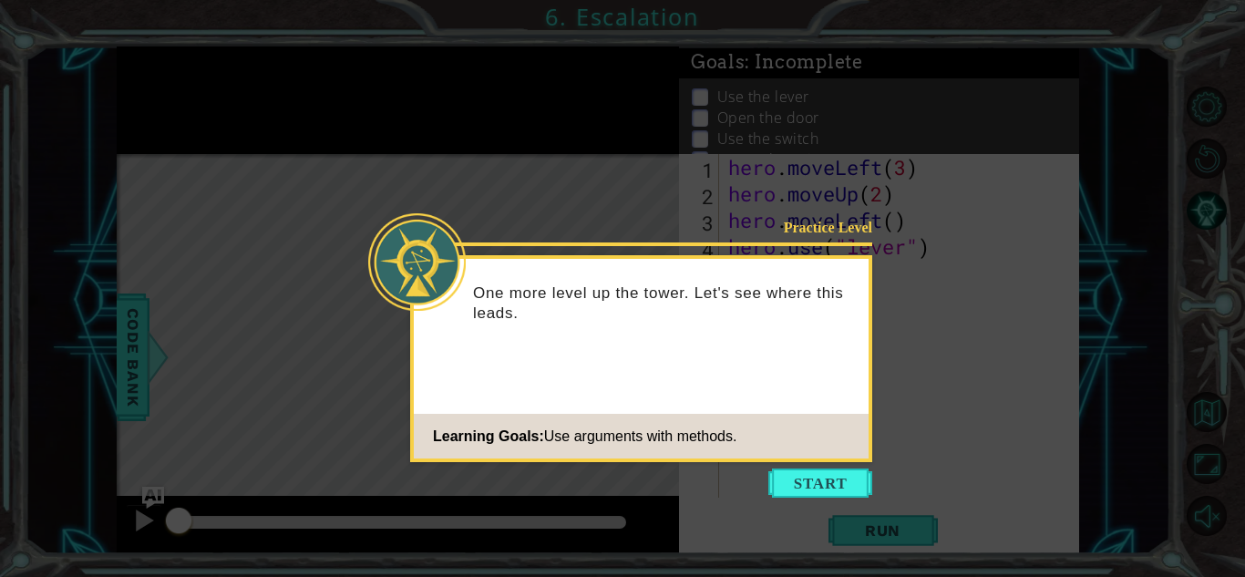
click at [830, 519] on icon at bounding box center [622, 288] width 1245 height 577
click at [821, 490] on button "Start" at bounding box center [820, 483] width 104 height 29
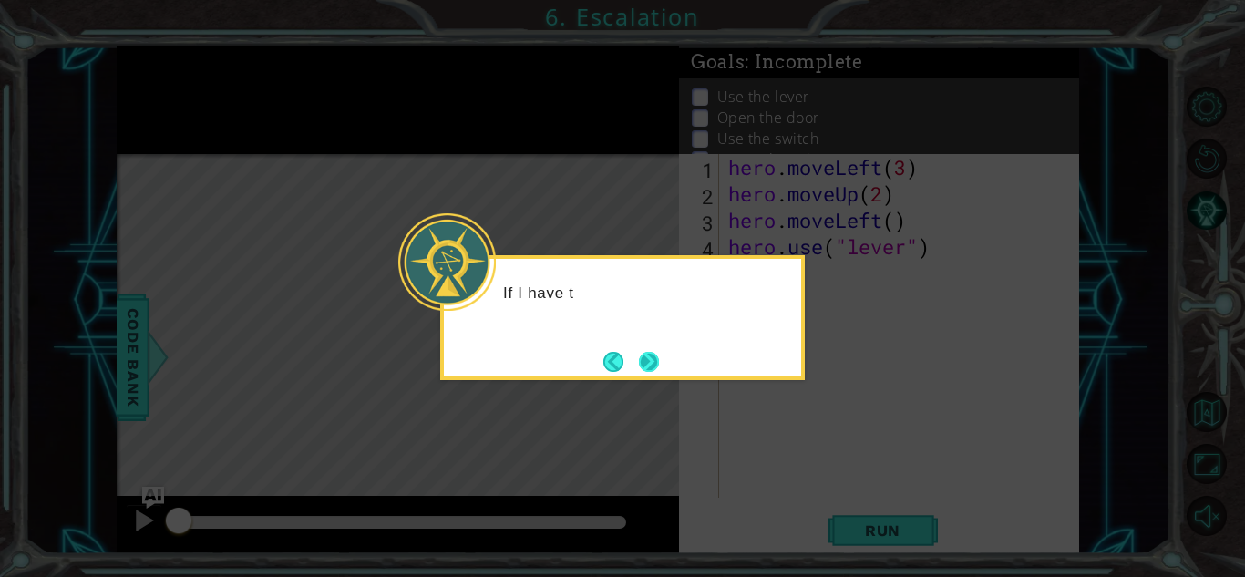
click at [659, 369] on button "Next" at bounding box center [649, 362] width 20 height 20
click at [664, 361] on icon at bounding box center [622, 288] width 1245 height 577
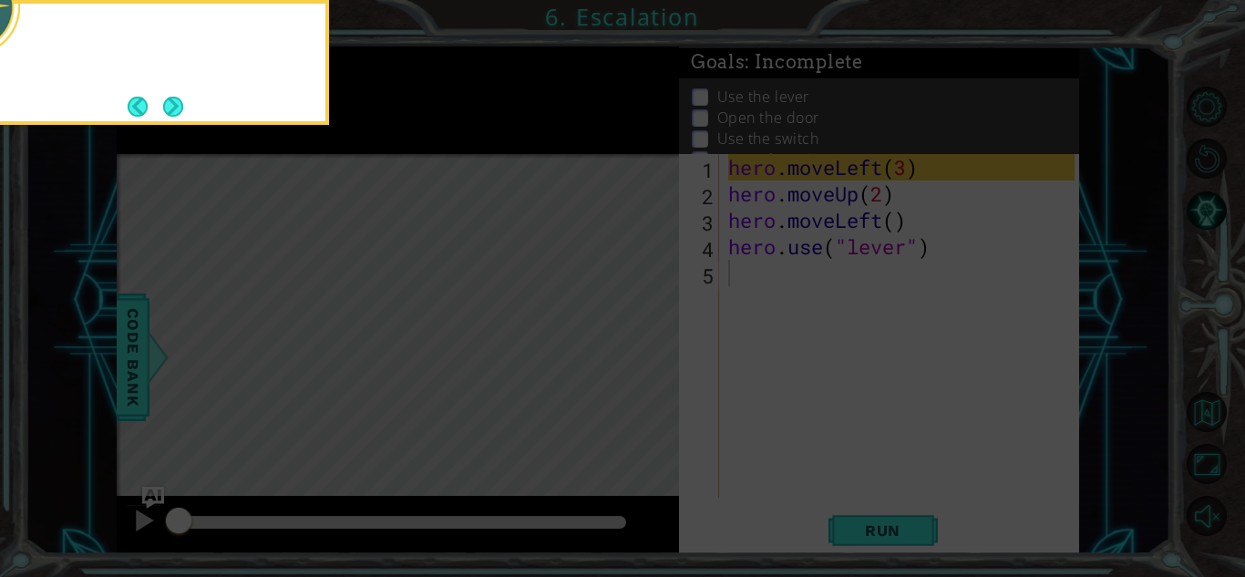
click at [667, 345] on icon at bounding box center [622, 86] width 1245 height 982
click at [673, 342] on icon at bounding box center [622, 86] width 1245 height 982
click at [215, 71] on div "I can put a numb" at bounding box center [146, 47] width 357 height 72
click at [176, 110] on button "Next" at bounding box center [173, 107] width 20 height 20
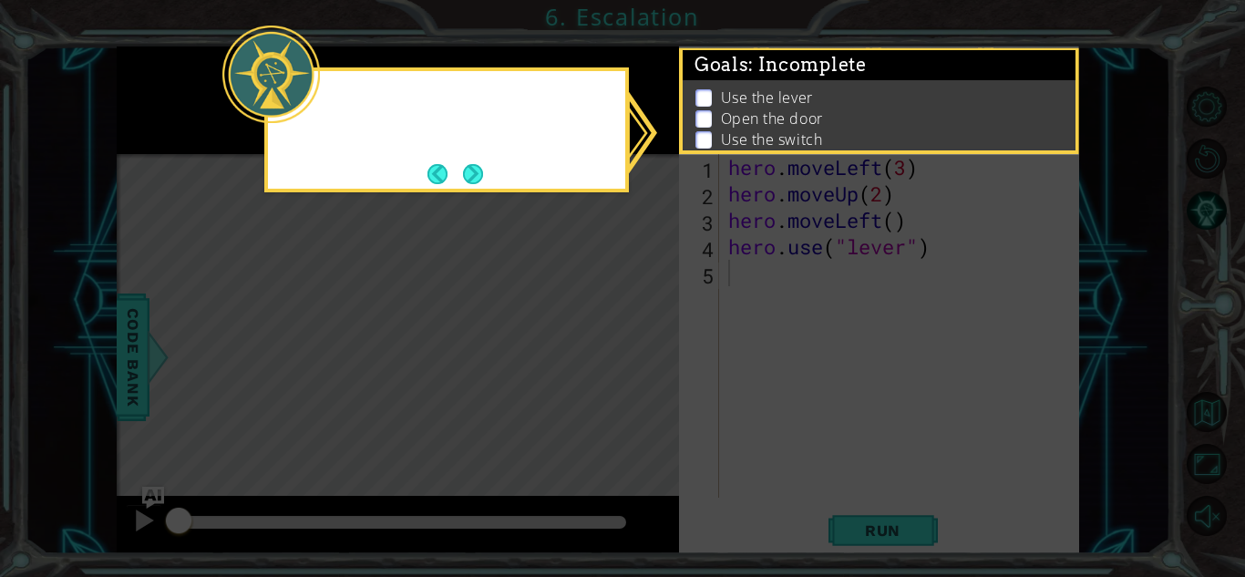
click at [194, 104] on icon at bounding box center [622, 288] width 1245 height 577
click at [470, 130] on div at bounding box center [446, 104] width 357 height 52
click at [483, 179] on button "Next" at bounding box center [473, 174] width 20 height 20
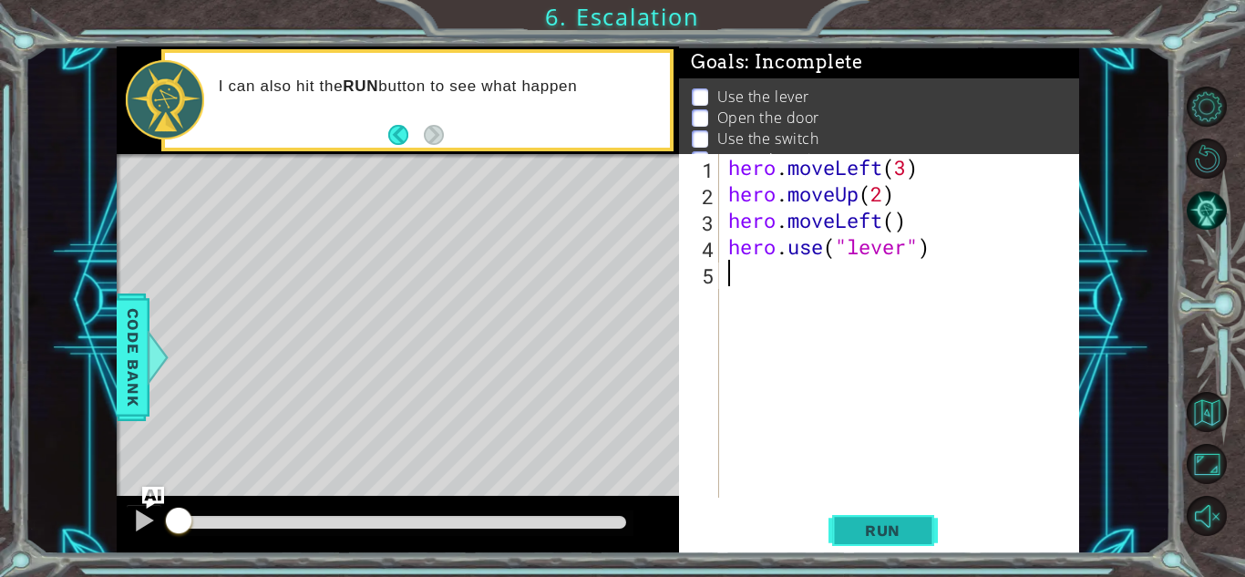
click at [888, 543] on button "Run" at bounding box center [883, 530] width 109 height 40
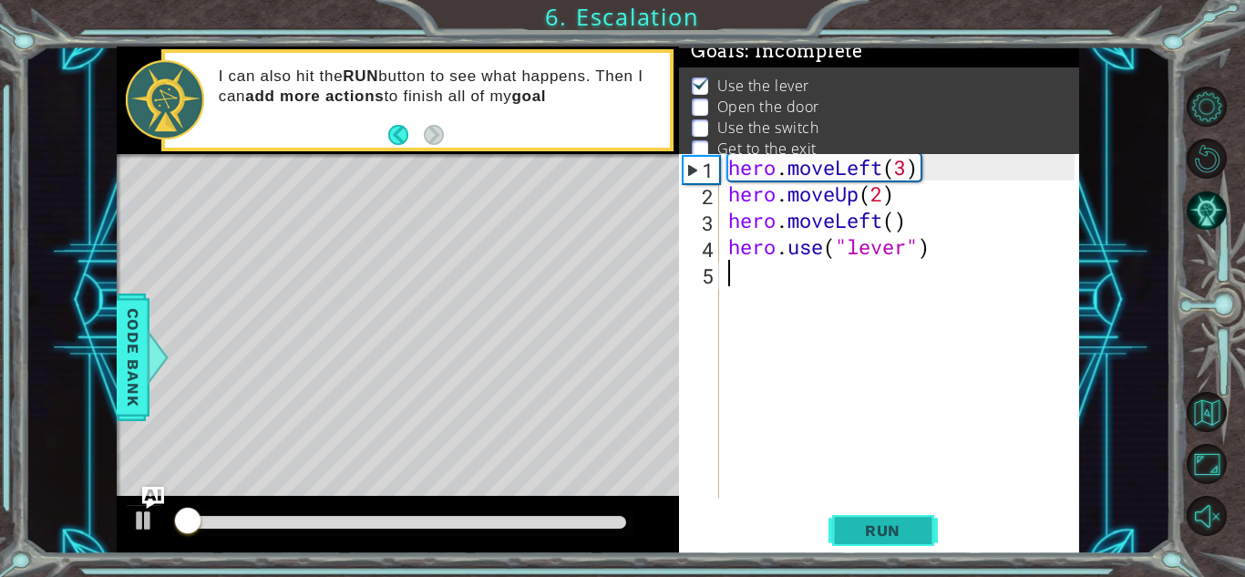
scroll to position [13, 0]
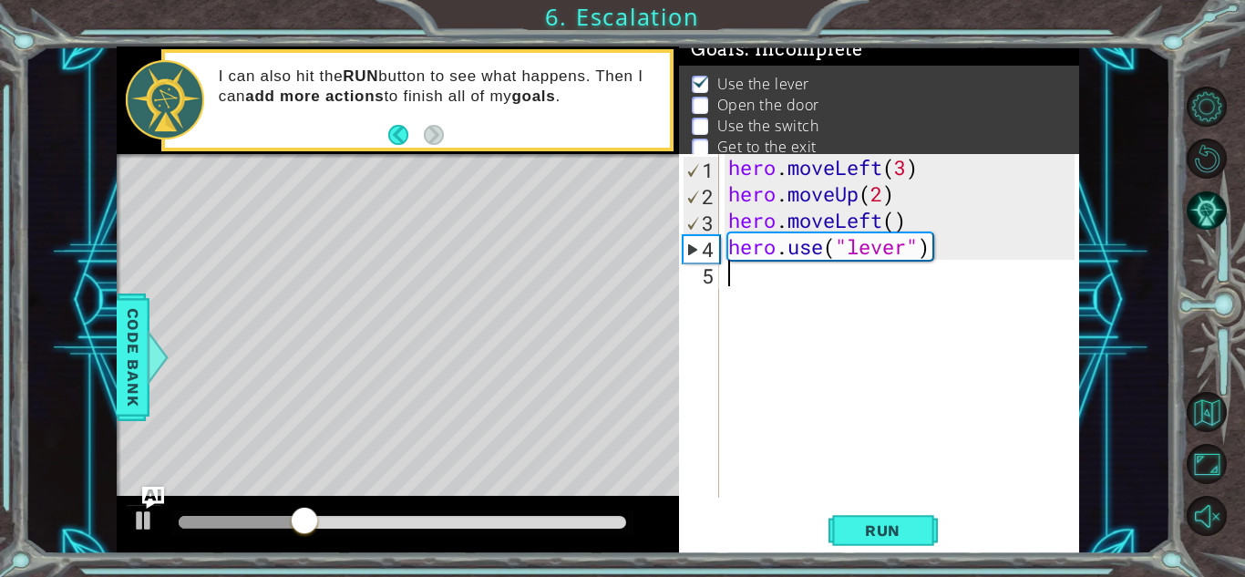
click at [804, 299] on div "hero . moveLeft ( 3 ) hero . moveUp ( 2 ) hero . moveLeft ( ) hero . use ( "lev…" at bounding box center [904, 352] width 359 height 397
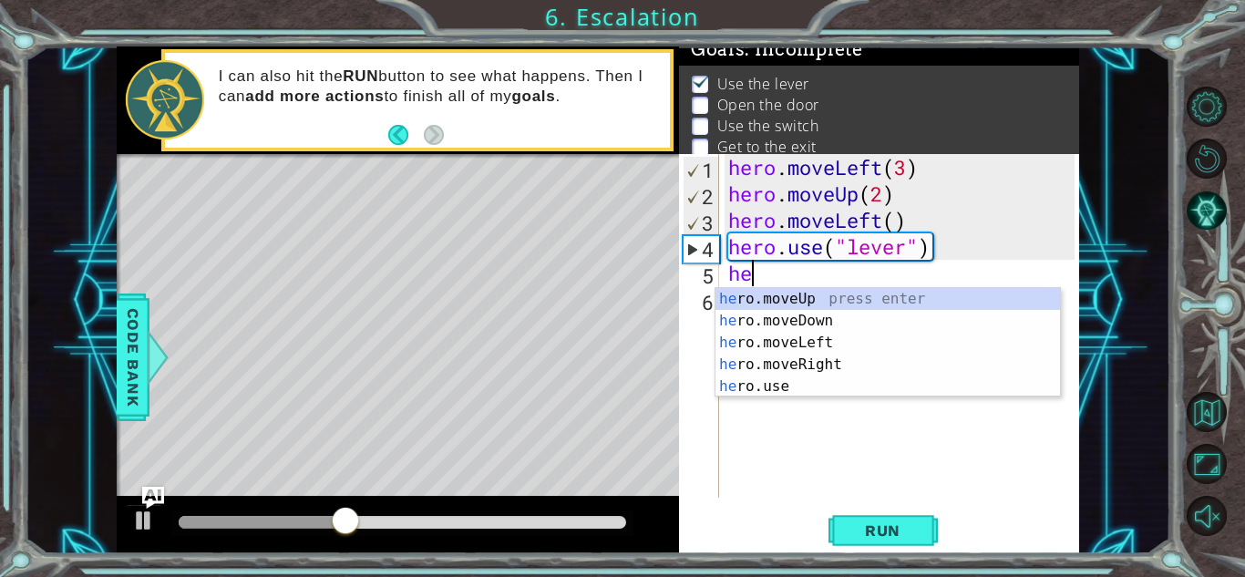
click at [837, 322] on div "he ro.moveUp press enter he ro.moveDown press enter he ro.moveLeft press enter …" at bounding box center [888, 364] width 345 height 153
type textarea "hero.moveDown(1)"
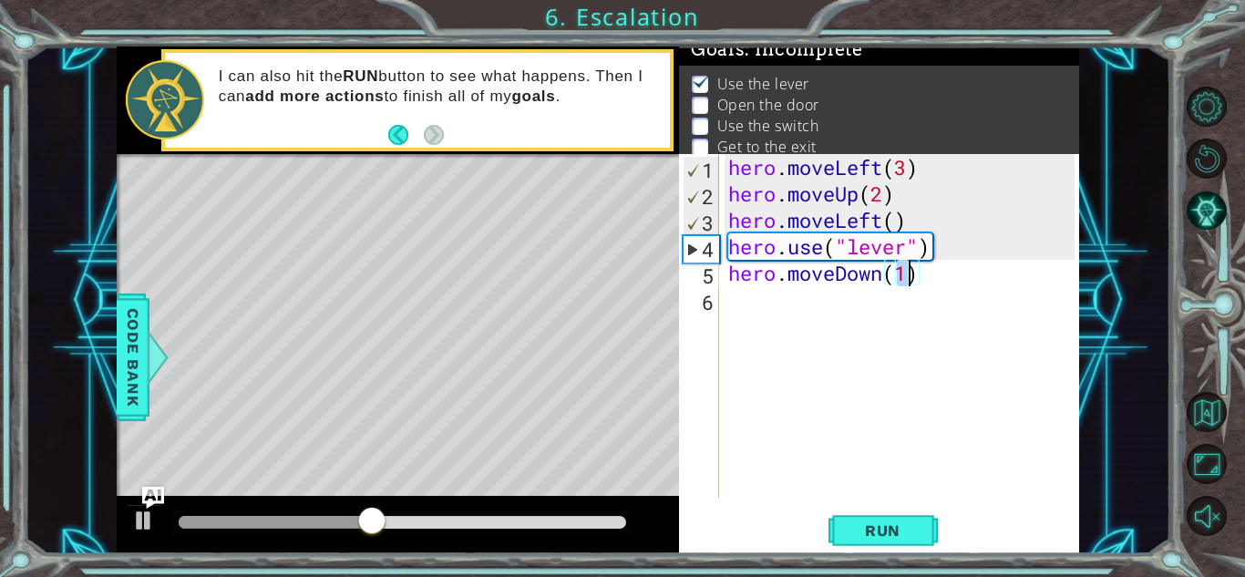
click at [806, 327] on div "hero . moveLeft ( 3 ) hero . moveUp ( 2 ) hero . moveLeft ( ) hero . use ( "lev…" at bounding box center [904, 352] width 359 height 397
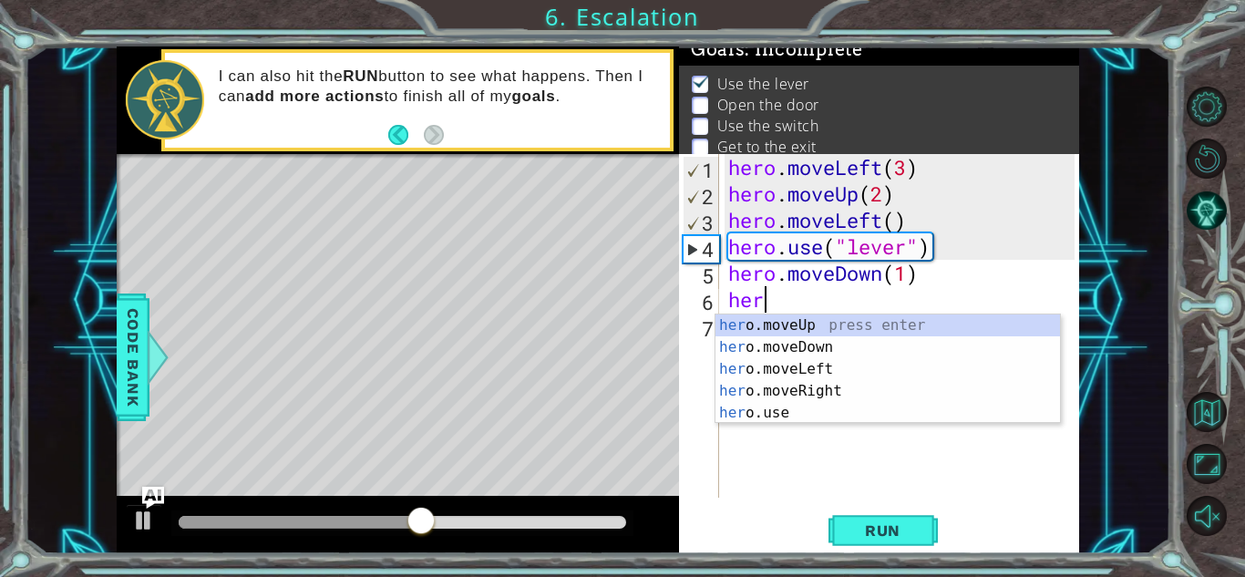
click at [849, 375] on div "her o.moveUp press enter her o.moveDown press enter her o.moveLeft press enter …" at bounding box center [888, 390] width 345 height 153
type textarea "hero.moveLeft(1)"
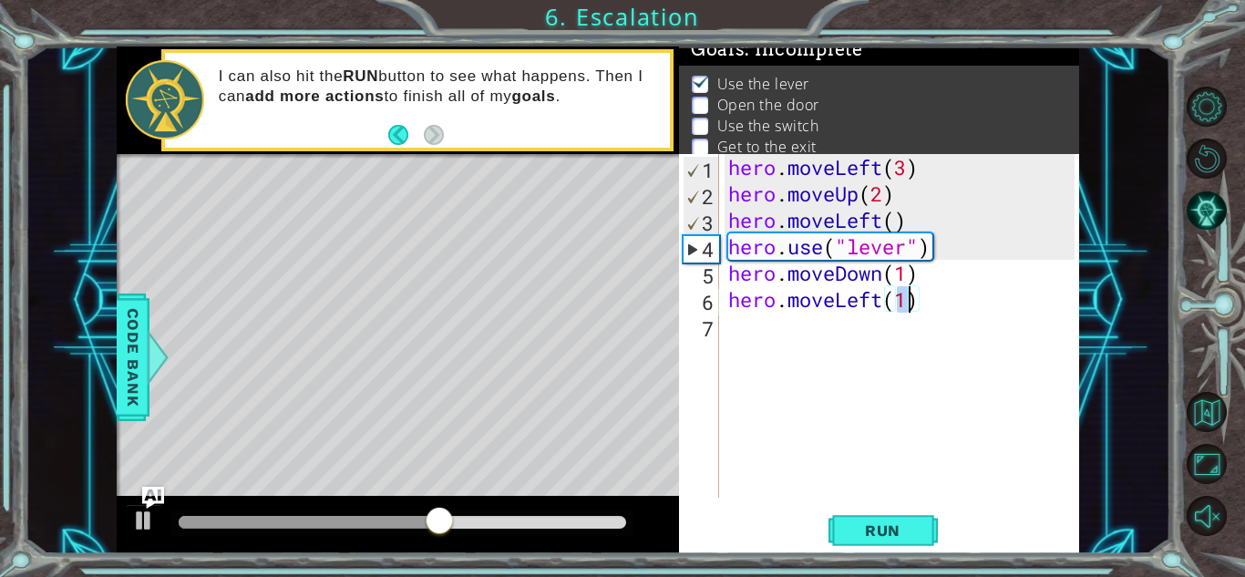
click at [849, 346] on div "hero . moveLeft ( 3 ) hero . moveUp ( 2 ) hero . moveLeft ( ) hero . use ( "lev…" at bounding box center [904, 352] width 359 height 397
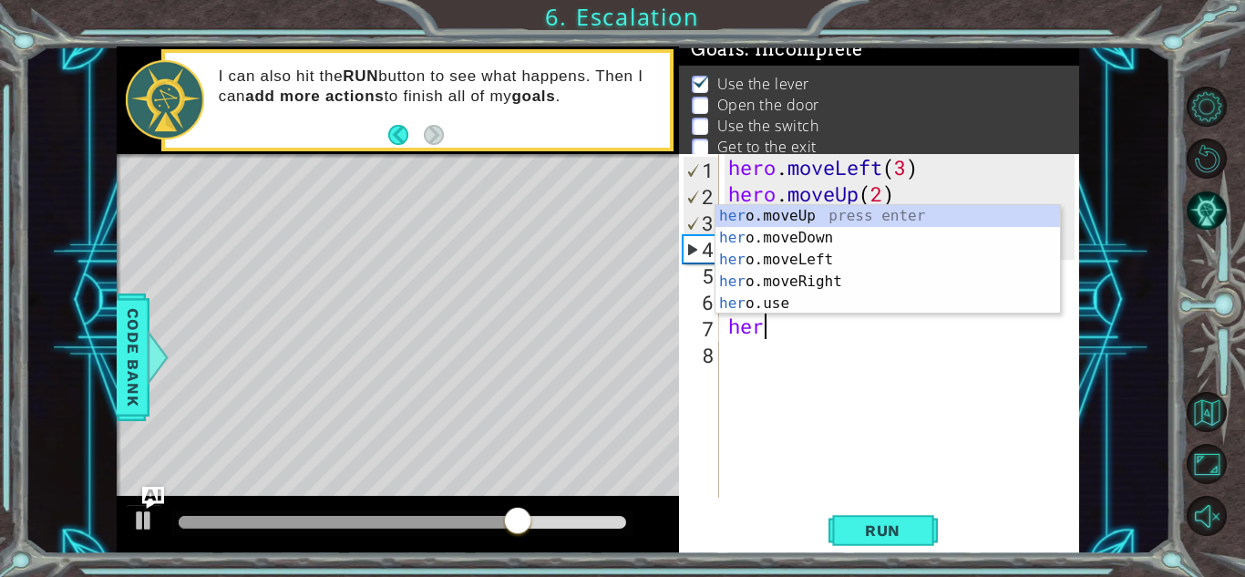
click at [855, 266] on div "her o.moveUp press enter her o.moveDown press enter her o.moveLeft press enter …" at bounding box center [888, 281] width 345 height 153
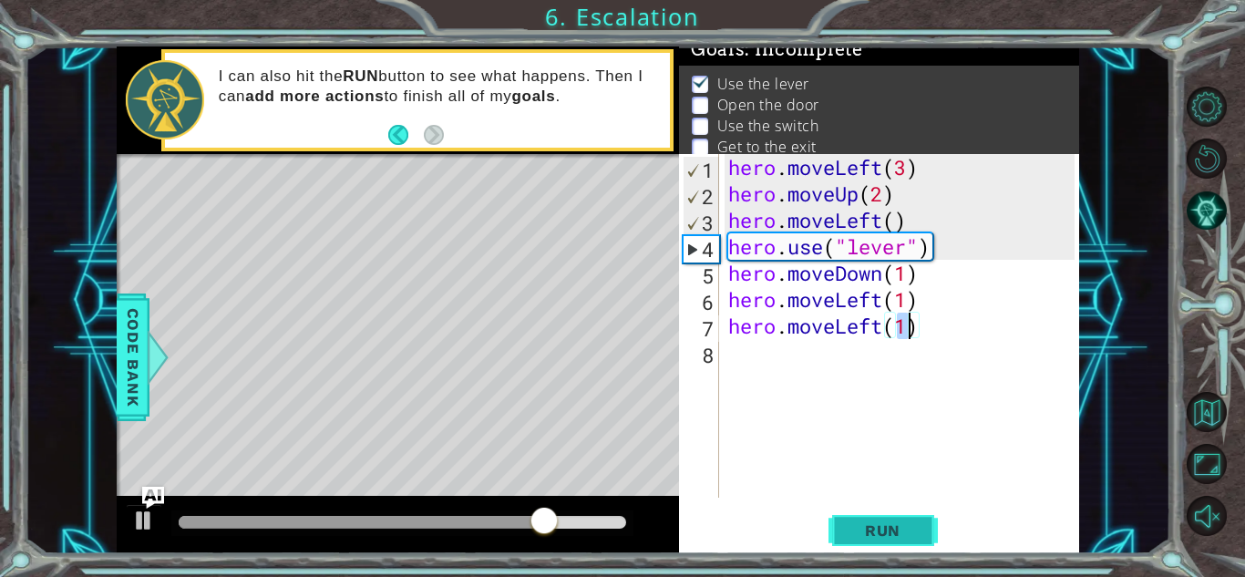
click at [886, 535] on span "Run" at bounding box center [883, 530] width 72 height 18
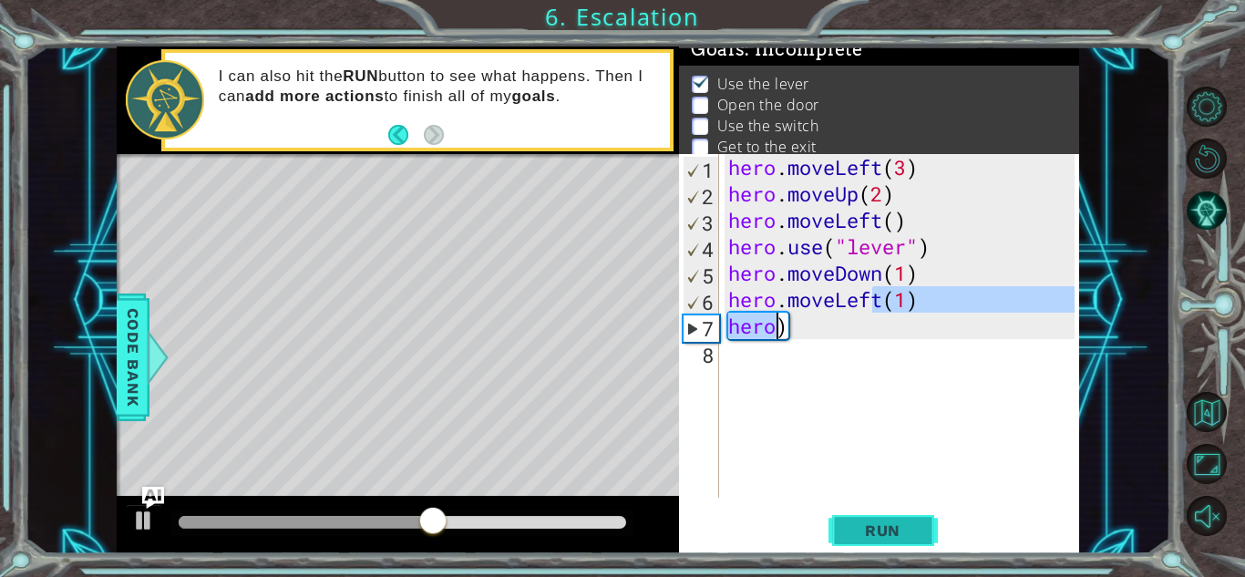
click at [861, 517] on button "Run" at bounding box center [883, 530] width 109 height 40
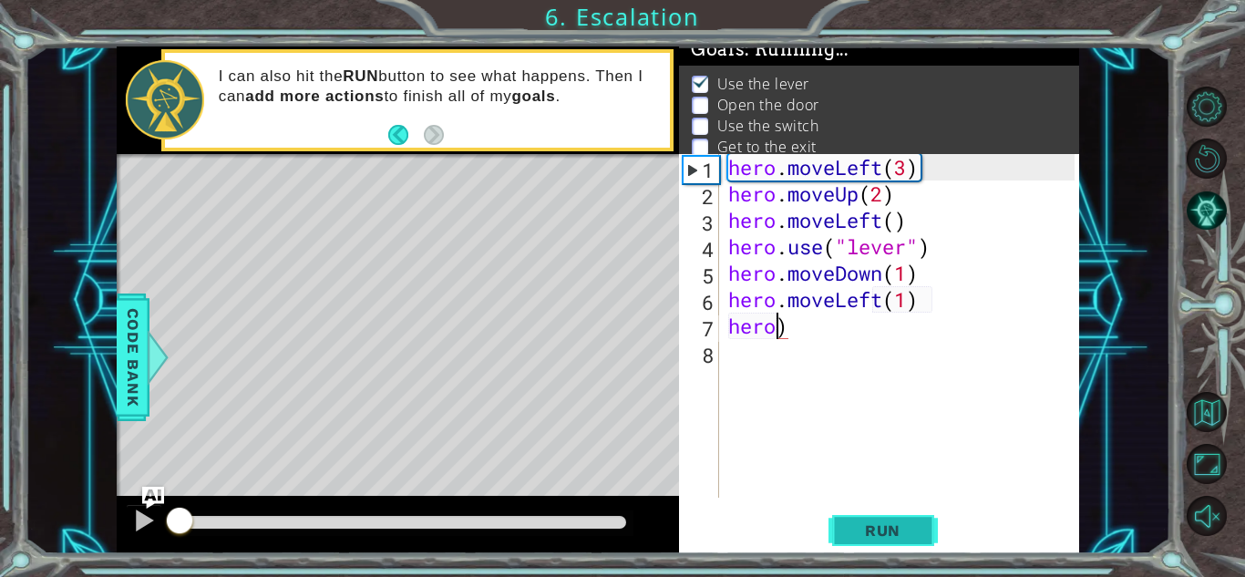
type textarea "hero)"
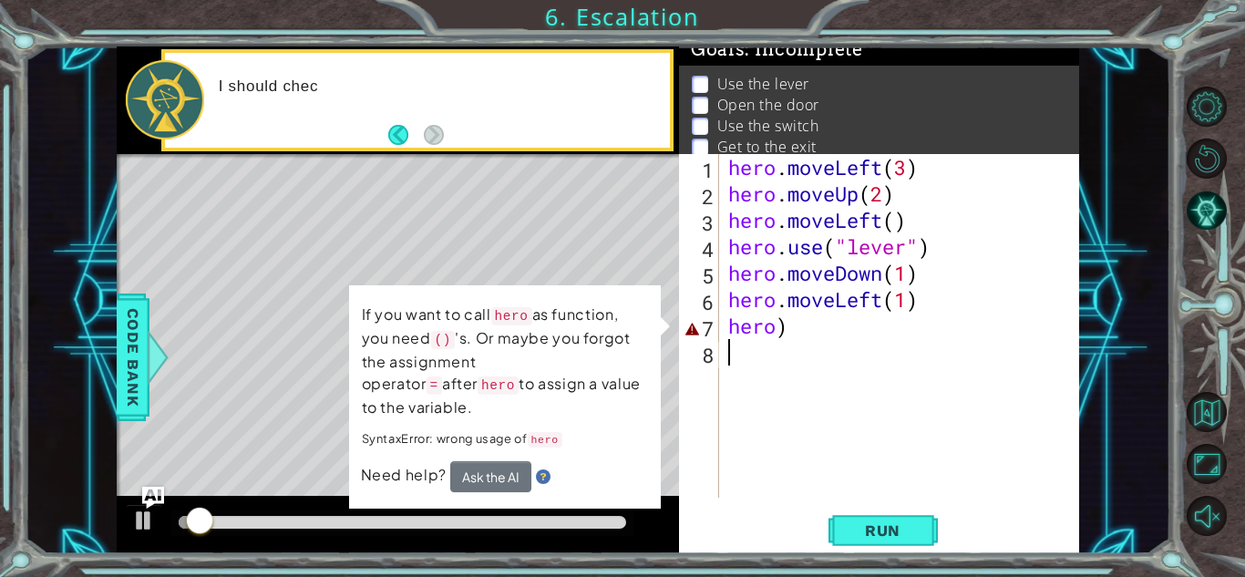
click at [830, 346] on div "hero . moveLeft ( 3 ) hero . moveUp ( 2 ) hero . moveLeft ( ) hero . use ( "lev…" at bounding box center [904, 352] width 359 height 397
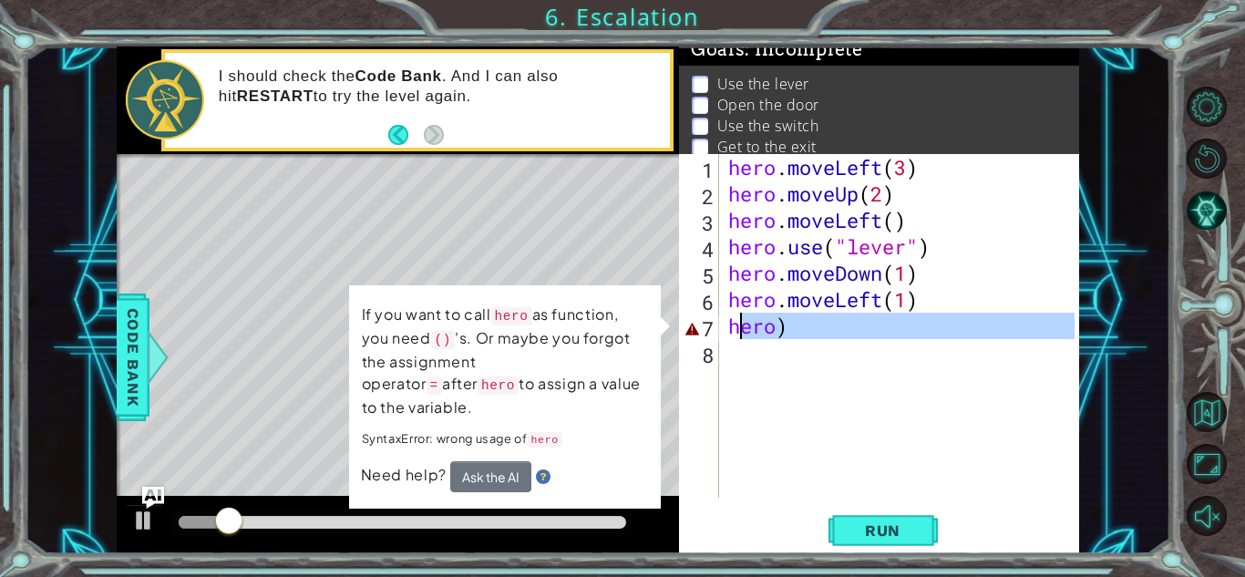
drag, startPoint x: 821, startPoint y: 344, endPoint x: 740, endPoint y: 327, distance: 82.8
click at [740, 327] on div "hero . moveLeft ( 3 ) hero . moveUp ( 2 ) hero . moveLeft ( ) hero . use ( "lev…" at bounding box center [904, 352] width 359 height 397
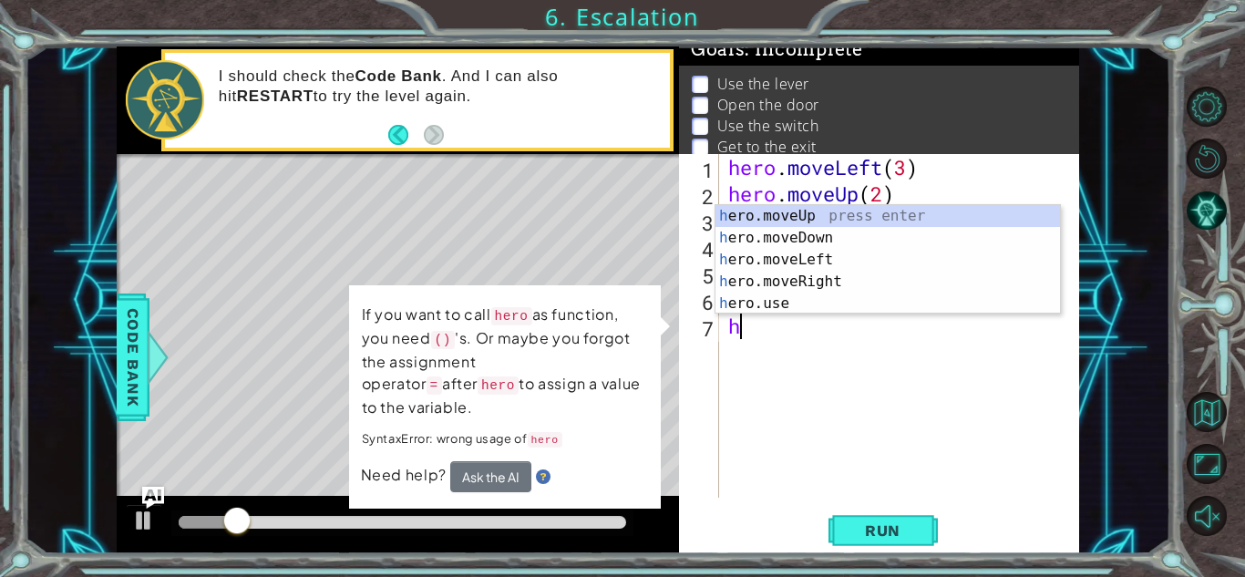
type textarea "h"
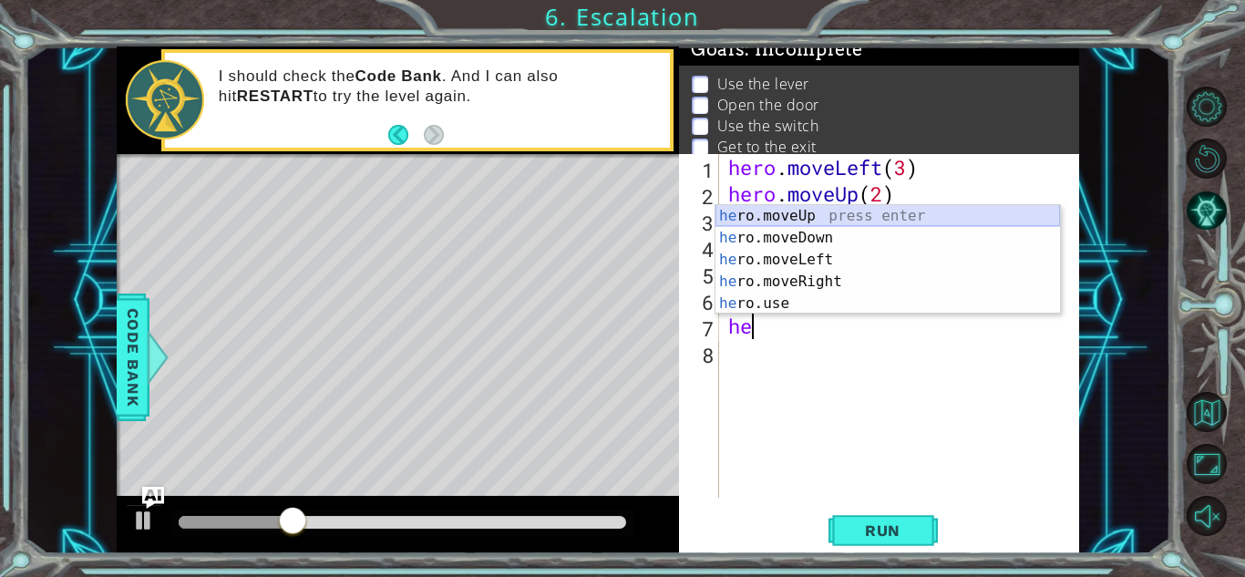
click at [790, 219] on div "he ro.moveUp press enter he ro.moveDown press enter he ro.moveLeft press enter …" at bounding box center [888, 281] width 345 height 153
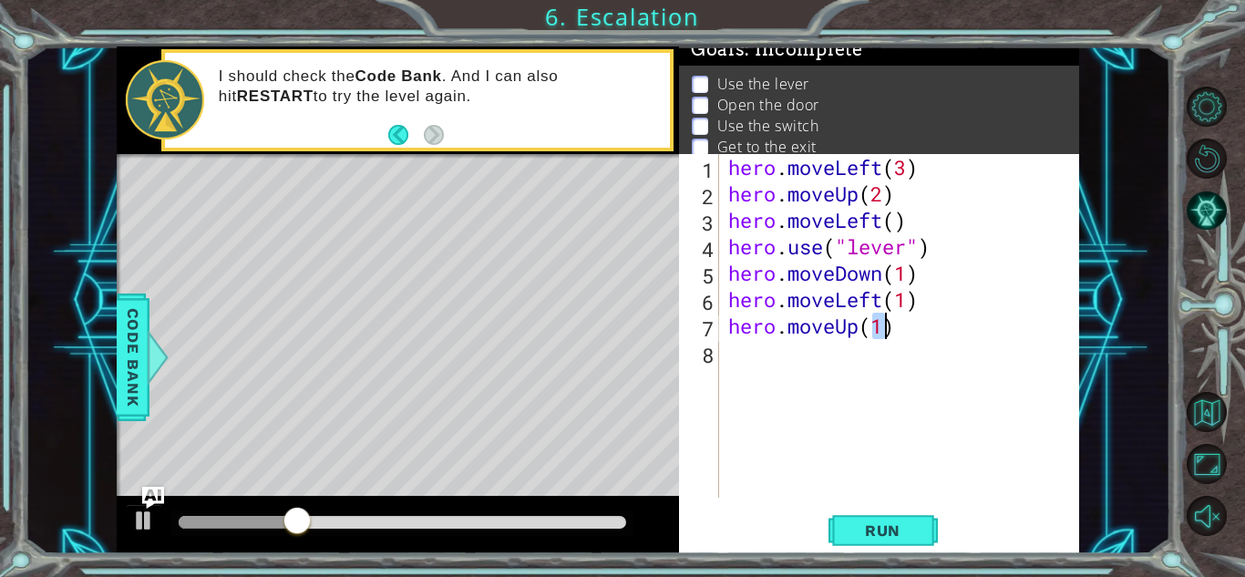
type textarea "hero.moveUp(1)"
click at [790, 368] on div "hero . moveLeft ( 3 ) hero . moveUp ( 2 ) hero . moveLeft ( ) hero . use ( "lev…" at bounding box center [904, 352] width 359 height 397
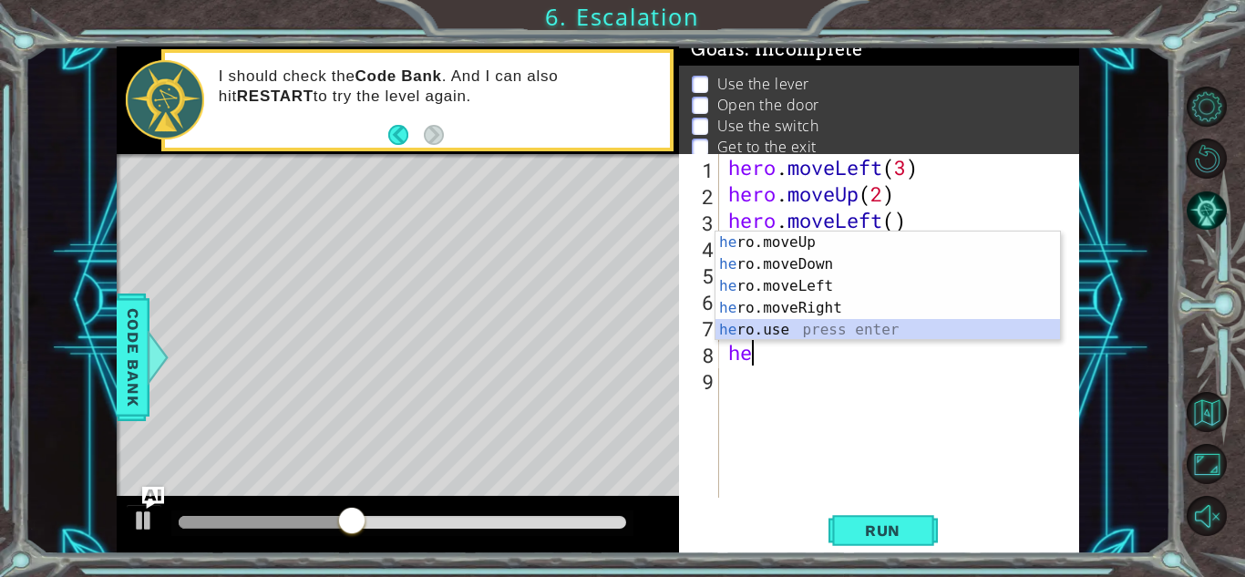
click at [826, 327] on div "he ro.moveUp press enter he ro.moveDown press enter he ro.moveLeft press enter …" at bounding box center [888, 308] width 345 height 153
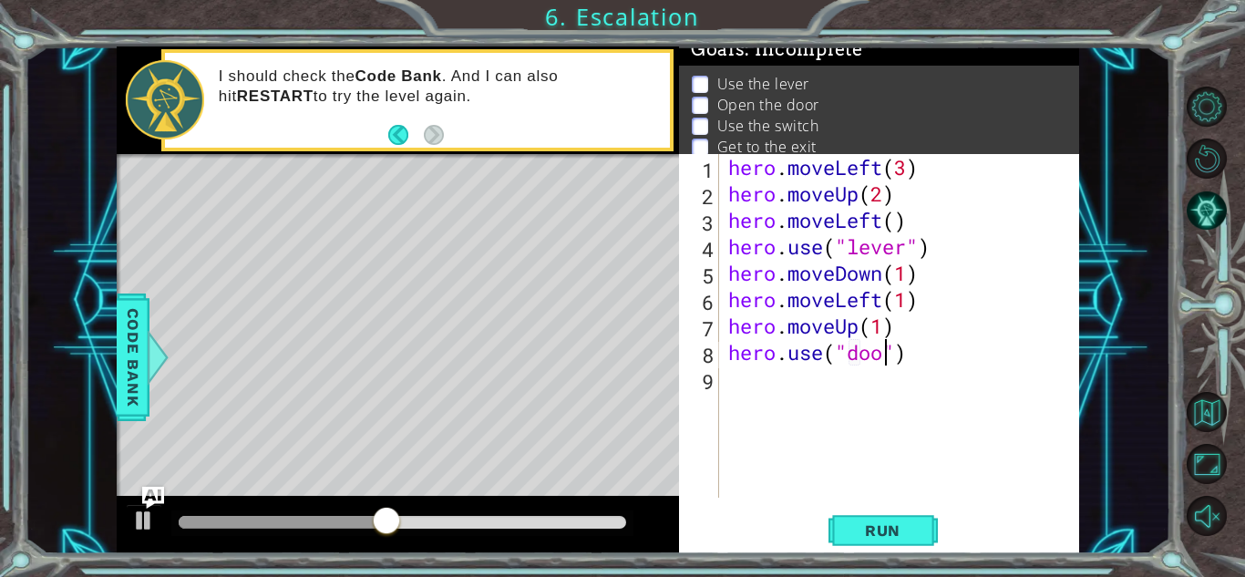
type textarea "hero.use("door")"
click at [814, 379] on div "hero . moveLeft ( 3 ) hero . moveUp ( 2 ) hero . moveLeft ( ) hero . use ( "lev…" at bounding box center [904, 352] width 359 height 397
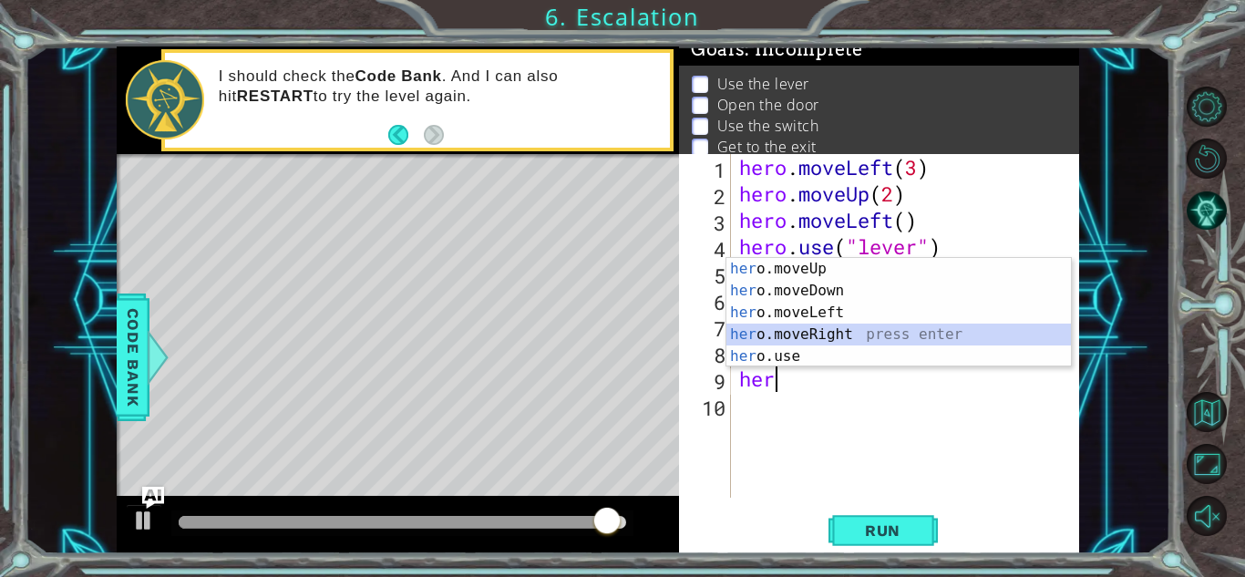
click at [850, 332] on div "her o.moveUp press enter her o.moveDown press enter her o.moveLeft press enter …" at bounding box center [899, 334] width 345 height 153
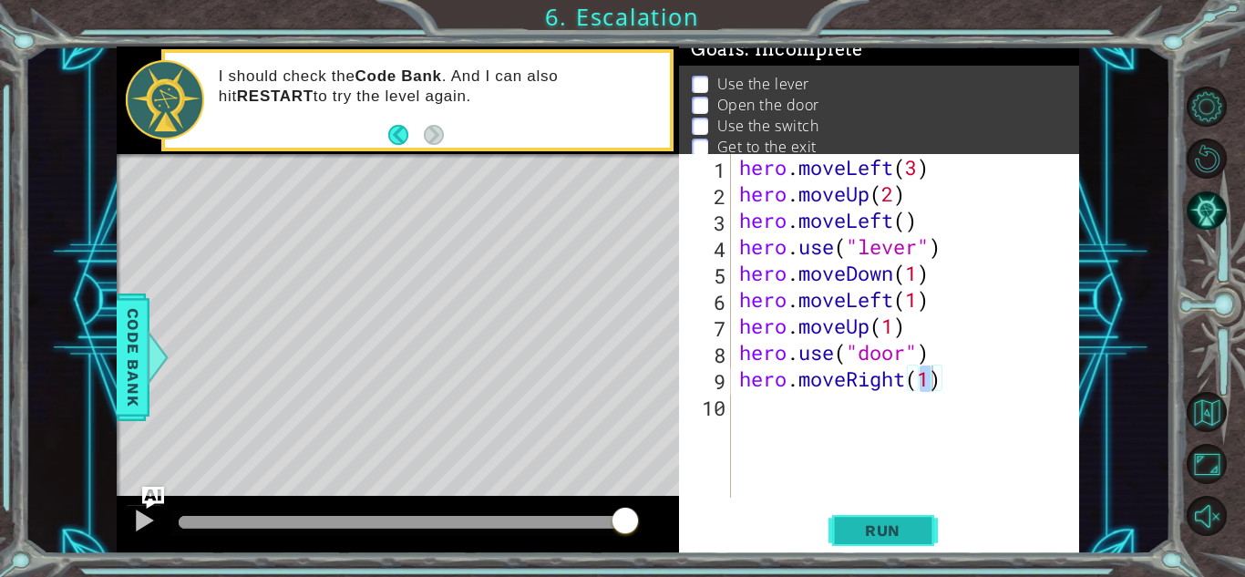
click at [887, 528] on span "Run" at bounding box center [883, 530] width 72 height 18
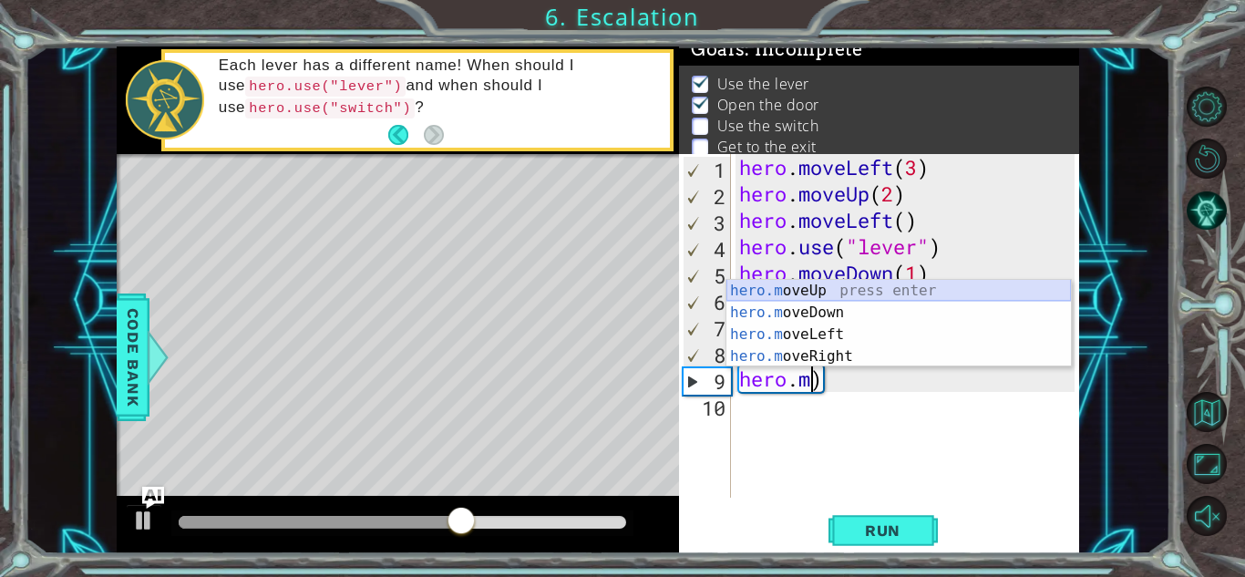
click at [784, 292] on div "hero.m oveUp press enter hero.m oveDown press enter hero.m oveLeft press enter …" at bounding box center [899, 345] width 345 height 131
type textarea "hero.moveUp(1)"
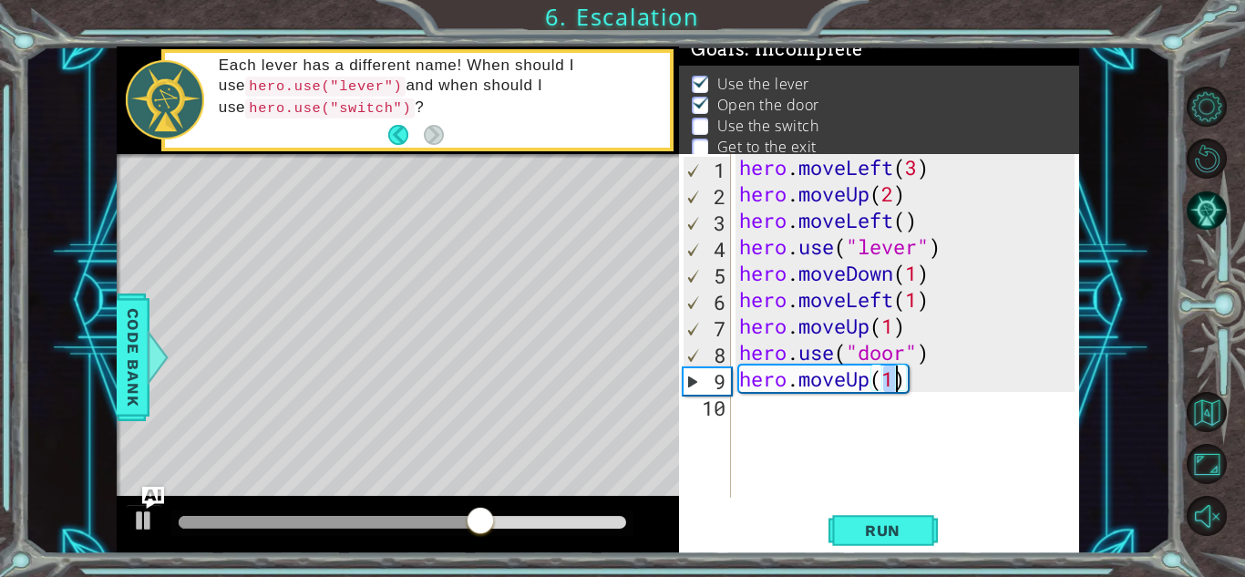
click at [798, 414] on div "hero . moveLeft ( 3 ) hero . moveUp ( 2 ) hero . moveLeft ( ) hero . use ( "lev…" at bounding box center [910, 352] width 348 height 397
click at [896, 378] on div "hero . moveLeft ( 3 ) hero . moveUp ( 2 ) hero . moveLeft ( ) hero . use ( "lev…" at bounding box center [910, 352] width 348 height 397
type textarea "hero.moveUp(2)"
click at [815, 413] on div "hero . moveLeft ( 3 ) hero . moveUp ( 2 ) hero . moveLeft ( ) hero . use ( "lev…" at bounding box center [910, 352] width 348 height 397
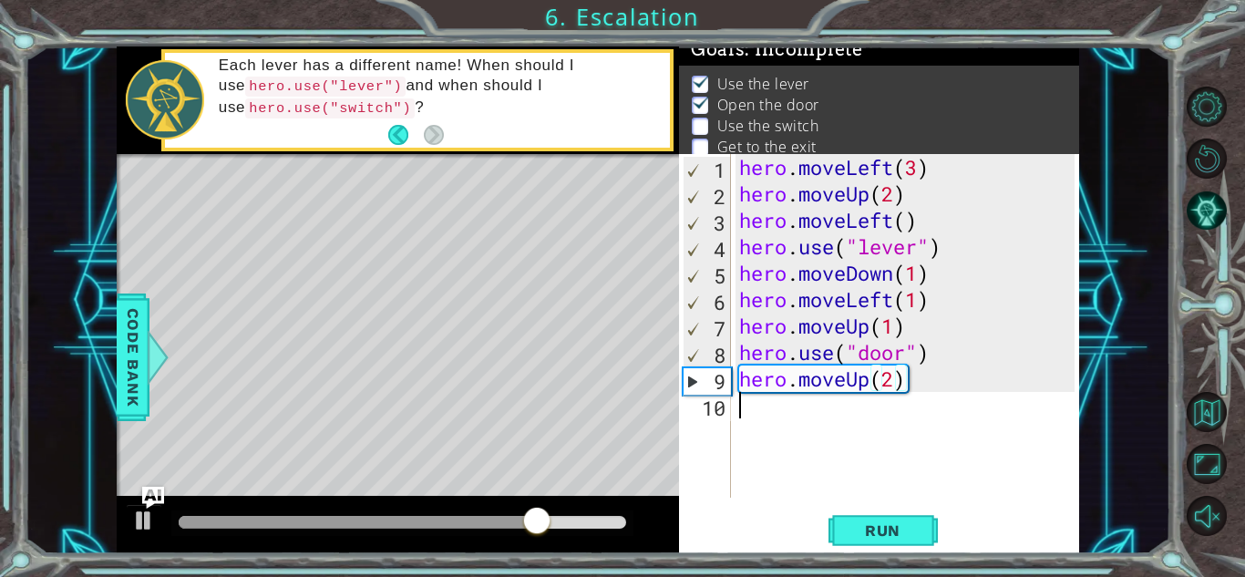
scroll to position [0, 0]
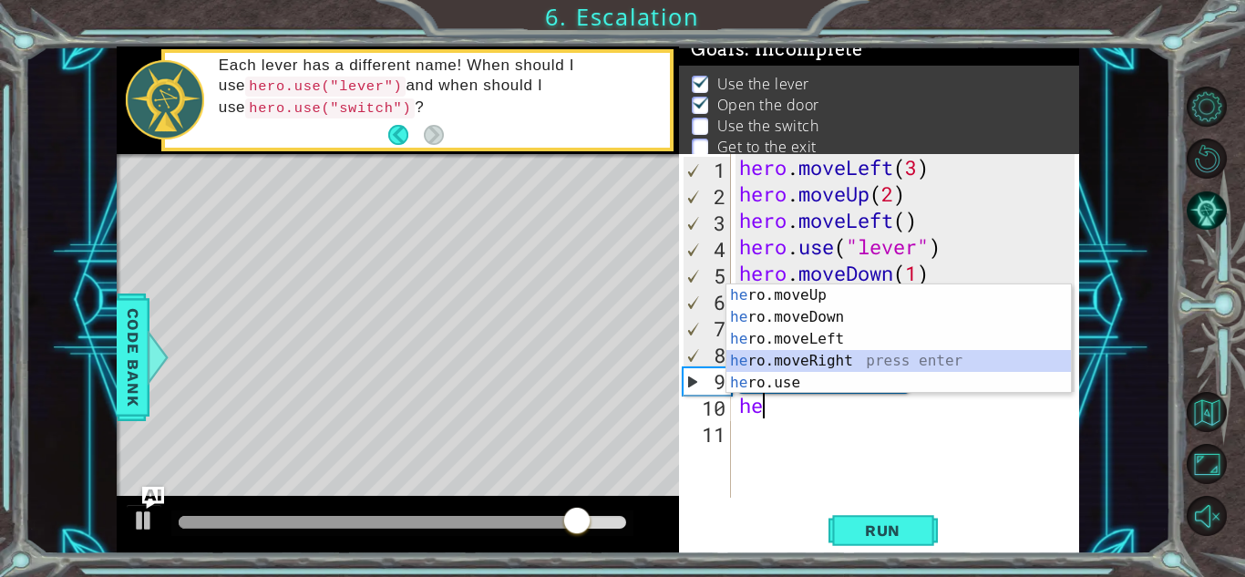
click at [837, 359] on div "he ro.moveUp press enter he ro.moveDown press enter he ro.moveLeft press enter …" at bounding box center [899, 360] width 345 height 153
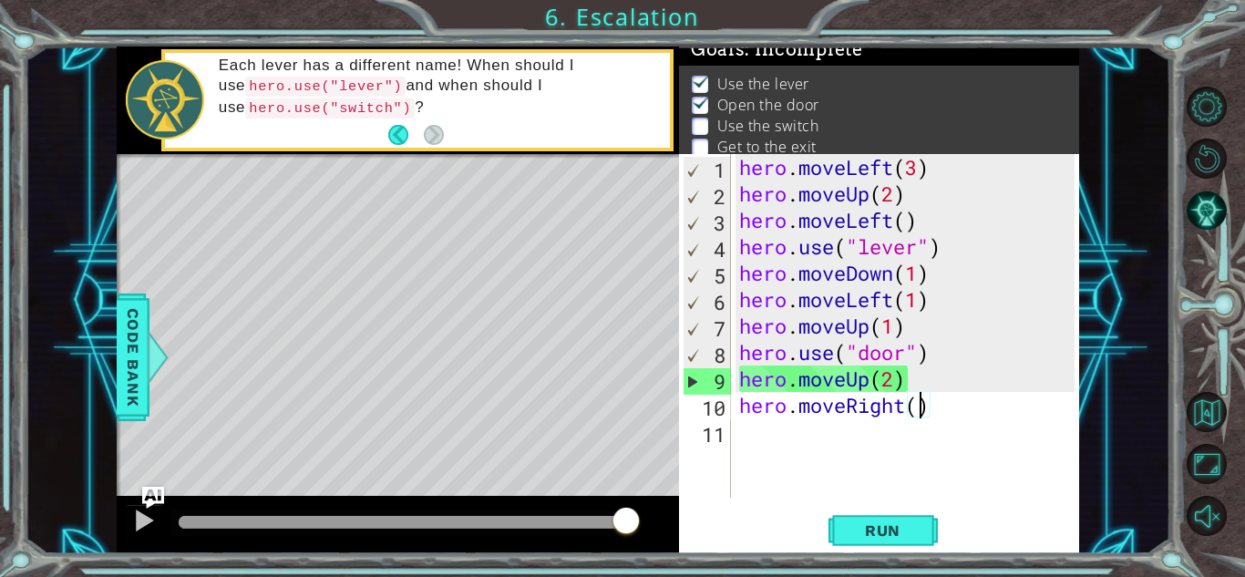
type textarea "hero.moveRight(2)"
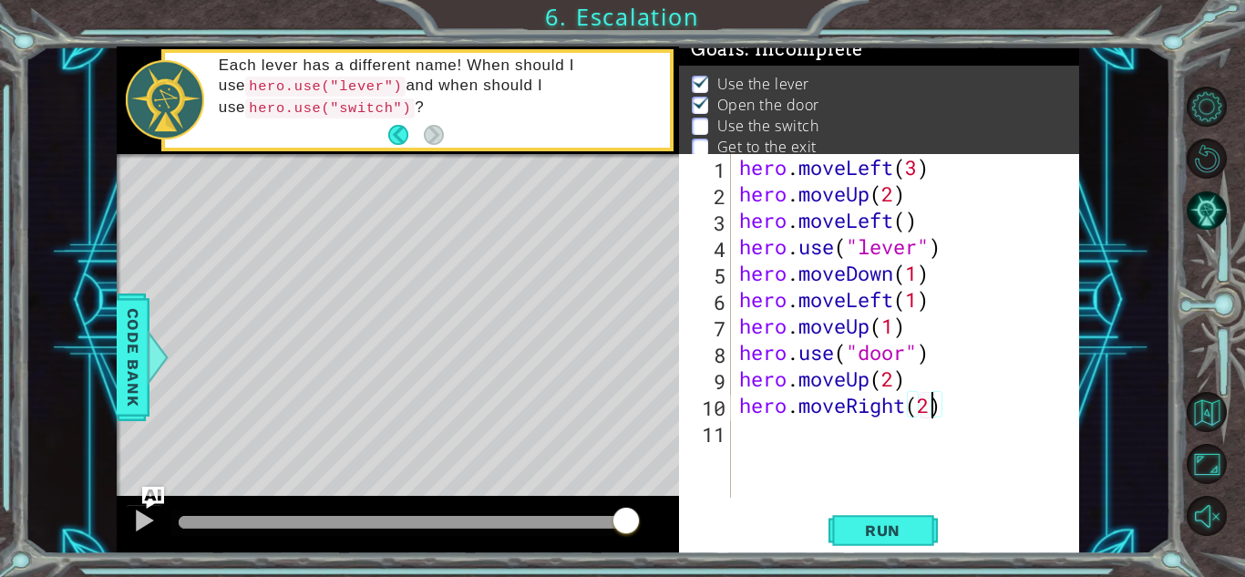
click at [753, 454] on div "hero . moveLeft ( 3 ) hero . moveUp ( 2 ) hero . moveLeft ( ) hero . use ( "lev…" at bounding box center [910, 352] width 348 height 397
type textarea "j"
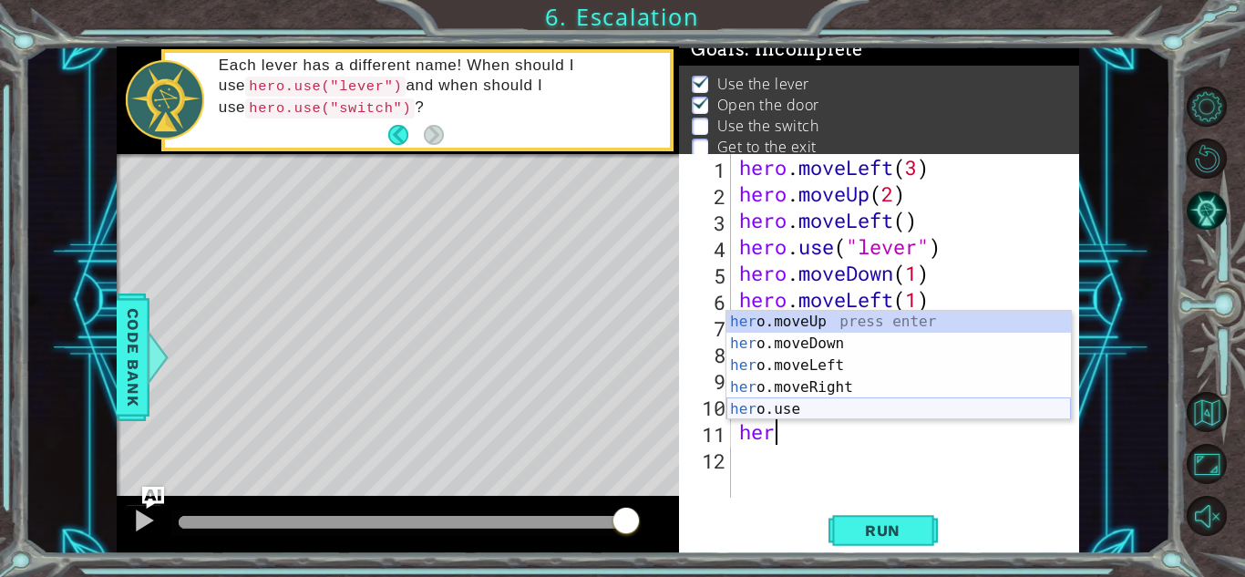
click at [797, 414] on div "her o.moveUp press enter her o.moveDown press enter her o.moveLeft press enter …" at bounding box center [899, 387] width 345 height 153
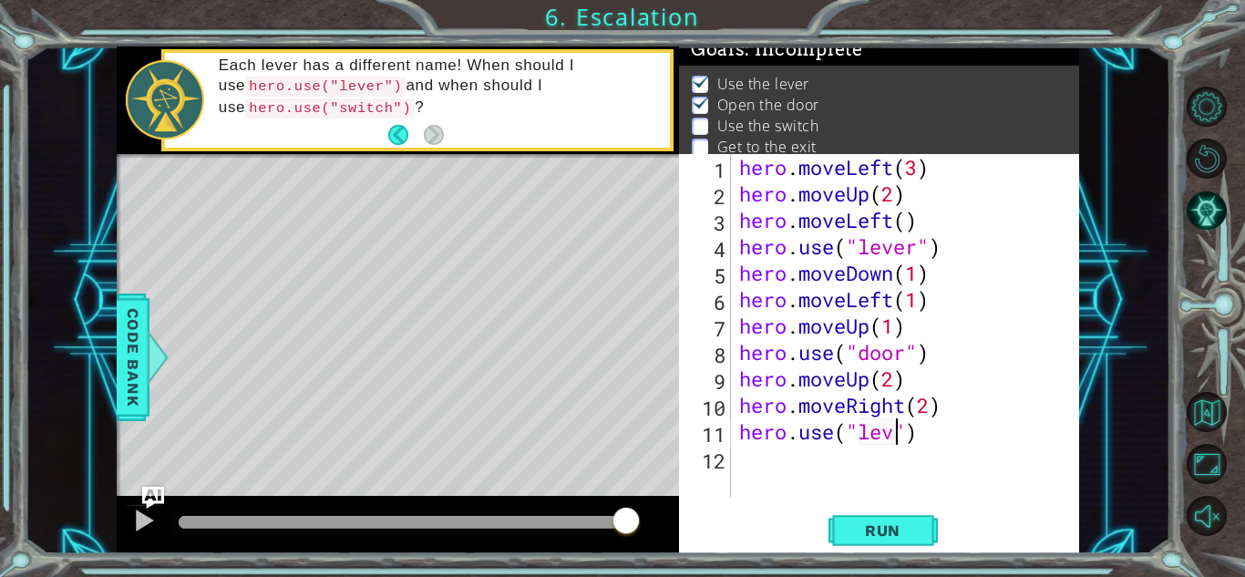
scroll to position [0, 8]
click at [889, 521] on span "Run" at bounding box center [883, 530] width 72 height 18
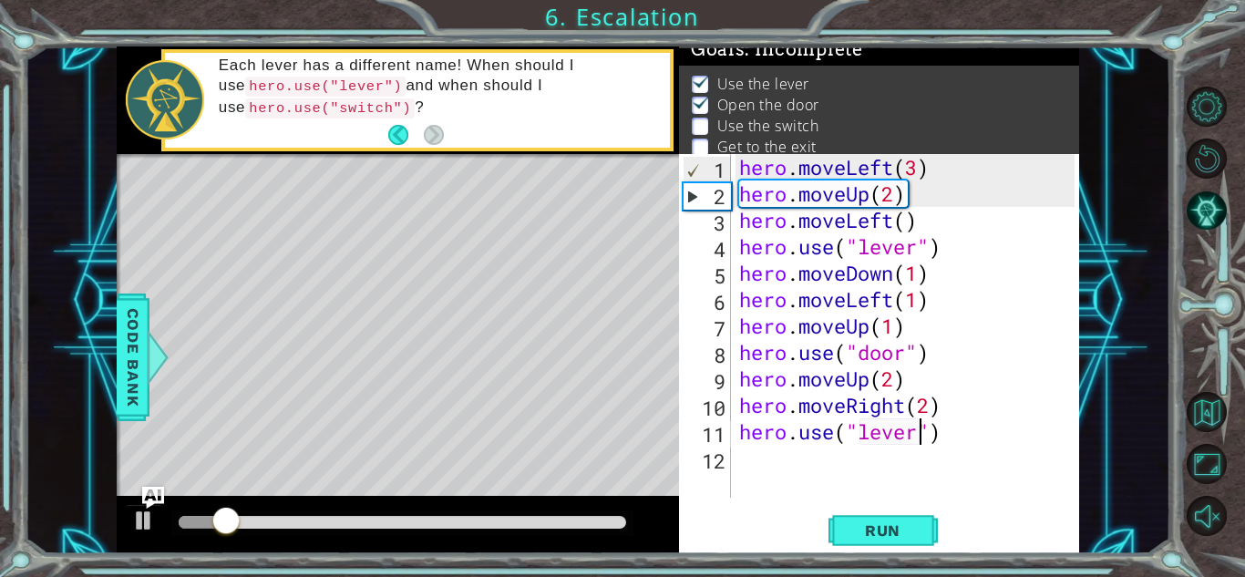
click at [494, 518] on div at bounding box center [403, 522] width 448 height 13
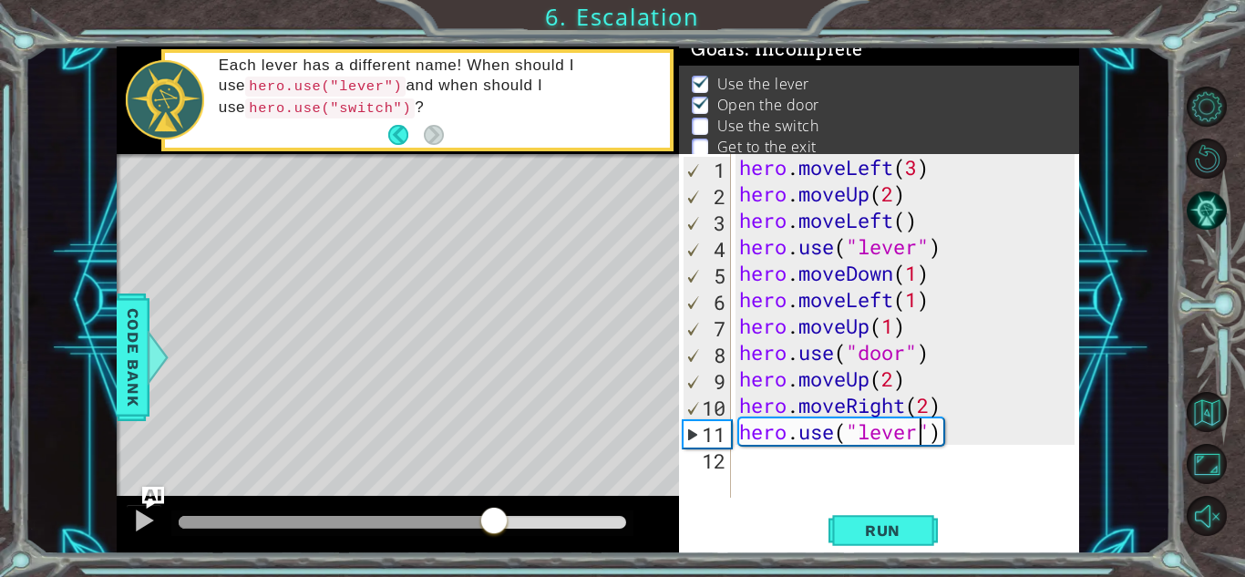
click at [459, 518] on div at bounding box center [337, 522] width 316 height 13
click at [129, 522] on button at bounding box center [144, 522] width 36 height 37
click at [428, 525] on div at bounding box center [326, 522] width 295 height 13
click at [405, 523] on div at bounding box center [303, 522] width 249 height 13
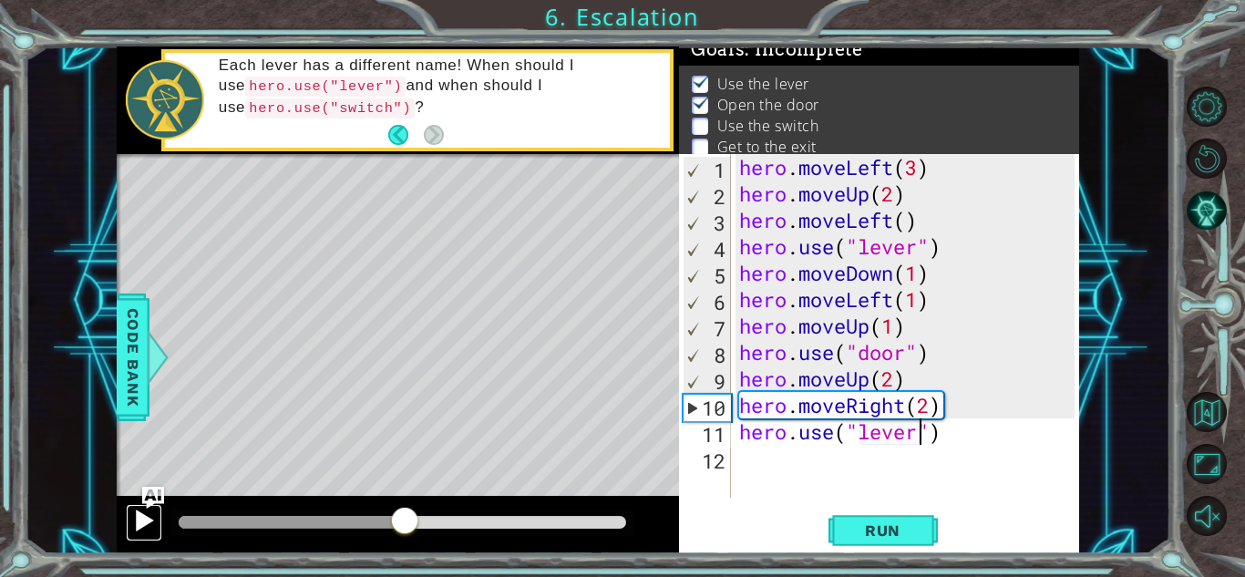
click at [146, 515] on div at bounding box center [144, 521] width 24 height 24
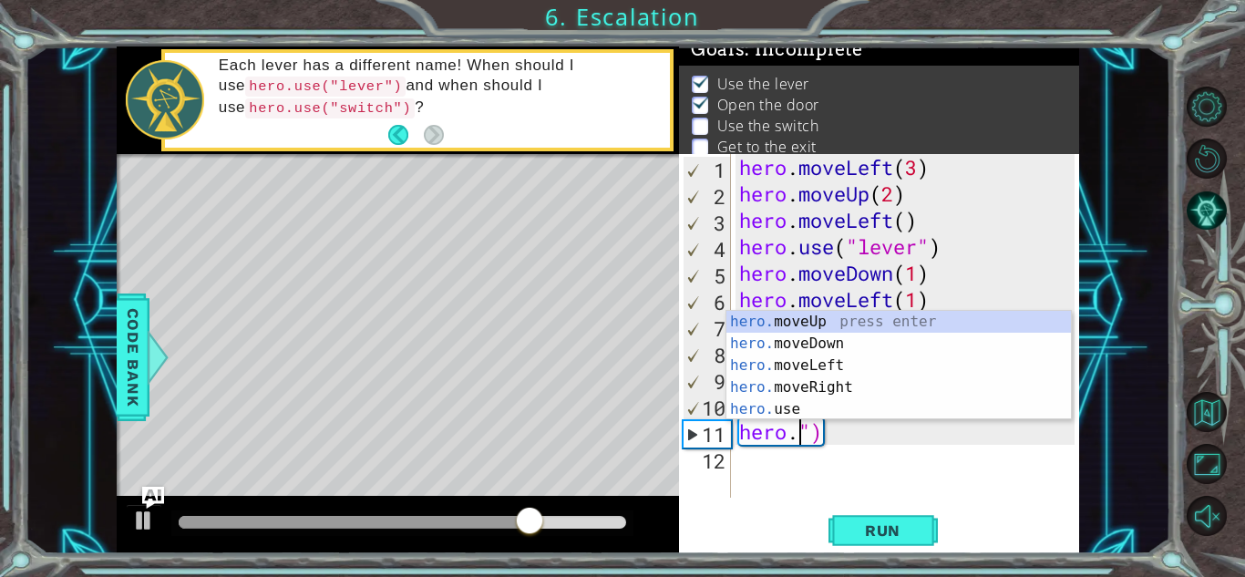
scroll to position [0, 3]
click at [798, 337] on div "hero. moveUp press enter hero. moveDown press enter hero. moveLeft press enter …" at bounding box center [899, 387] width 345 height 153
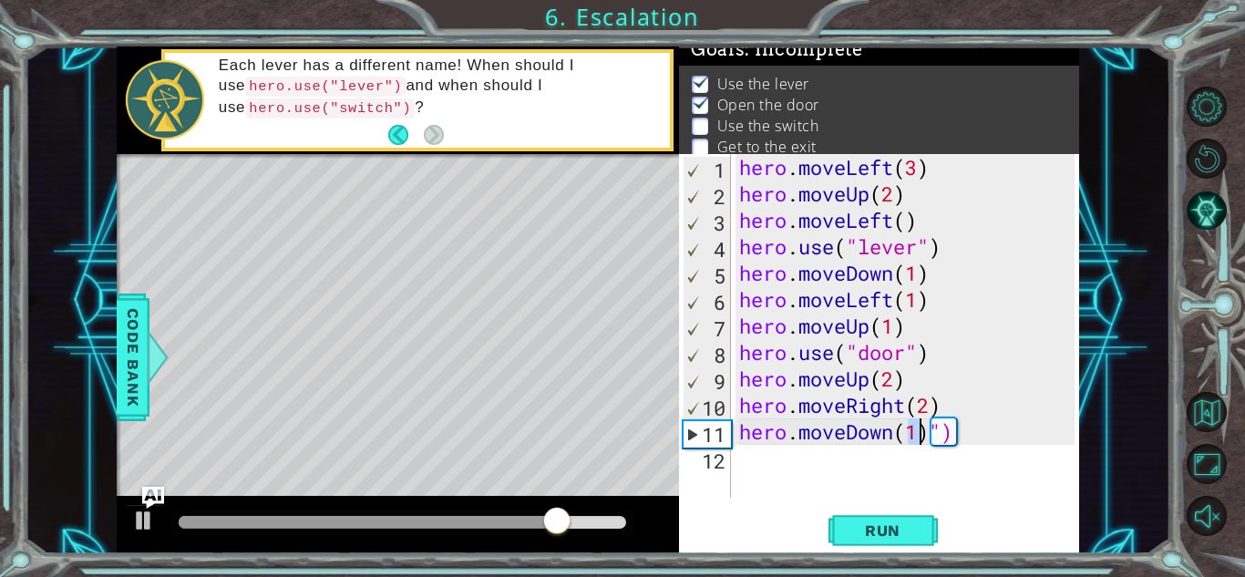
type textarea "hero.moveDown(1)")"
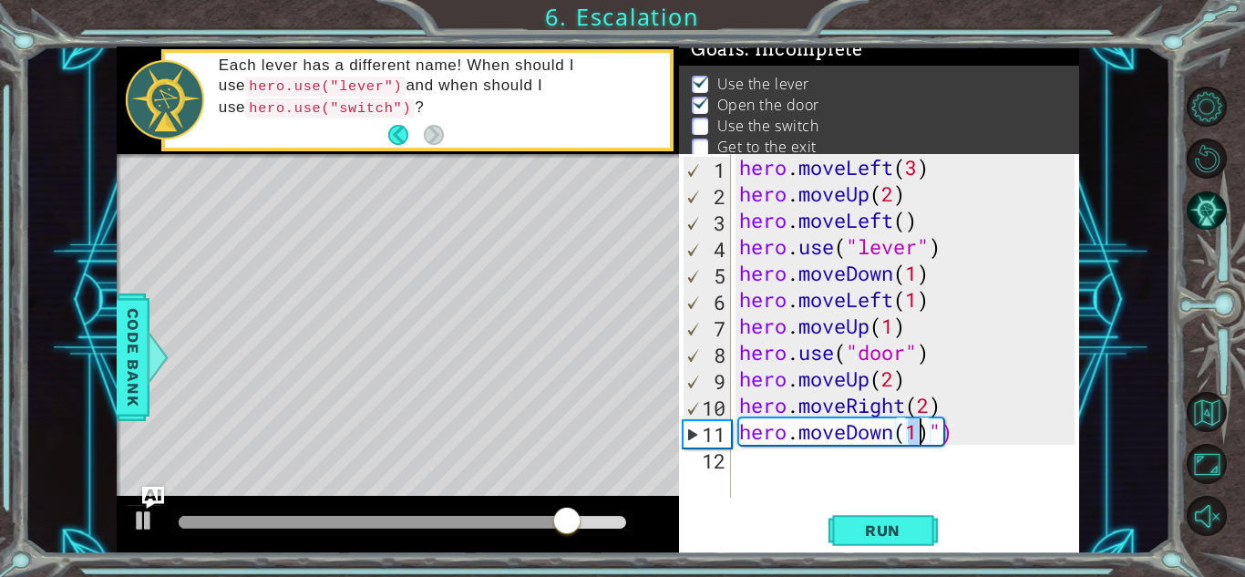
click at [815, 459] on div "hero . moveLeft ( 3 ) hero . moveUp ( 2 ) hero . moveLeft ( ) hero . use ( "lev…" at bounding box center [910, 352] width 348 height 397
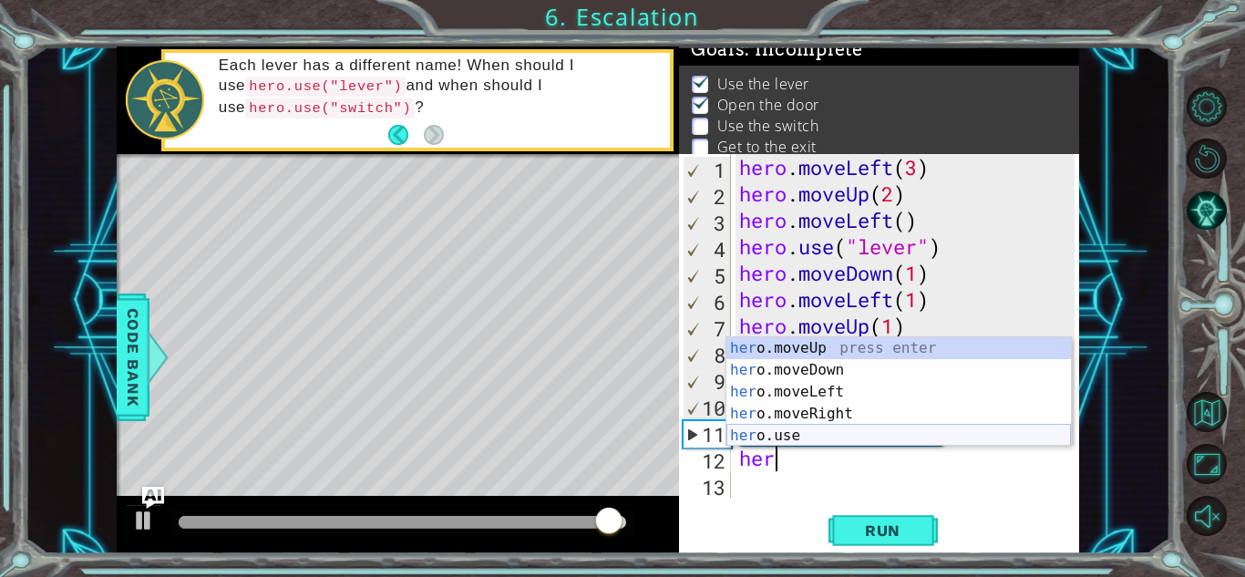
click at [809, 433] on div "her o.moveUp press enter her o.moveDown press enter her o.moveLeft press enter …" at bounding box center [899, 413] width 345 height 153
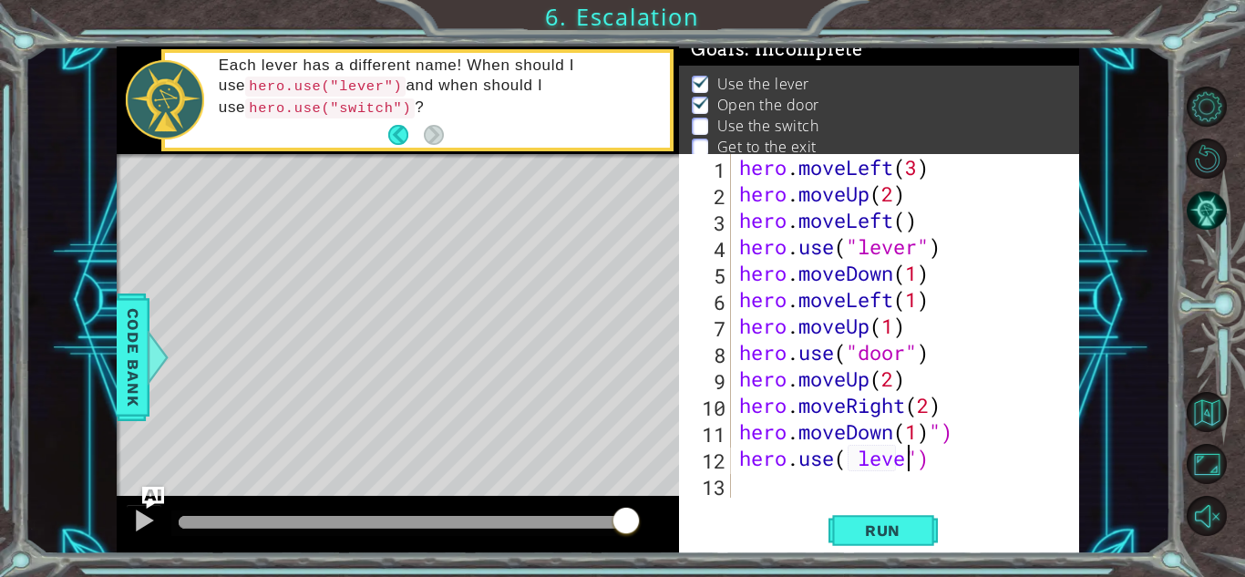
scroll to position [0, 8]
click at [872, 505] on div "hero.use( lever") 1 2 3 4 5 6 7 8 9 10 11 12 13 hero . moveLeft ( 3 ) hero . mo…" at bounding box center [879, 353] width 400 height 399
click at [880, 522] on span "Run" at bounding box center [883, 530] width 72 height 18
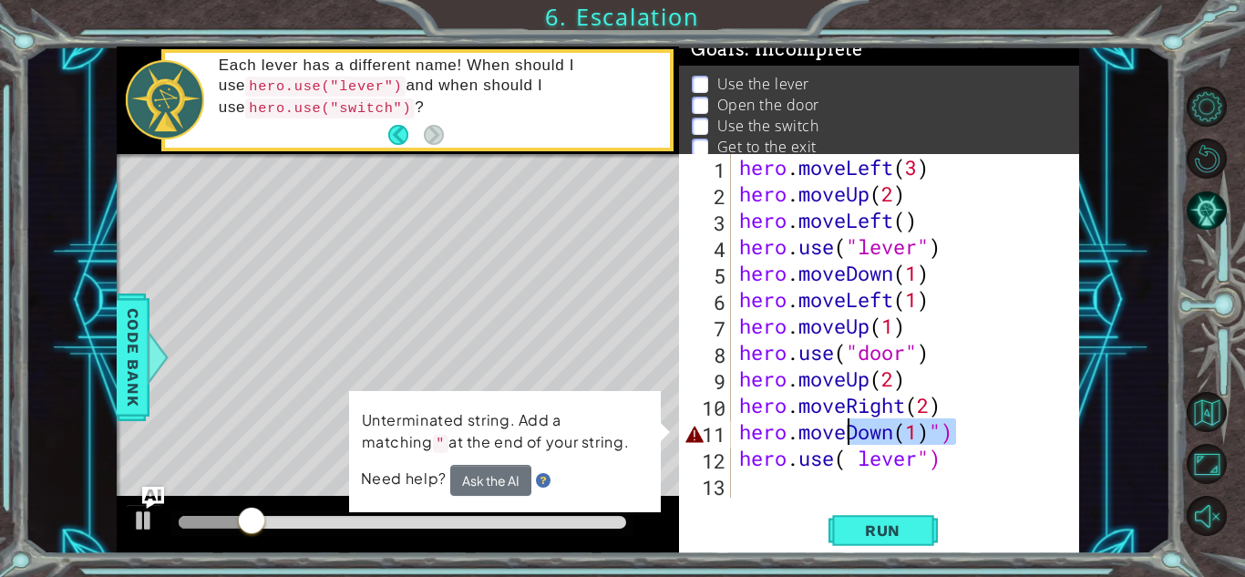
drag, startPoint x: 976, startPoint y: 436, endPoint x: 851, endPoint y: 440, distance: 125.0
click at [851, 440] on div "hero . moveLeft ( 3 ) hero . moveUp ( 2 ) hero . moveLeft ( ) hero . use ( "lev…" at bounding box center [910, 352] width 348 height 397
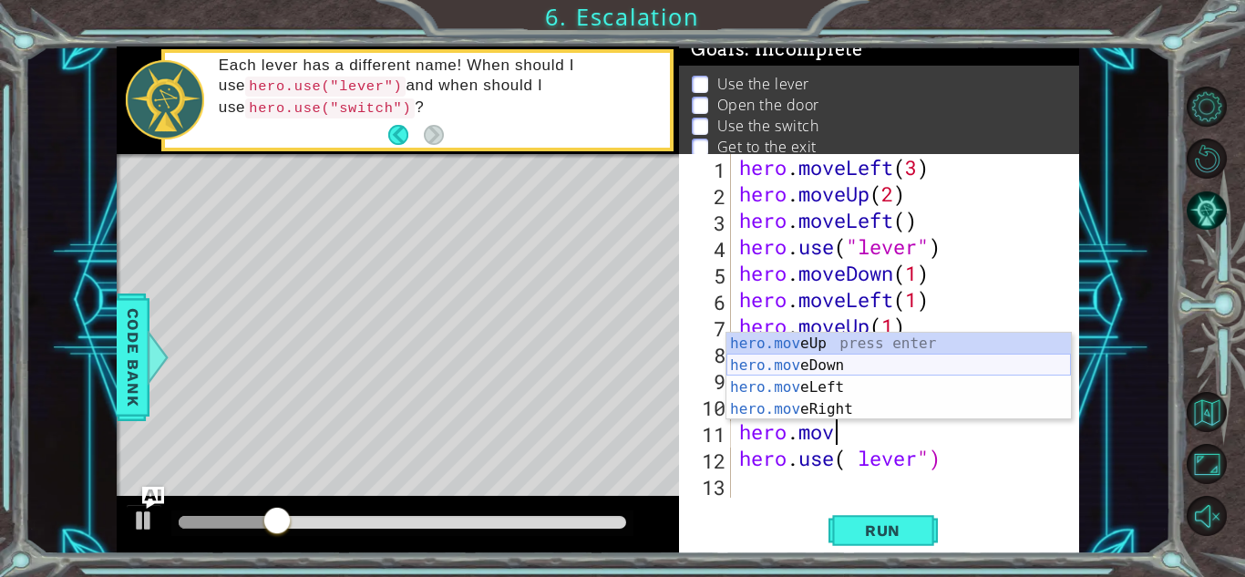
click at [823, 364] on div "hero.mov eUp press enter hero.mov eDown press enter hero.mov eLeft press enter …" at bounding box center [899, 398] width 345 height 131
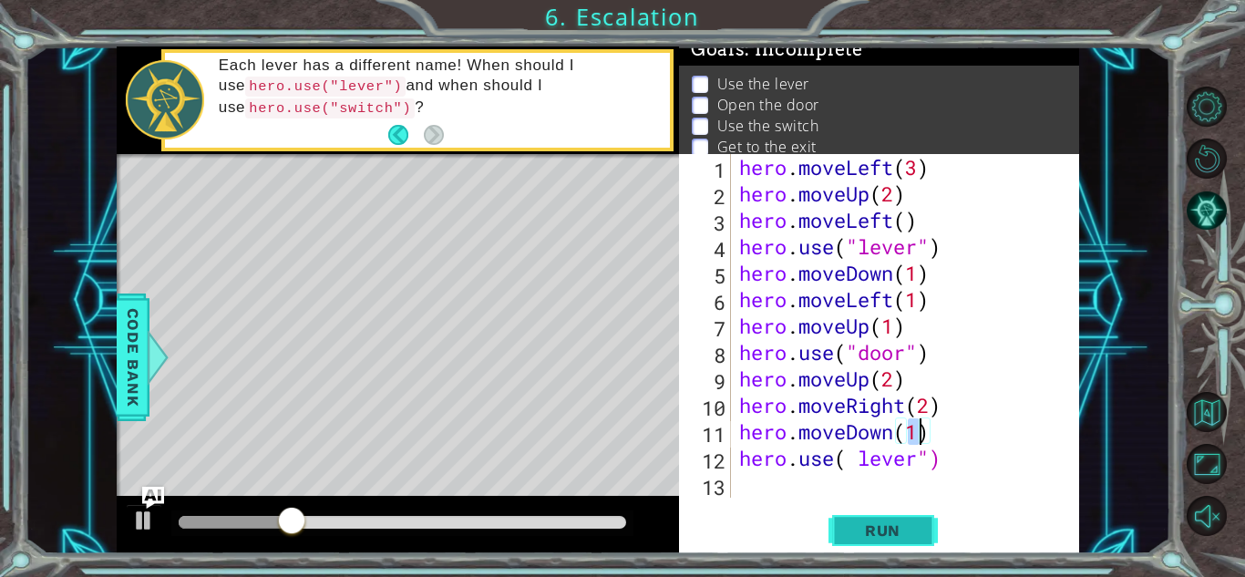
click at [861, 528] on span "Run" at bounding box center [883, 530] width 72 height 18
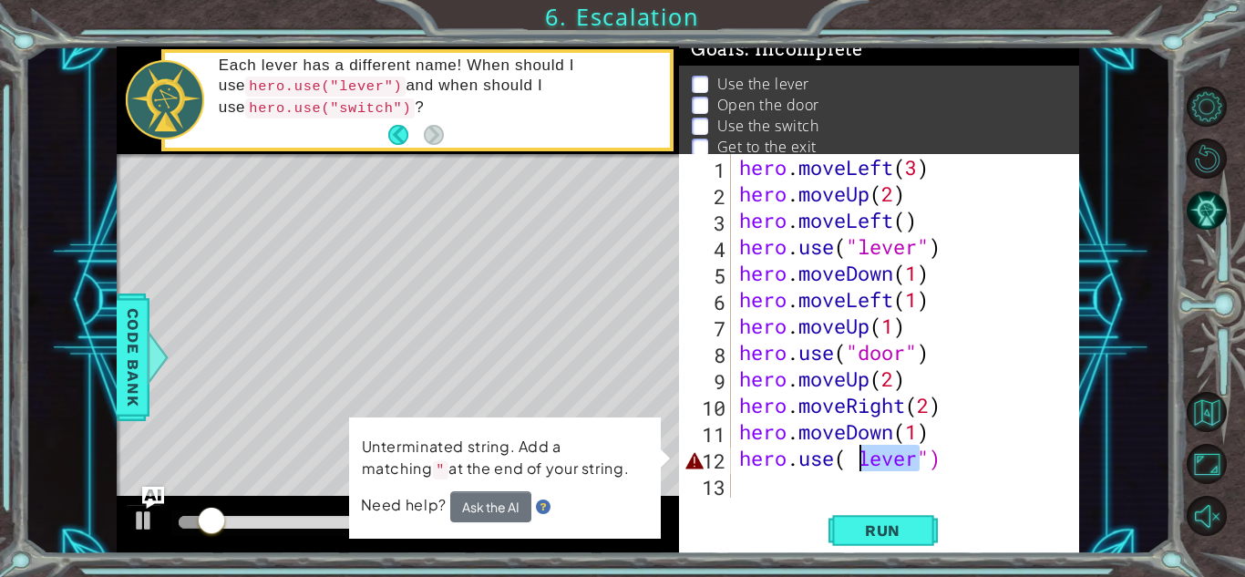
drag, startPoint x: 920, startPoint y: 466, endPoint x: 859, endPoint y: 469, distance: 61.1
click at [859, 469] on div "hero . moveLeft ( 3 ) hero . moveUp ( 2 ) hero . moveLeft ( ) hero . use ( "lev…" at bounding box center [910, 352] width 348 height 397
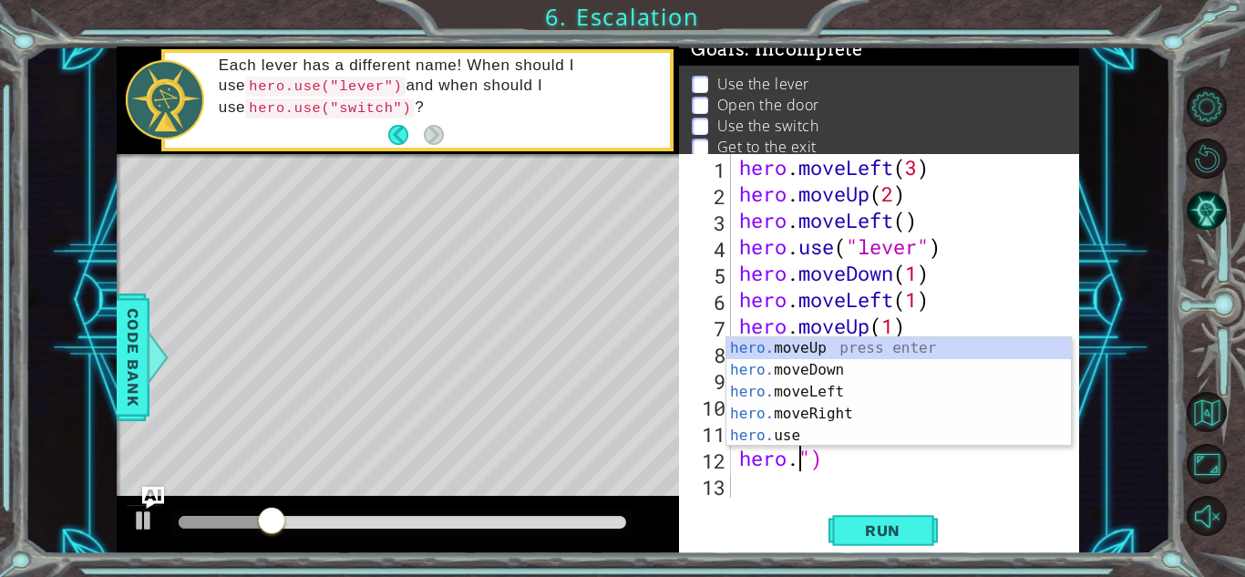
scroll to position [0, 3]
click at [827, 429] on div "hero. moveUp press enter hero. moveDown press enter hero. moveLeft press enter …" at bounding box center [899, 413] width 345 height 153
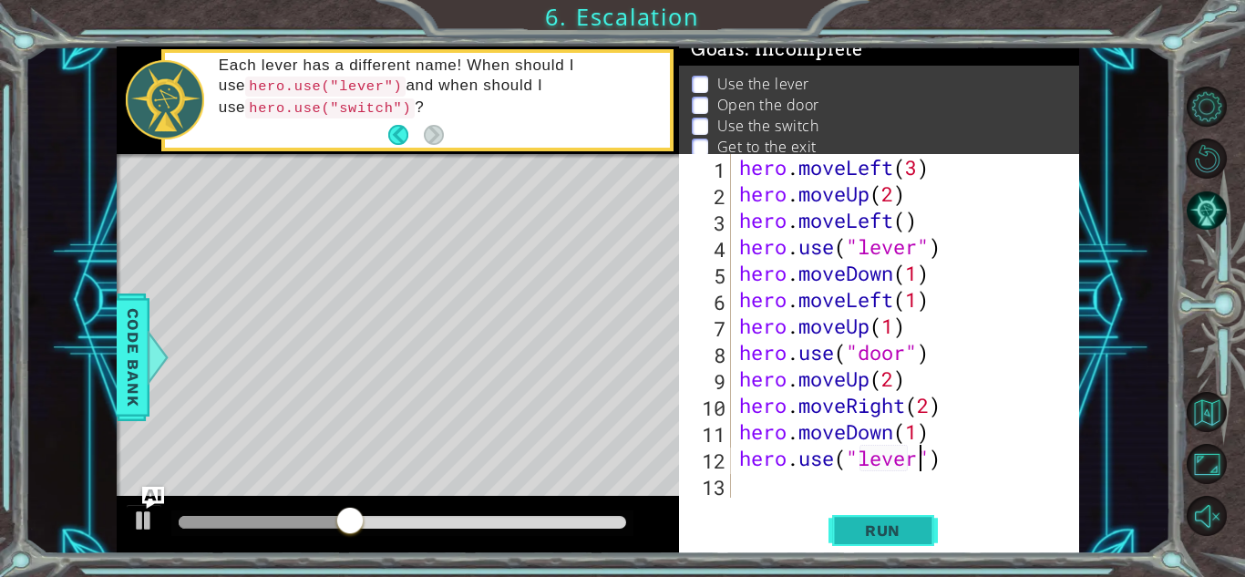
scroll to position [0, 8]
click at [892, 532] on span "Run" at bounding box center [883, 530] width 72 height 18
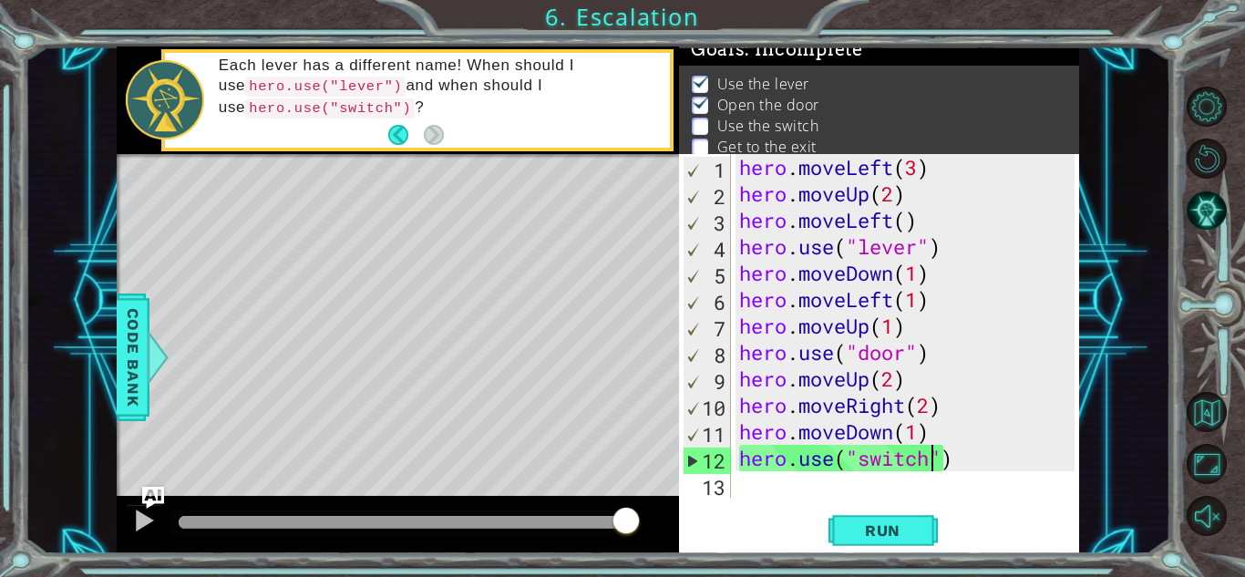
click at [925, 438] on div "hero . moveLeft ( 3 ) hero . moveUp ( 2 ) hero . moveLeft ( ) hero . use ( "lev…" at bounding box center [910, 352] width 348 height 397
click at [940, 436] on div "hero . moveLeft ( 3 ) hero . moveUp ( 2 ) hero . moveLeft ( ) hero . use ( "lev…" at bounding box center [910, 352] width 348 height 397
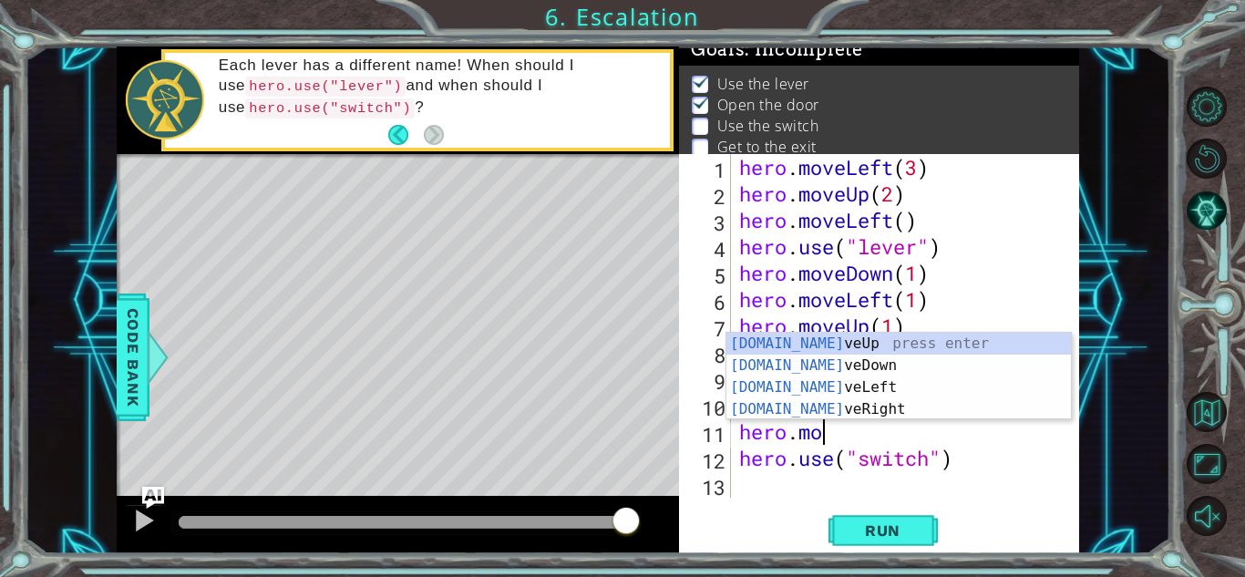
scroll to position [0, 3]
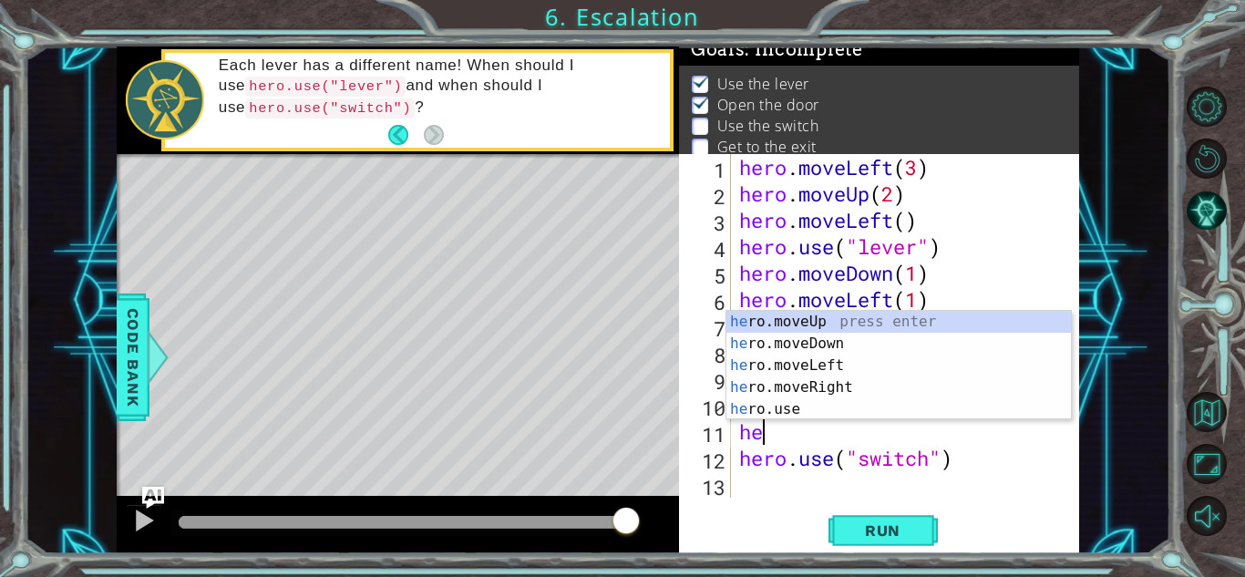
type textarea "h"
type textarea "hero.moveRight(2)"
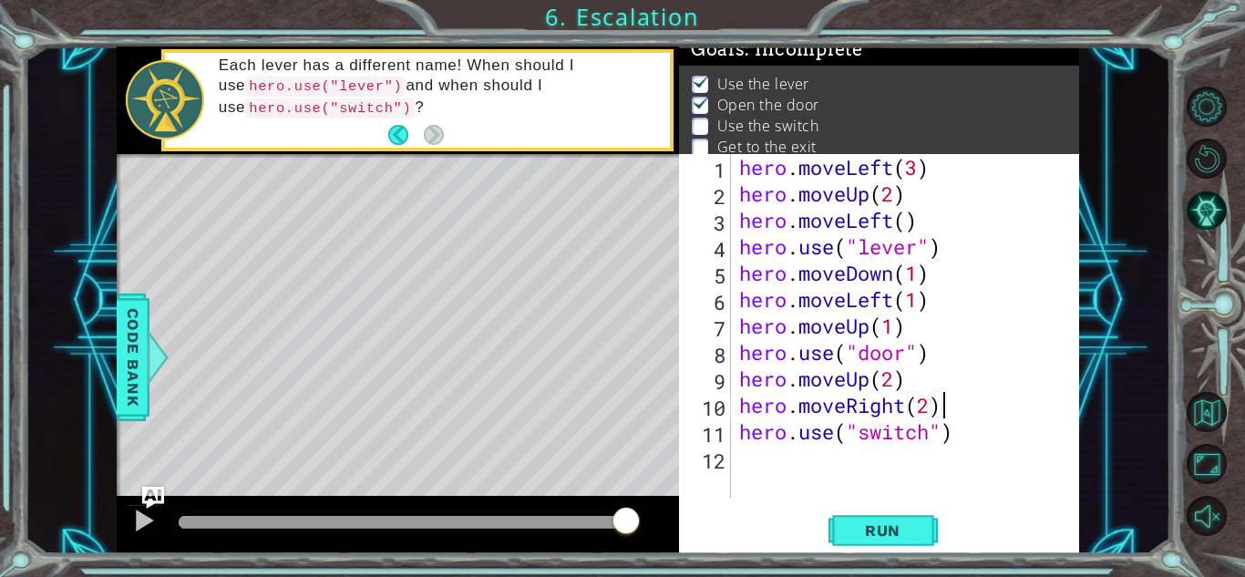
click at [778, 479] on div "hero . moveLeft ( 3 ) hero . moveUp ( 2 ) hero . moveLeft ( ) hero . use ( "lev…" at bounding box center [910, 352] width 348 height 397
click at [864, 520] on button "Run" at bounding box center [883, 530] width 109 height 40
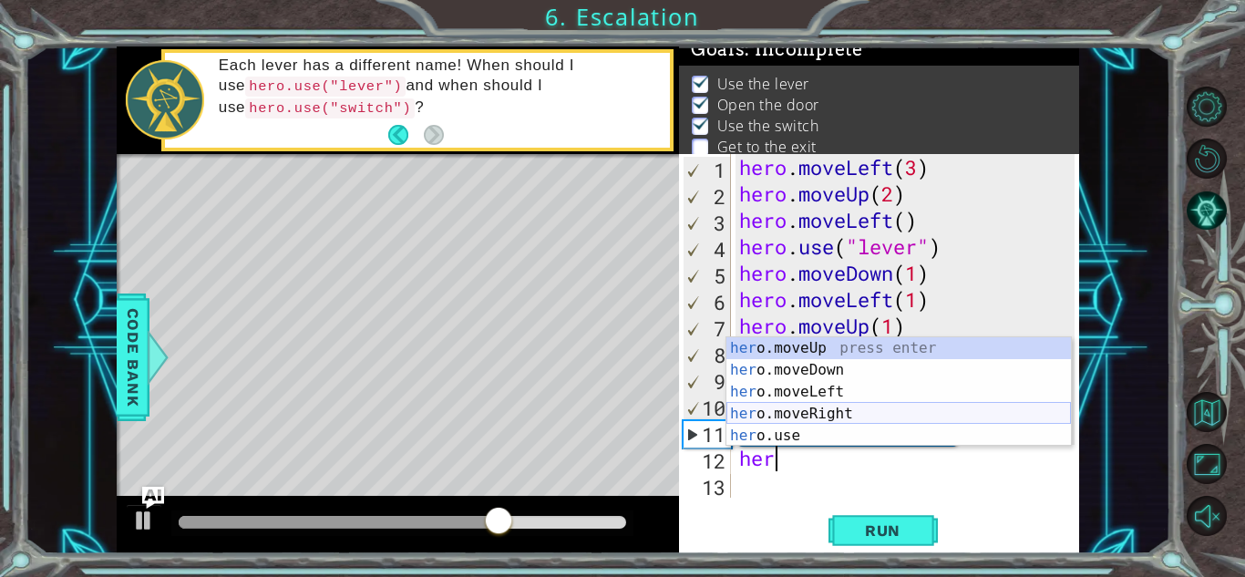
click at [840, 422] on div "her o.moveUp press enter her o.moveDown press enter her o.moveLeft press enter …" at bounding box center [899, 413] width 345 height 153
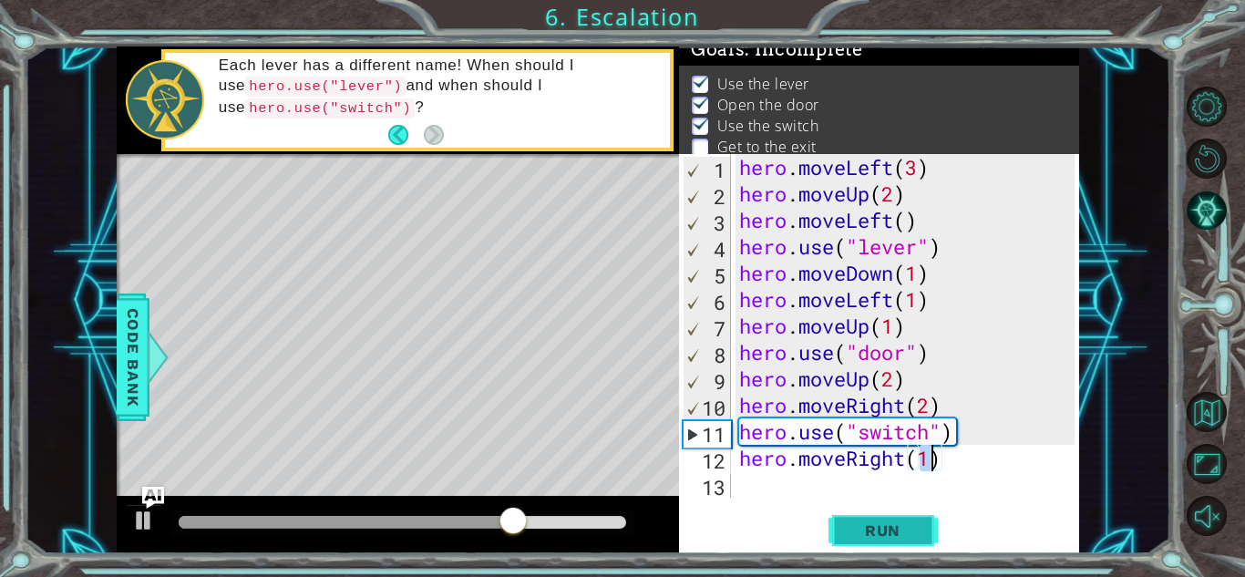
type textarea "hero.moveRight(1)"
click at [874, 518] on button "Run" at bounding box center [883, 530] width 109 height 40
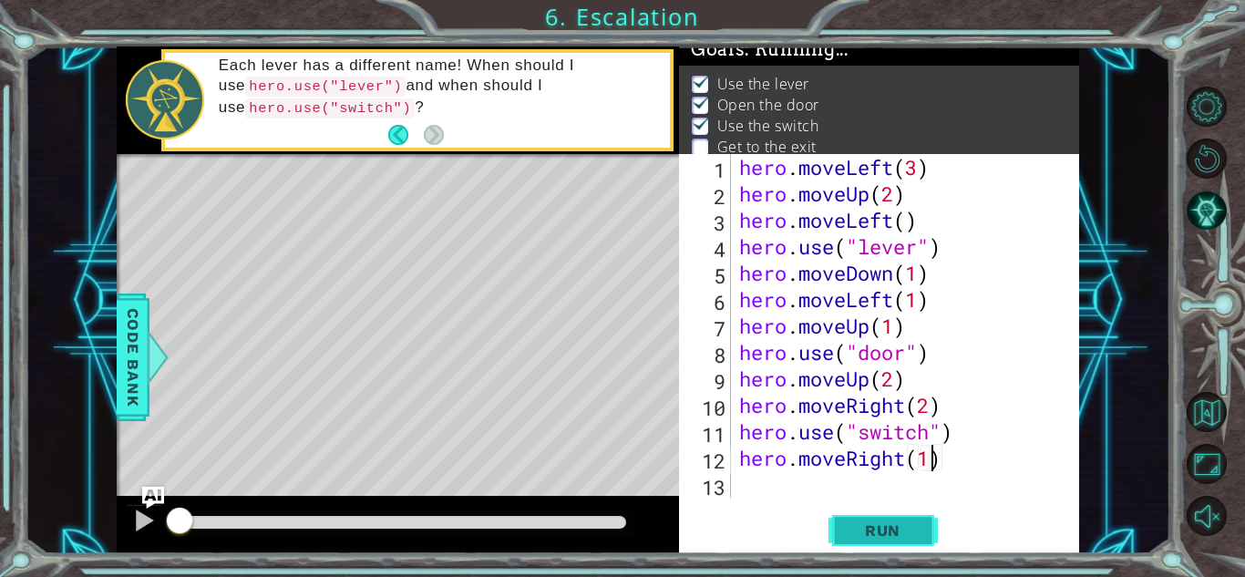
click at [881, 525] on span "Run" at bounding box center [883, 530] width 72 height 18
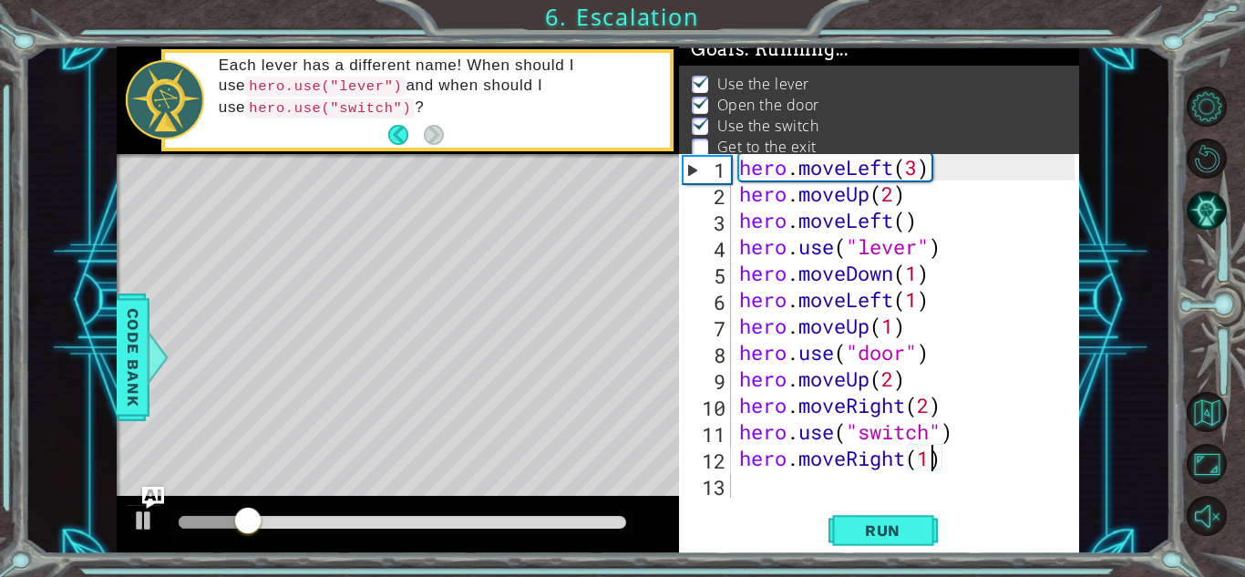
click at [605, 522] on div at bounding box center [403, 522] width 448 height 13
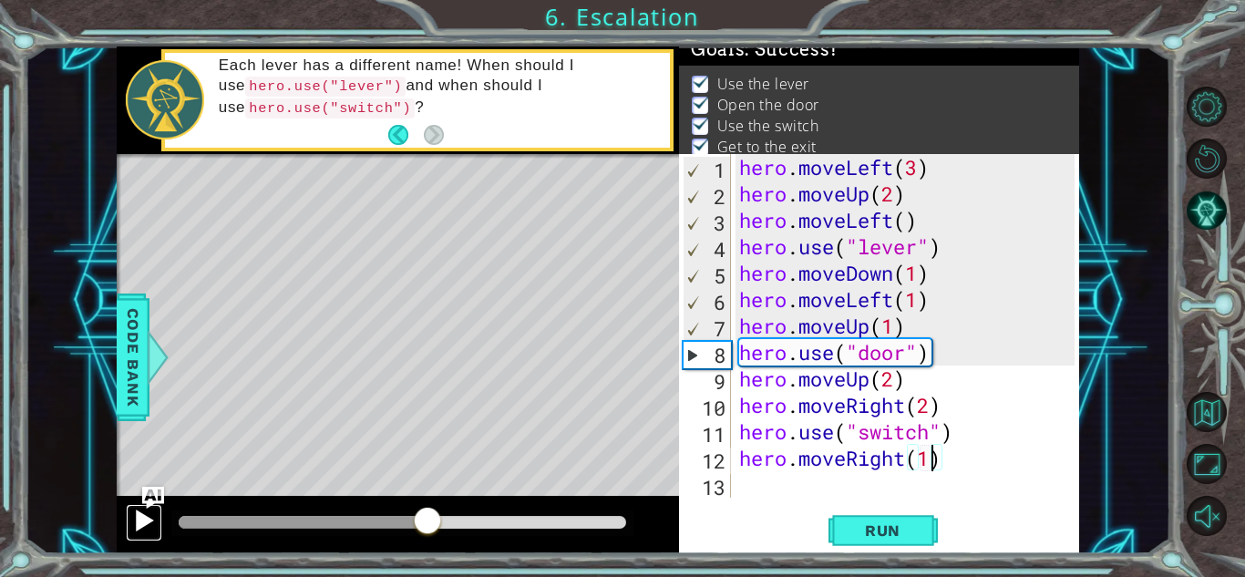
click at [133, 520] on div at bounding box center [144, 521] width 24 height 24
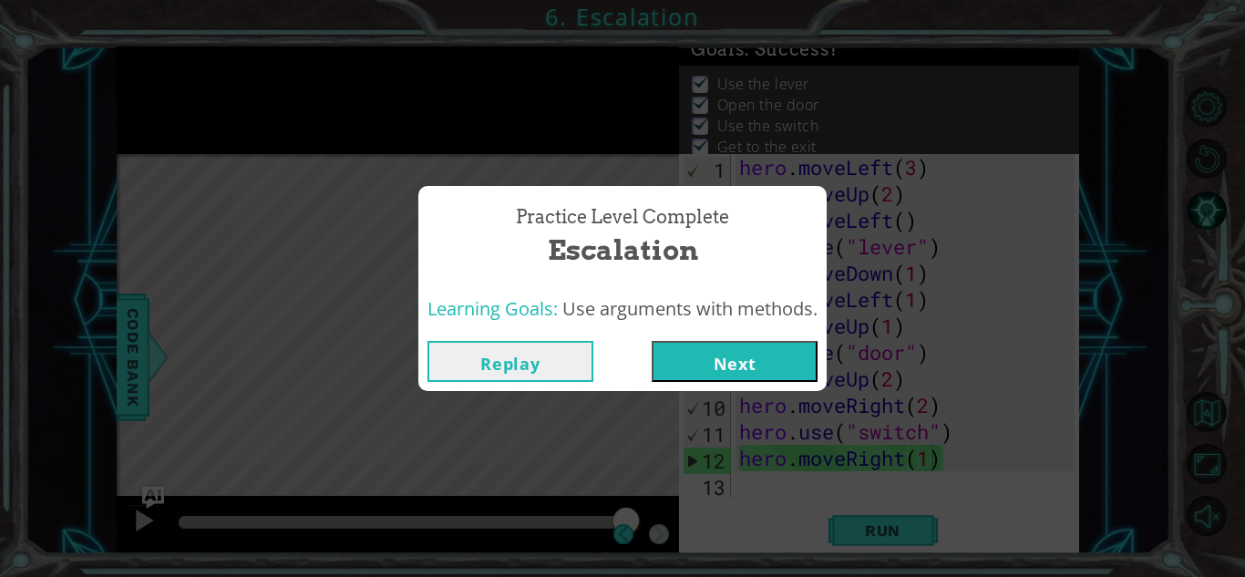
click at [723, 375] on button "Next" at bounding box center [735, 361] width 166 height 41
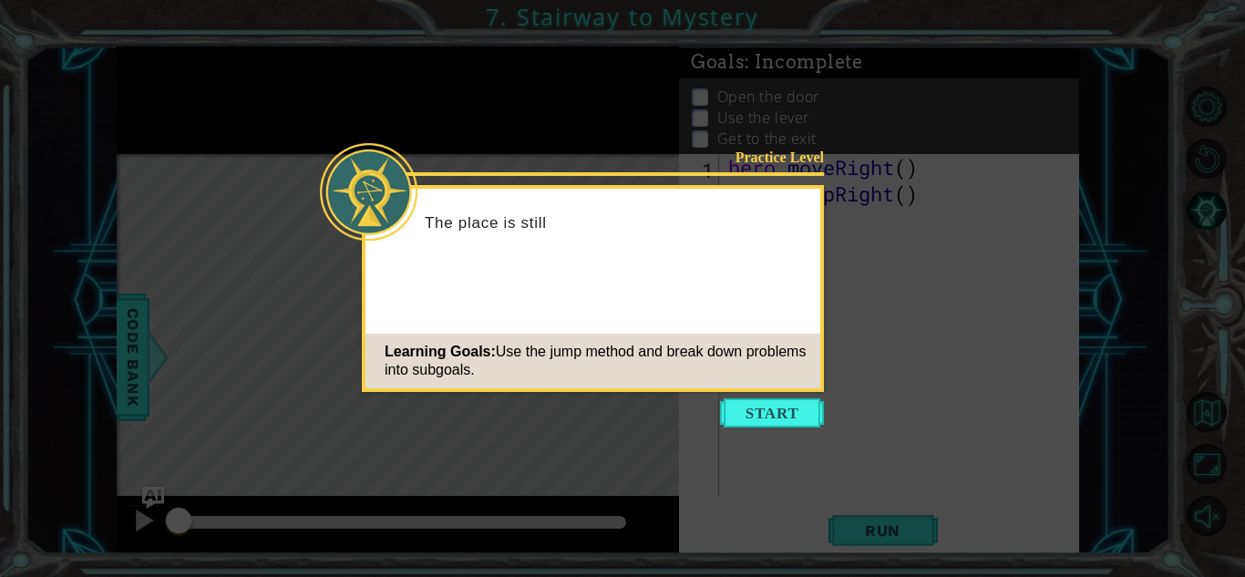
click at [843, 477] on icon at bounding box center [622, 288] width 1245 height 577
click at [789, 457] on icon at bounding box center [622, 288] width 1245 height 577
click at [771, 410] on button "Start" at bounding box center [772, 412] width 104 height 29
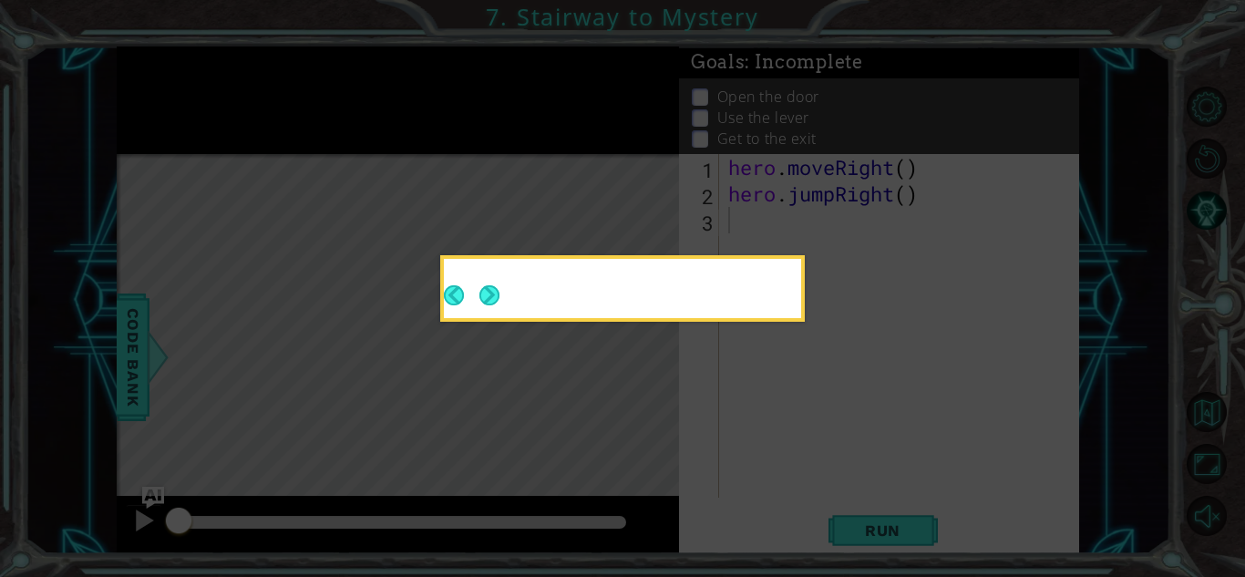
click at [773, 427] on icon at bounding box center [622, 288] width 1245 height 577
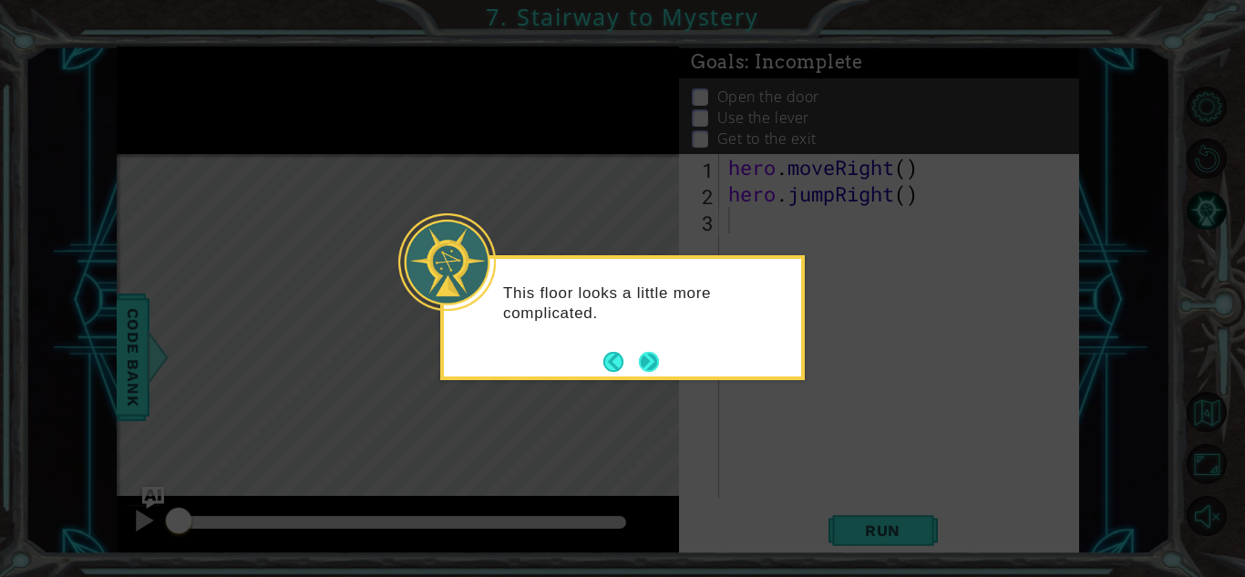
click at [657, 370] on button "Next" at bounding box center [649, 362] width 20 height 20
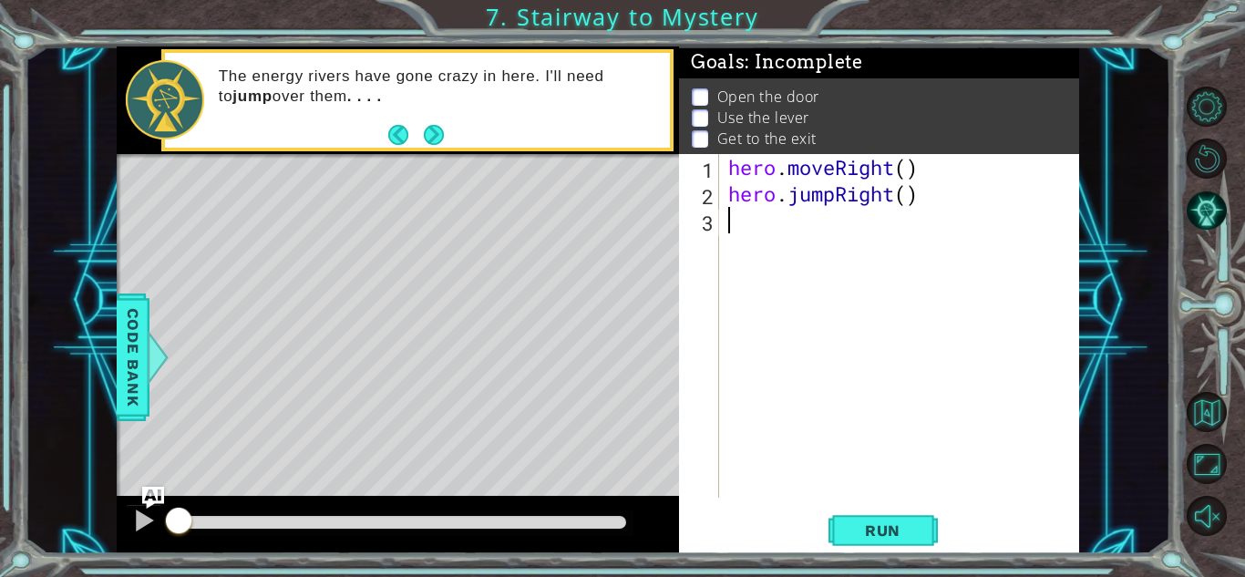
click at [897, 505] on div "1 2 3 hero . moveRight ( ) hero . jumpRight ( ) ההההההההההההההההההההההההההההההה…" at bounding box center [879, 353] width 400 height 399
click at [900, 522] on span "Run" at bounding box center [883, 530] width 72 height 18
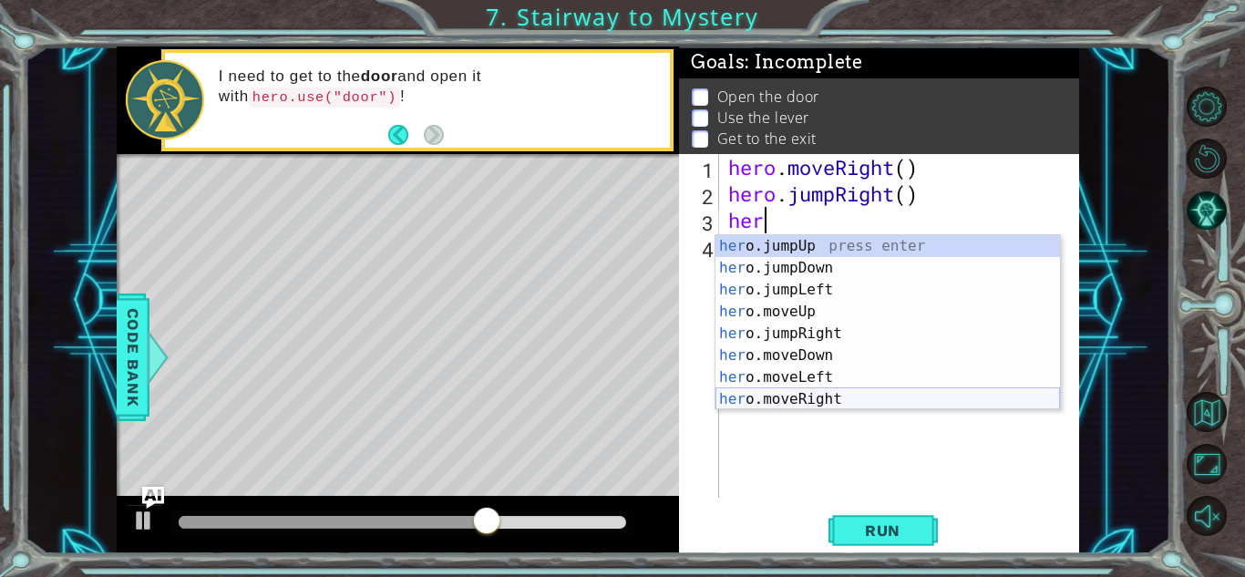
click at [853, 398] on div "her o.jumpUp press enter her o.jumpDown press enter her o.jumpLeft press enter …" at bounding box center [888, 344] width 345 height 219
type textarea "hero.moveRight(1)"
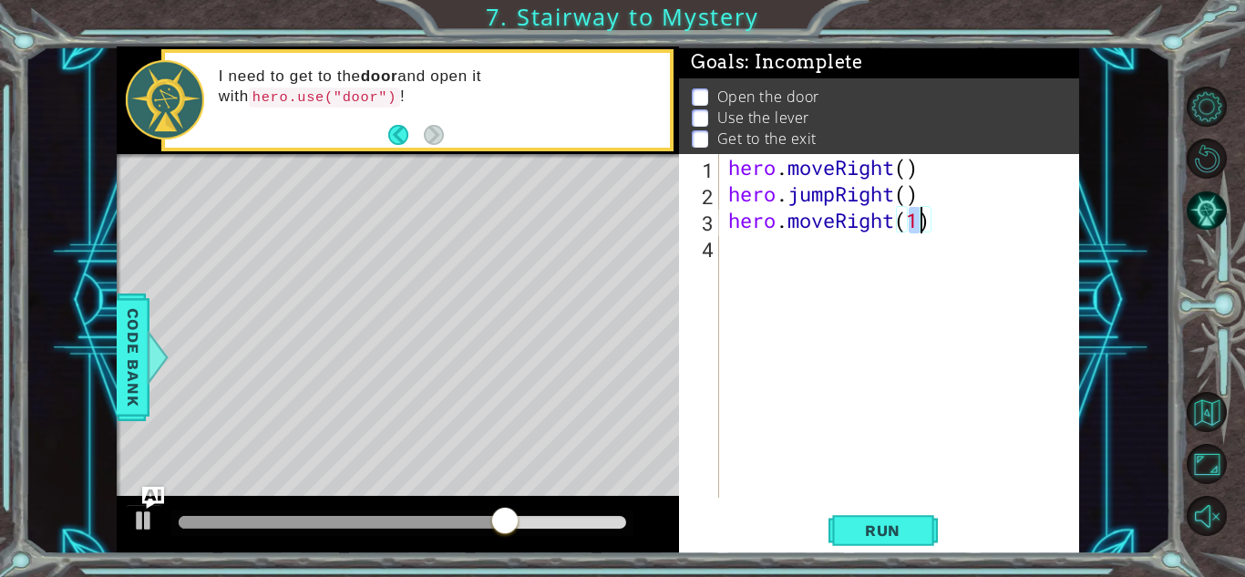
click at [846, 309] on div "hero . moveRight ( ) hero . jumpRight ( ) hero . moveRight ( 1 )" at bounding box center [904, 352] width 359 height 397
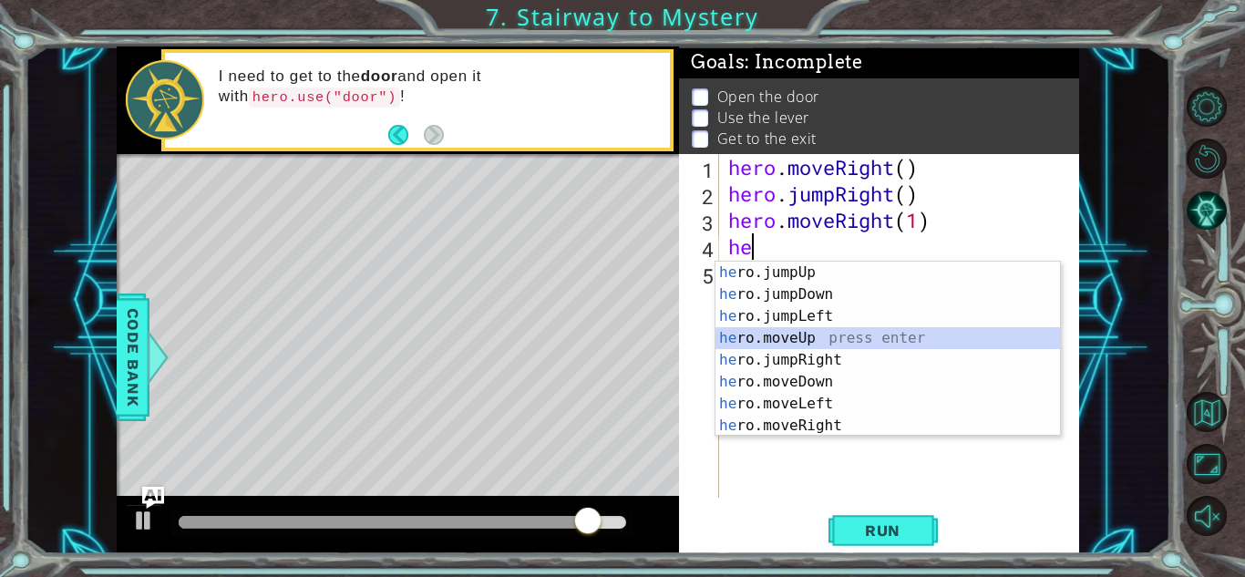
click at [822, 342] on div "he ro.jumpUp press enter he ro.jumpDown press enter he ro.jumpLeft press enter …" at bounding box center [888, 371] width 345 height 219
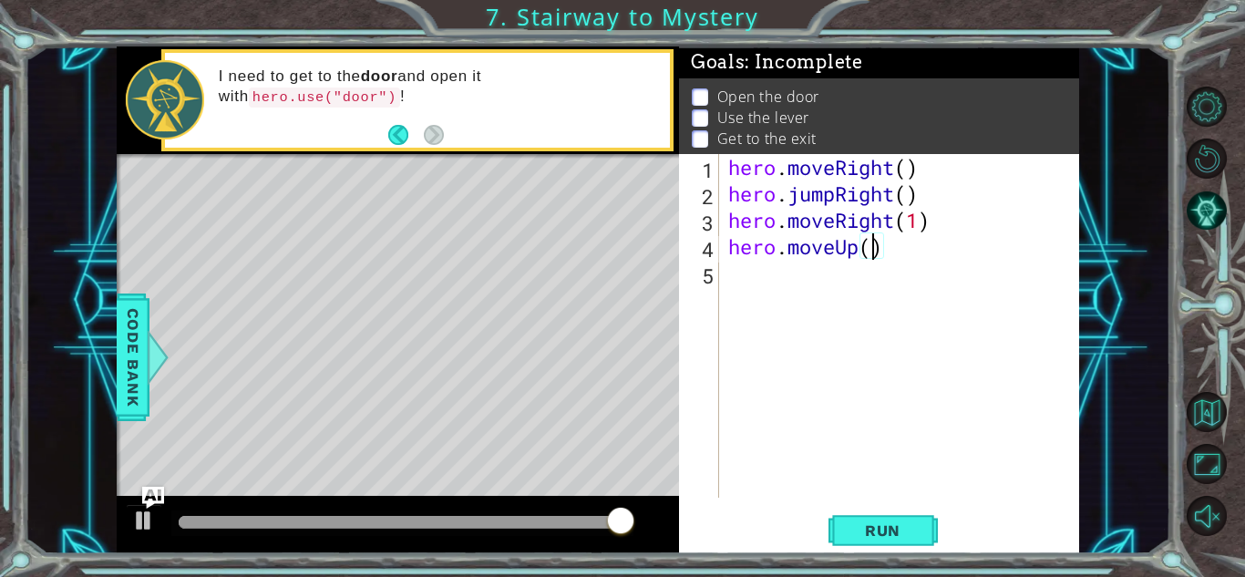
type textarea "hero.moveUp(2)"
click at [800, 283] on div "hero . moveRight ( ) hero . jumpRight ( ) hero . moveRight ( 1 ) hero . moveUp …" at bounding box center [904, 352] width 359 height 397
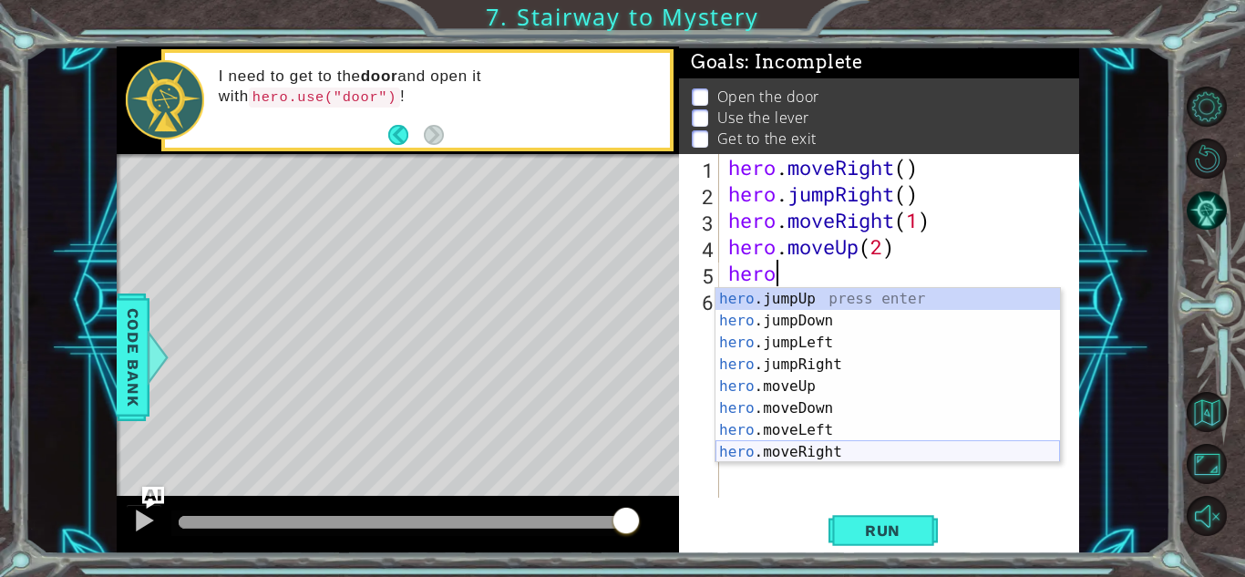
scroll to position [0, 2]
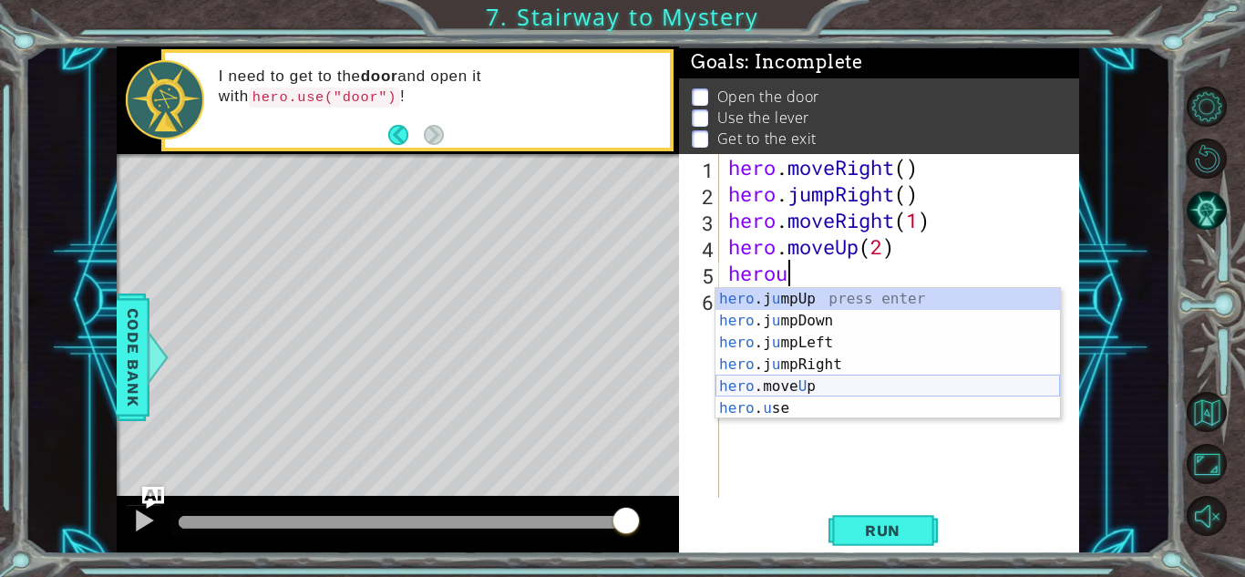
click at [746, 397] on div "hero .j u mpUp press enter hero .j u mpDown press enter hero .j u mpLeft press …" at bounding box center [888, 375] width 345 height 175
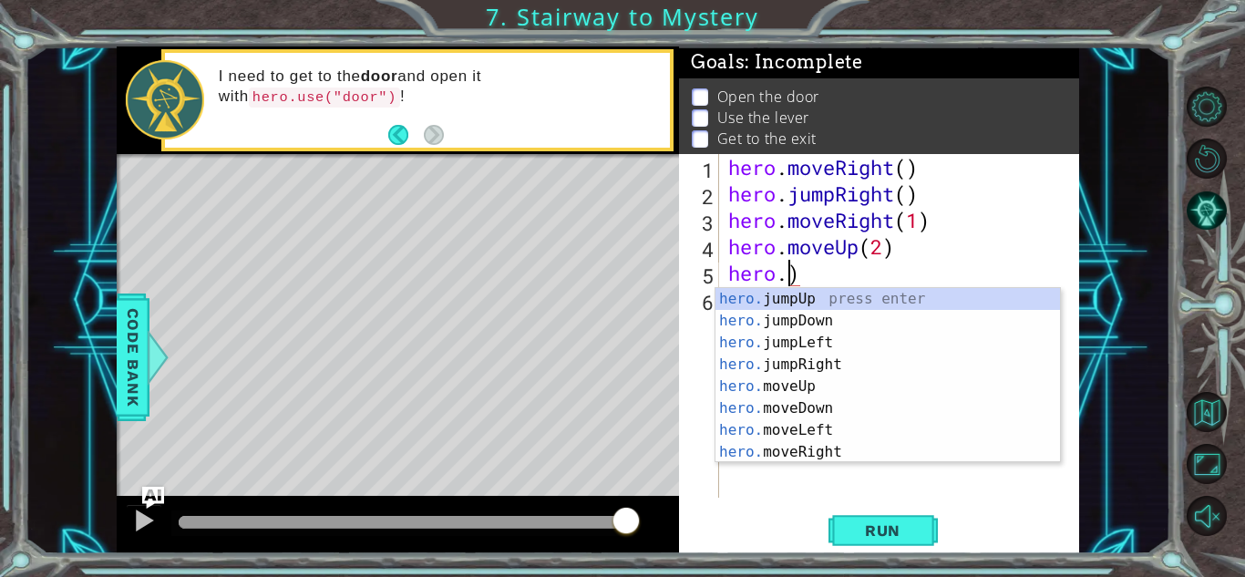
scroll to position [0, 3]
click at [809, 263] on div "hero . moveRight ( ) hero . jumpRight ( ) hero . moveRight ( 1 ) hero . moveUp …" at bounding box center [904, 352] width 359 height 397
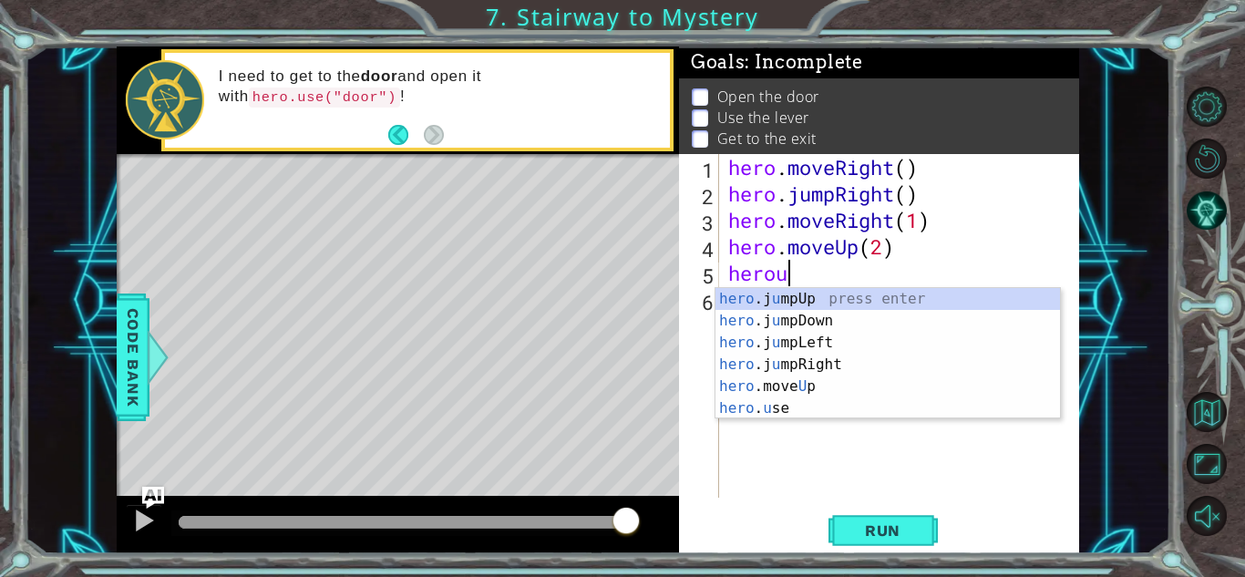
scroll to position [0, 2]
click at [804, 410] on div "hero .j u mpUp press enter hero .j u mpDown press enter hero .j u mpLeft press …" at bounding box center [888, 375] width 345 height 175
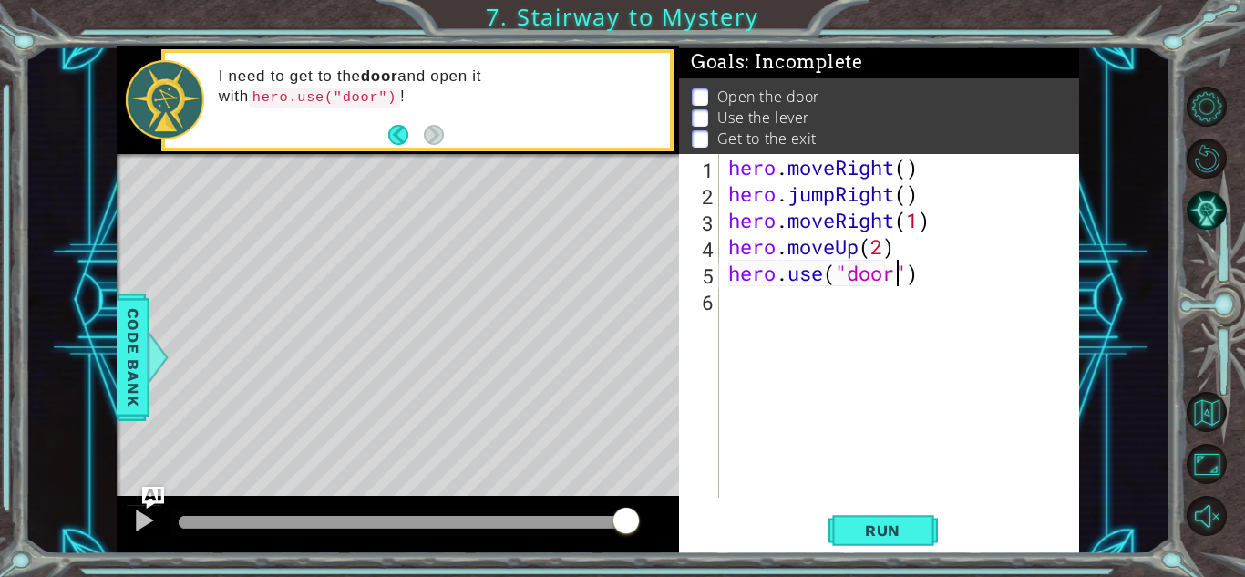
scroll to position [0, 7]
type textarea "hero.use("door")"
click at [920, 525] on button "Run" at bounding box center [883, 530] width 109 height 40
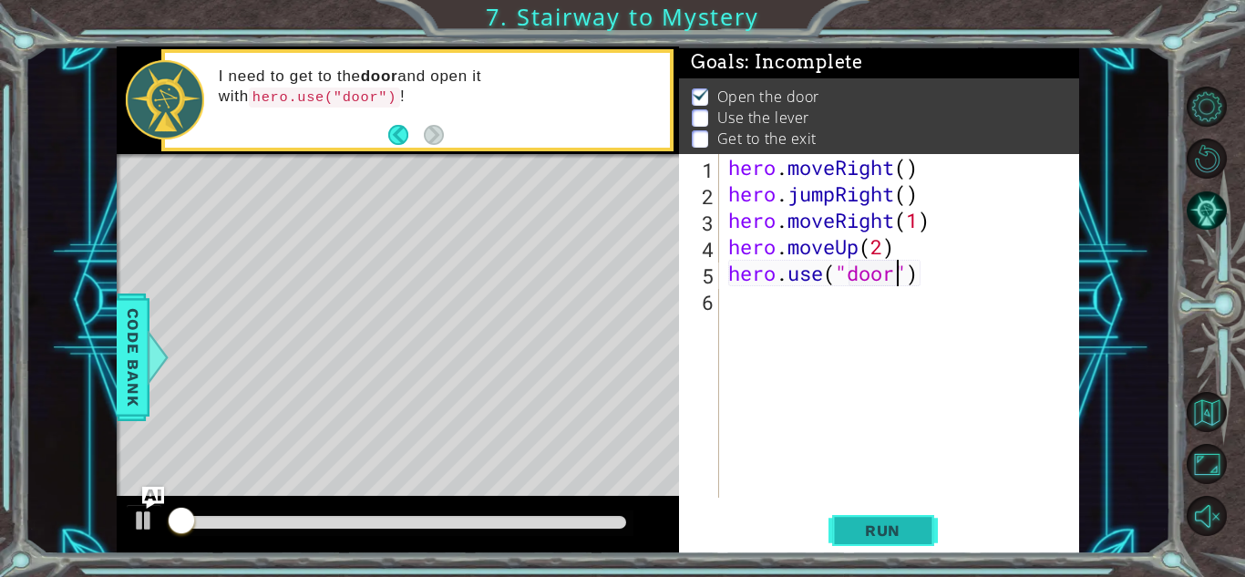
scroll to position [2, 0]
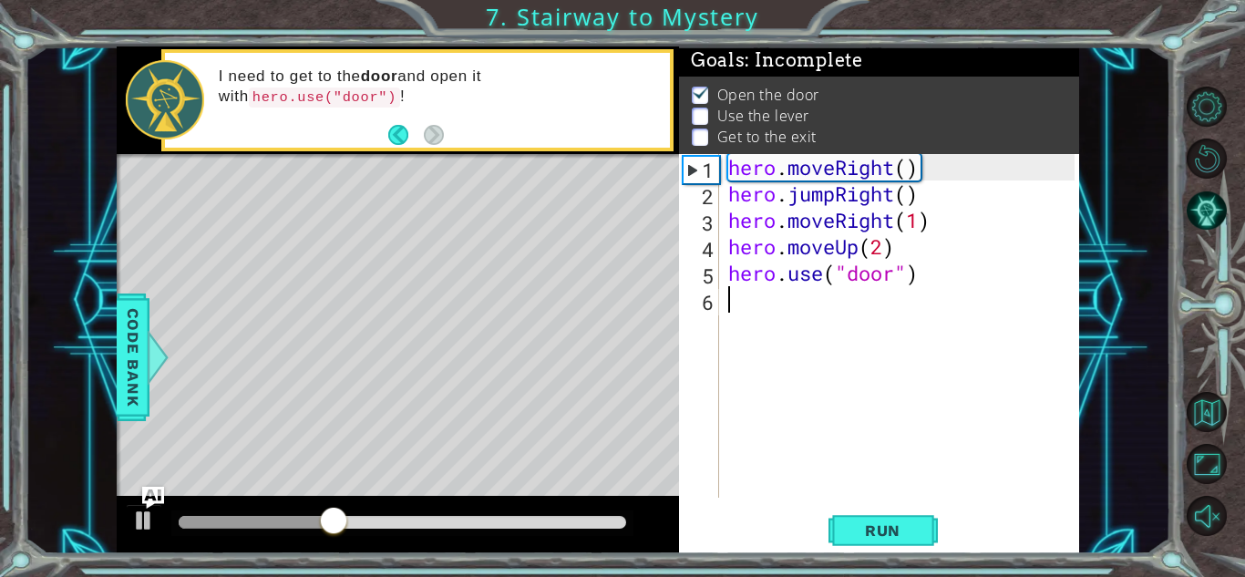
click at [813, 304] on div "hero . moveRight ( ) hero . jumpRight ( ) hero . moveRight ( 1 ) hero . moveUp …" at bounding box center [904, 352] width 359 height 397
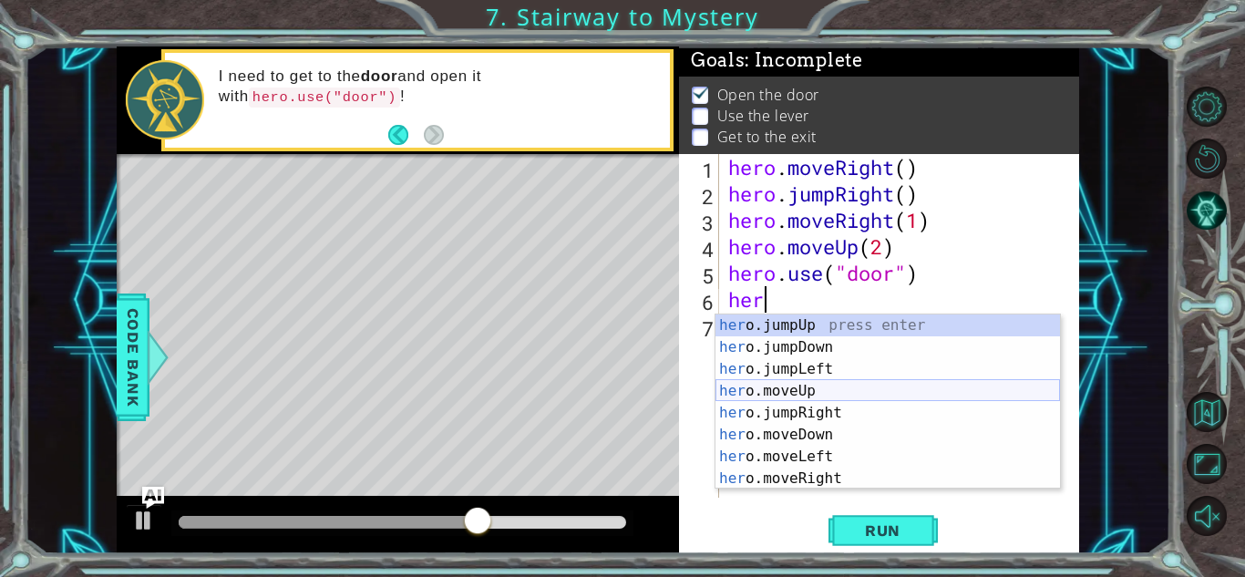
click at [821, 392] on div "her o.jumpUp press enter her o.jumpDown press enter her o.jumpLeft press enter …" at bounding box center [888, 423] width 345 height 219
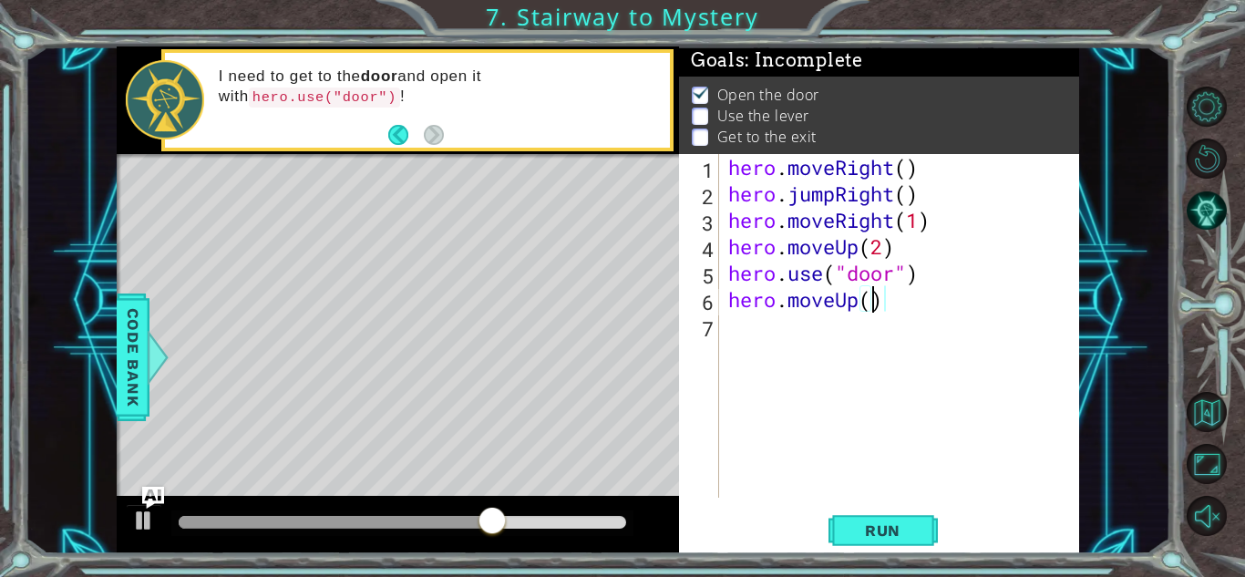
type textarea "hero.moveUp(2)"
click at [772, 324] on div "hero . moveRight ( ) hero . jumpRight ( ) hero . moveRight ( 1 ) hero . moveUp …" at bounding box center [904, 352] width 359 height 397
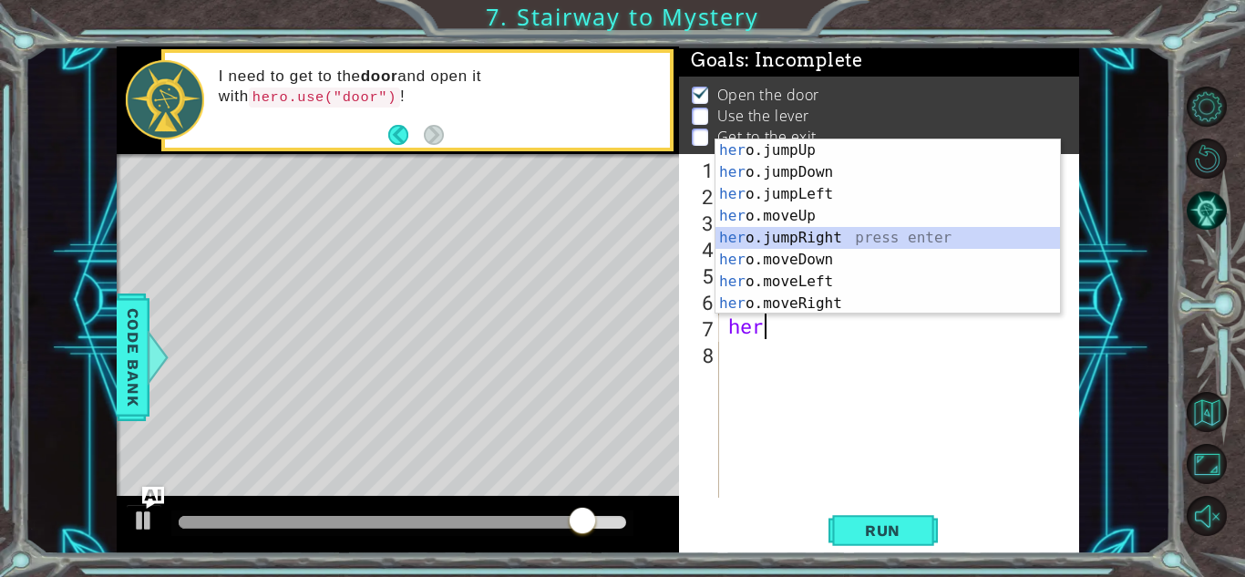
drag, startPoint x: 826, startPoint y: 235, endPoint x: 747, endPoint y: 418, distance: 198.8
click at [747, 418] on body "1 ההההההההההההההההההההההההההההההההההההההההההההההההההההההההההההההההההההההההההההה…" at bounding box center [622, 288] width 1245 height 577
click at [825, 306] on div "her o.jumpUp press enter her o.jumpDown press enter her o.jumpLeft press enter …" at bounding box center [888, 248] width 345 height 219
type textarea "hero.moveRight(1)"
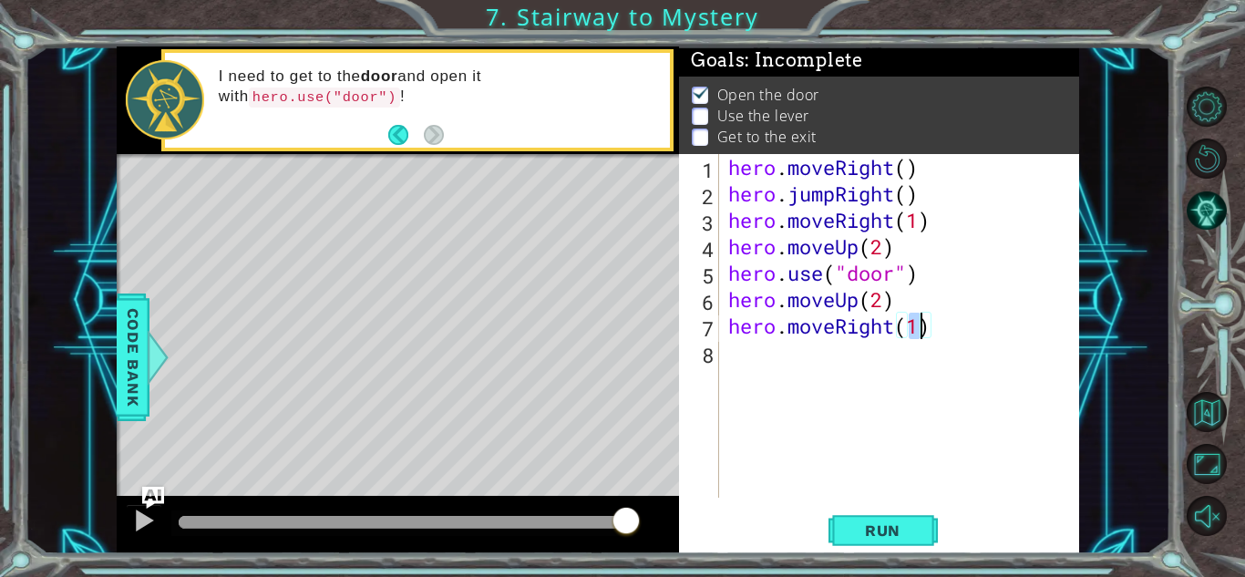
click at [800, 386] on div "hero . moveRight ( ) hero . jumpRight ( ) hero . moveRight ( 1 ) hero . moveUp …" at bounding box center [904, 352] width 359 height 397
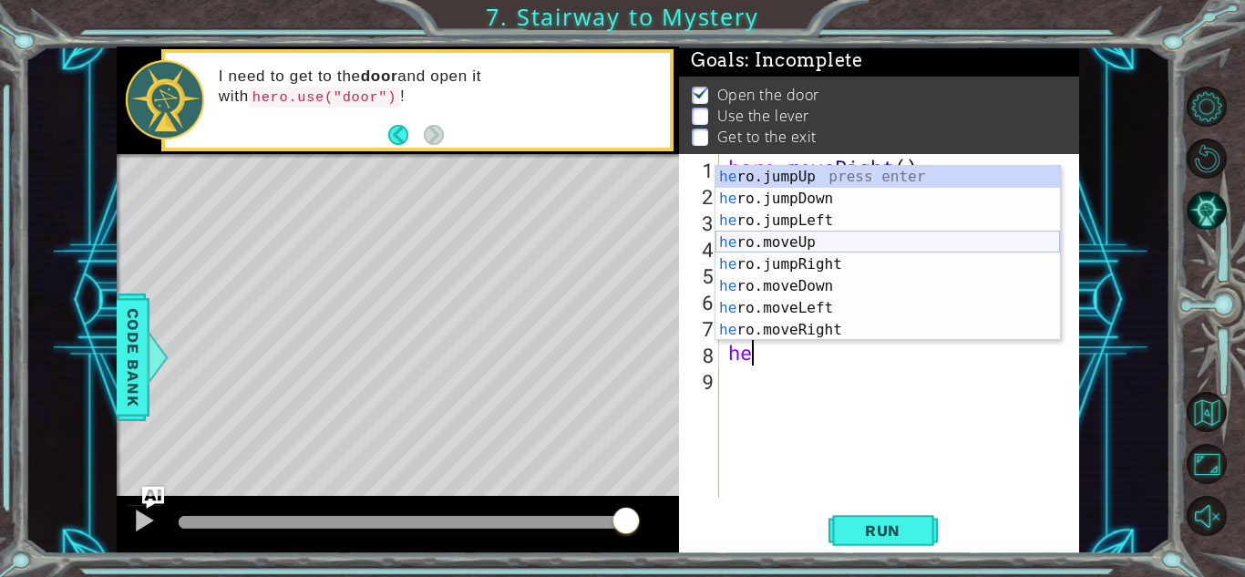
click at [832, 246] on div "he ro.jumpUp press enter he ro.jumpDown press enter he ro.jumpLeft press enter …" at bounding box center [888, 275] width 345 height 219
type textarea "hero.moveUp(1)"
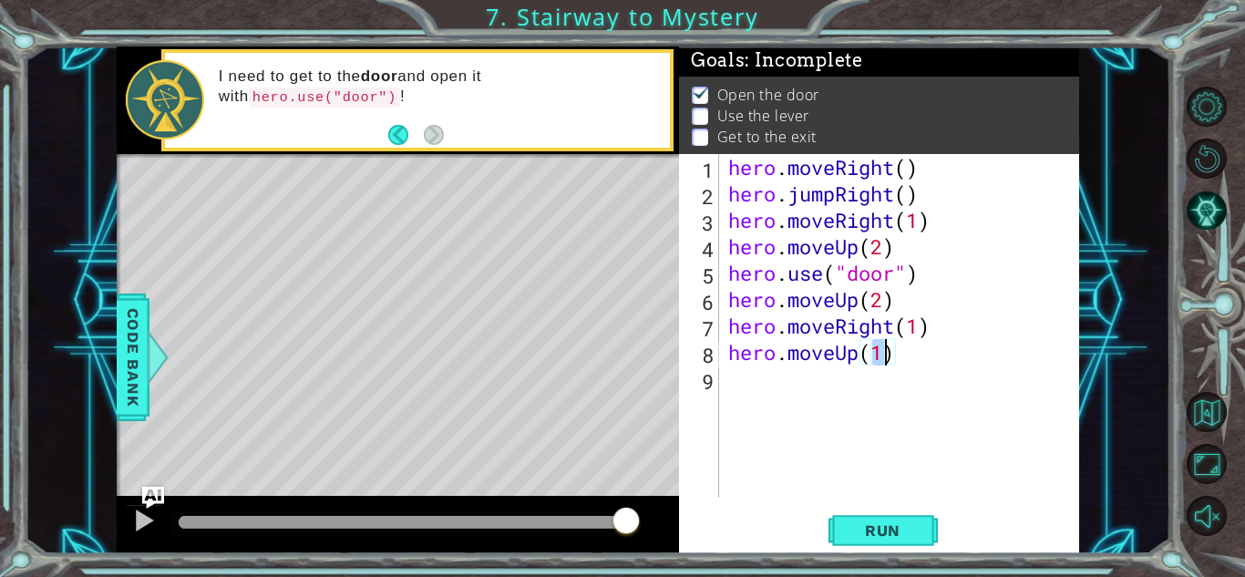
click at [783, 411] on div "hero . moveRight ( ) hero . jumpRight ( ) hero . moveRight ( 1 ) hero . moveUp …" at bounding box center [904, 352] width 359 height 397
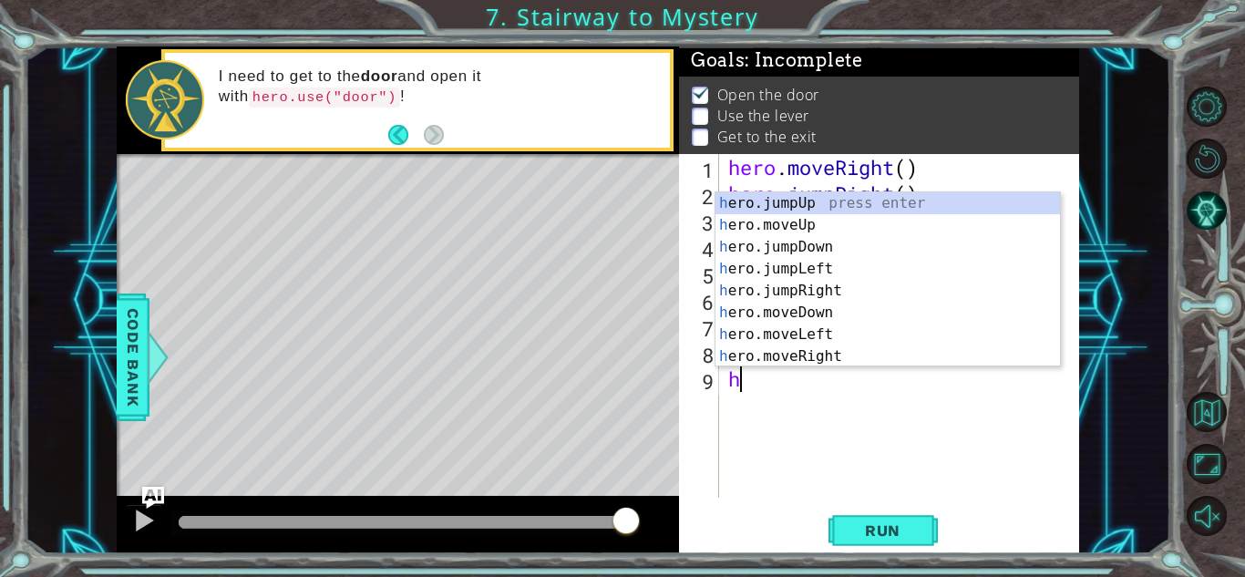
type textarea "her"
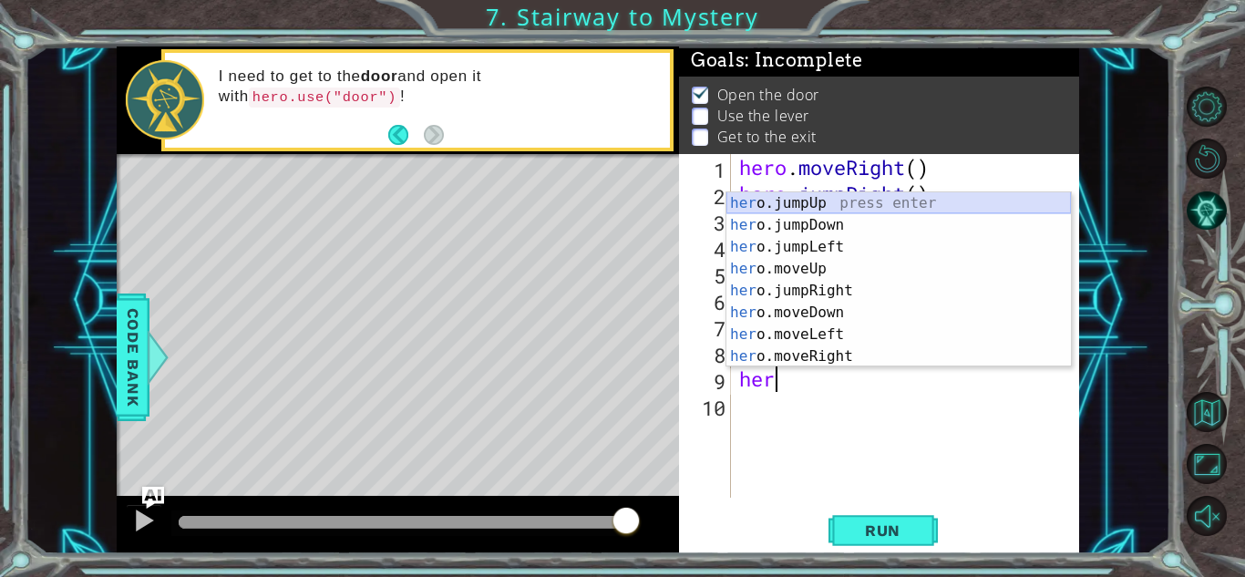
click at [840, 202] on div "her o.jumpUp press enter her o.jumpDown press enter her o.jumpLeft press enter …" at bounding box center [899, 301] width 345 height 219
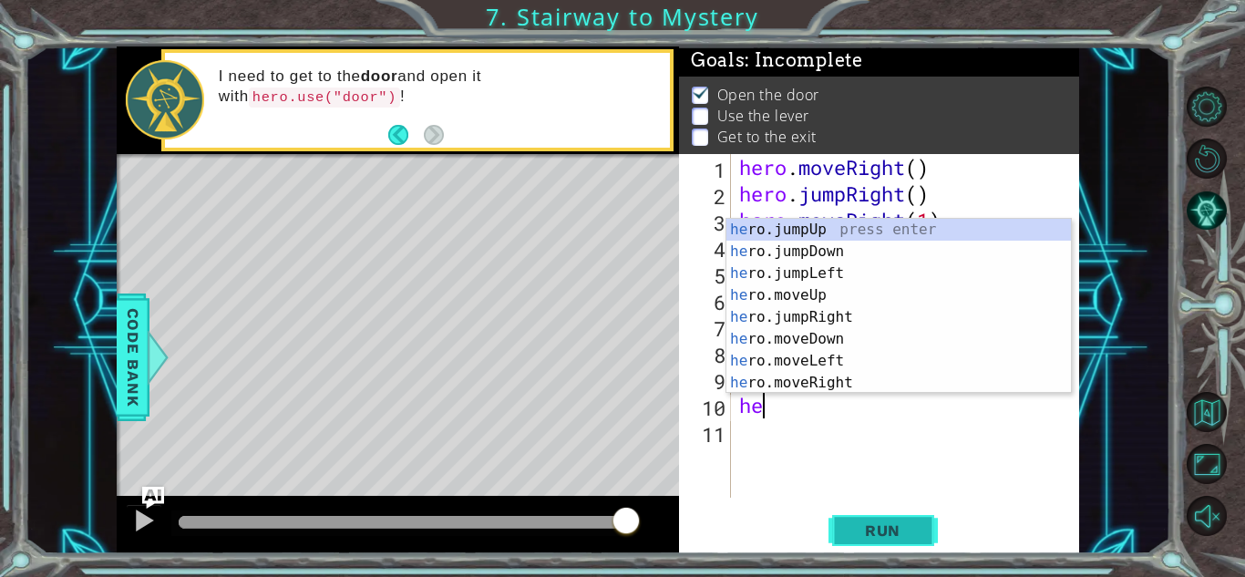
type textarea "her"
click at [840, 269] on div "her o.jumpUp press enter her o.jumpDown press enter her o.jumpLeft press enter …" at bounding box center [899, 328] width 345 height 219
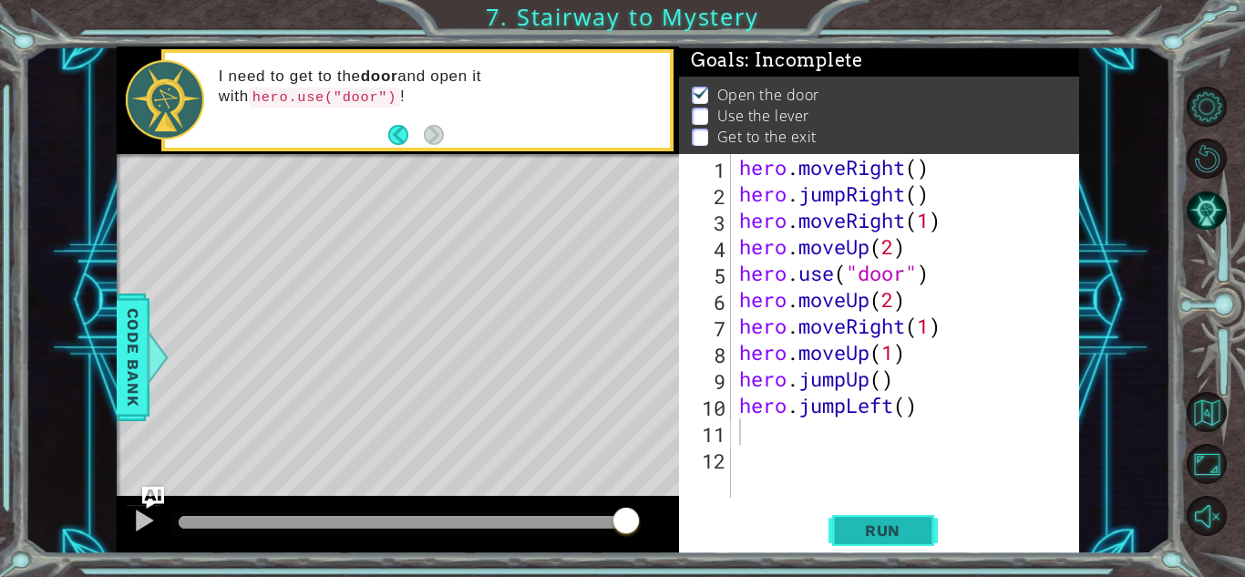
click at [873, 516] on button "Run" at bounding box center [883, 530] width 109 height 40
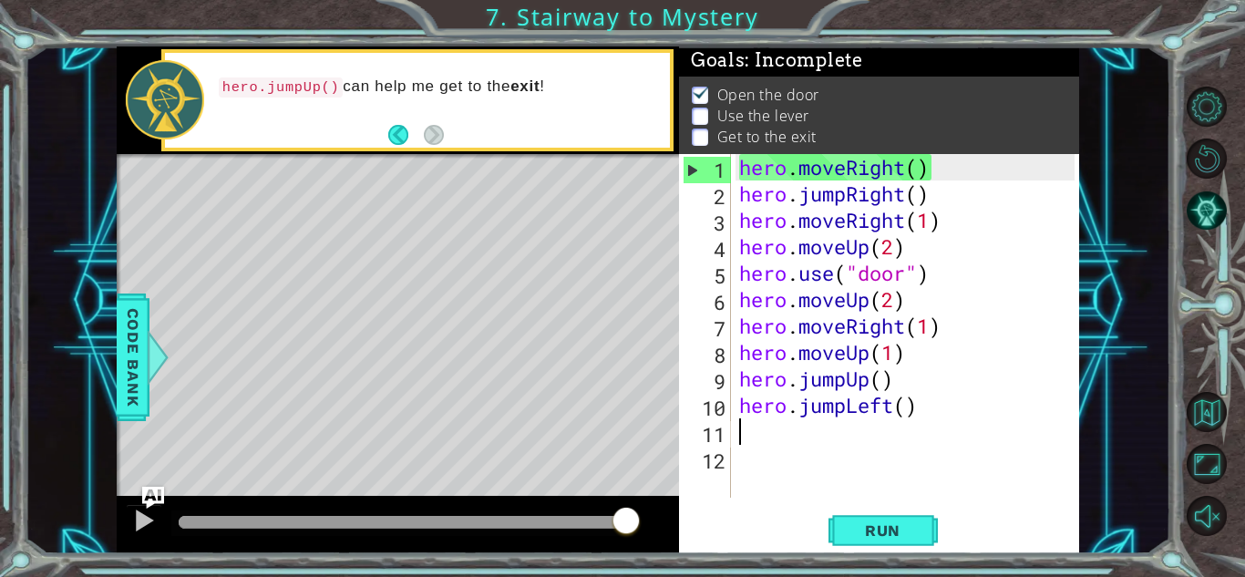
click at [890, 378] on div "hero . moveRight ( ) hero . jumpRight ( ) hero . moveRight ( 1 ) hero . moveUp …" at bounding box center [910, 352] width 348 height 397
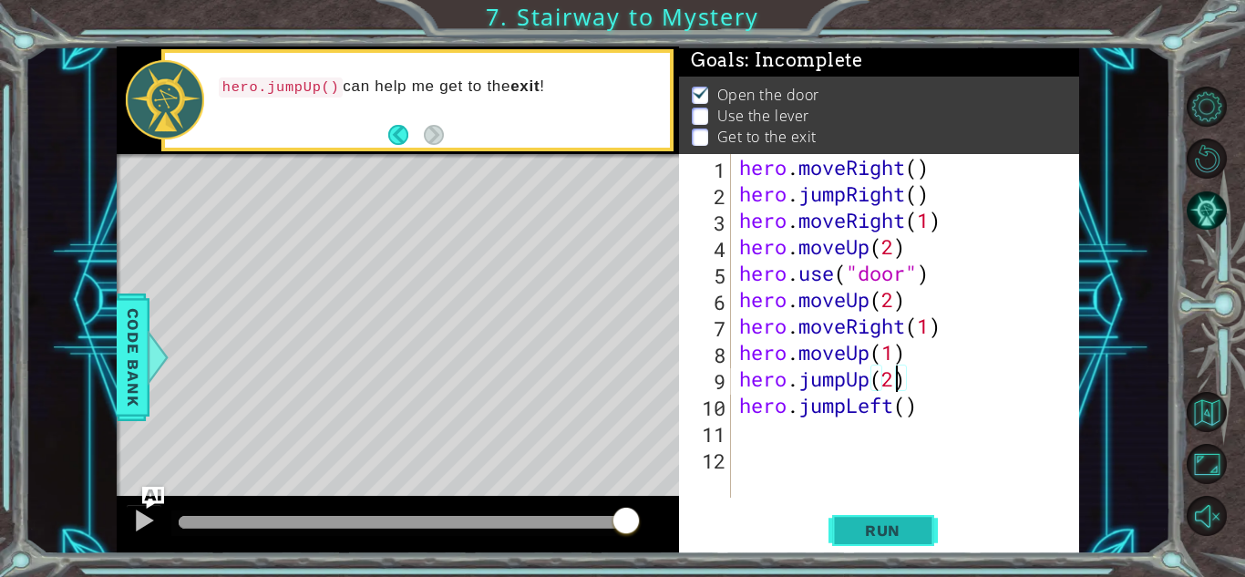
click at [888, 532] on span "Run" at bounding box center [883, 530] width 72 height 18
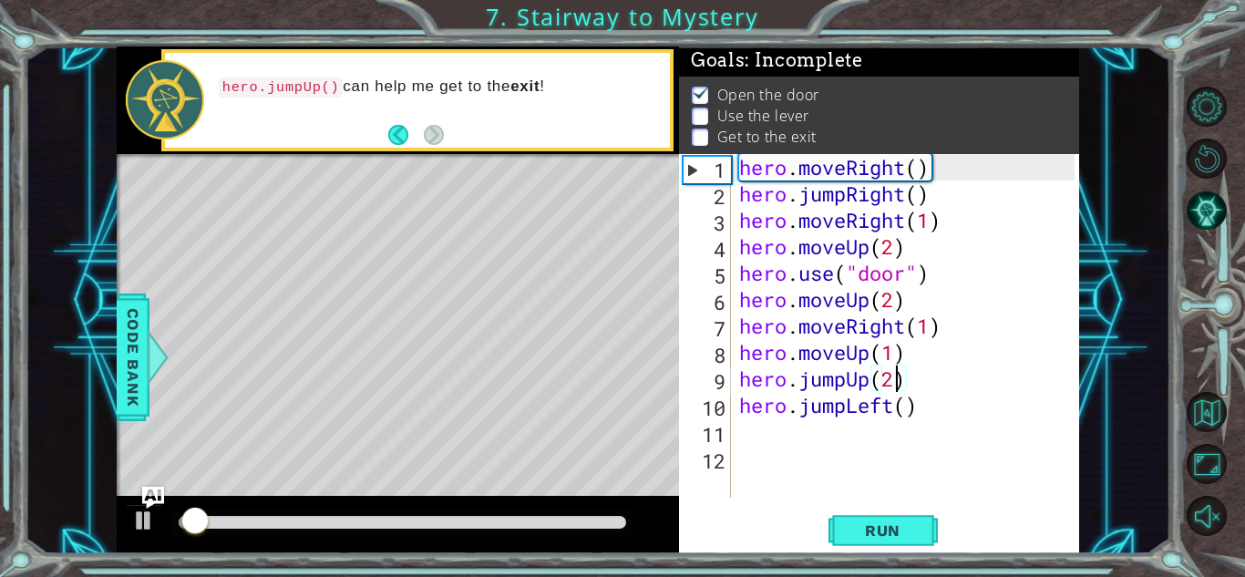
click at [541, 518] on div at bounding box center [403, 522] width 448 height 13
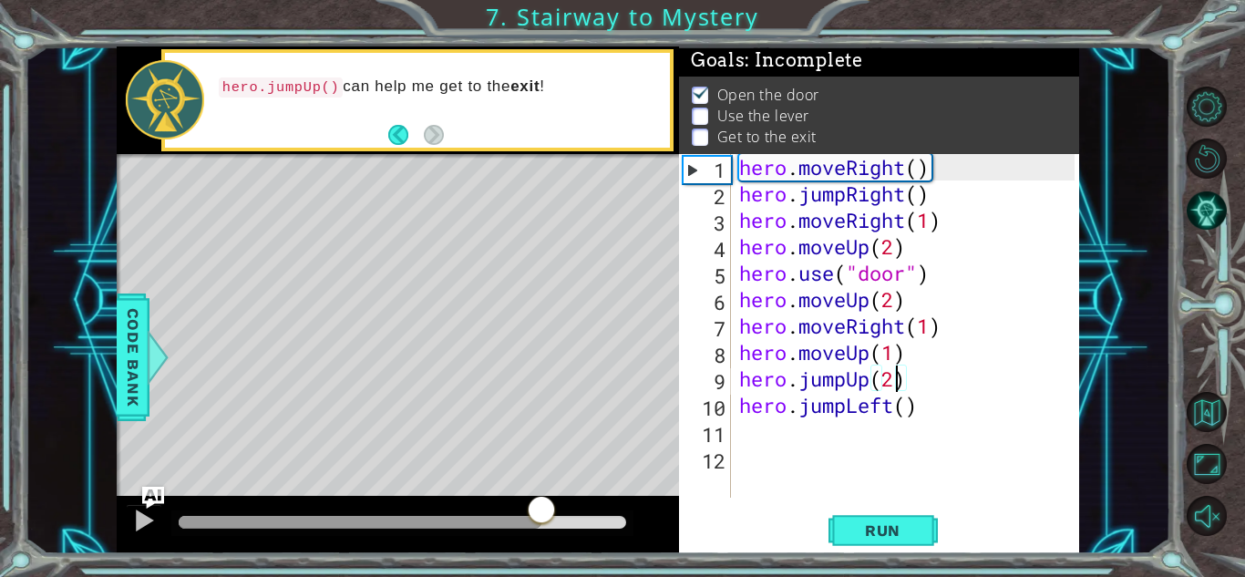
click at [540, 515] on div at bounding box center [541, 511] width 33 height 33
click at [148, 535] on button at bounding box center [144, 522] width 36 height 37
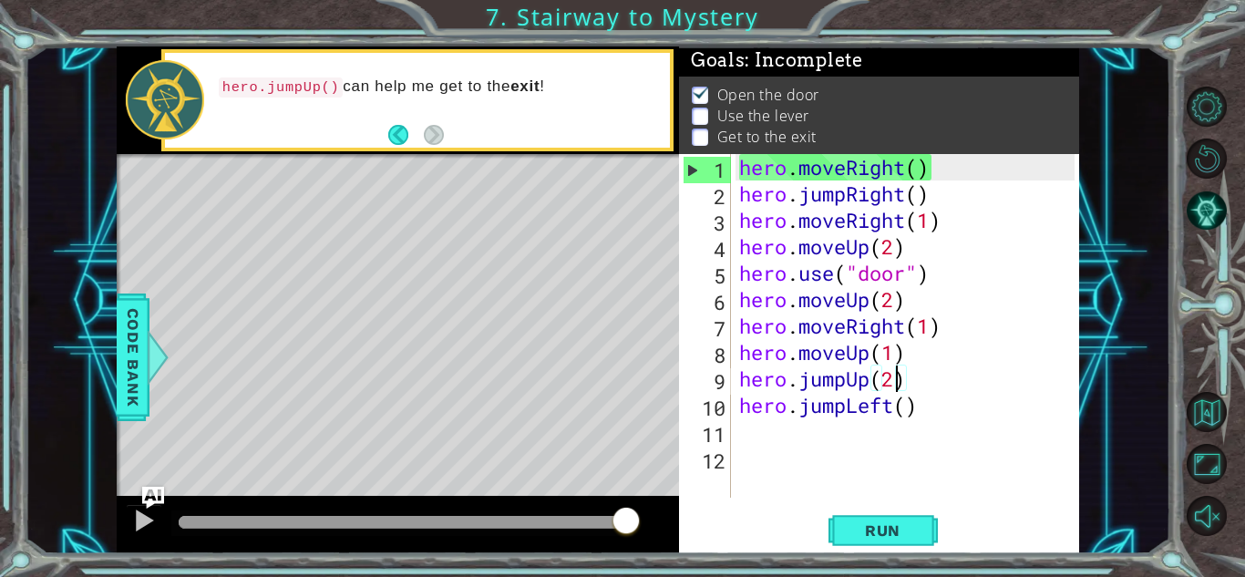
click at [580, 520] on div at bounding box center [403, 522] width 448 height 13
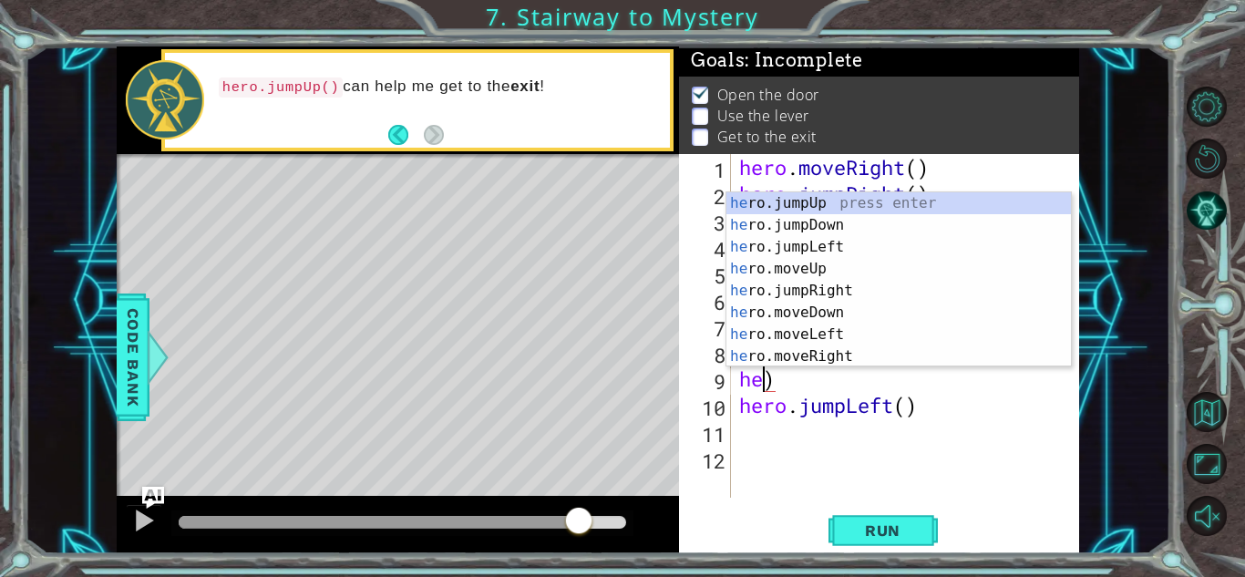
scroll to position [0, 0]
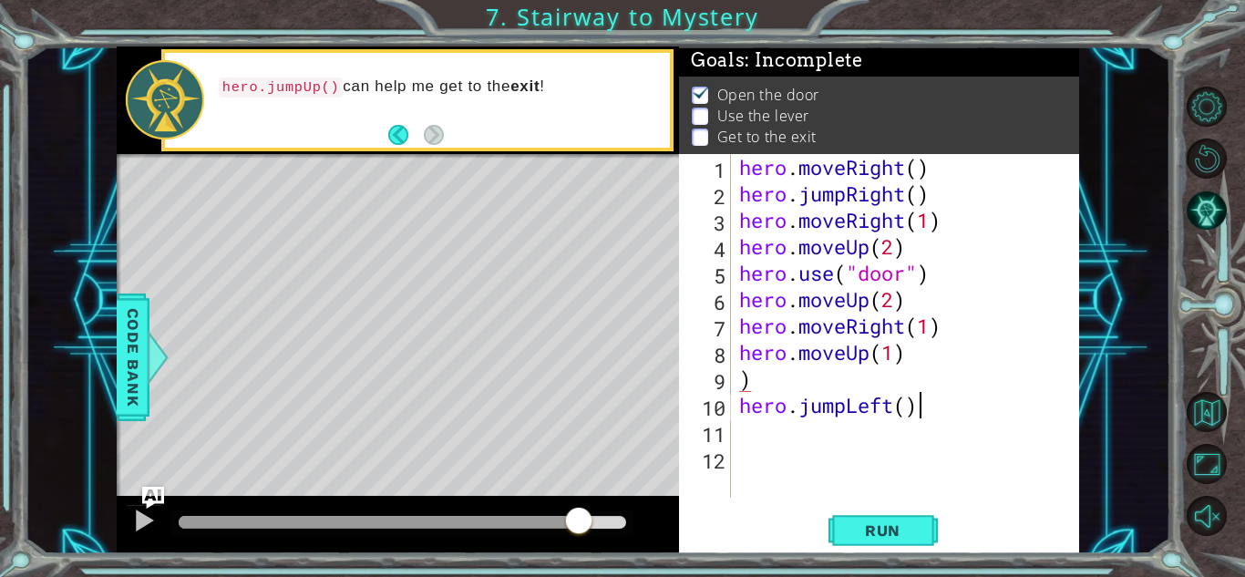
click at [948, 413] on div "hero . moveRight ( ) hero . jumpRight ( ) hero . moveRight ( 1 ) hero . moveUp …" at bounding box center [910, 352] width 348 height 397
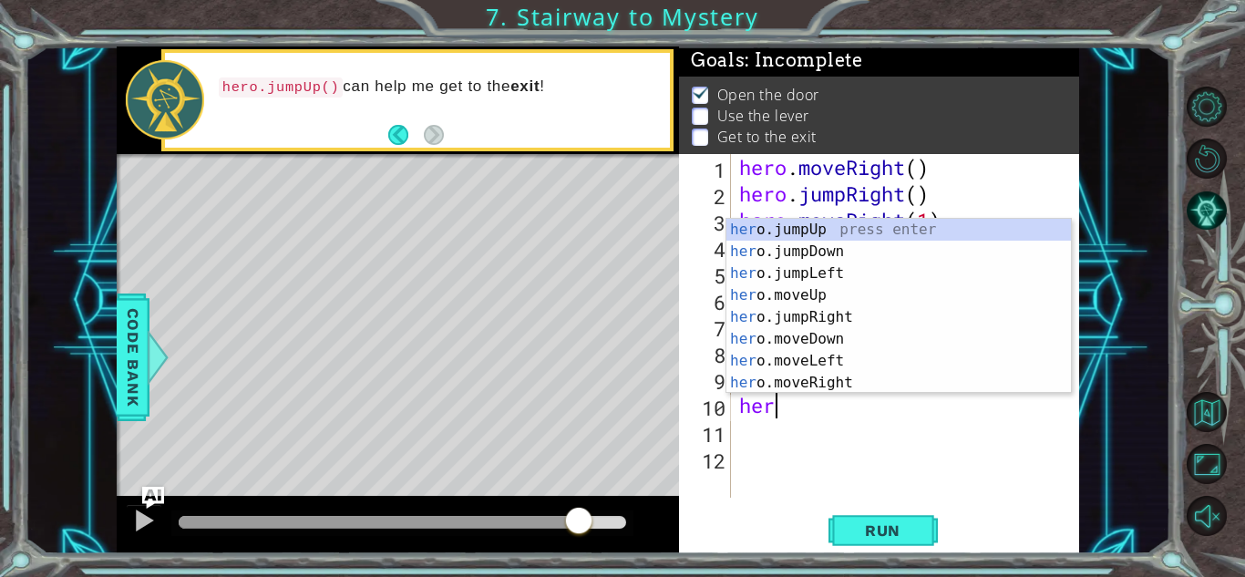
type textarea "h"
type textarea ")"
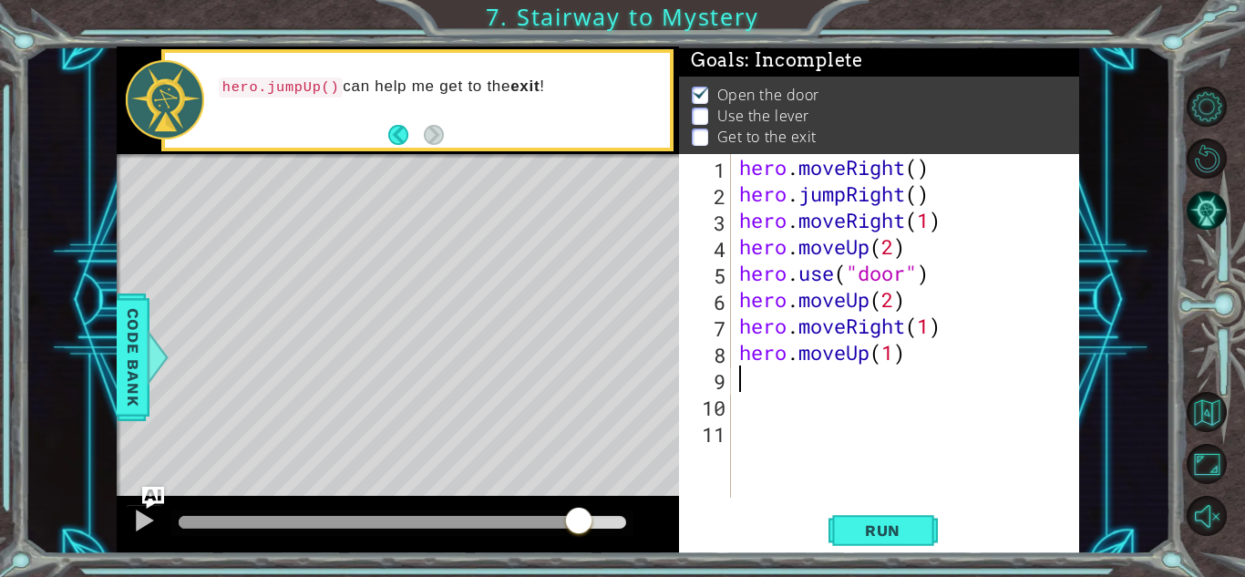
type textarea "hero.moveUp(1)"
click at [863, 531] on span "Run" at bounding box center [883, 530] width 72 height 18
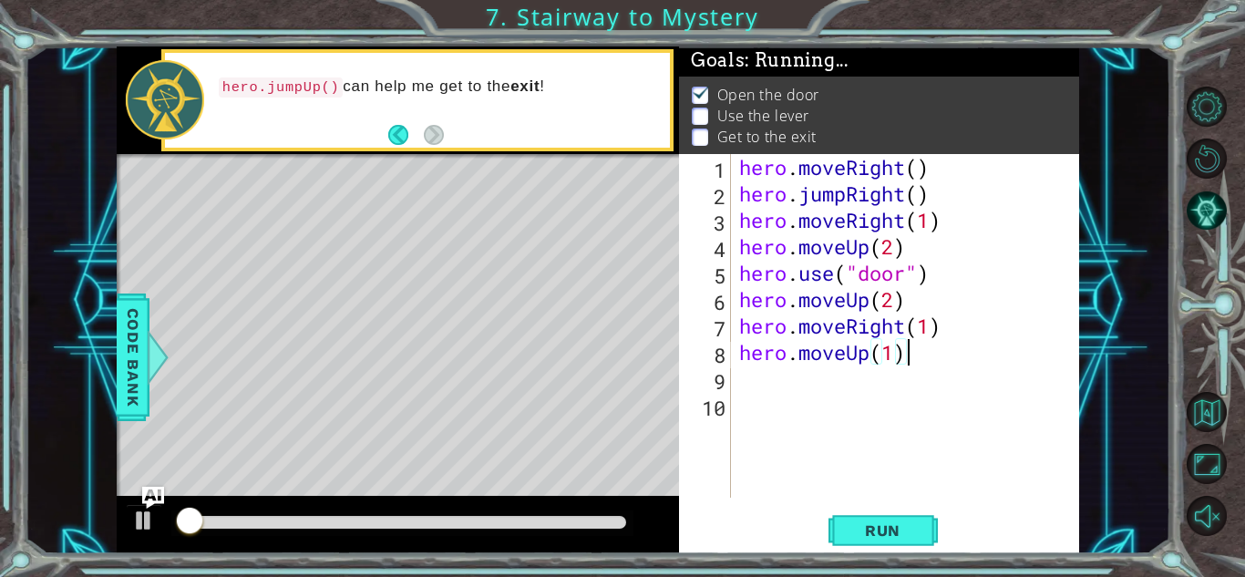
click at [433, 498] on div at bounding box center [398, 525] width 562 height 58
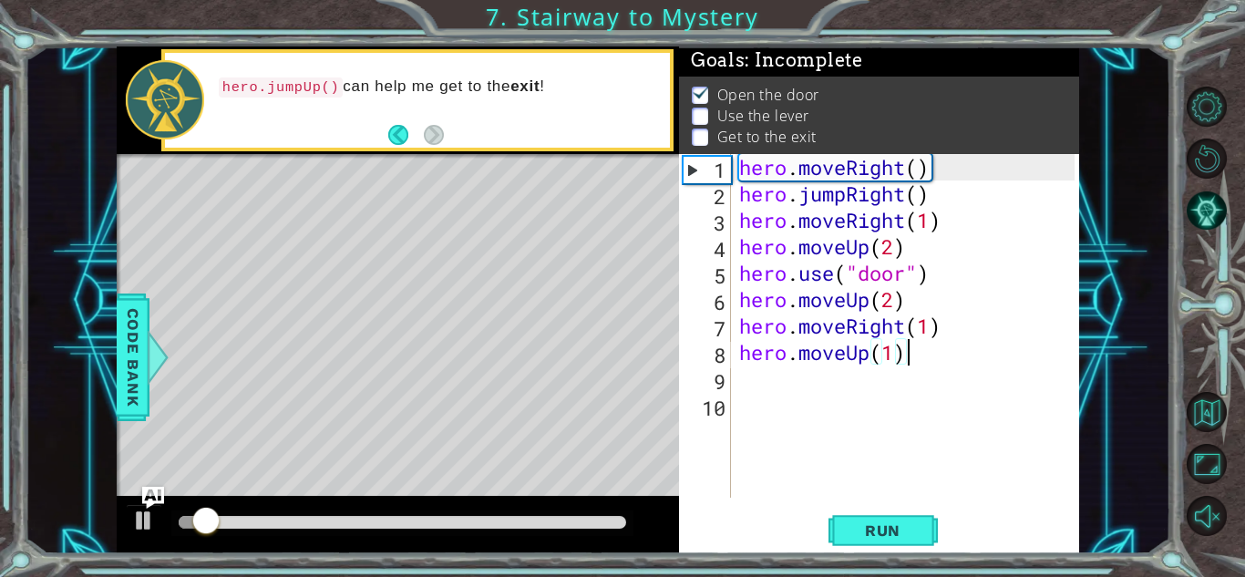
click at [455, 512] on div at bounding box center [402, 523] width 462 height 26
click at [464, 521] on div at bounding box center [403, 522] width 448 height 13
click at [816, 384] on div "hero . moveRight ( ) hero . jumpRight ( ) hero . moveRight ( 1 ) hero . moveUp …" at bounding box center [910, 352] width 348 height 397
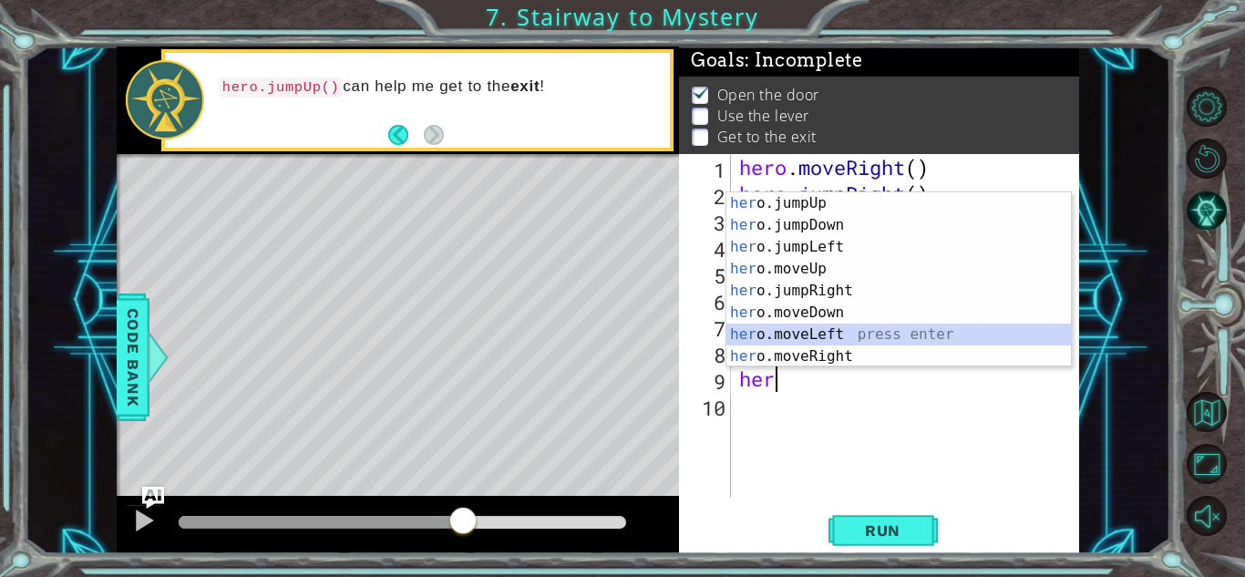
click at [833, 337] on div "her o.jumpUp press enter her o.jumpDown press enter her o.jumpLeft press enter …" at bounding box center [899, 301] width 345 height 219
type textarea "hero.moveLeft(1)"
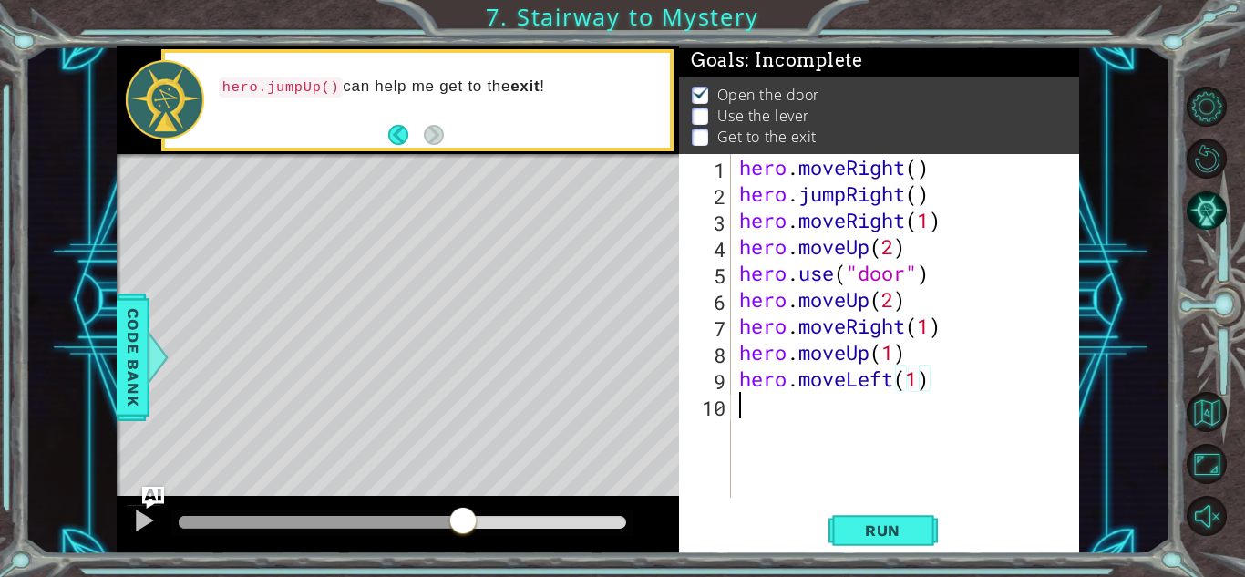
click at [829, 414] on div "hero . moveRight ( ) hero . jumpRight ( ) hero . moveRight ( 1 ) hero . moveUp …" at bounding box center [910, 352] width 348 height 397
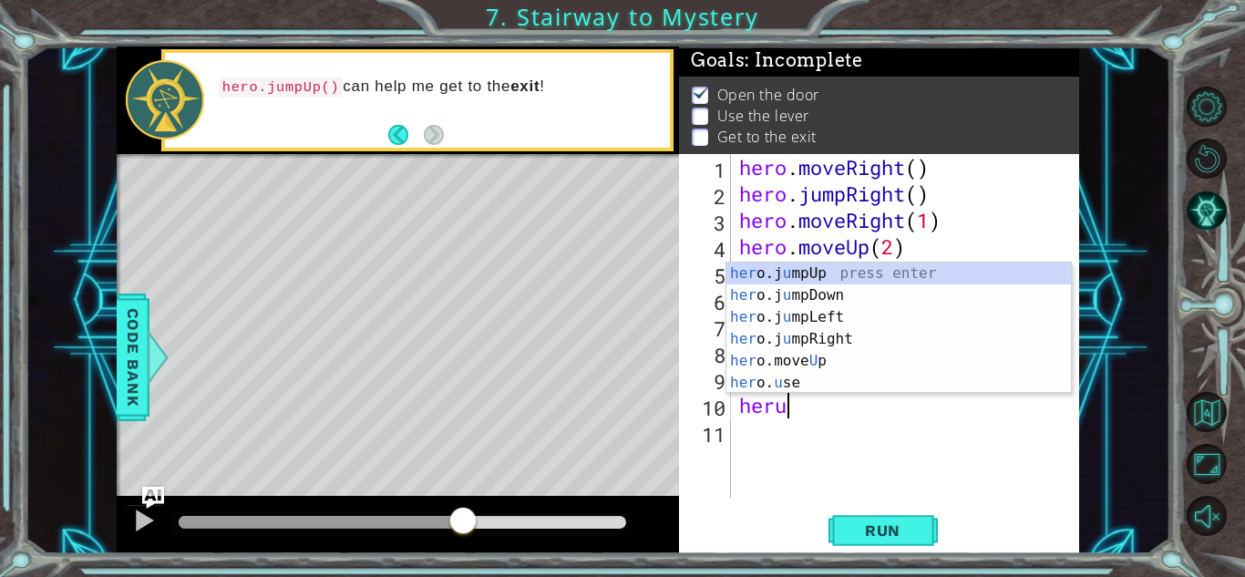
scroll to position [0, 1]
click at [825, 387] on div "her o.j u mpUp press enter her o.j u mpDown press enter her o.j u mpLeft press …" at bounding box center [899, 350] width 345 height 175
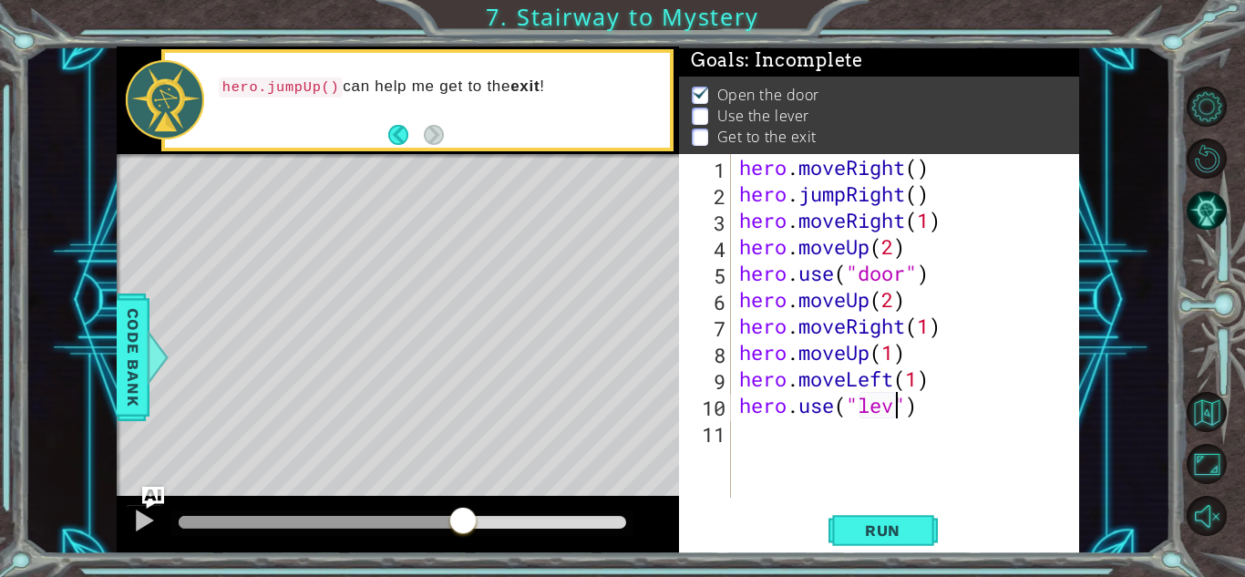
scroll to position [0, 8]
click at [893, 524] on span "Run" at bounding box center [883, 530] width 72 height 18
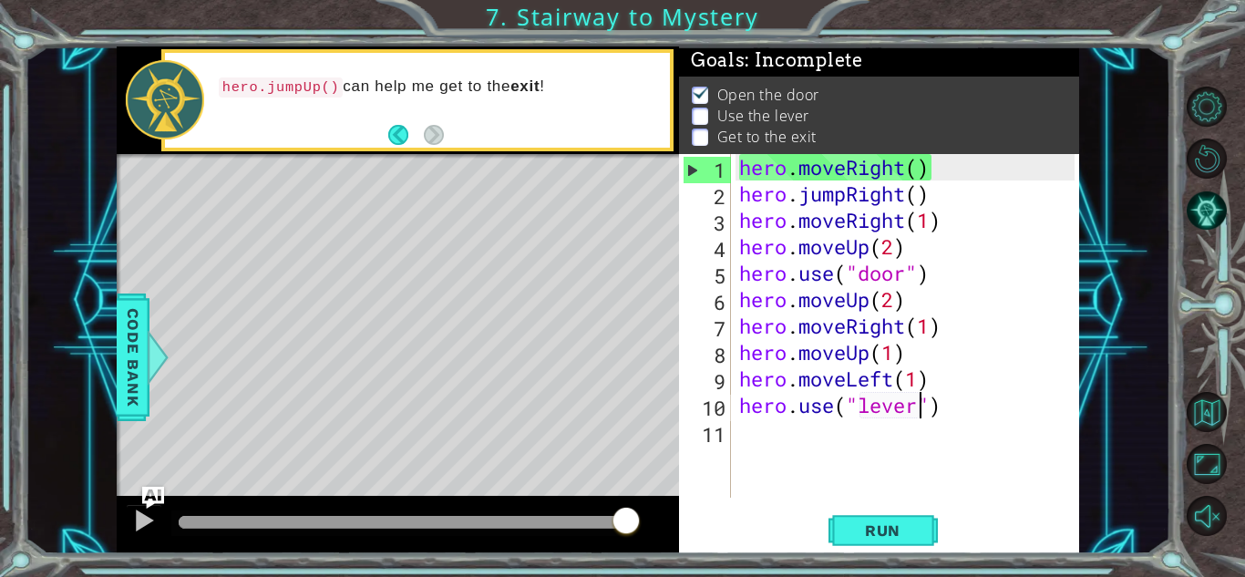
click at [889, 377] on div "hero . moveRight ( ) hero . jumpRight ( ) hero . moveRight ( 1 ) hero . moveUp …" at bounding box center [910, 352] width 348 height 397
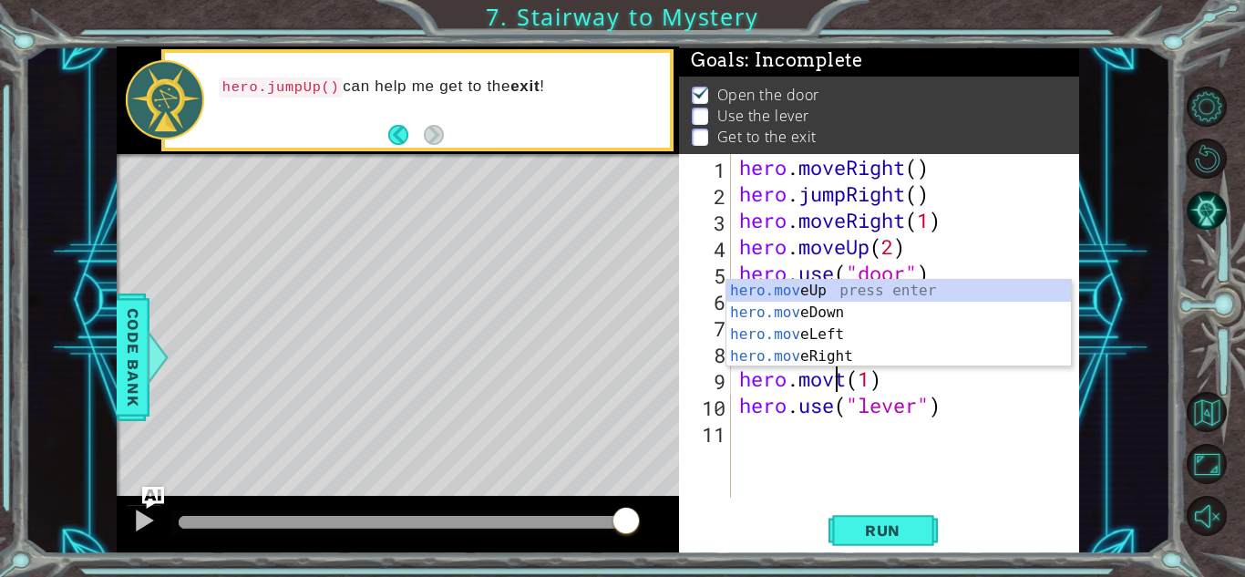
scroll to position [0, 5]
click at [820, 356] on div "hero.mov eUp press enter hero.mov eDown press enter hero.mov eLeft press enter …" at bounding box center [899, 345] width 345 height 131
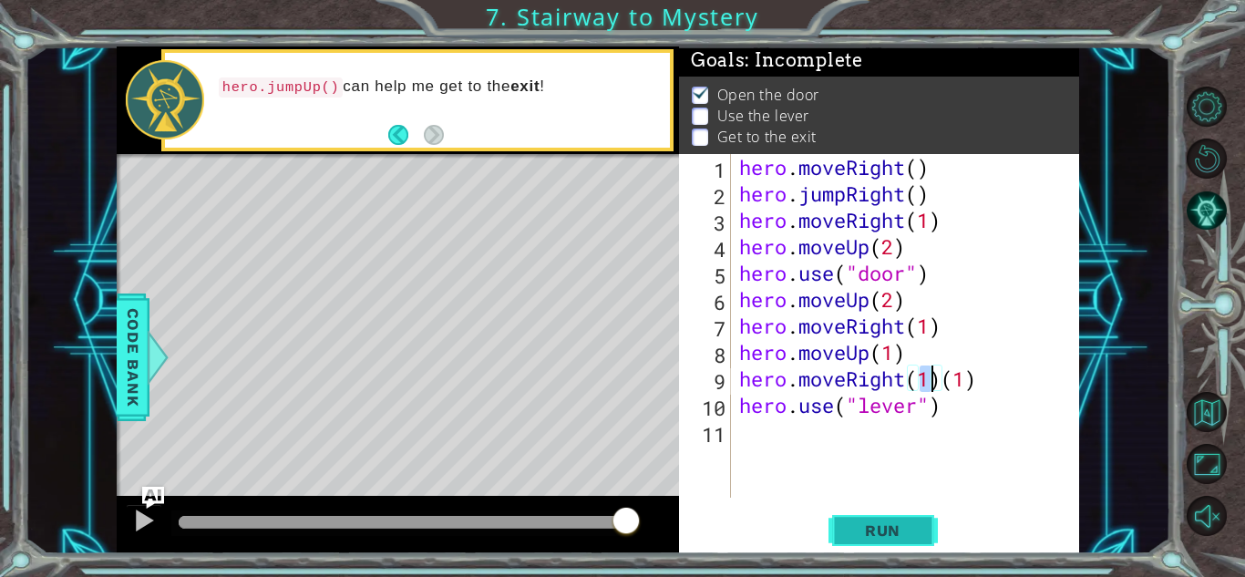
click at [886, 527] on span "Run" at bounding box center [883, 530] width 72 height 18
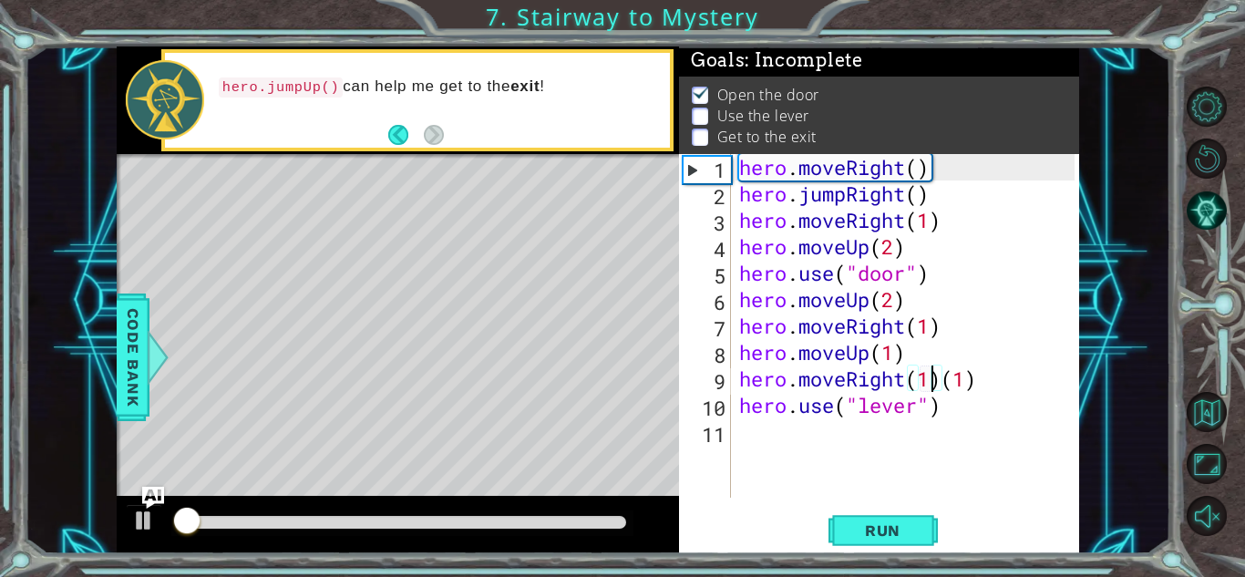
click at [369, 510] on div at bounding box center [402, 523] width 462 height 26
click at [394, 520] on div at bounding box center [403, 522] width 448 height 13
click at [144, 521] on div at bounding box center [144, 521] width 24 height 24
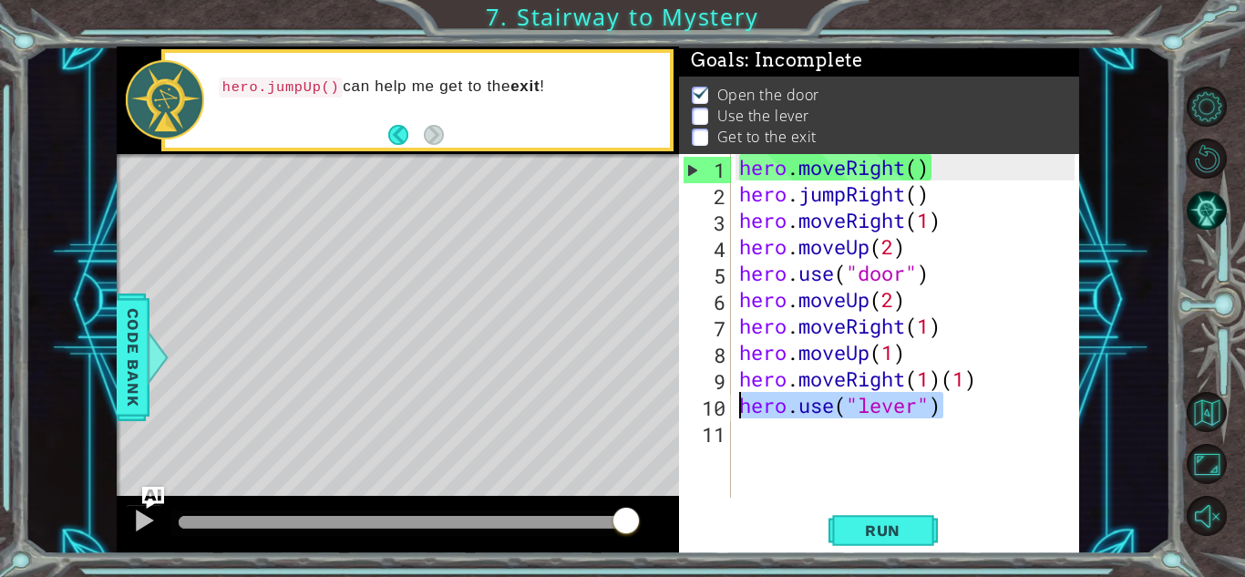
drag, startPoint x: 974, startPoint y: 414, endPoint x: 711, endPoint y: 418, distance: 263.5
click at [711, 418] on div "hero.moveRight(1)[PHONE_NUMBER] 10 11 hero . moveRight ( ) hero . jumpRight ( )…" at bounding box center [877, 326] width 396 height 344
type textarea "hero.use("lever")"
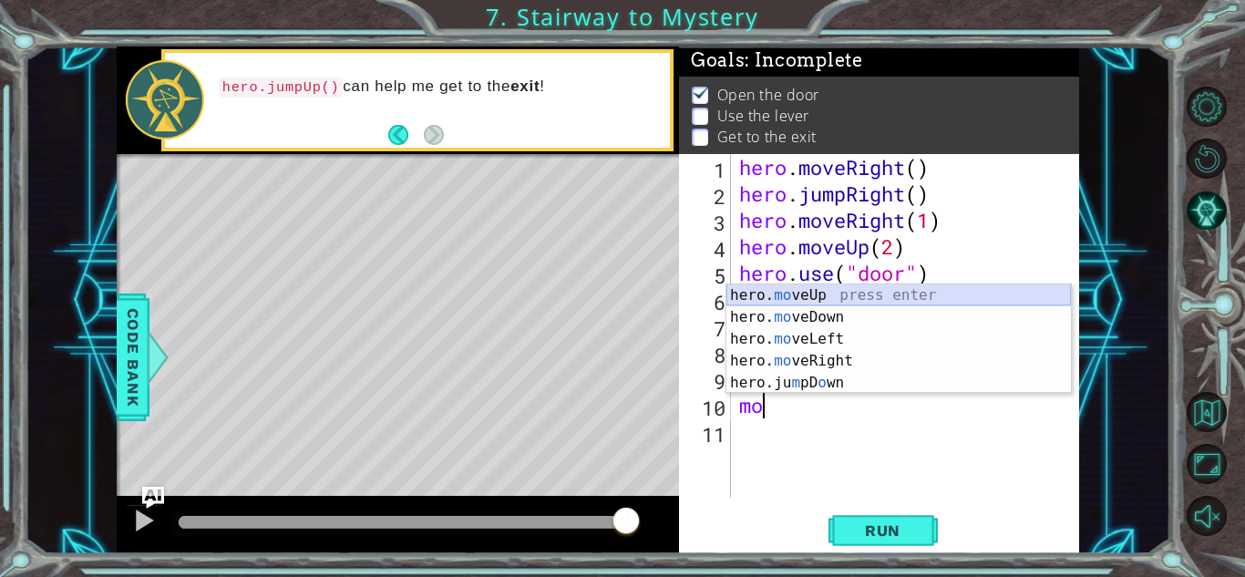
click at [804, 296] on div "hero. mo veUp press enter hero. mo veDown press enter hero. mo veLeft press ent…" at bounding box center [899, 360] width 345 height 153
type textarea "hero.moveUp(1)"
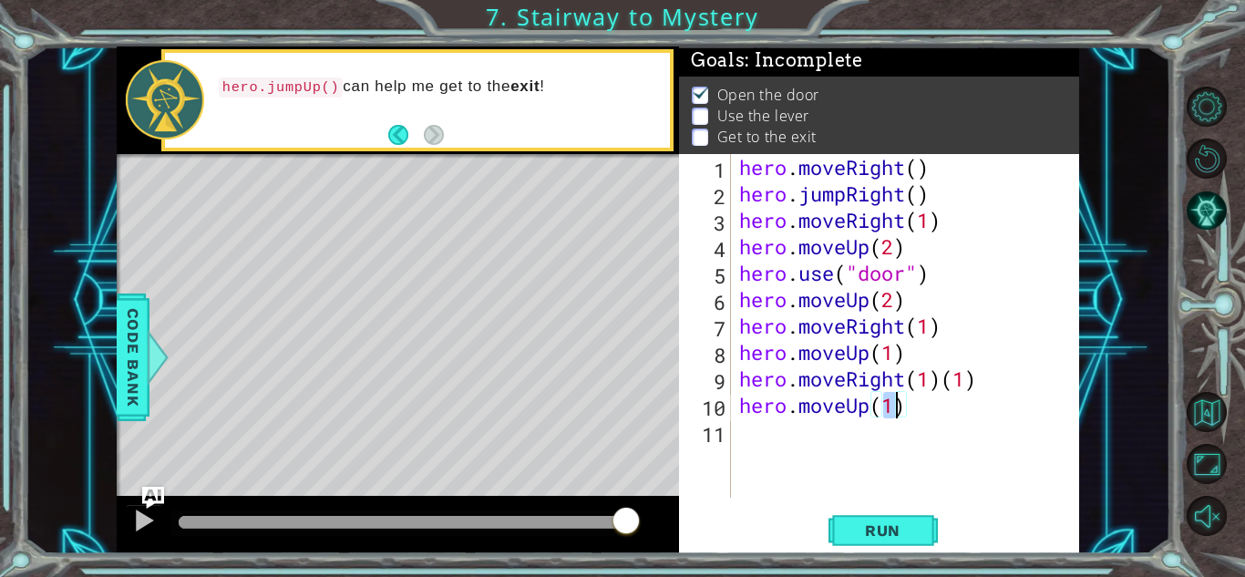
click at [768, 459] on div "hero . moveRight ( ) hero . jumpRight ( ) hero . moveRight ( 1 ) hero . moveUp …" at bounding box center [910, 352] width 348 height 397
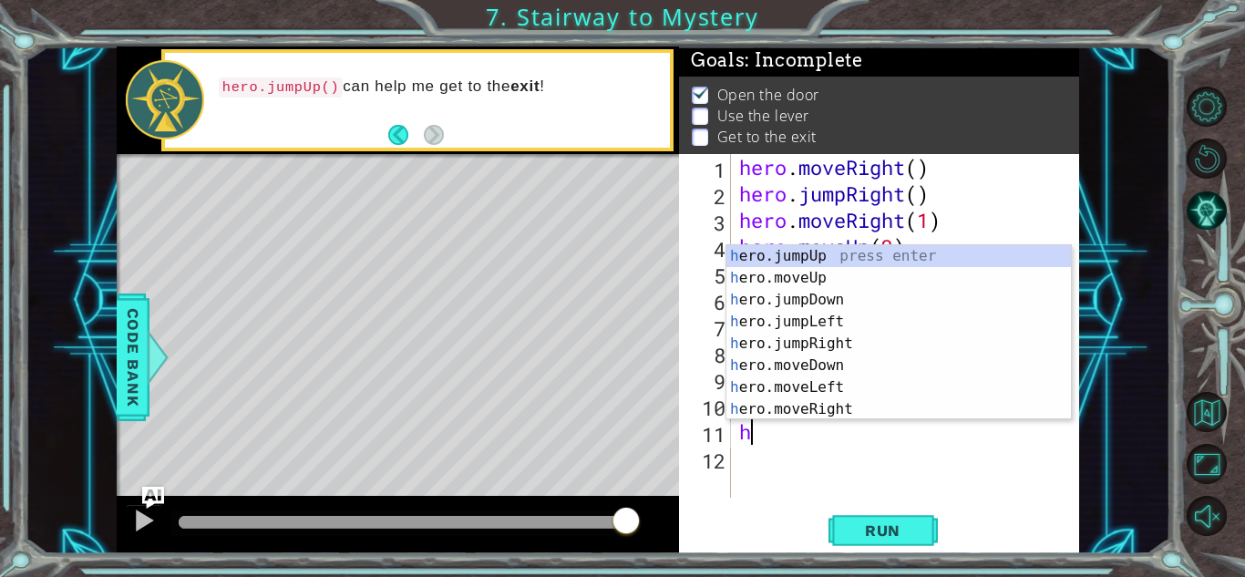
type textarea "her"
click at [795, 254] on div "her o.jumpUp press enter her o.jumpDown press enter her o.jumpLeft press enter …" at bounding box center [899, 354] width 345 height 219
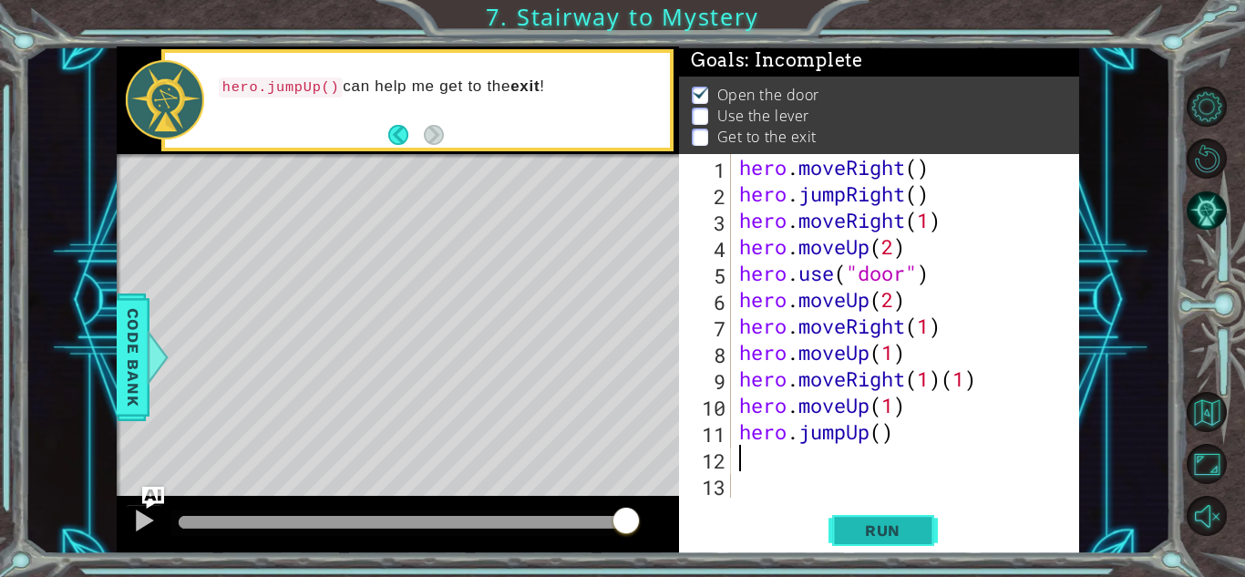
click at [874, 531] on span "Run" at bounding box center [883, 530] width 72 height 18
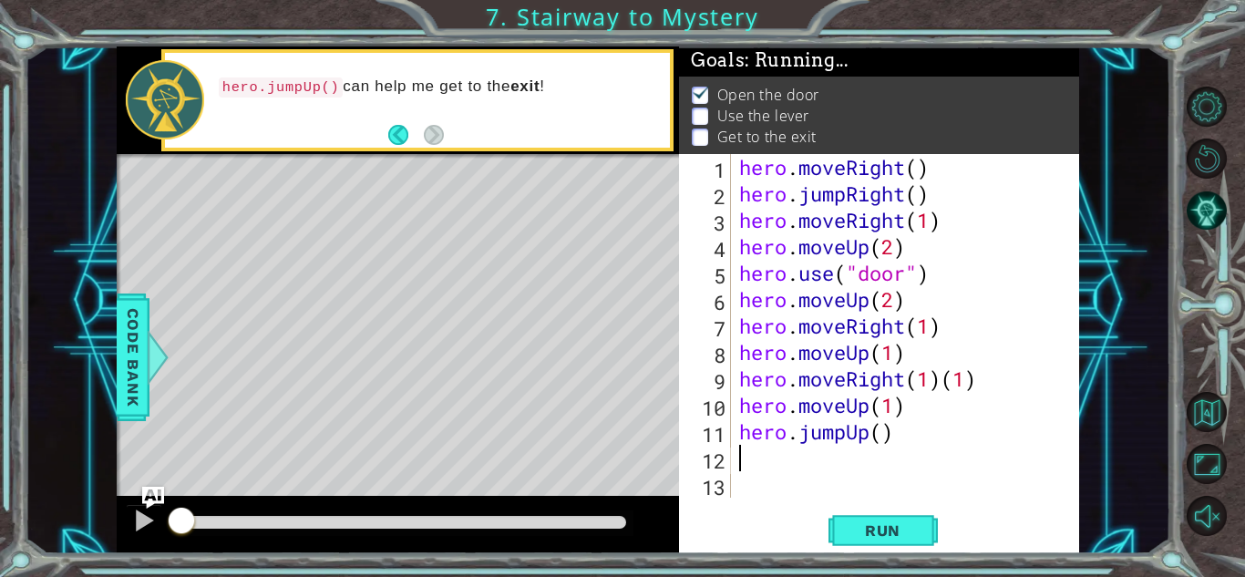
click at [886, 435] on div "hero . moveRight ( ) hero . jumpRight ( ) hero . moveRight ( 1 ) hero . moveUp …" at bounding box center [910, 352] width 348 height 397
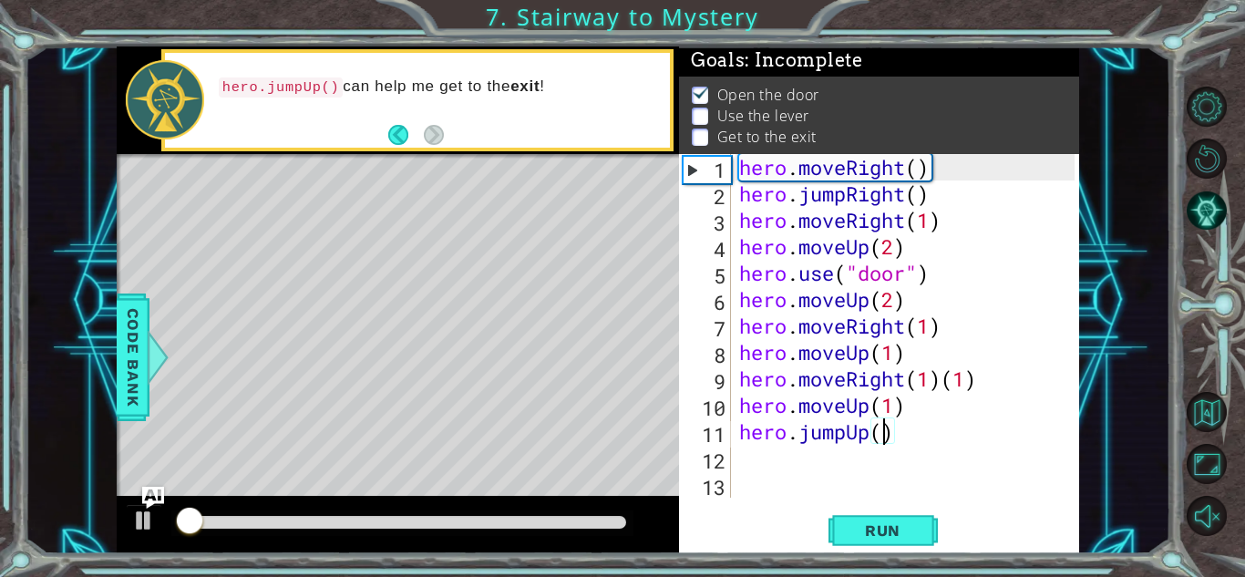
scroll to position [0, 6]
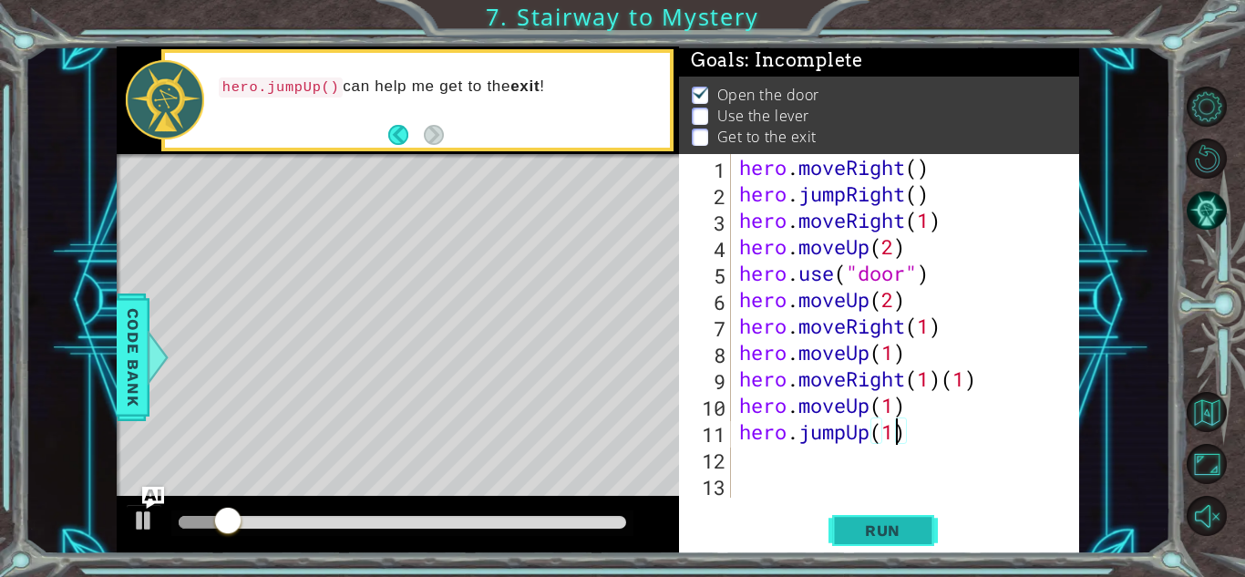
type textarea "hero.jumpUp(1)"
click at [886, 523] on span "Run" at bounding box center [883, 530] width 72 height 18
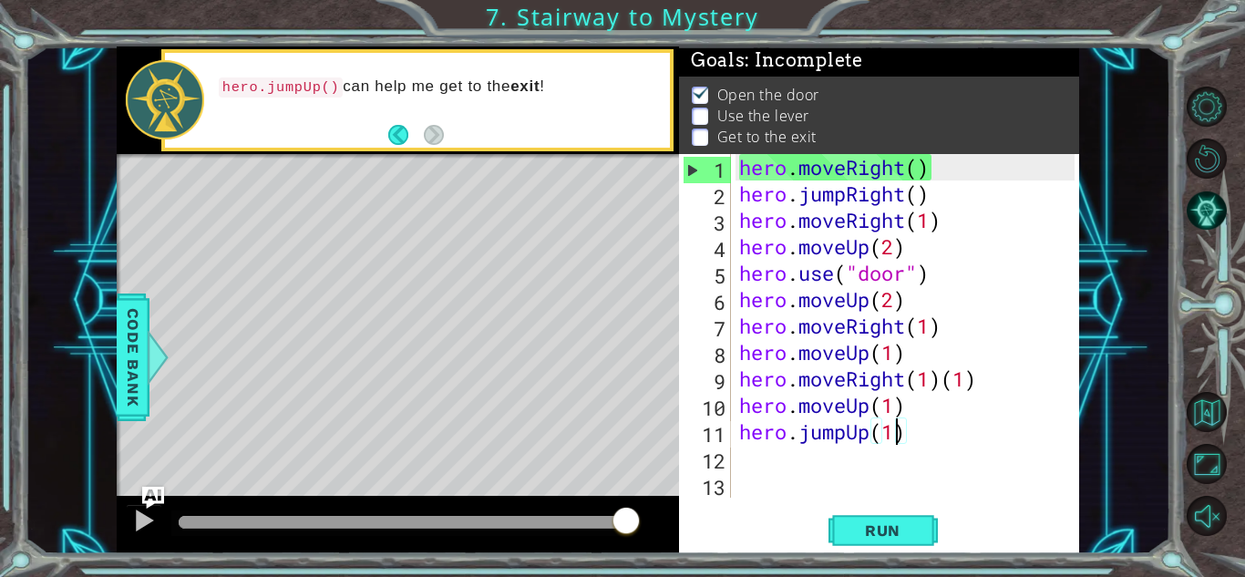
click at [795, 459] on div "hero . moveRight ( ) hero . jumpRight ( ) hero . moveRight ( 1 ) hero . moveUp …" at bounding box center [910, 352] width 348 height 397
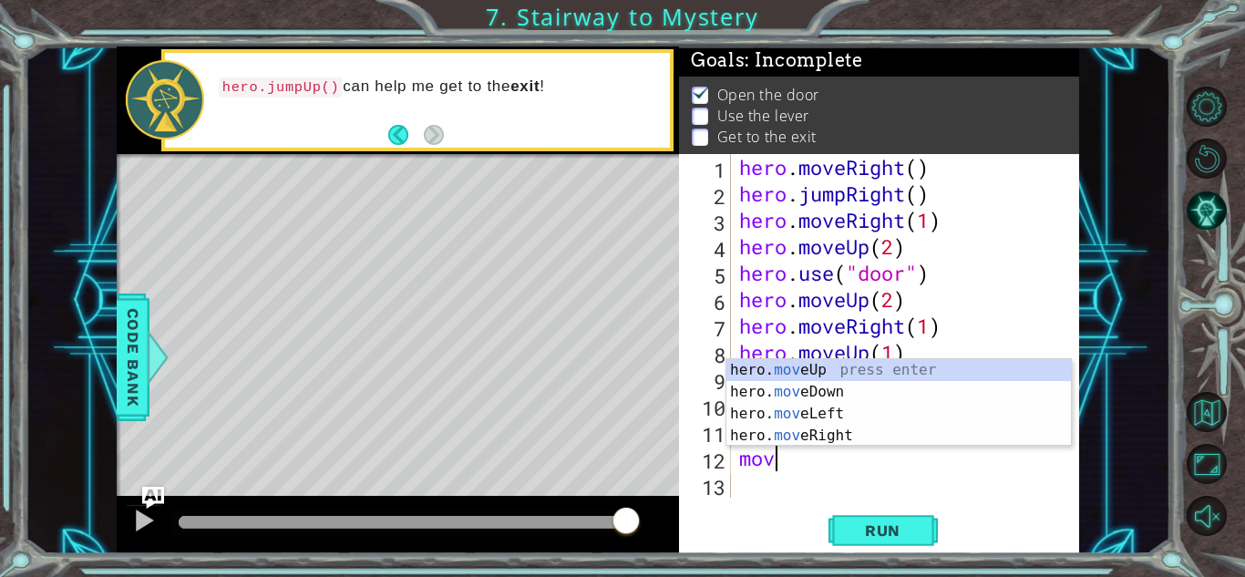
scroll to position [0, 1]
click at [818, 368] on div "hero. move Up press enter hero. move Down press enter hero. move Left press ent…" at bounding box center [899, 424] width 345 height 131
type textarea "hero.moveUp(1)"
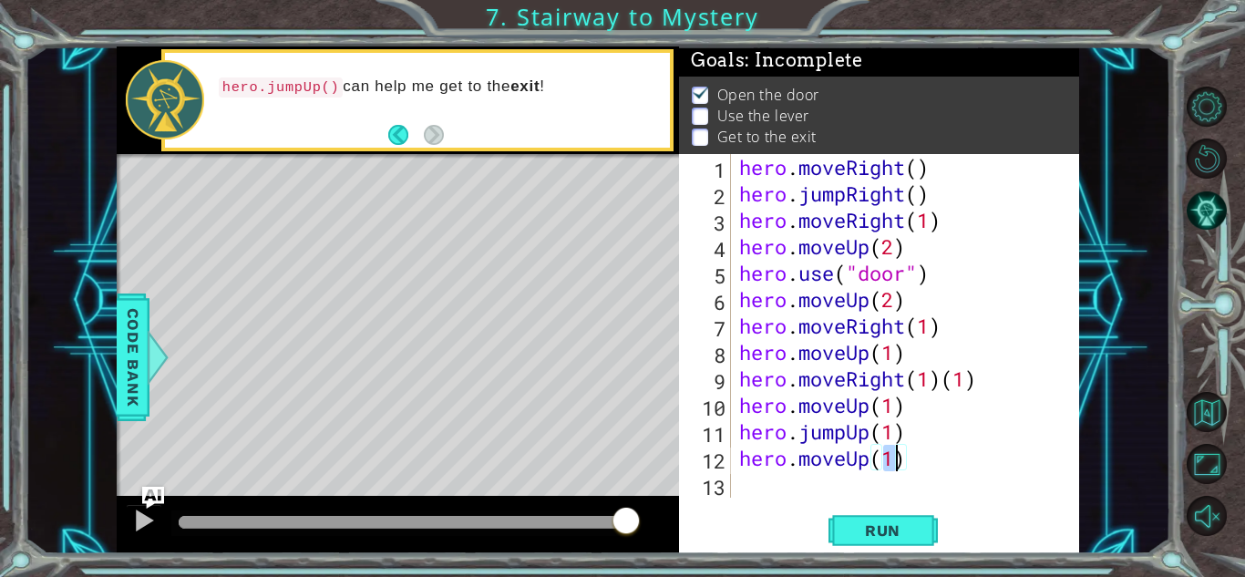
click at [852, 491] on div "hero . moveRight ( ) hero . jumpRight ( ) hero . moveRight ( 1 ) hero . moveUp …" at bounding box center [910, 352] width 348 height 397
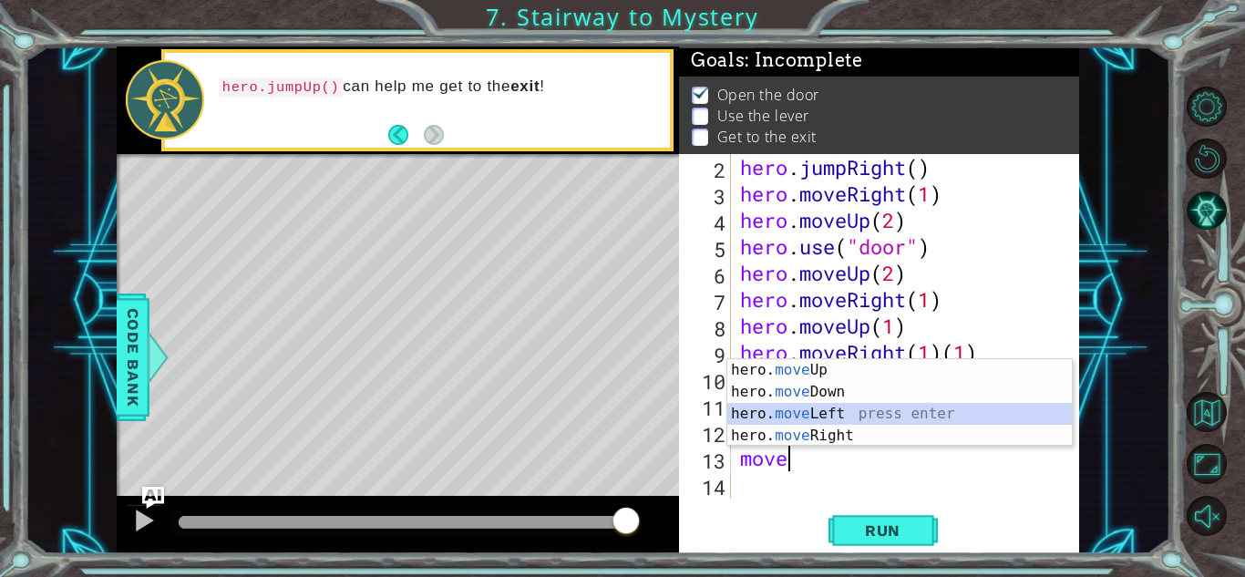
click at [830, 408] on div "hero. move Up press enter hero. move Down press enter hero. move Left press ent…" at bounding box center [899, 424] width 345 height 131
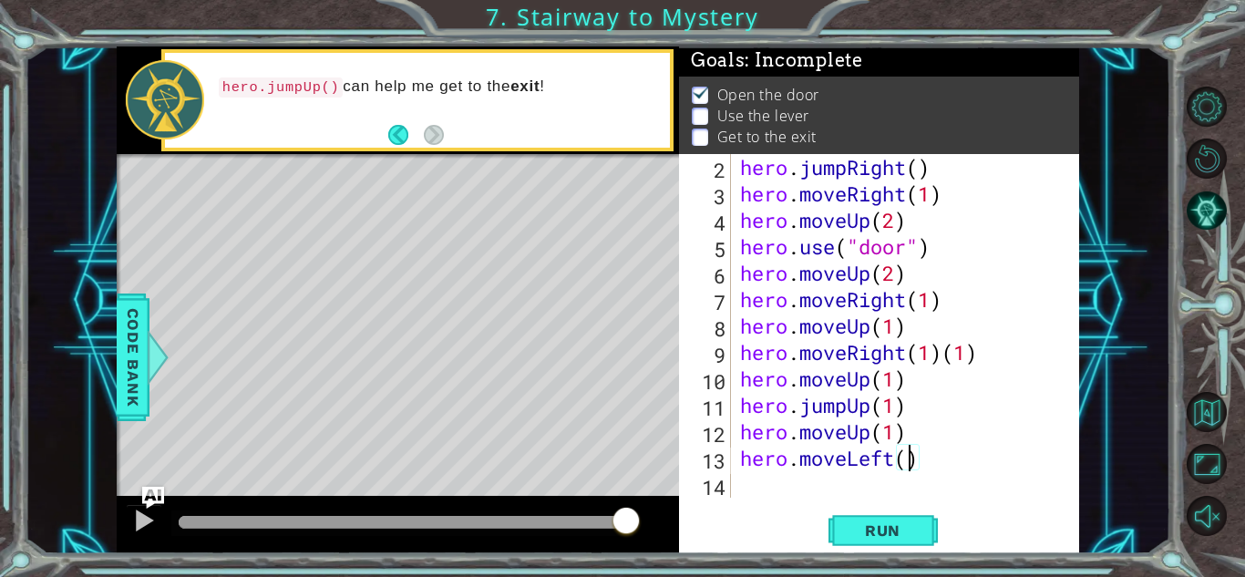
scroll to position [0, 7]
click at [896, 532] on span "Run" at bounding box center [883, 530] width 72 height 18
click at [933, 193] on div "hero . jumpRight ( ) hero . moveRight ( 1 ) hero . moveUp ( 2 ) hero . use ( "d…" at bounding box center [910, 352] width 347 height 397
click at [897, 413] on div "hero . jumpRight ( ) hero . moveRight ( 1 ) hero . moveUp ( 2 ) hero . use ( "d…" at bounding box center [910, 352] width 347 height 397
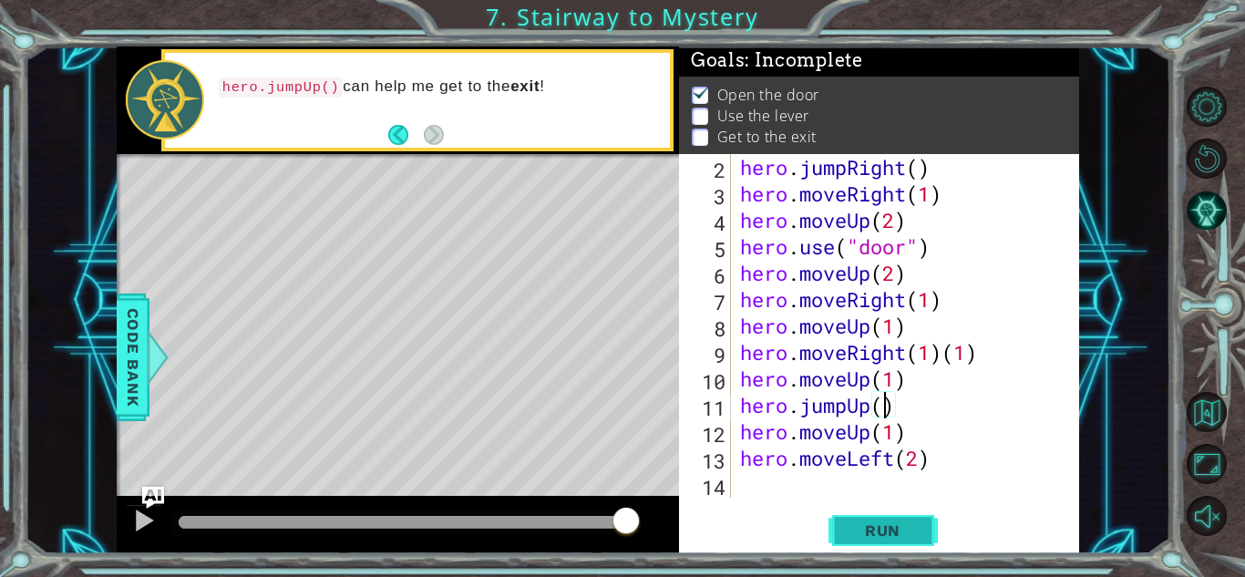
click at [893, 514] on button "Run" at bounding box center [883, 530] width 109 height 40
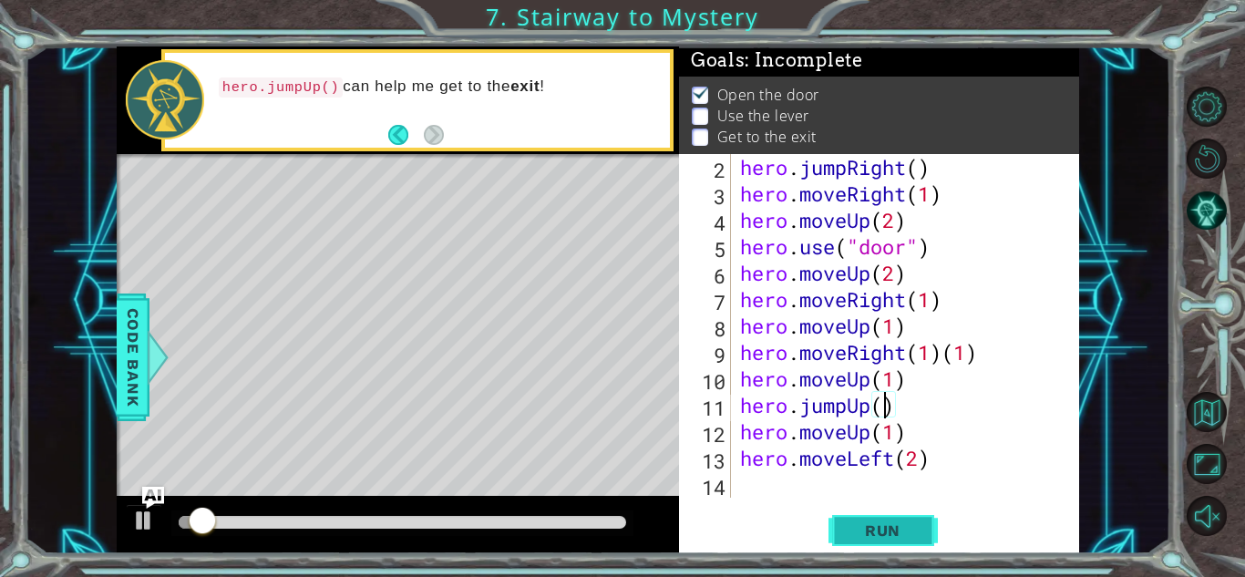
click at [884, 550] on button "Run" at bounding box center [883, 530] width 109 height 40
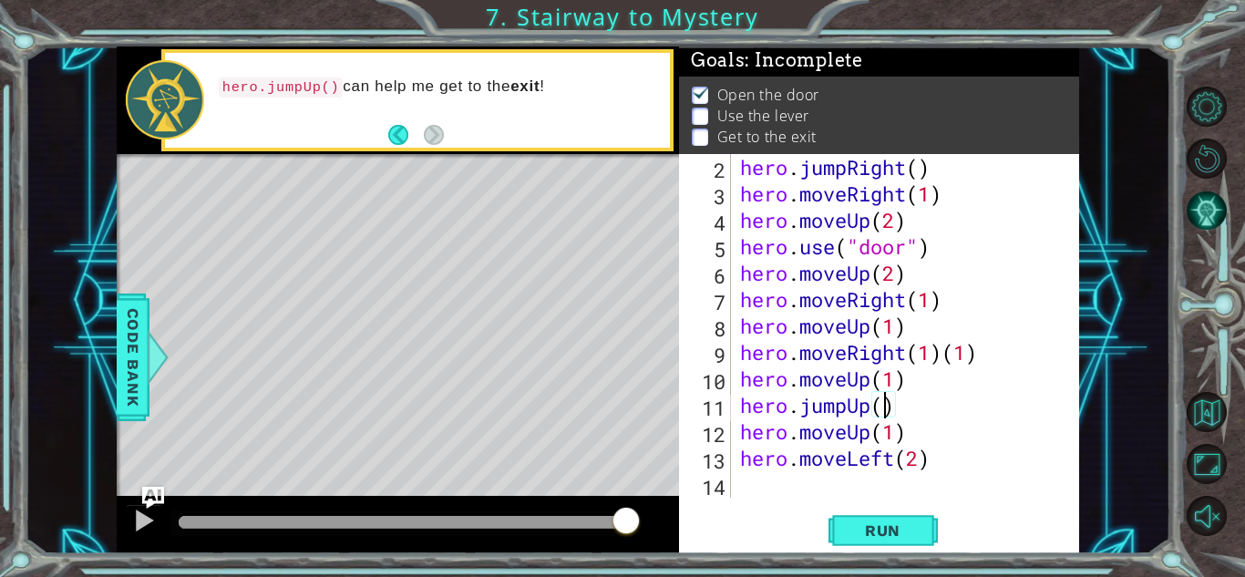
click at [1208, 215] on button "AI Hint" at bounding box center [1207, 211] width 40 height 40
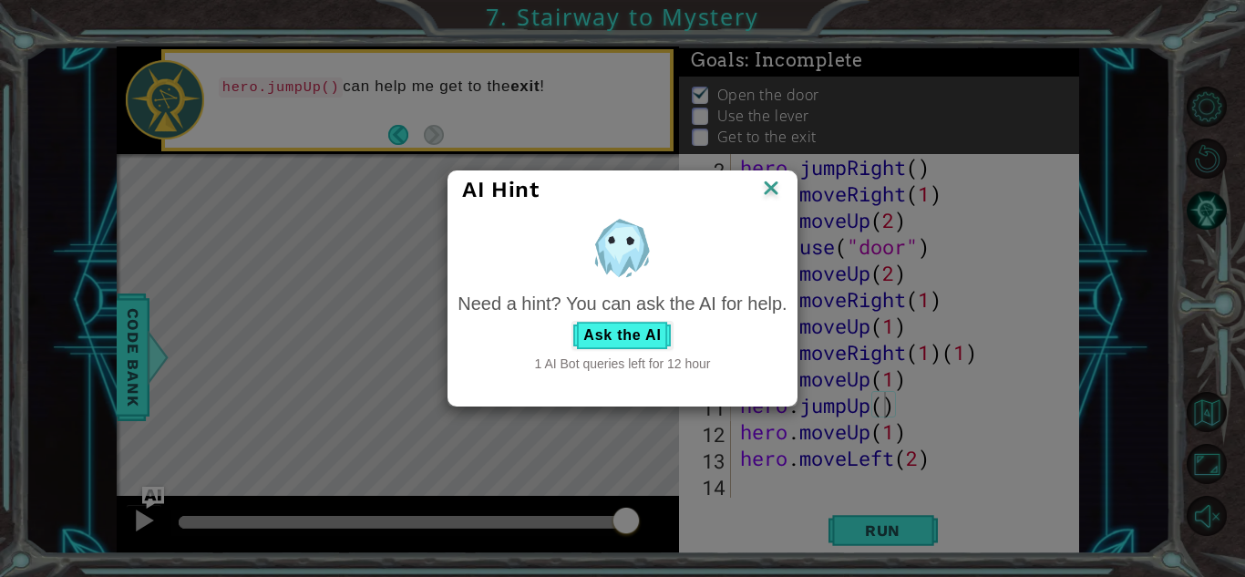
click at [1211, 214] on div "AI Hint Need a hint? You can ask the AI for help. Ask the AI 1 AI Bot queries l…" at bounding box center [622, 288] width 1245 height 577
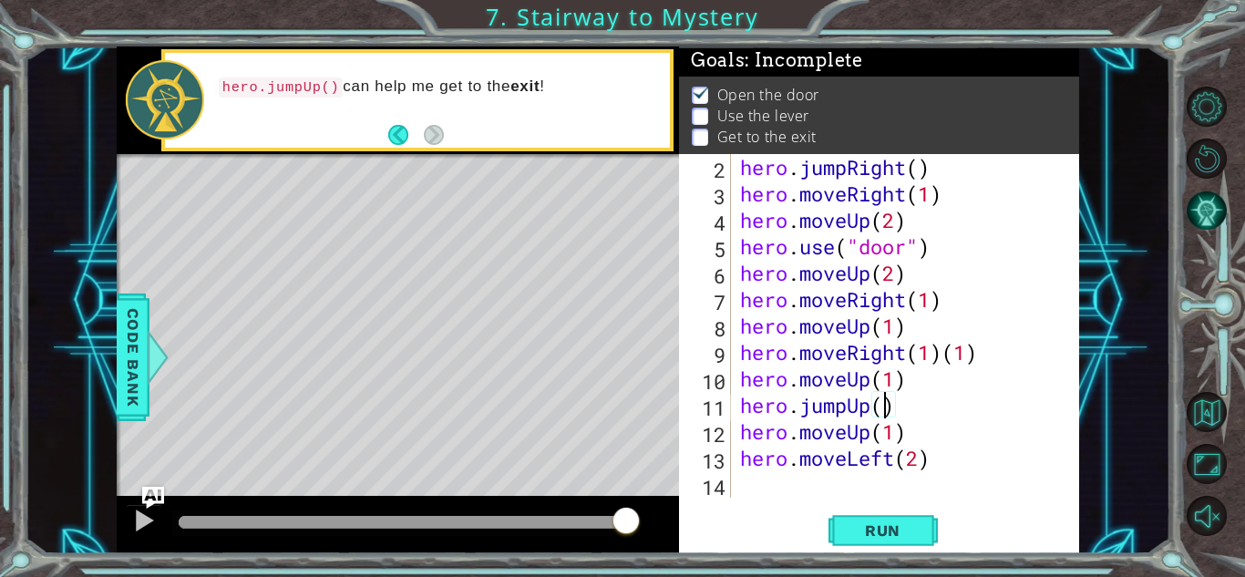
click at [1197, 218] on button "AI Hint" at bounding box center [1207, 211] width 40 height 40
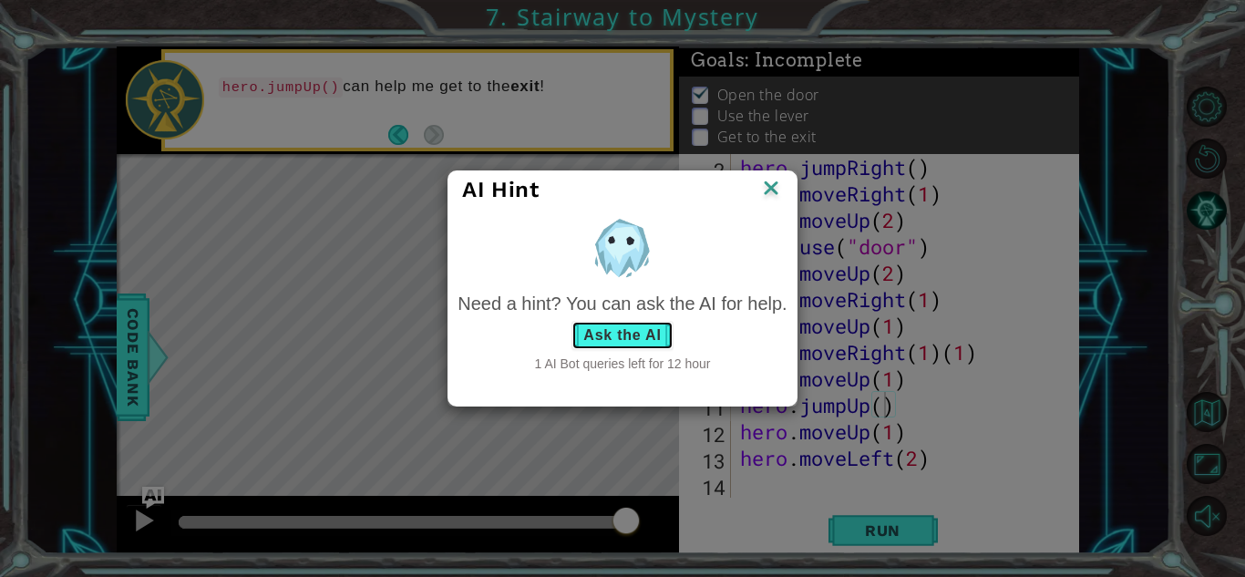
click at [639, 337] on button "Ask the AI" at bounding box center [622, 335] width 101 height 29
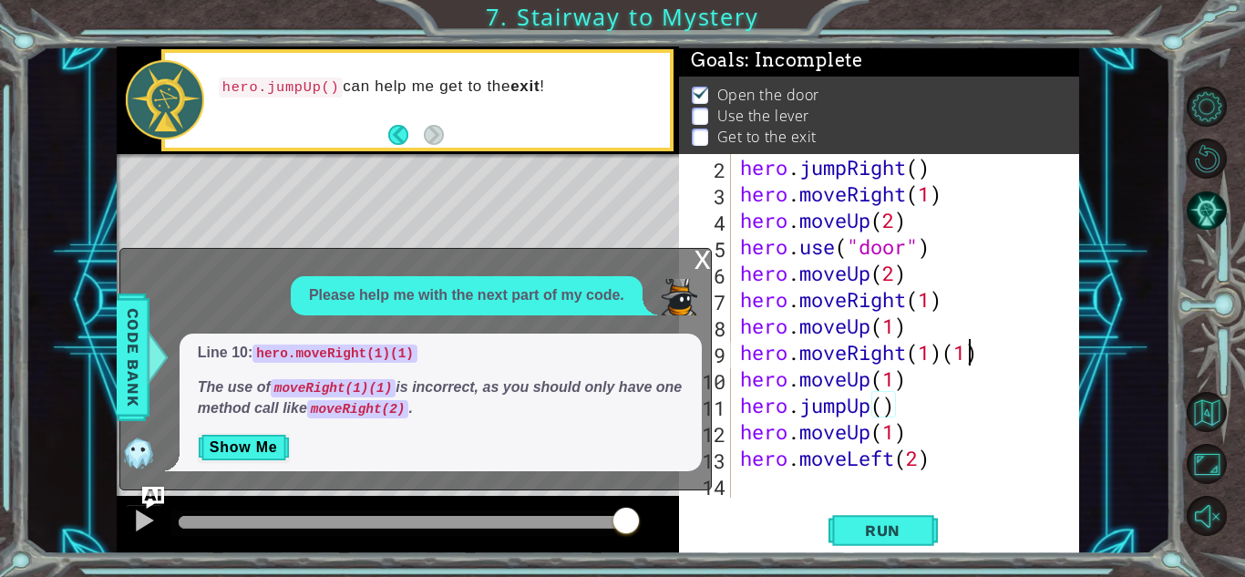
click at [974, 356] on div "hero . jumpRight ( ) hero . moveRight ( 1 ) hero . moveUp ( 2 ) hero . use ( "d…" at bounding box center [910, 352] width 347 height 397
click at [978, 344] on div "hero . jumpRight ( ) hero . moveRight ( 1 ) hero . moveUp ( 2 ) hero . use ( "d…" at bounding box center [910, 352] width 347 height 397
click at [274, 453] on button "Show Me" at bounding box center [244, 447] width 92 height 29
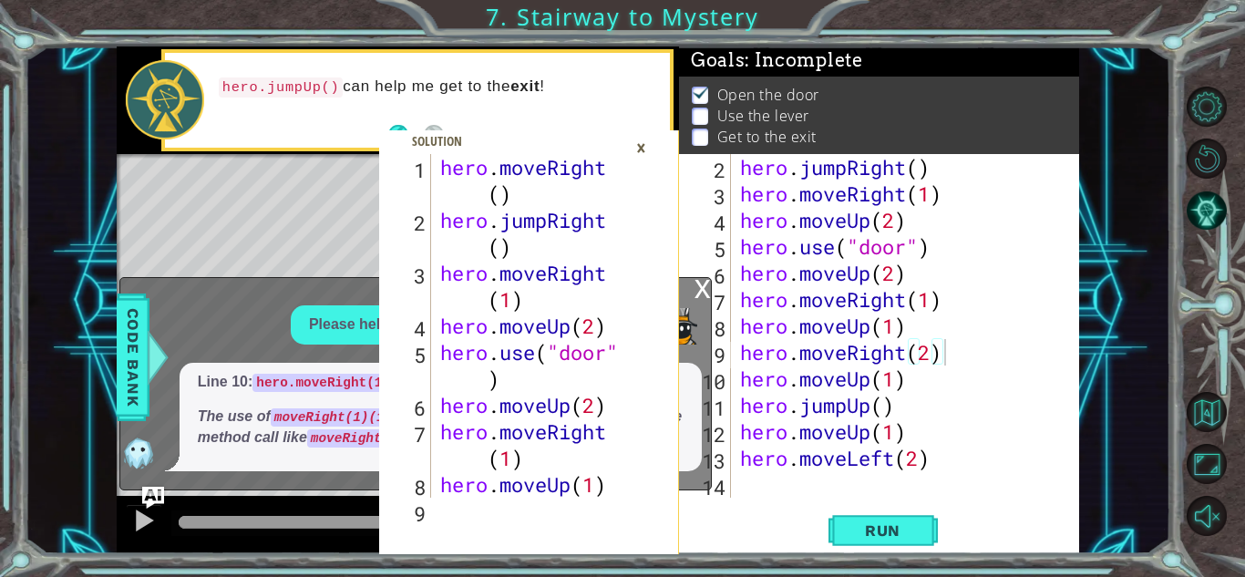
scroll to position [211, 0]
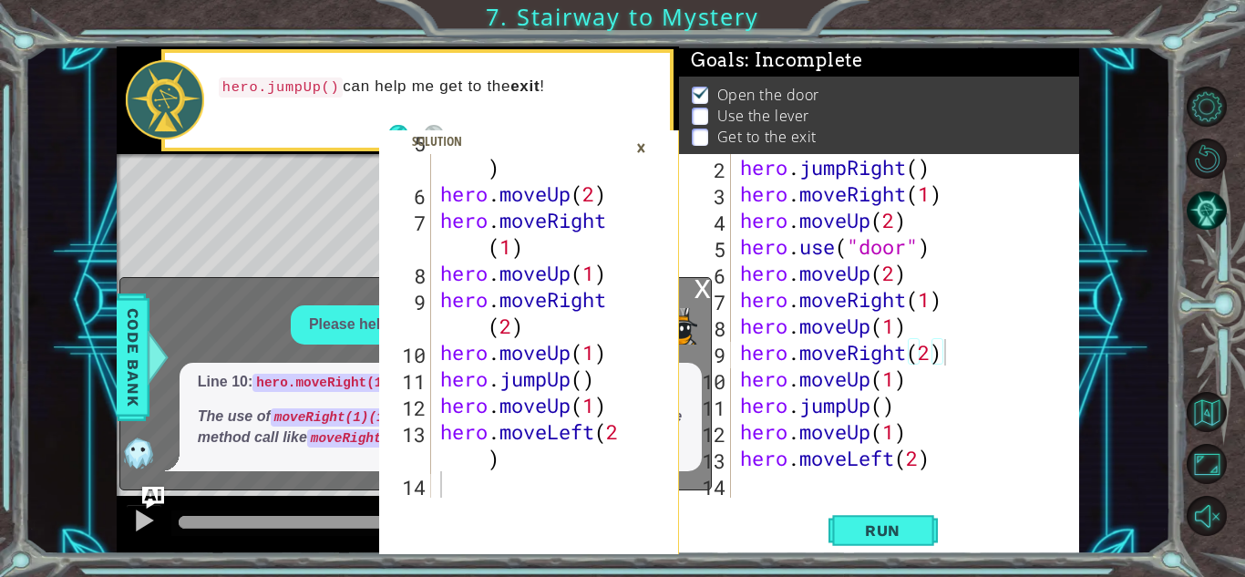
click at [634, 123] on div "5 6 7 8 9 10 11 12 13 14 hero . use ( "door" ) hero . moveUp ( 2 ) hero . moveR…" at bounding box center [529, 300] width 300 height 508
click at [640, 150] on div "×" at bounding box center [641, 147] width 28 height 31
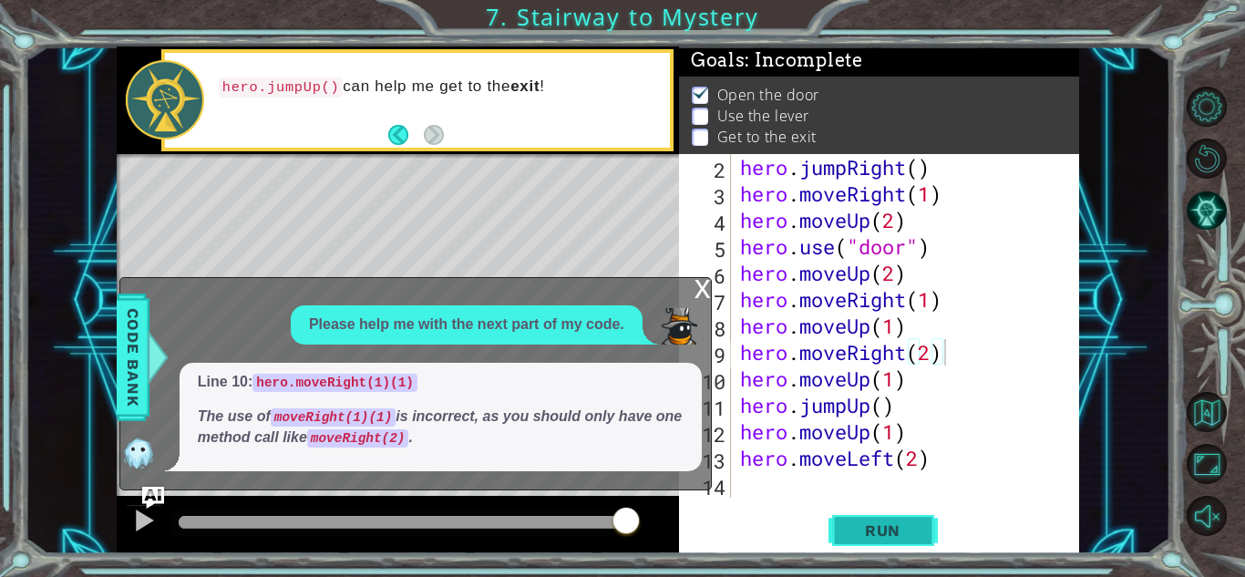
click at [901, 522] on span "Run" at bounding box center [883, 530] width 72 height 18
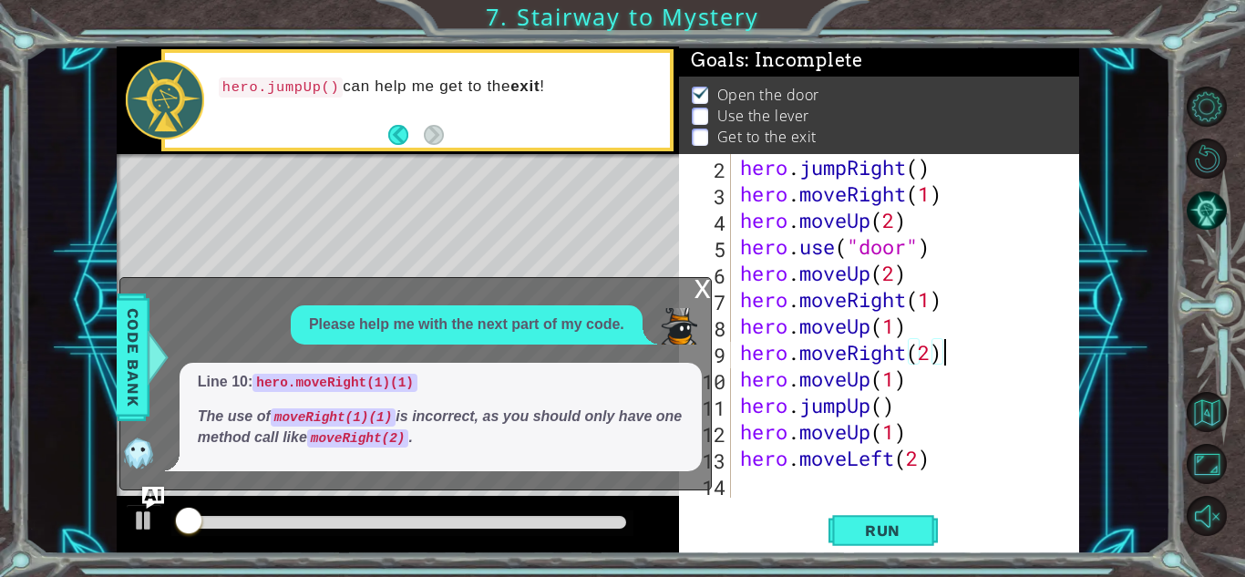
click at [700, 295] on div "x" at bounding box center [703, 287] width 16 height 18
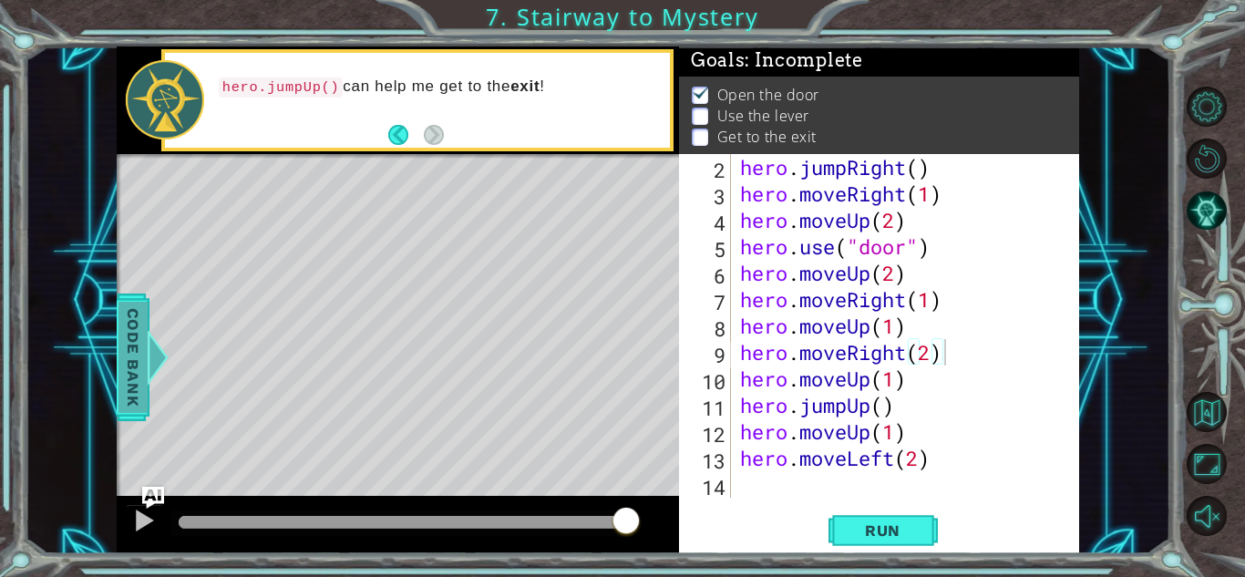
click at [120, 366] on span "Code Bank" at bounding box center [133, 357] width 29 height 111
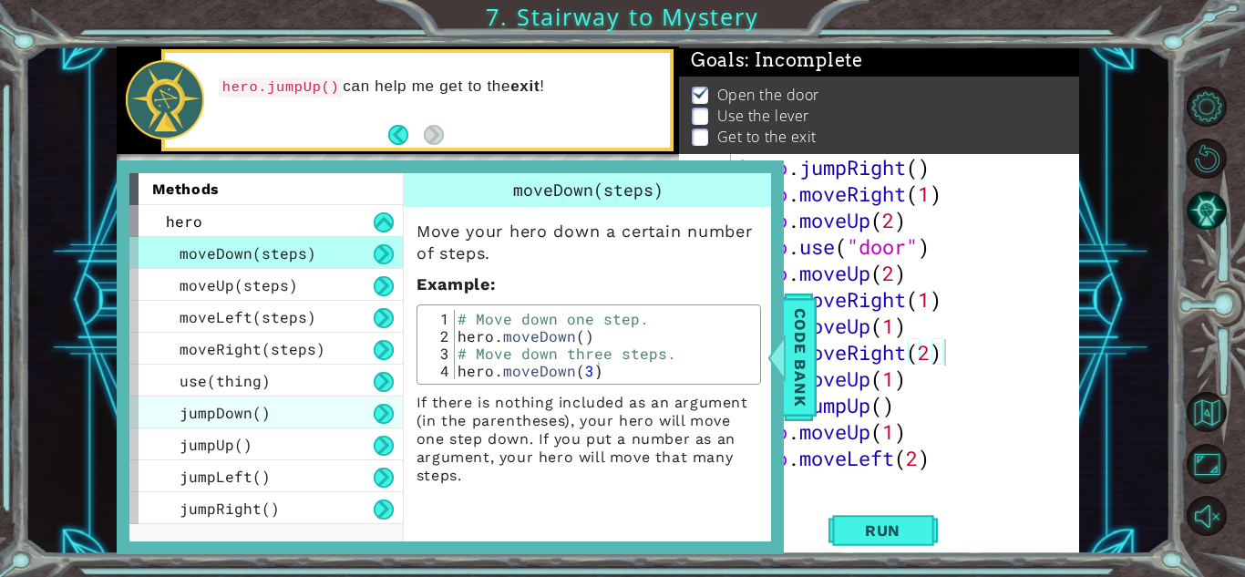
click at [302, 420] on div "jumpDown()" at bounding box center [265, 413] width 273 height 32
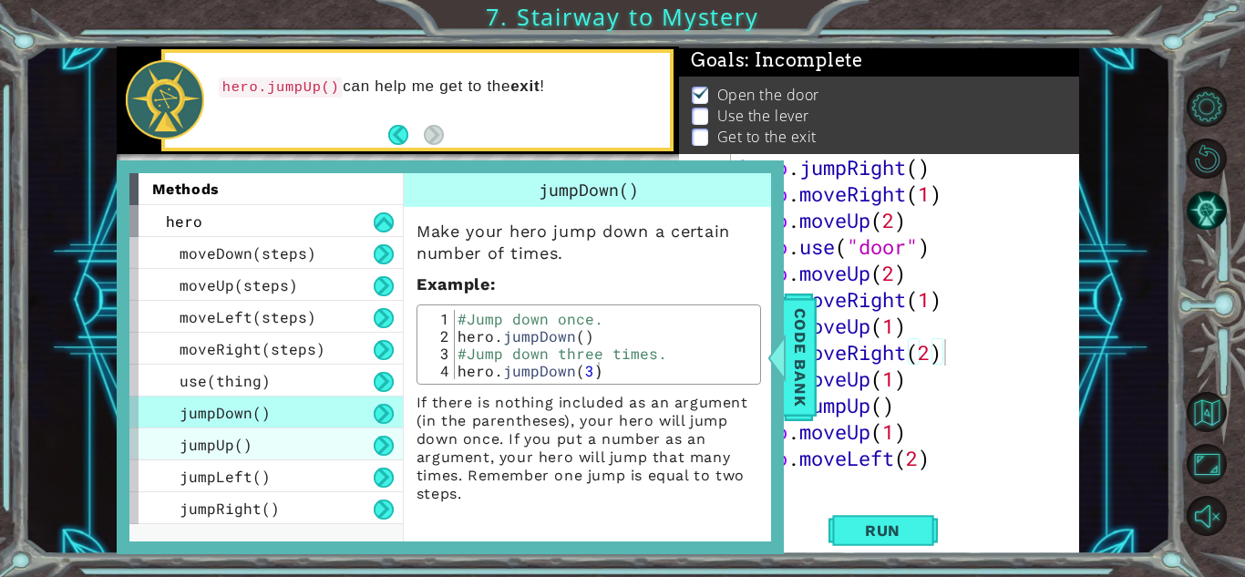
click at [263, 439] on div "jumpUp()" at bounding box center [265, 444] width 273 height 32
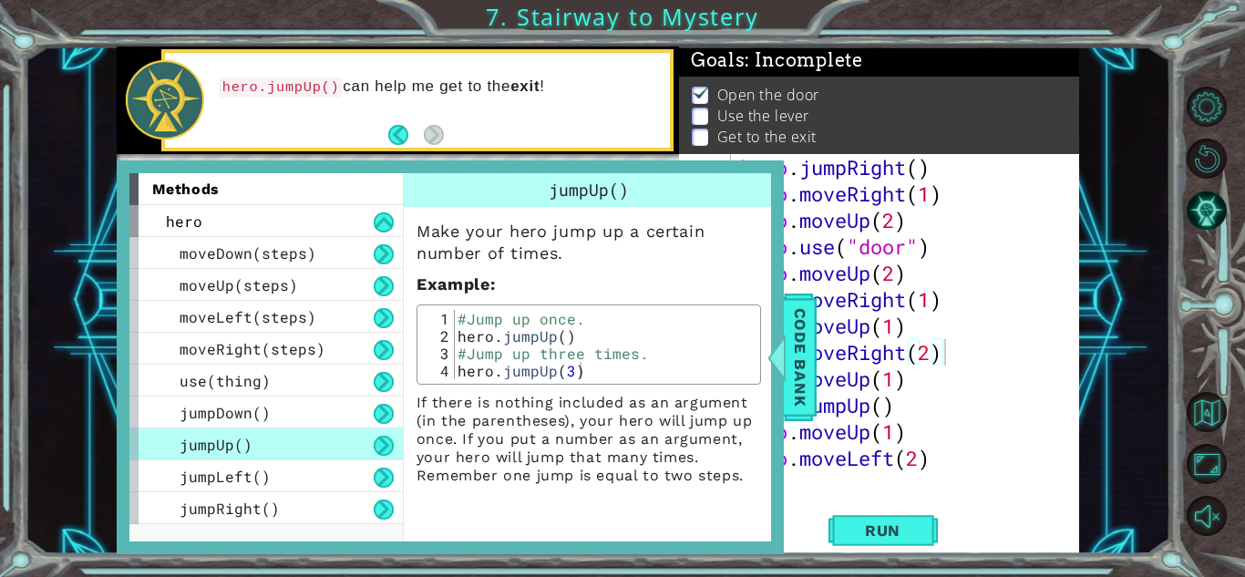
click at [553, 119] on div "hero.jumpUp() can help me get to the exit !" at bounding box center [438, 100] width 464 height 66
click at [607, 124] on div "hero.jumpUp() can help me get to the exit !" at bounding box center [438, 100] width 464 height 66
click at [792, 406] on span "Code Bank" at bounding box center [800, 357] width 29 height 111
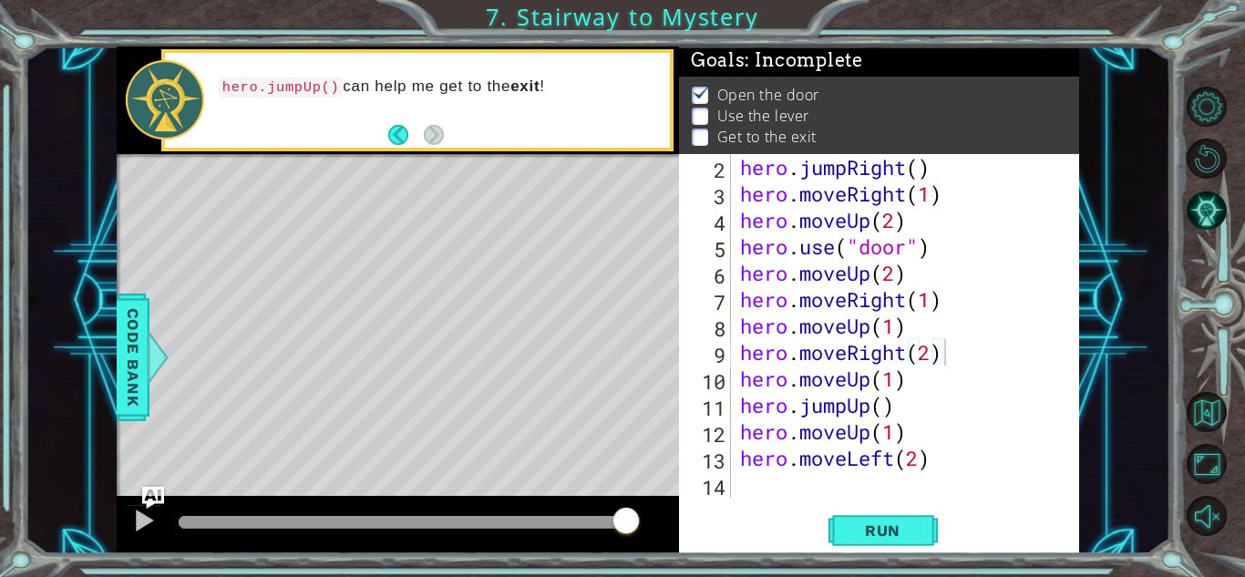
click at [891, 383] on div "hero . jumpRight ( ) hero . moveRight ( 1 ) hero . moveUp ( 2 ) hero . use ( "d…" at bounding box center [910, 352] width 347 height 397
click at [905, 530] on span "Run" at bounding box center [883, 530] width 72 height 18
click at [865, 393] on div "hero . jumpRight ( ) hero . moveRight ( 1 ) hero . moveUp ( 2 ) hero . use ( "d…" at bounding box center [910, 352] width 347 height 397
click at [882, 407] on div "hero . jumpRight ( ) hero . moveRight ( 1 ) hero . moveUp ( 2 ) hero . use ( "d…" at bounding box center [910, 352] width 347 height 397
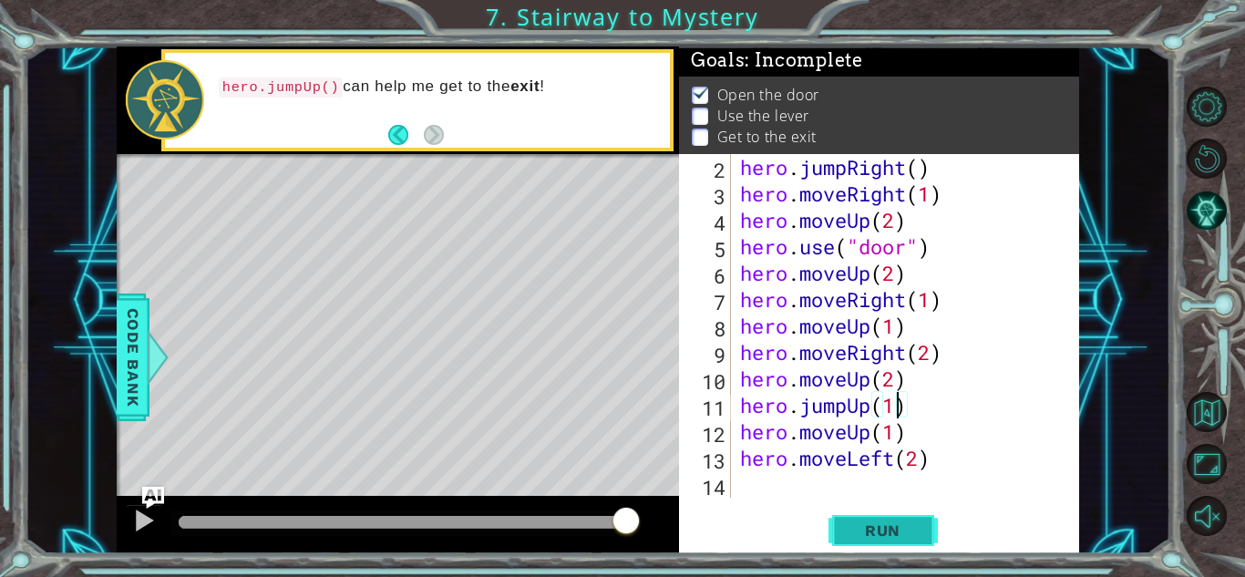
click at [865, 542] on button "Run" at bounding box center [883, 530] width 109 height 40
click at [889, 381] on div "hero . jumpRight ( ) hero . moveRight ( 1 ) hero . moveUp ( 2 ) hero . use ( "d…" at bounding box center [910, 352] width 347 height 397
click at [899, 381] on div "hero . jumpRight ( ) hero . moveRight ( 1 ) hero . moveUp ( 2 ) hero . use ( "d…" at bounding box center [910, 352] width 347 height 397
type textarea "hero.moveUp(1)"
click at [877, 544] on button "Run" at bounding box center [883, 530] width 109 height 40
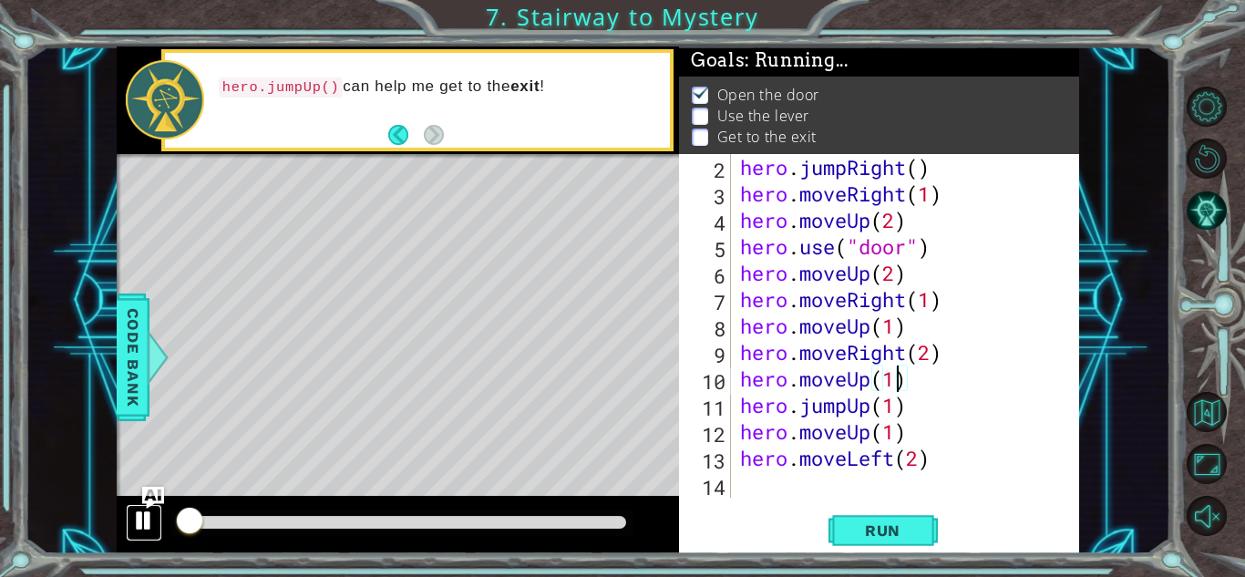
click at [140, 509] on div at bounding box center [144, 521] width 24 height 24
click at [146, 515] on div at bounding box center [144, 521] width 24 height 24
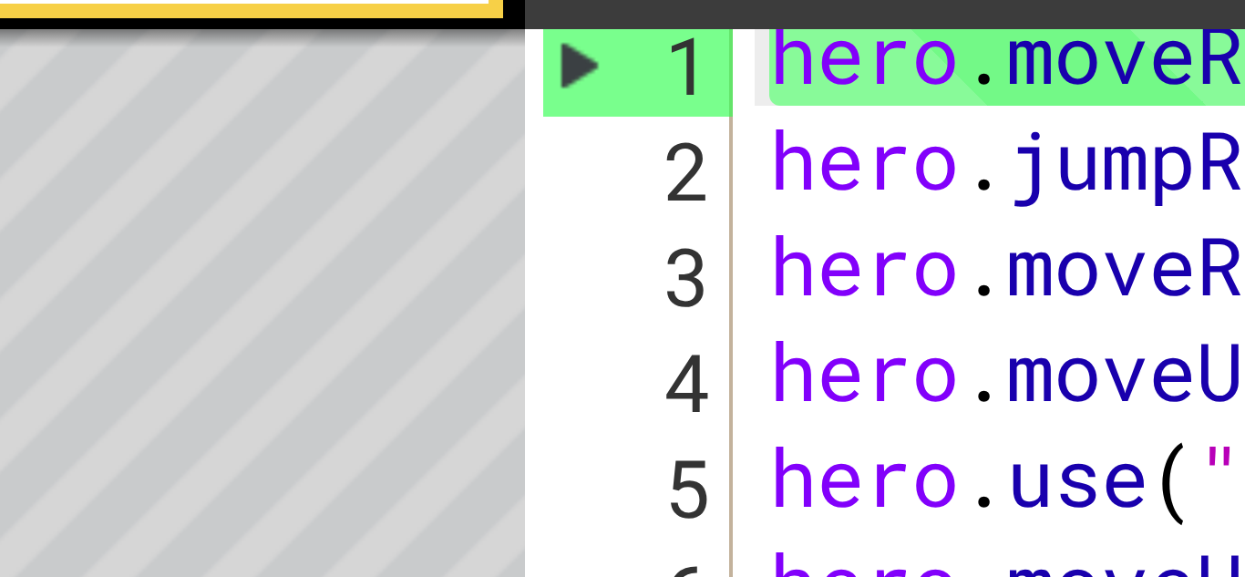
scroll to position [26, 0]
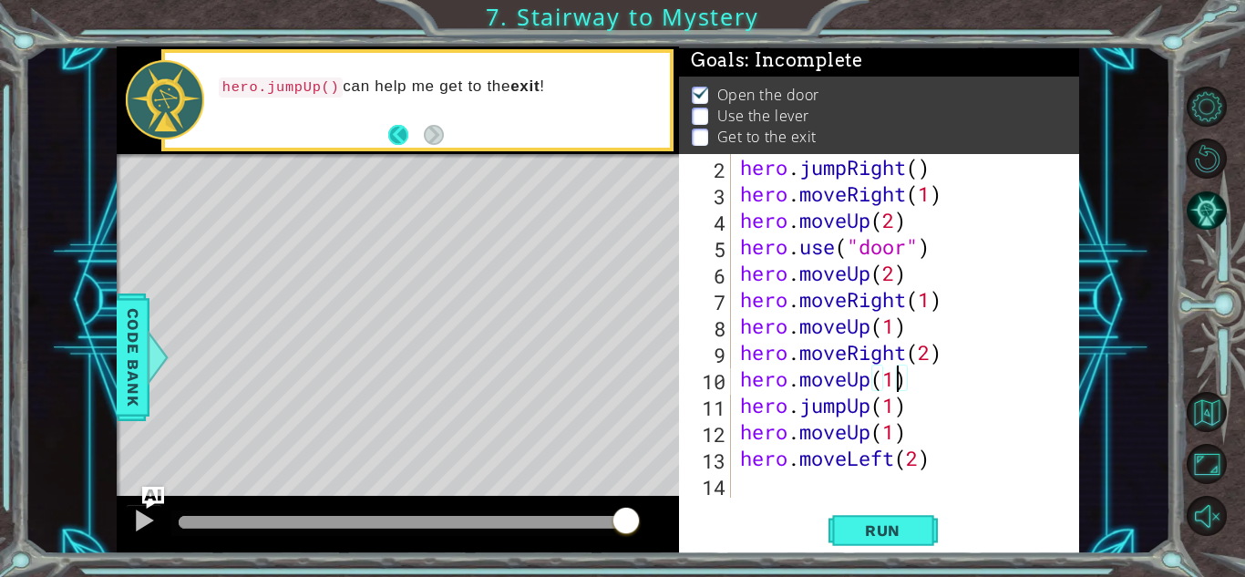
click at [392, 132] on button "Back" at bounding box center [406, 135] width 36 height 20
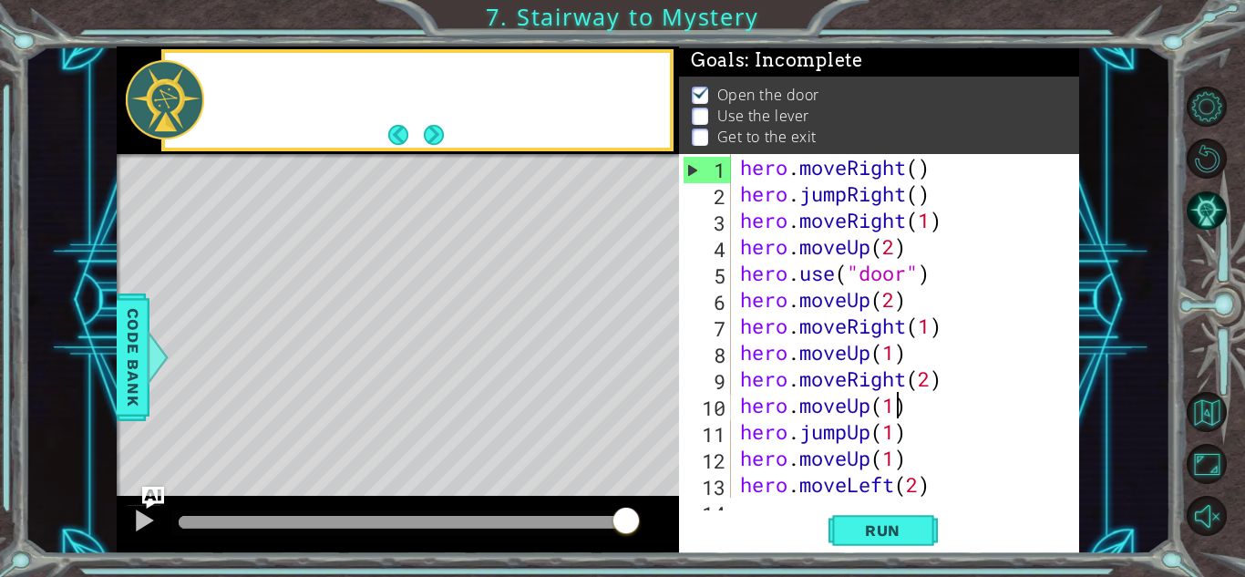
scroll to position [0, 0]
click at [432, 134] on button "Next" at bounding box center [434, 135] width 20 height 20
click at [395, 127] on button "Back" at bounding box center [406, 135] width 36 height 20
click at [0, 0] on icon at bounding box center [0, 0] width 0 height 0
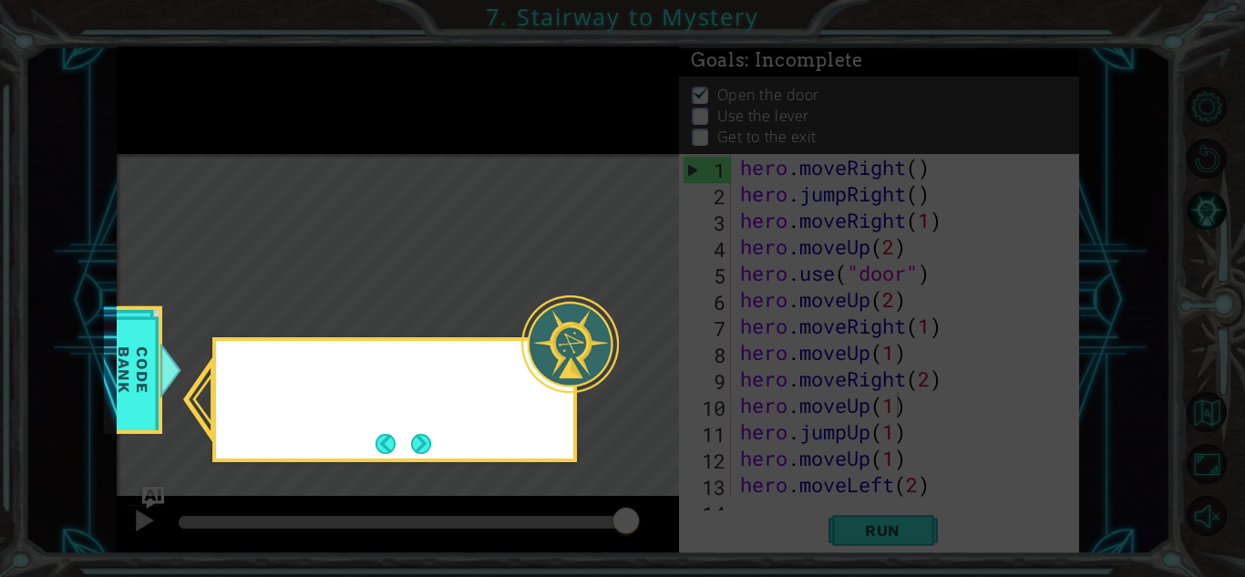
click at [395, 127] on icon at bounding box center [622, 288] width 1245 height 577
click at [420, 455] on button "Next" at bounding box center [421, 443] width 23 height 23
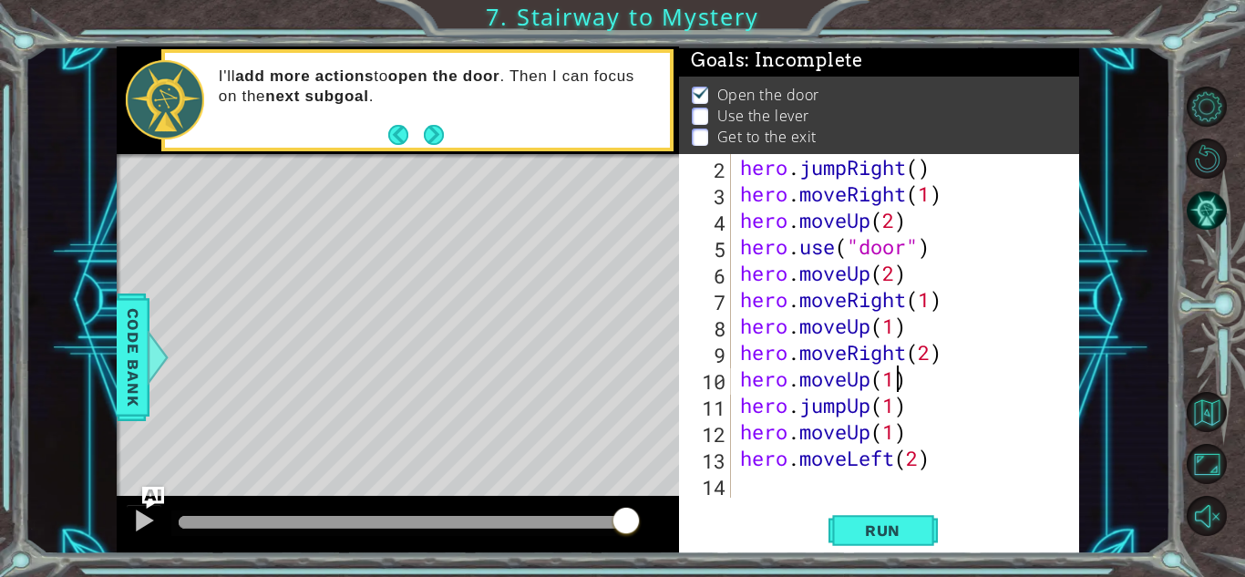
scroll to position [26, 0]
click at [1214, 215] on button "AI Hint" at bounding box center [1207, 211] width 40 height 40
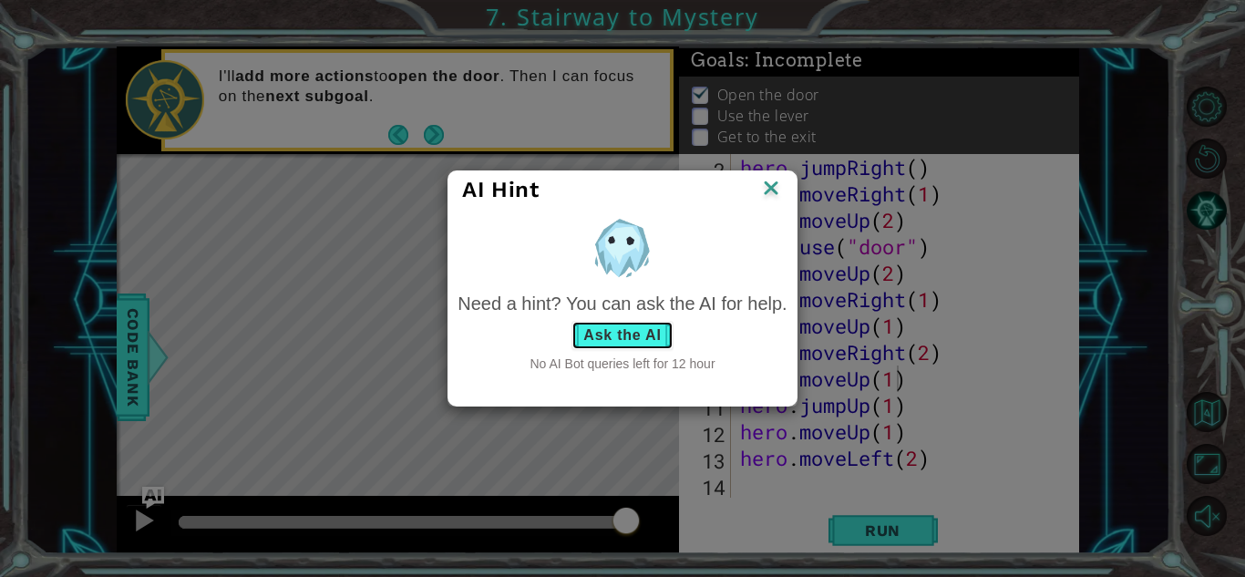
click at [578, 325] on button "Ask the AI" at bounding box center [622, 335] width 101 height 29
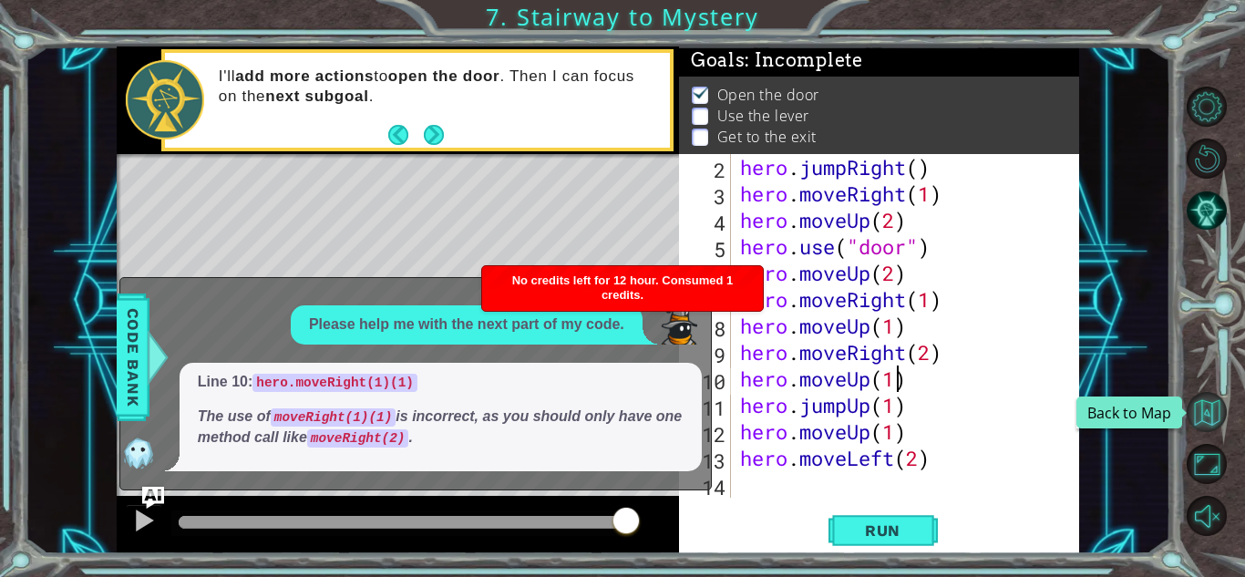
click at [1204, 416] on button "Back to Map" at bounding box center [1207, 412] width 40 height 40
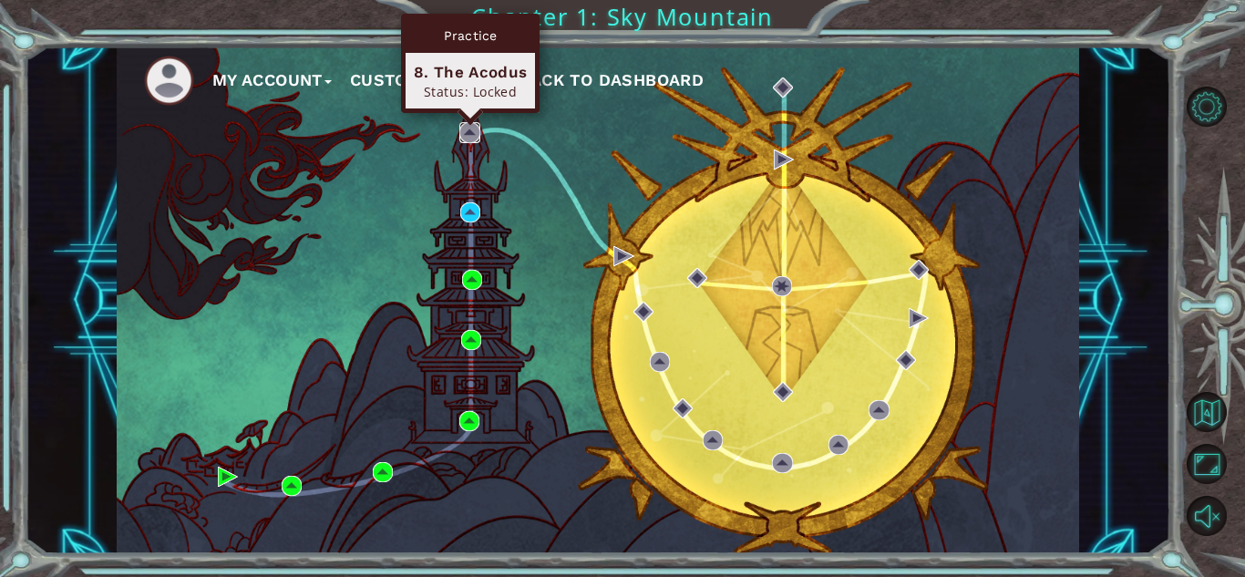
click at [465, 133] on img at bounding box center [469, 132] width 20 height 20
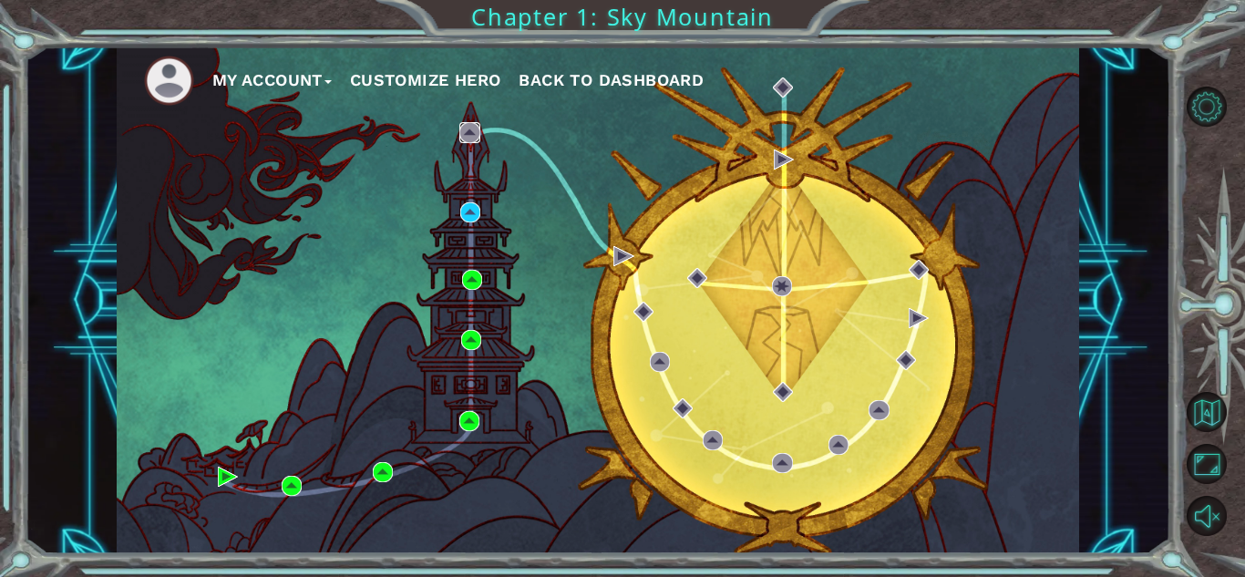
click at [470, 140] on img at bounding box center [469, 132] width 20 height 20
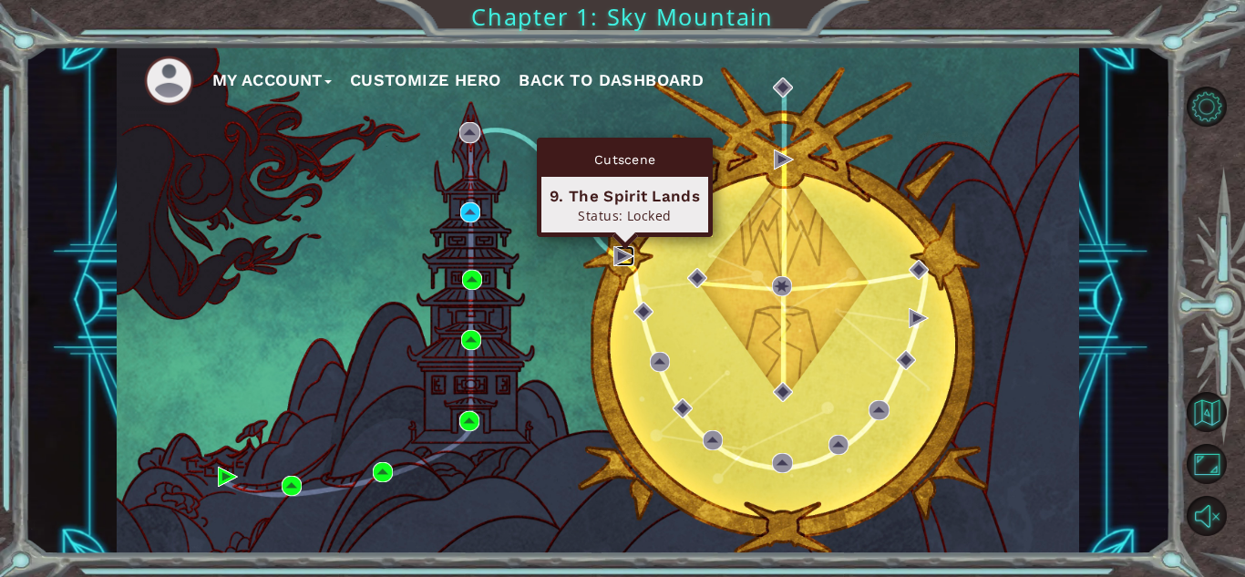
click at [627, 256] on img at bounding box center [623, 256] width 20 height 20
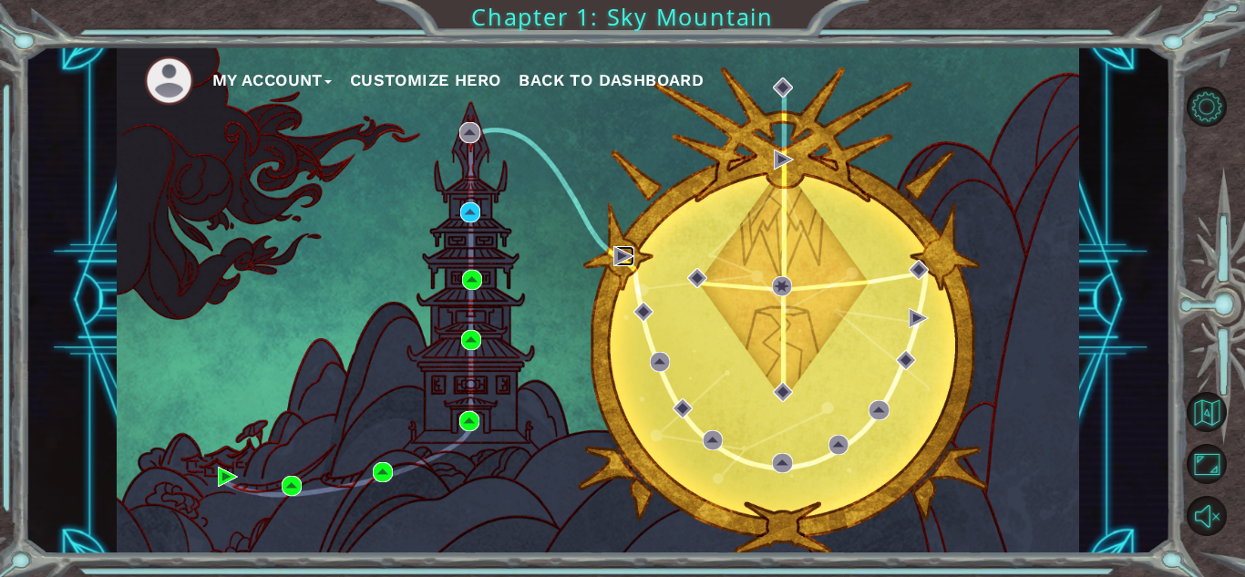
click at [627, 256] on img at bounding box center [623, 256] width 20 height 20
click at [621, 260] on img at bounding box center [623, 256] width 20 height 20
click at [451, 201] on div "My Account Customize Hero Back to Dashboard" at bounding box center [598, 300] width 963 height 508
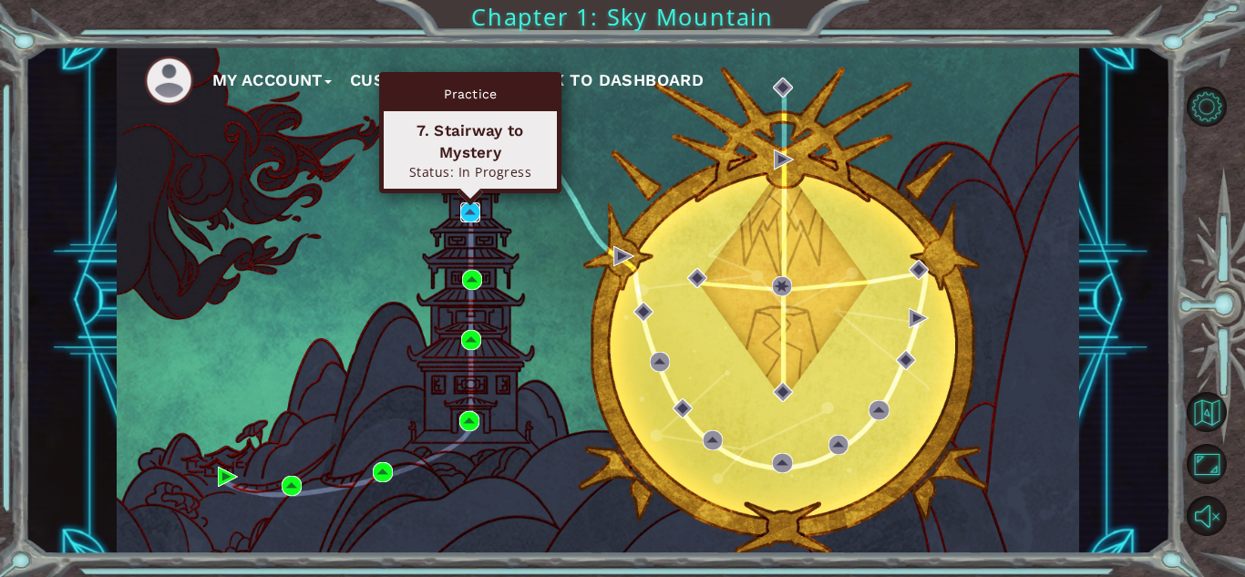
click at [470, 213] on img at bounding box center [470, 212] width 20 height 20
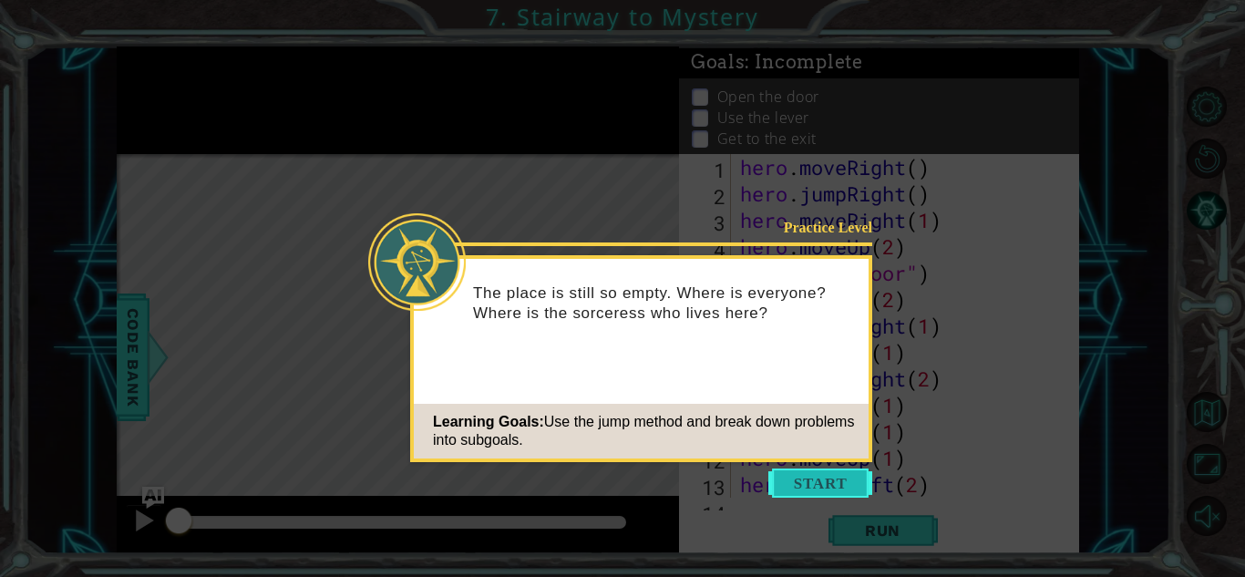
click at [850, 483] on button "Start" at bounding box center [820, 483] width 104 height 29
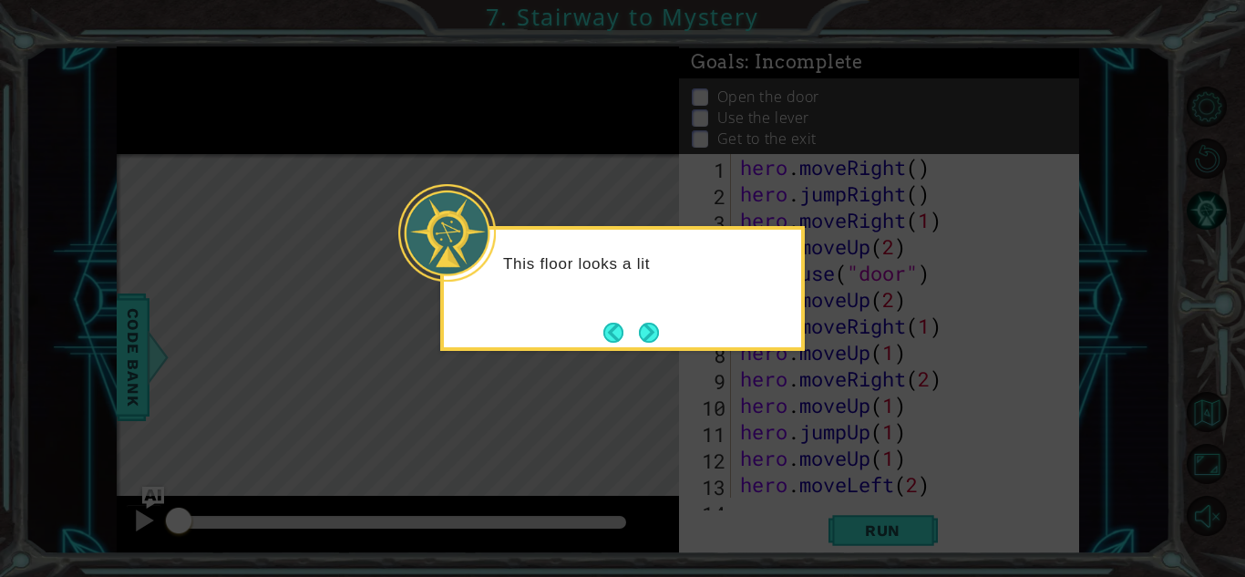
click at [655, 343] on button "Next" at bounding box center [649, 333] width 22 height 22
click at [655, 342] on div "Level Map" at bounding box center [538, 422] width 842 height 537
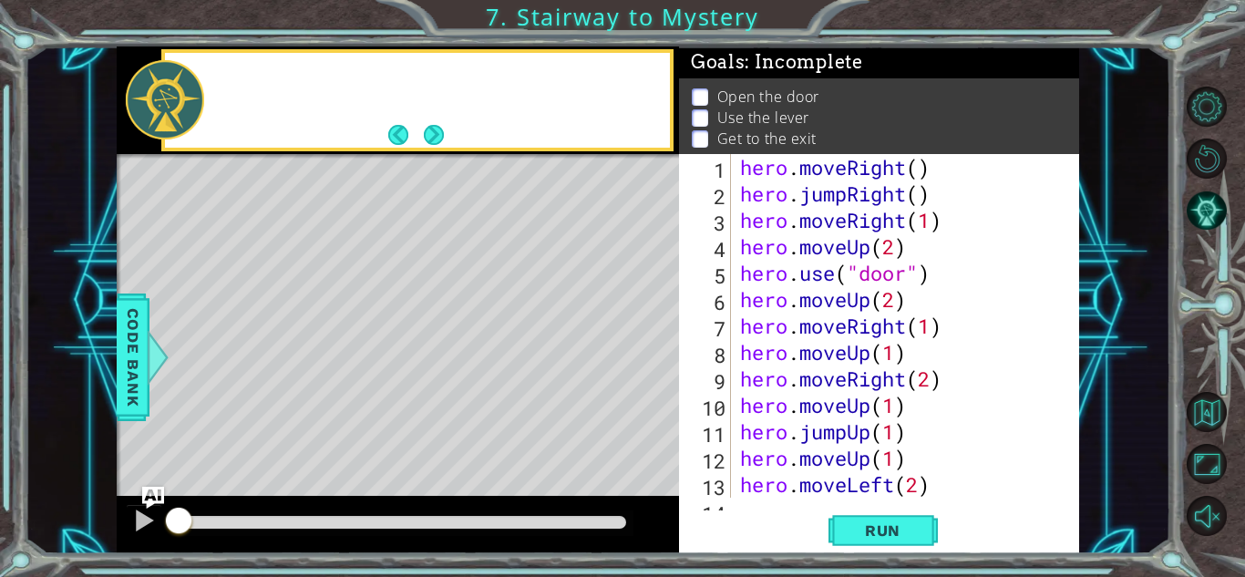
click at [658, 332] on div "Level Map" at bounding box center [538, 422] width 842 height 537
